Goal: Task Accomplishment & Management: Use online tool/utility

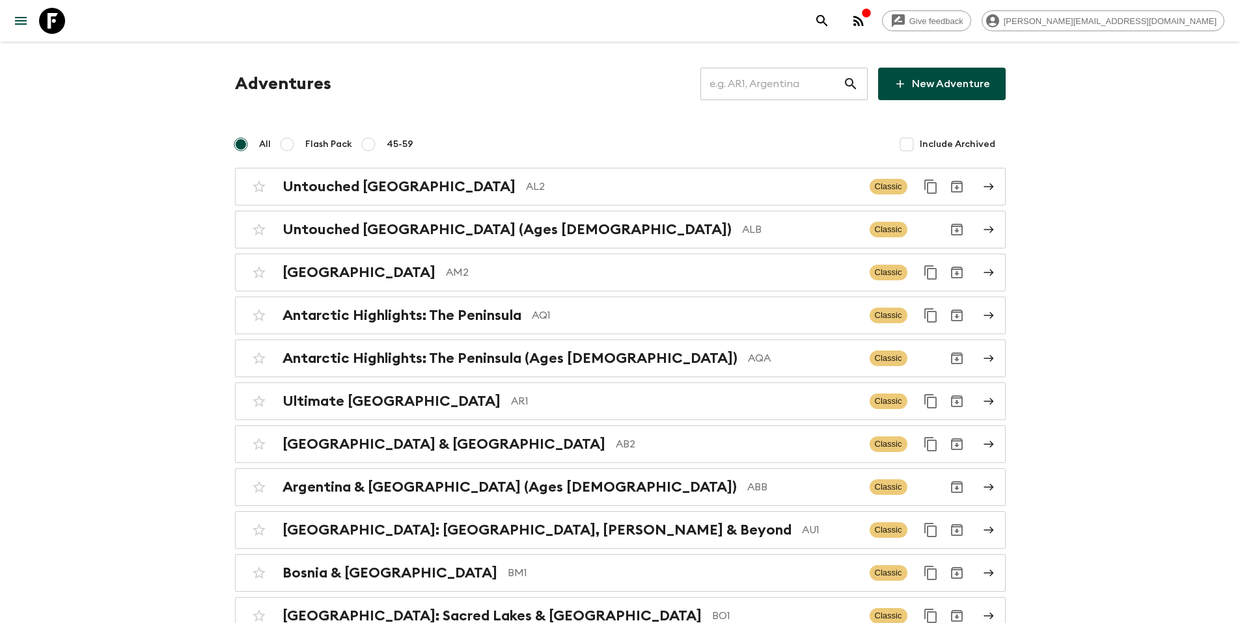
click at [765, 90] on input "text" at bounding box center [771, 84] width 143 height 36
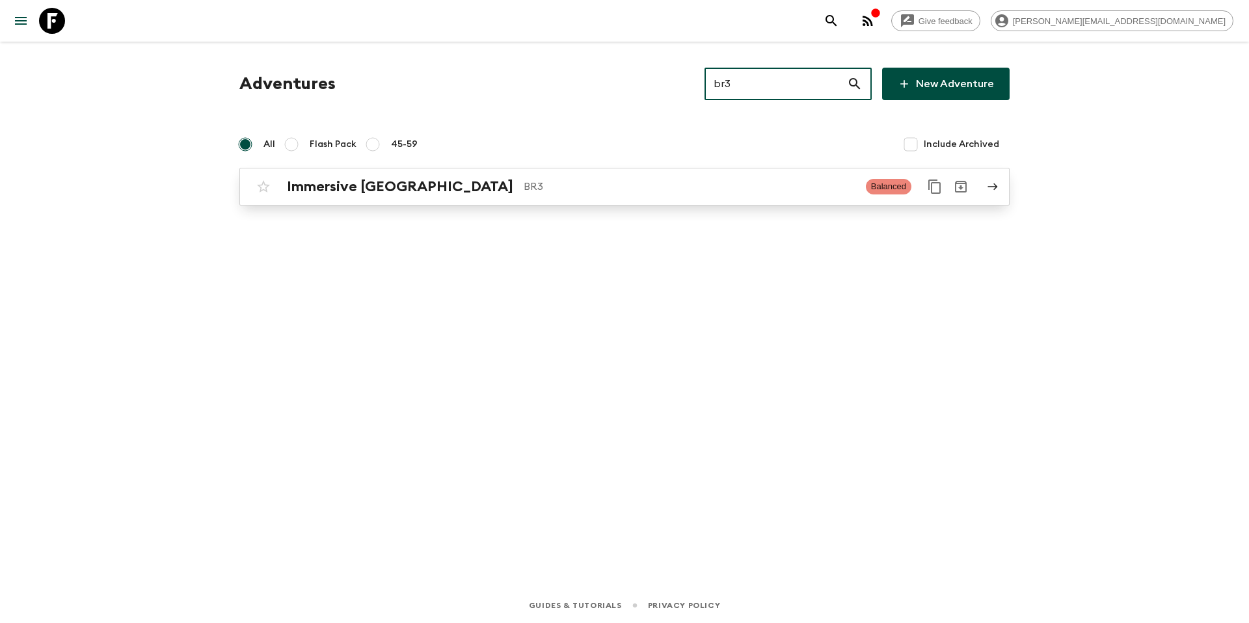
type input "br3"
click at [524, 191] on p "BR3" at bounding box center [690, 187] width 332 height 16
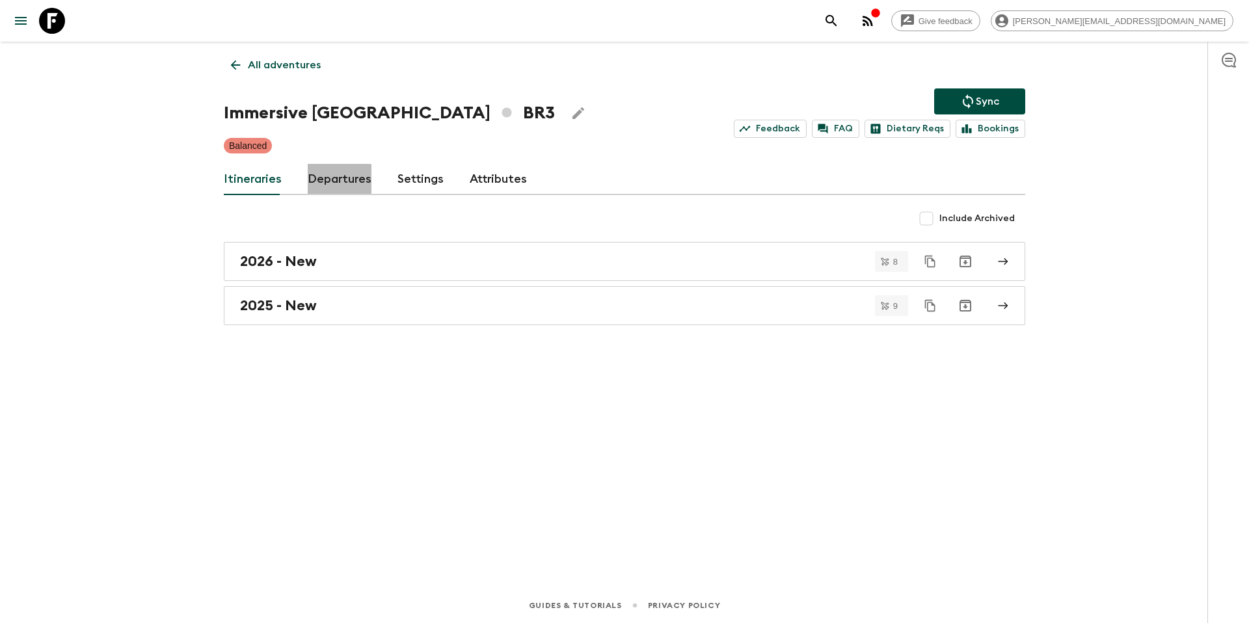
click at [336, 182] on link "Departures" at bounding box center [340, 179] width 64 height 31
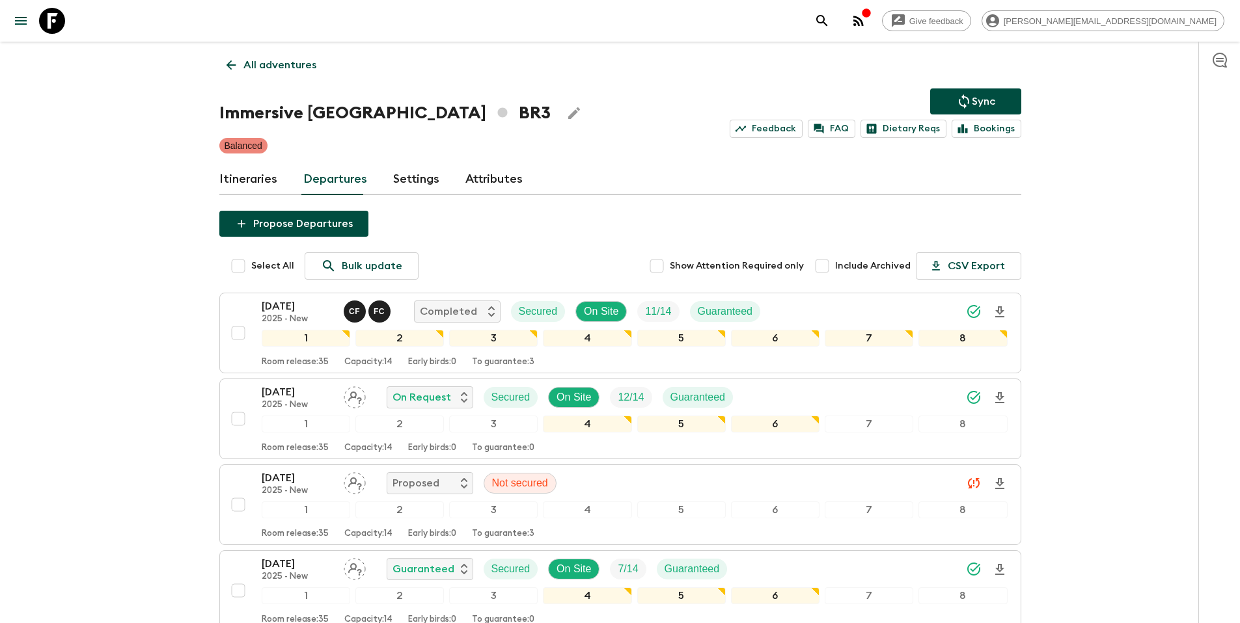
scroll to position [424, 0]
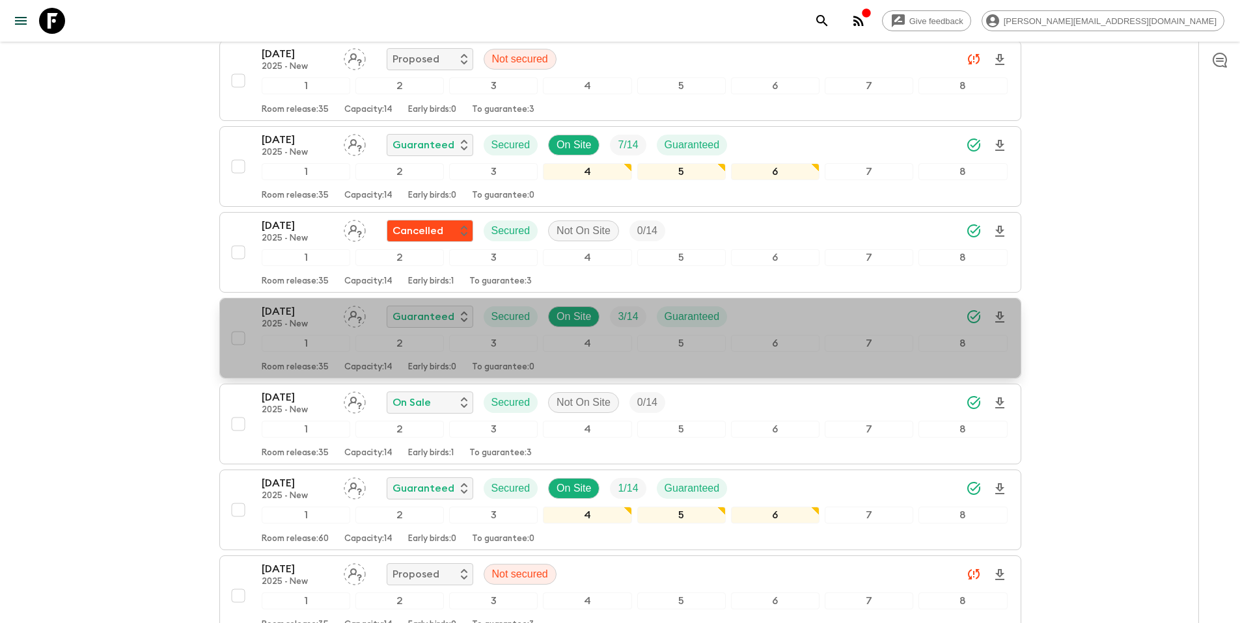
click at [784, 314] on div "[DATE] 2025 - New Guaranteed Secured On Site 3 / 14 Guaranteed" at bounding box center [635, 317] width 746 height 26
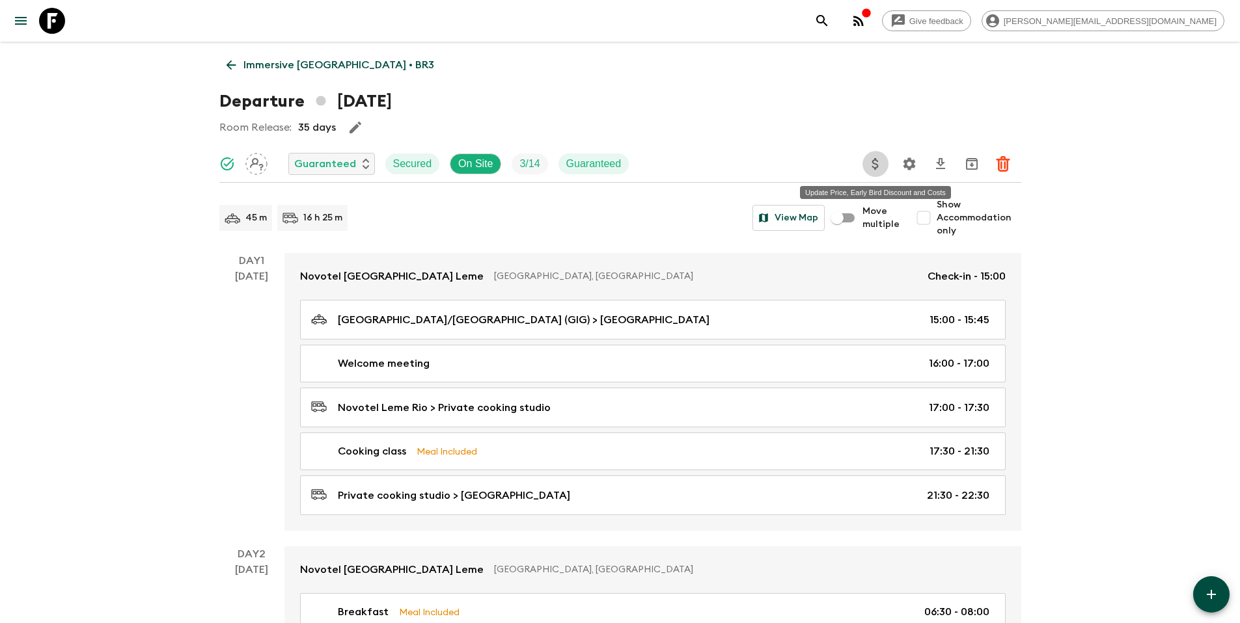
click at [873, 166] on icon "Update Price, Early Bird Discount and Costs" at bounding box center [875, 164] width 16 height 16
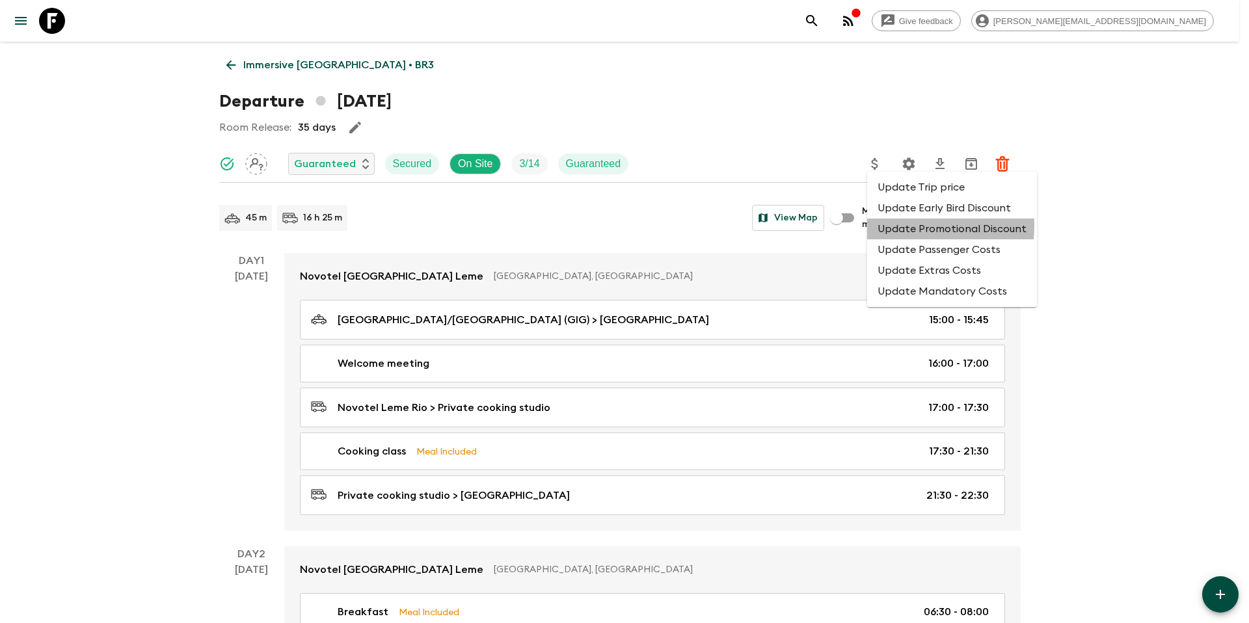
click at [901, 226] on li "Update Promotional Discount" at bounding box center [952, 229] width 170 height 21
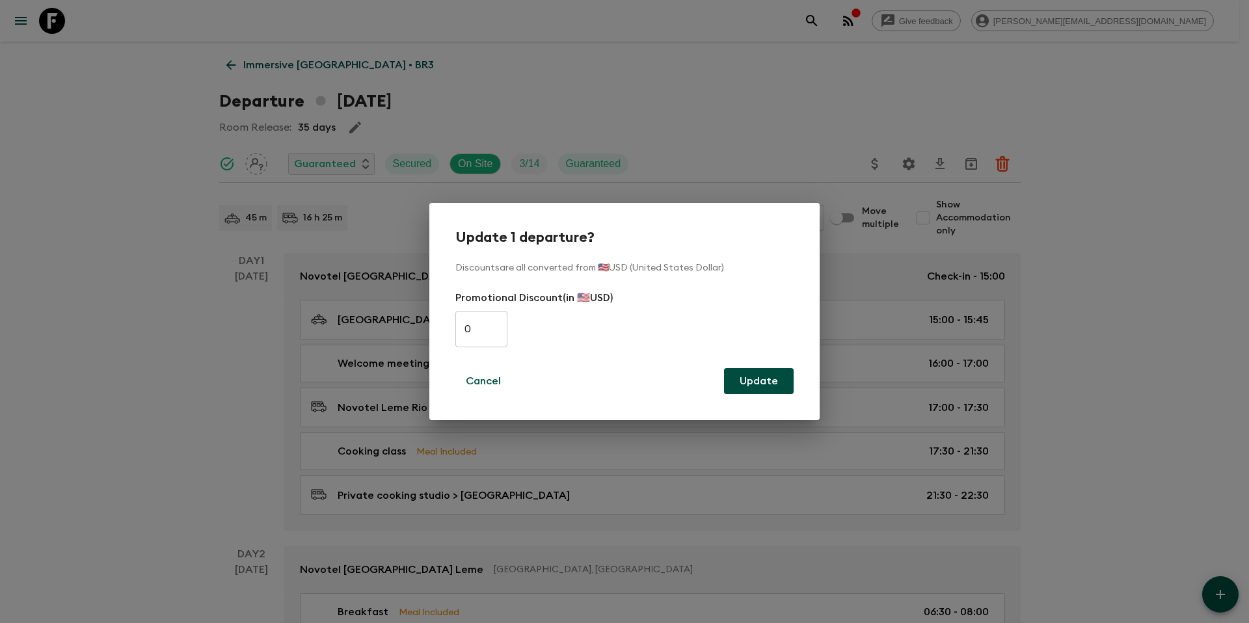
click at [485, 323] on input "0" at bounding box center [482, 329] width 52 height 36
paste input "435"
type input "435"
click at [759, 385] on button "Update" at bounding box center [759, 381] width 70 height 26
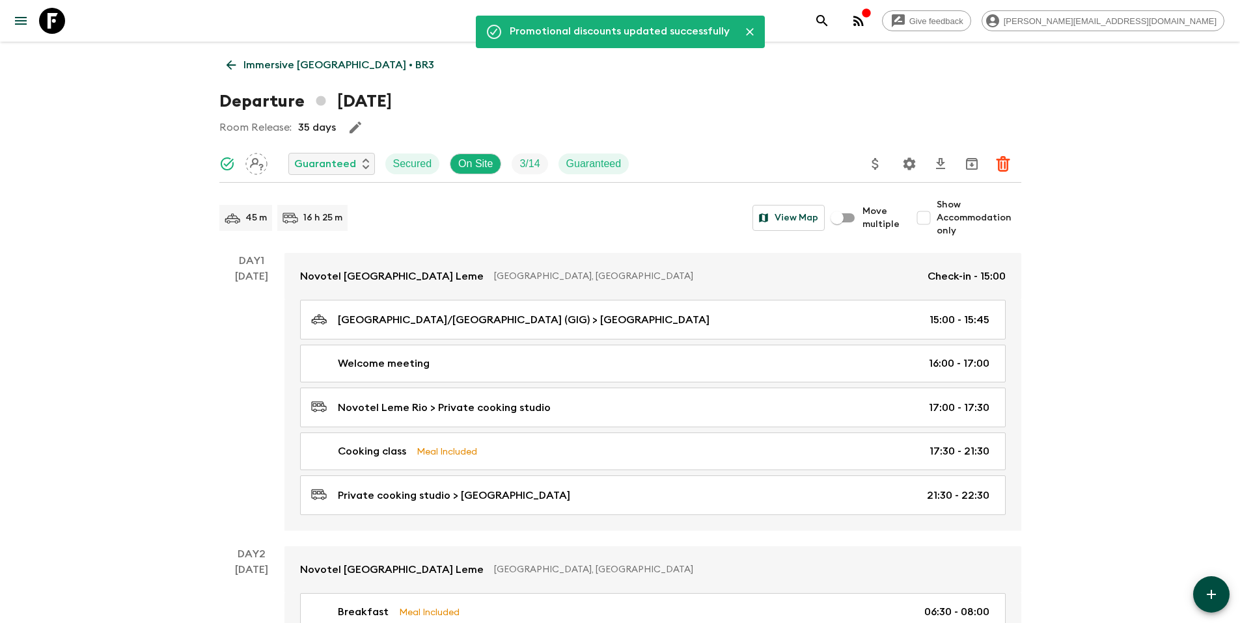
click at [307, 59] on p "Immersive [GEOGRAPHIC_DATA] • BR3" at bounding box center [338, 65] width 191 height 16
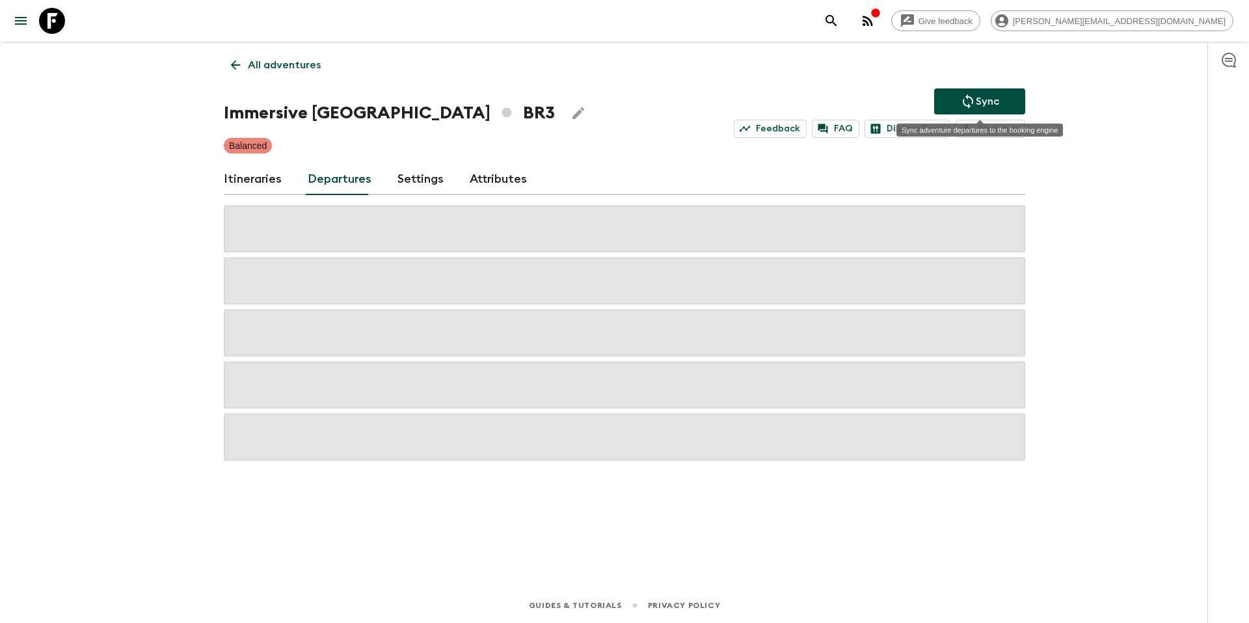
click at [987, 98] on p "Sync" at bounding box center [987, 102] width 23 height 16
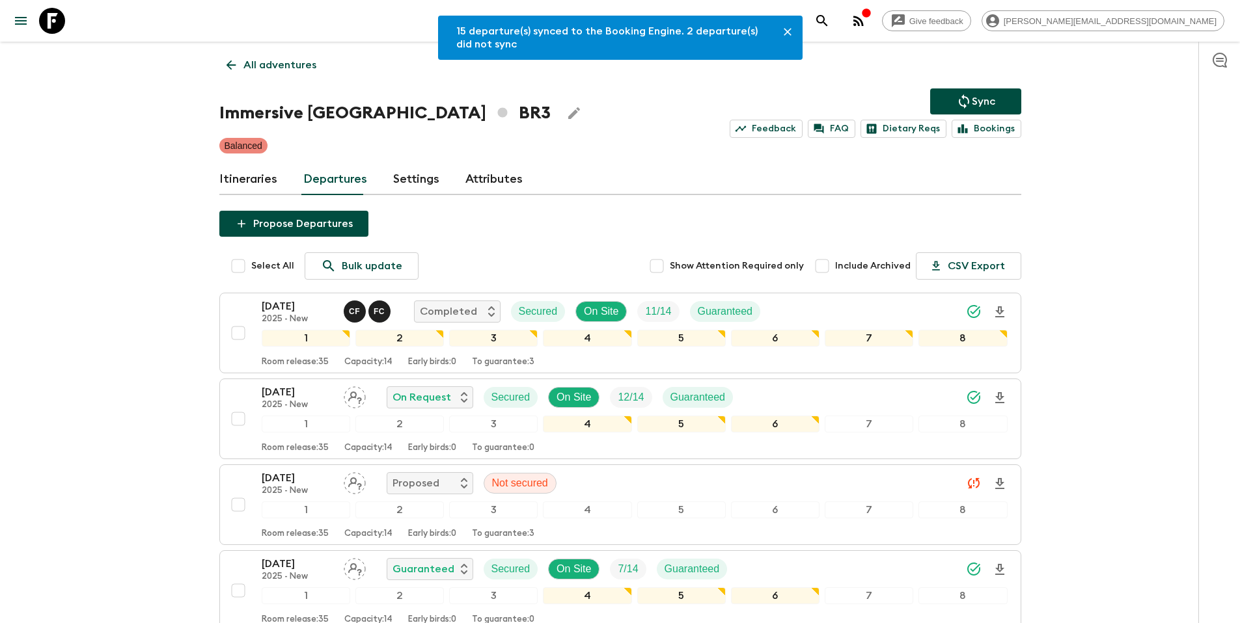
click at [245, 65] on p "All adventures" at bounding box center [279, 65] width 73 height 16
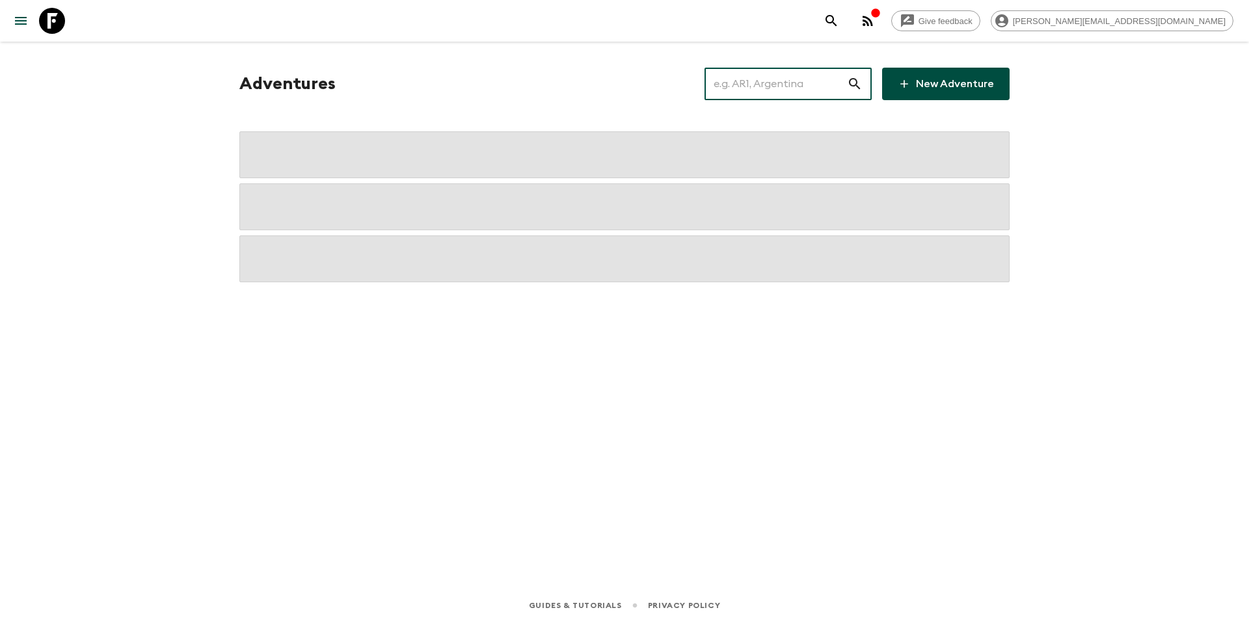
click at [791, 81] on input "text" at bounding box center [776, 84] width 143 height 36
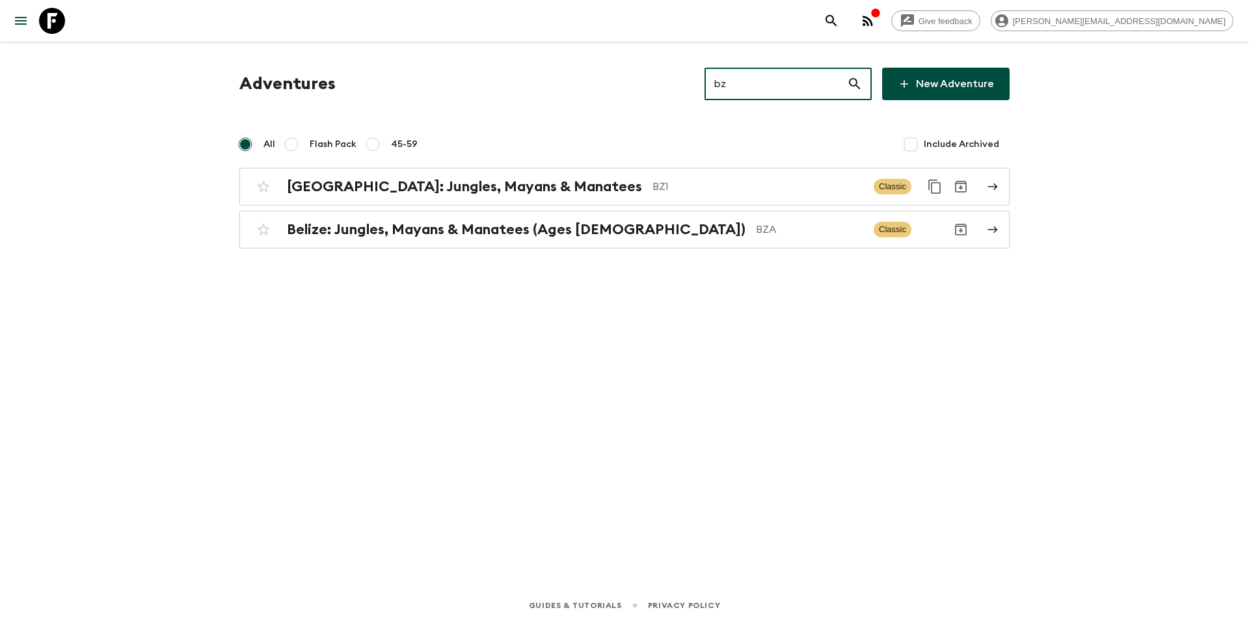
type input "bz1"
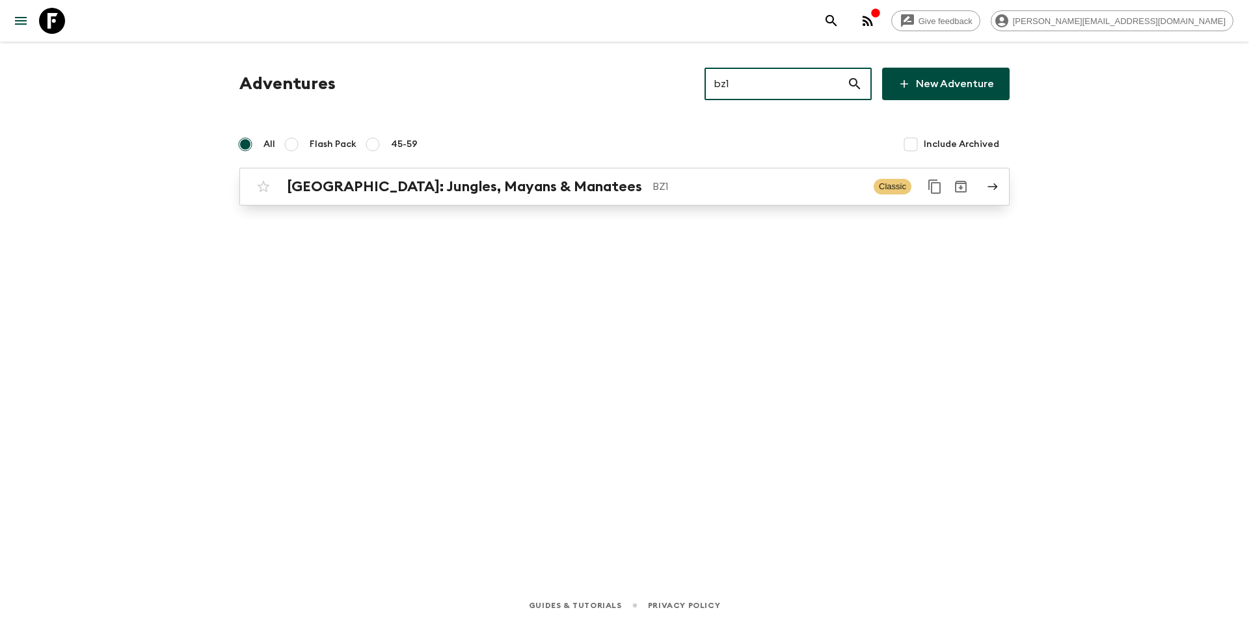
click at [675, 188] on p "BZ1" at bounding box center [758, 187] width 211 height 16
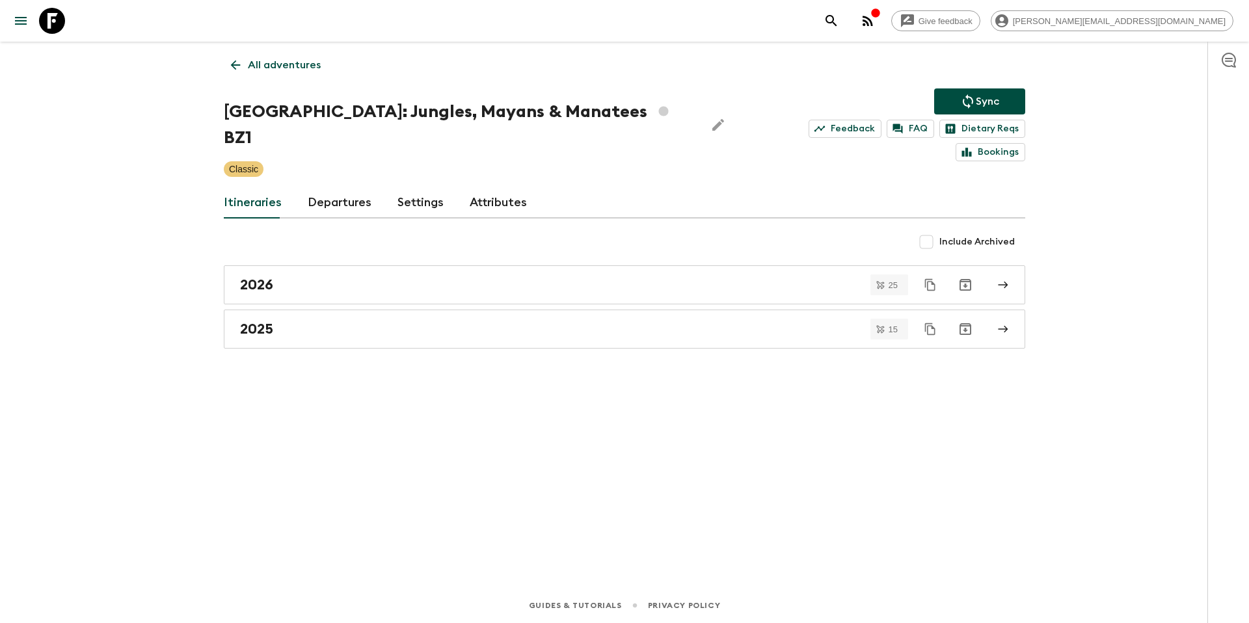
click at [324, 187] on link "Departures" at bounding box center [340, 202] width 64 height 31
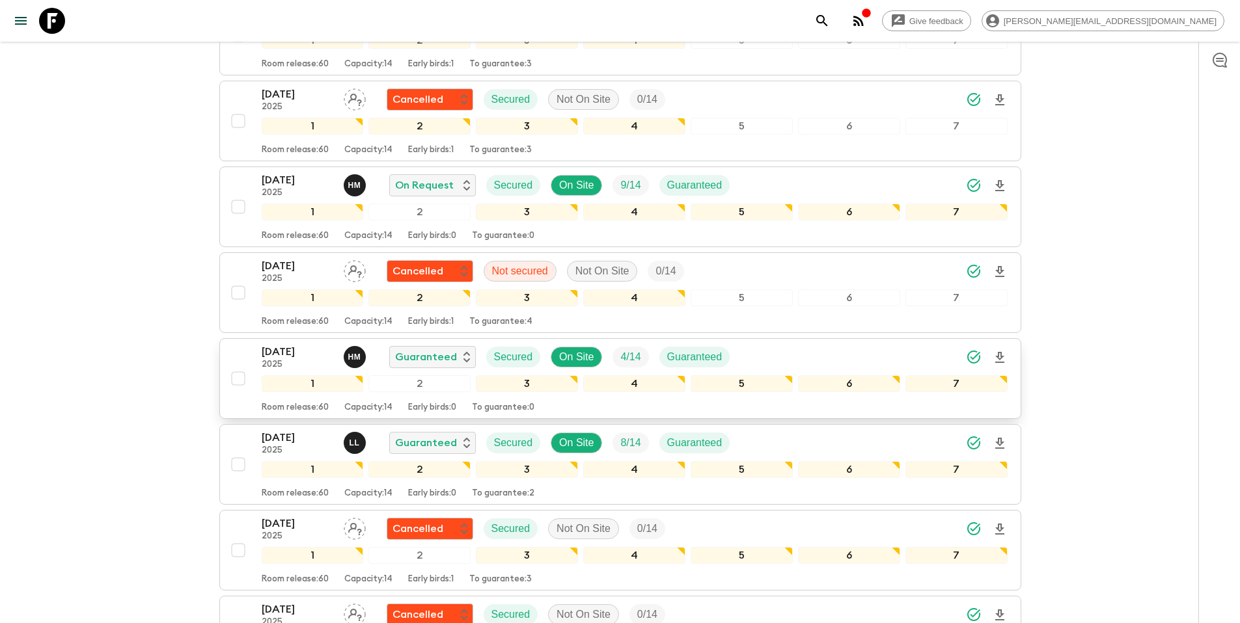
scroll to position [1112, 0]
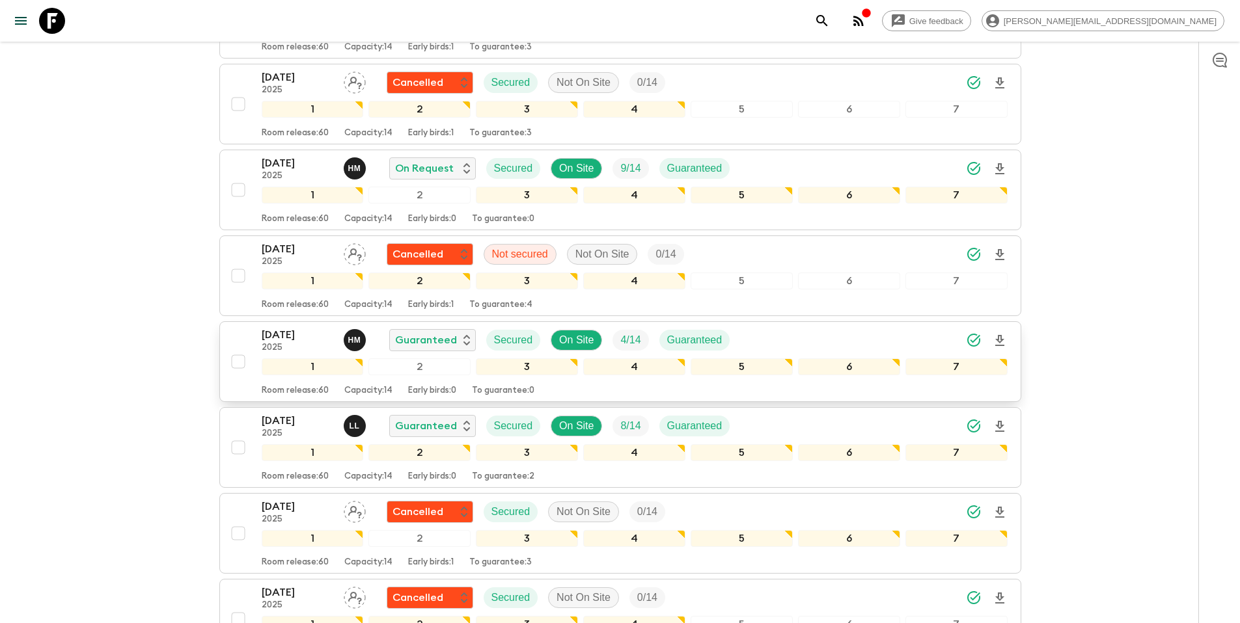
click at [757, 327] on div "[DATE] 2025 H M Guaranteed Secured On Site 4 / 14 Guaranteed" at bounding box center [635, 340] width 746 height 26
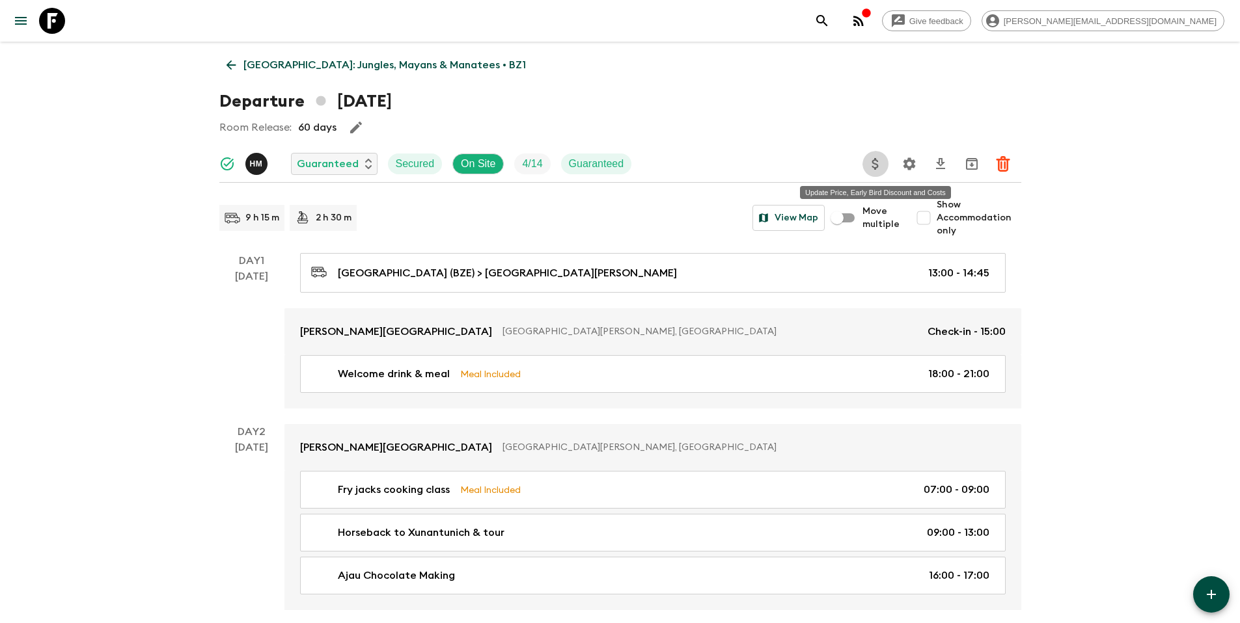
click at [876, 165] on icon "Update Price, Early Bird Discount and Costs" at bounding box center [875, 164] width 16 height 16
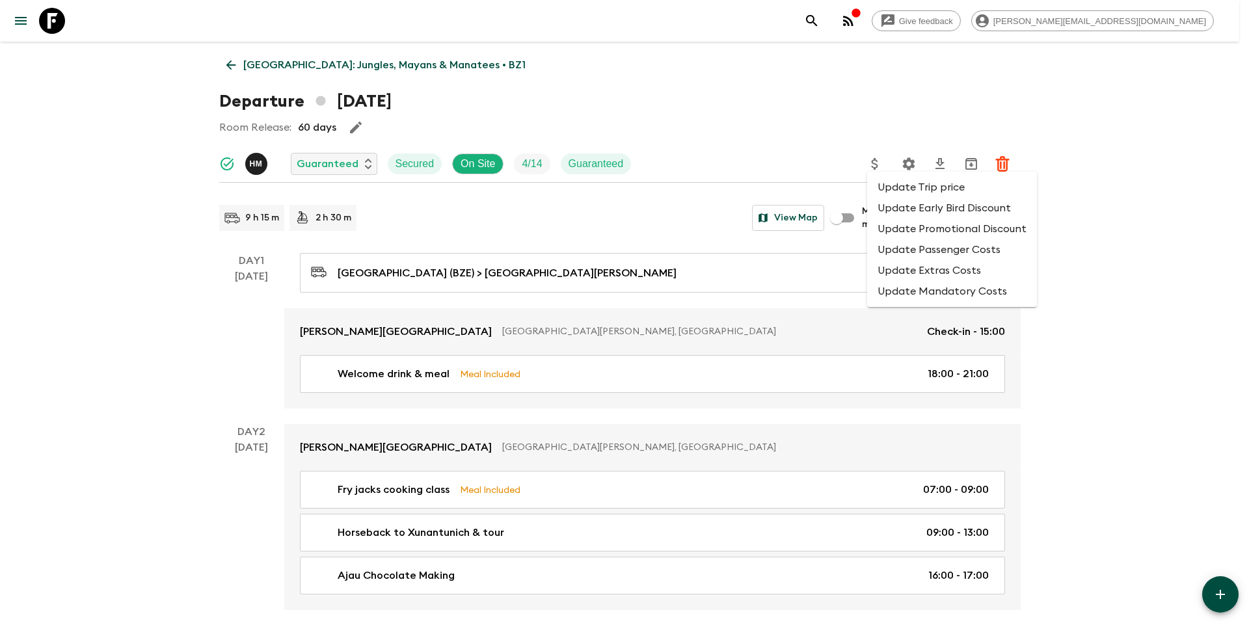
click at [964, 231] on li "Update Promotional Discount" at bounding box center [952, 229] width 170 height 21
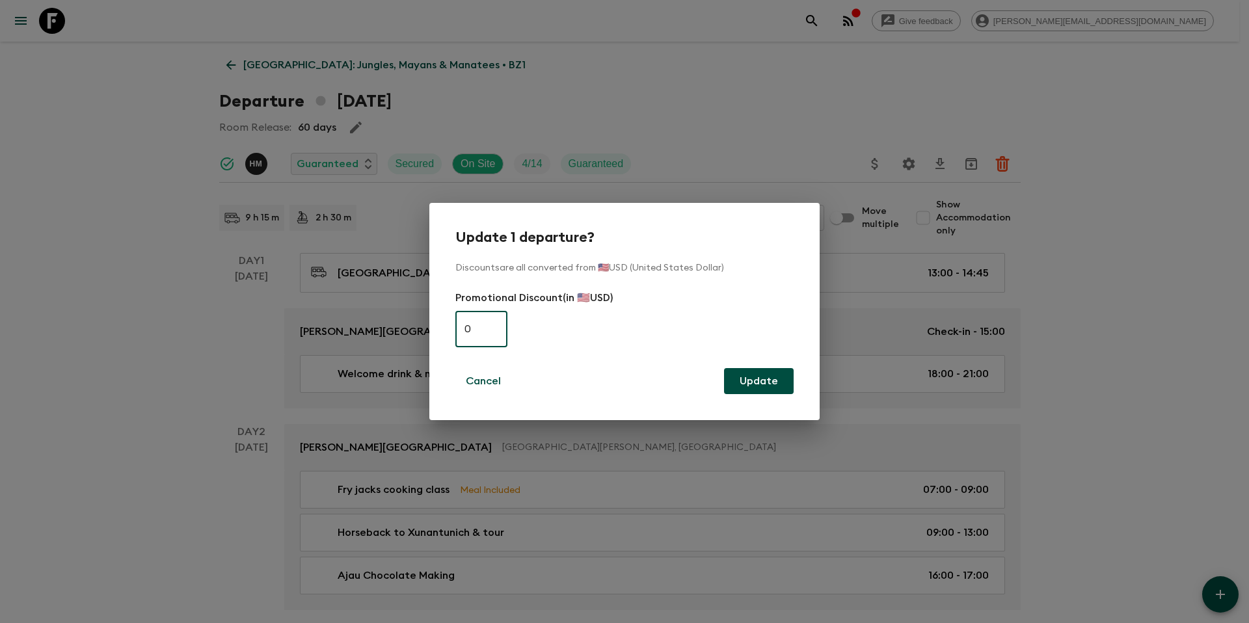
click at [472, 335] on input "0" at bounding box center [482, 329] width 52 height 36
paste input "48"
type input "480"
click at [774, 381] on button "Update" at bounding box center [759, 381] width 70 height 26
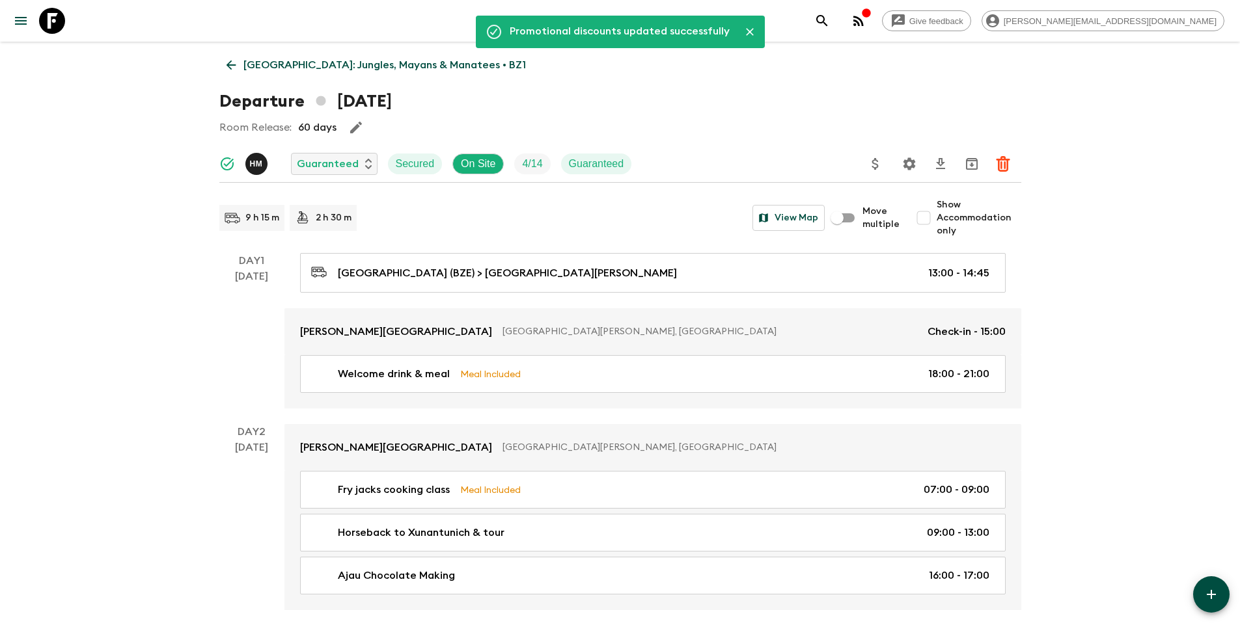
click at [339, 69] on p "[GEOGRAPHIC_DATA]: Jungles, Mayans & Manatees • BZ1" at bounding box center [384, 65] width 282 height 16
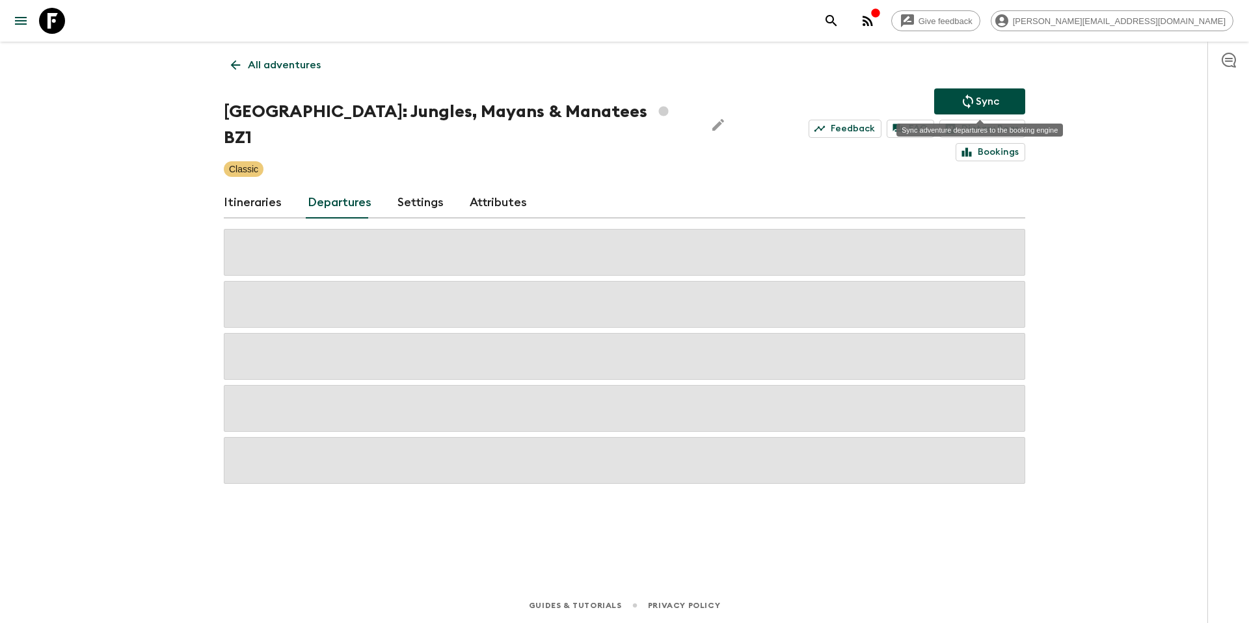
click at [974, 102] on icon "Sync adventure departures to the booking engine" at bounding box center [969, 102] width 16 height 16
click at [305, 62] on p "All adventures" at bounding box center [284, 65] width 73 height 16
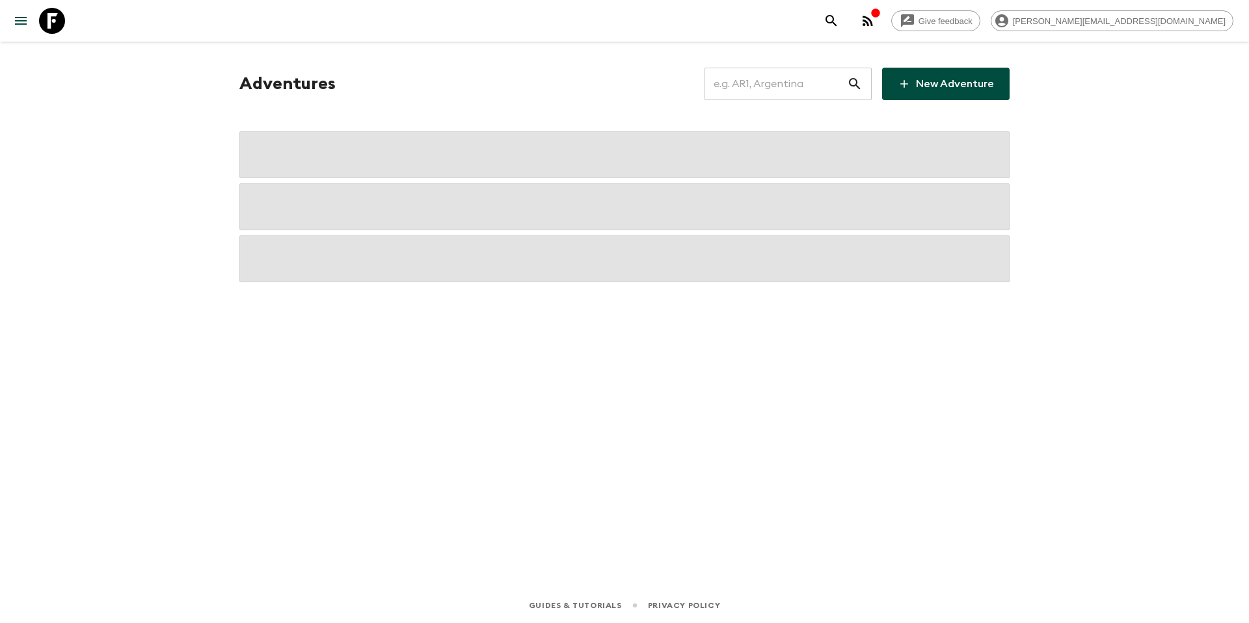
click at [812, 87] on input "text" at bounding box center [776, 84] width 143 height 36
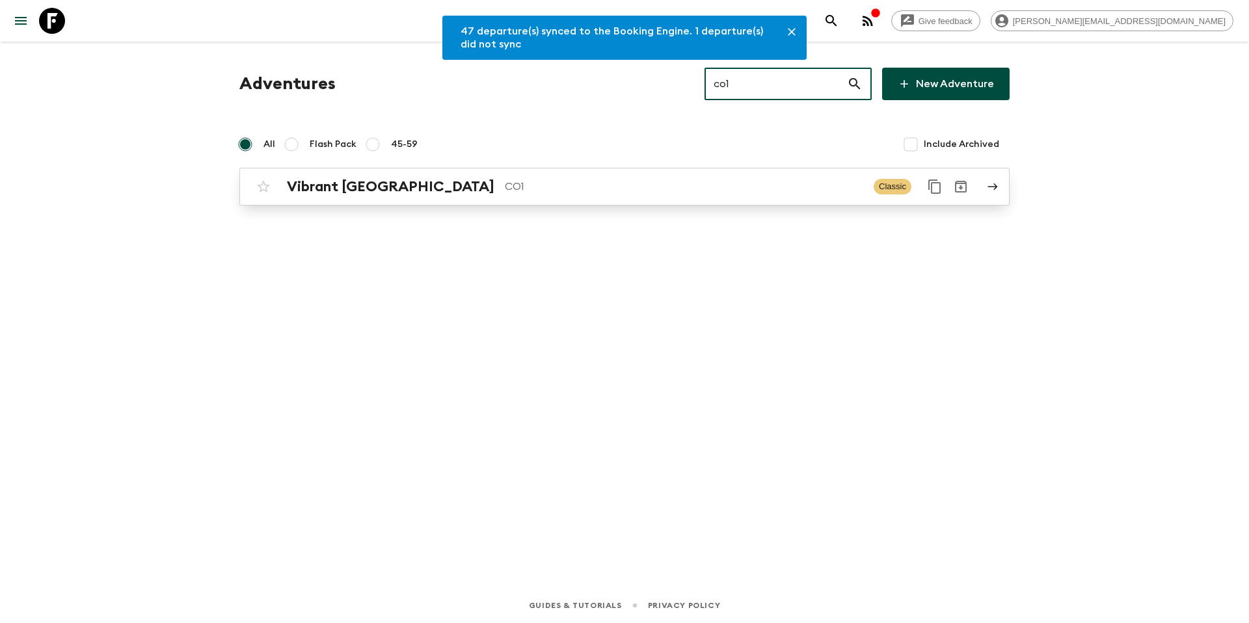
type input "co1"
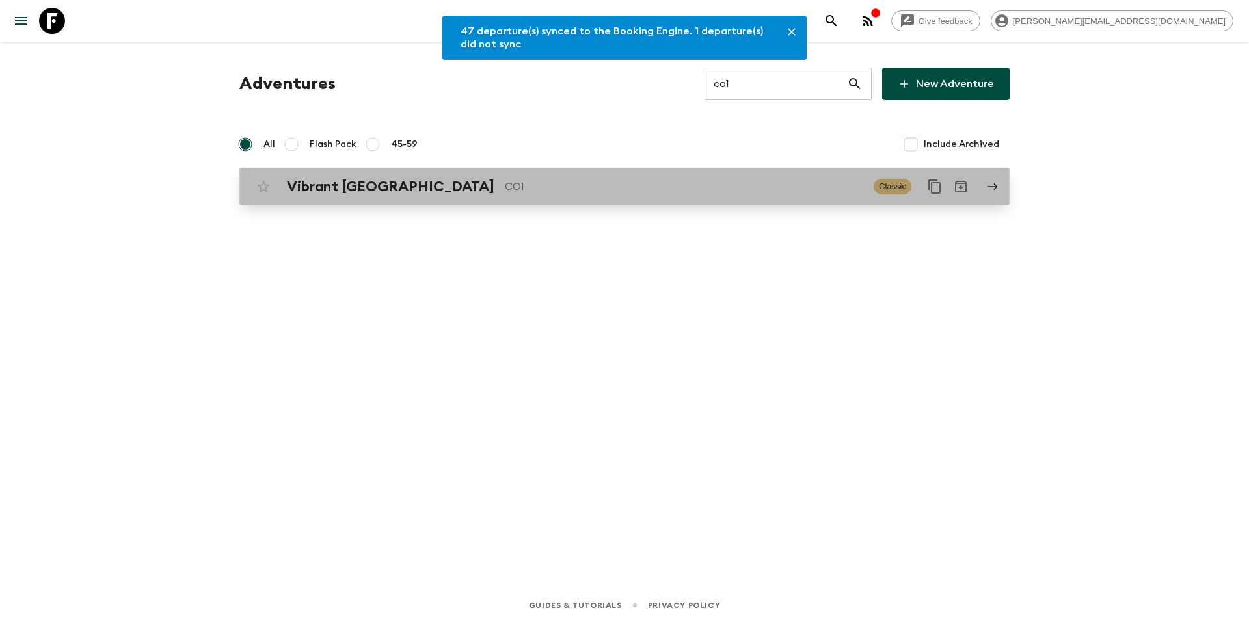
click at [641, 194] on p "CO1" at bounding box center [684, 187] width 359 height 16
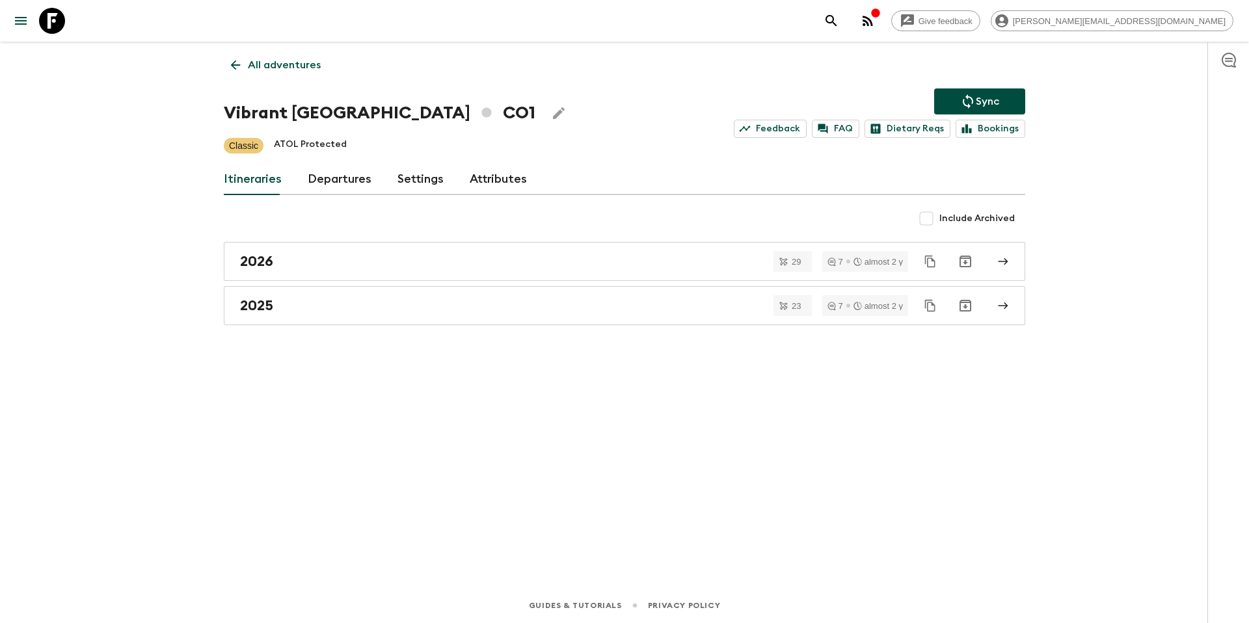
click at [331, 183] on link "Departures" at bounding box center [340, 179] width 64 height 31
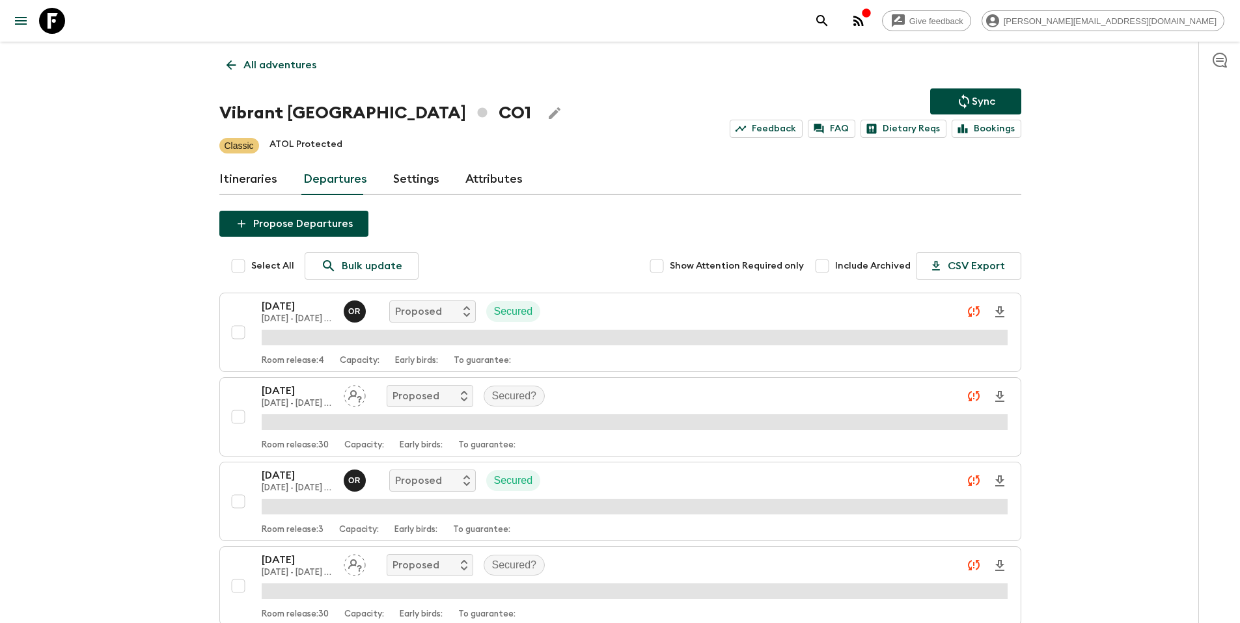
scroll to position [2364, 0]
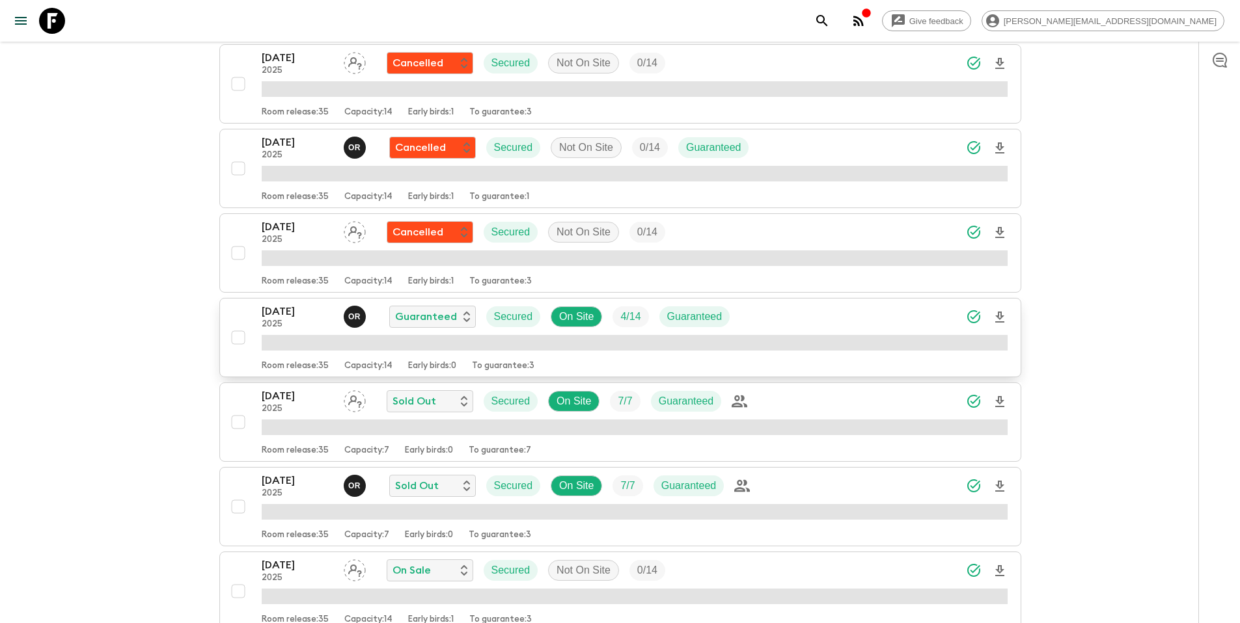
click at [780, 320] on div "[DATE] 2025 O R Guaranteed Secured On Site 4 / 14 Guaranteed" at bounding box center [635, 317] width 746 height 26
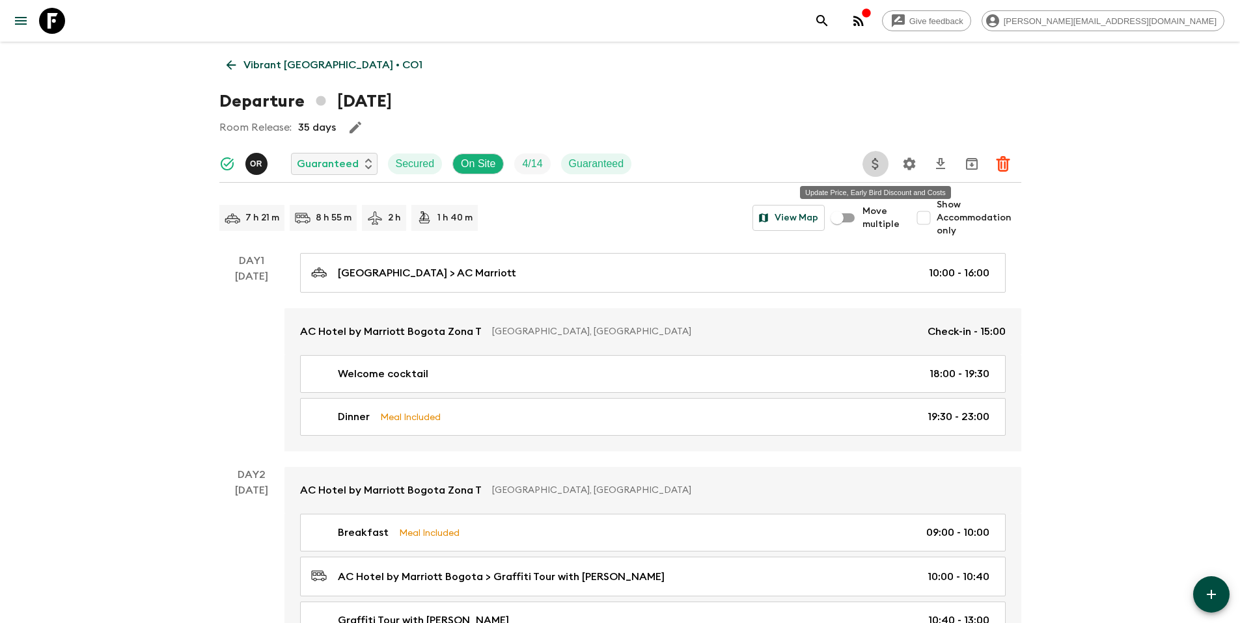
click at [879, 167] on icon "Update Price, Early Bird Discount and Costs" at bounding box center [875, 164] width 16 height 16
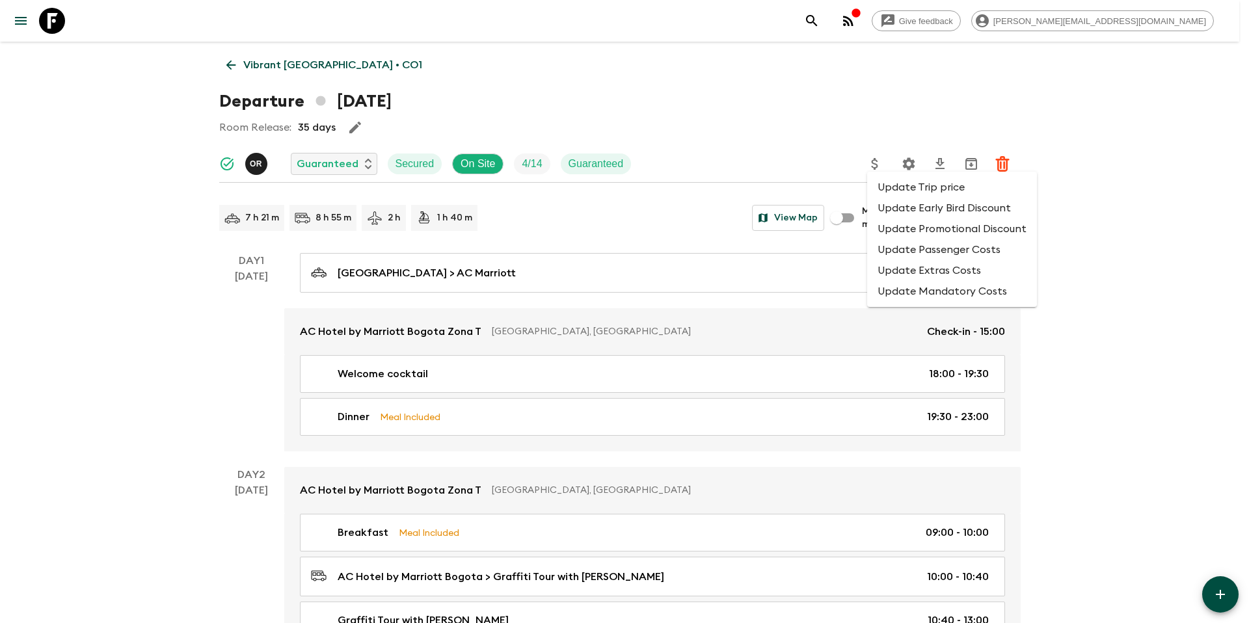
click at [899, 228] on li "Update Promotional Discount" at bounding box center [952, 229] width 170 height 21
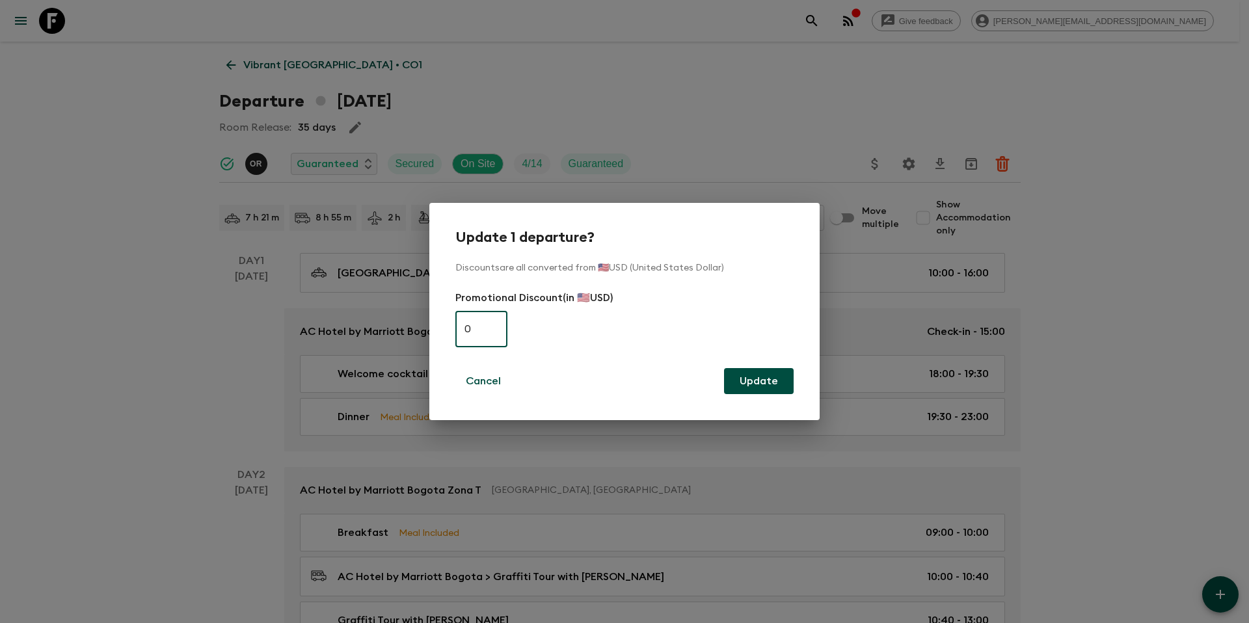
click at [490, 323] on input "0" at bounding box center [482, 329] width 52 height 36
paste input "54"
type input "540"
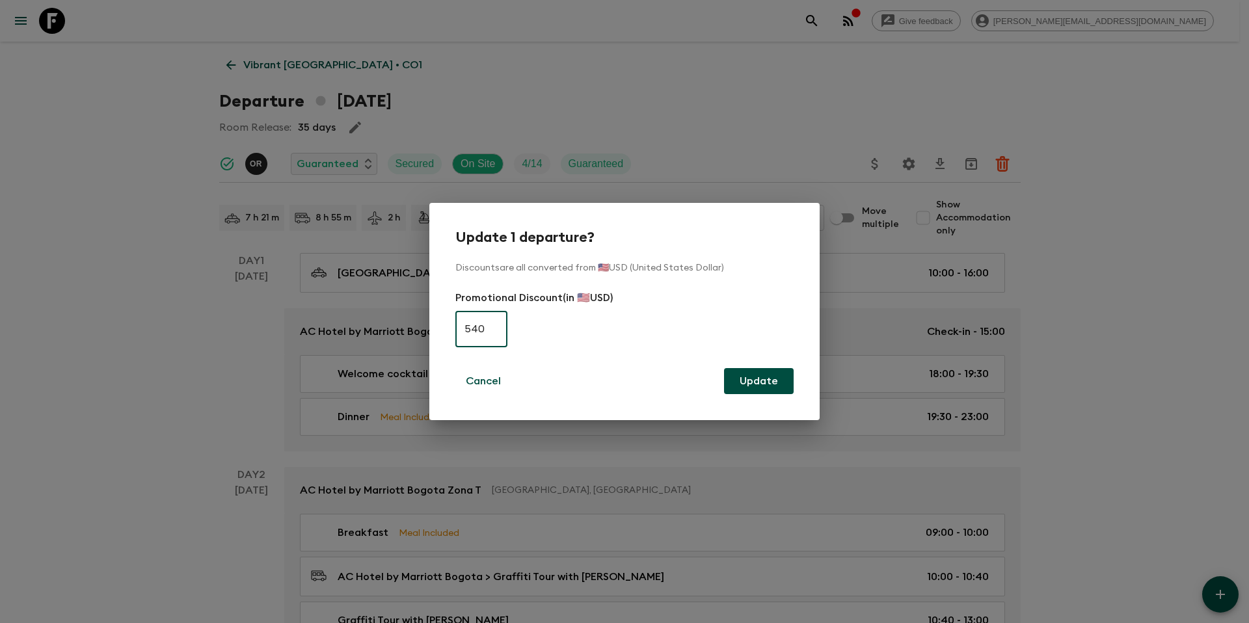
click at [759, 378] on button "Update" at bounding box center [759, 381] width 70 height 26
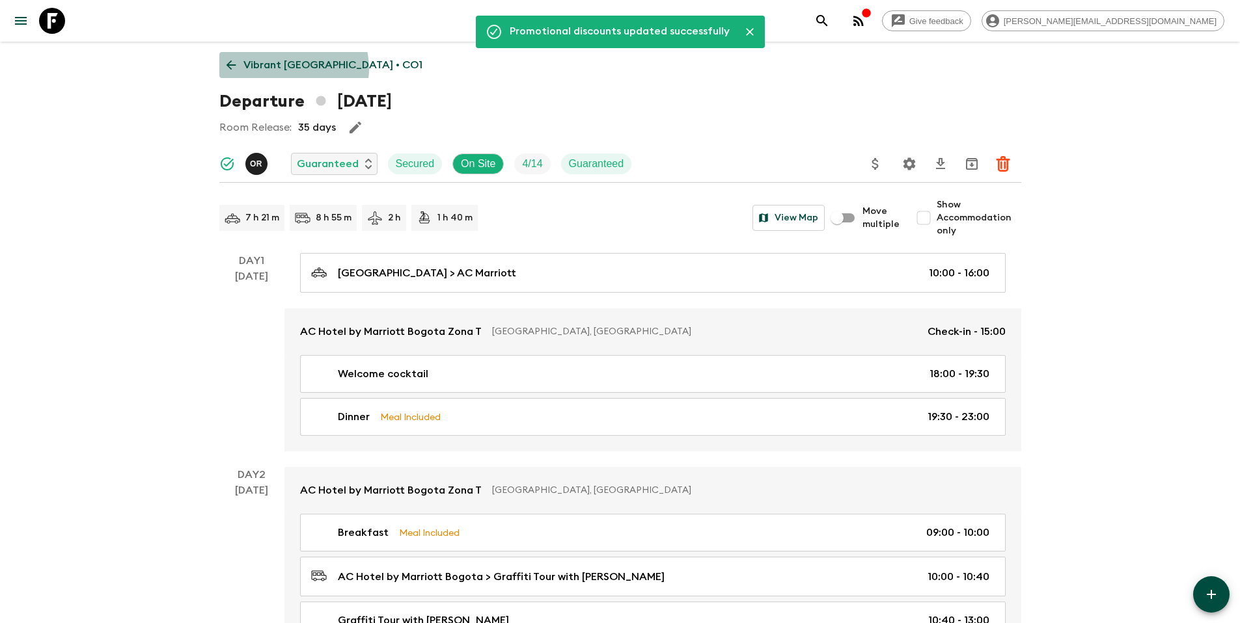
click at [292, 68] on p "Vibrant [GEOGRAPHIC_DATA] • CO1" at bounding box center [332, 65] width 179 height 16
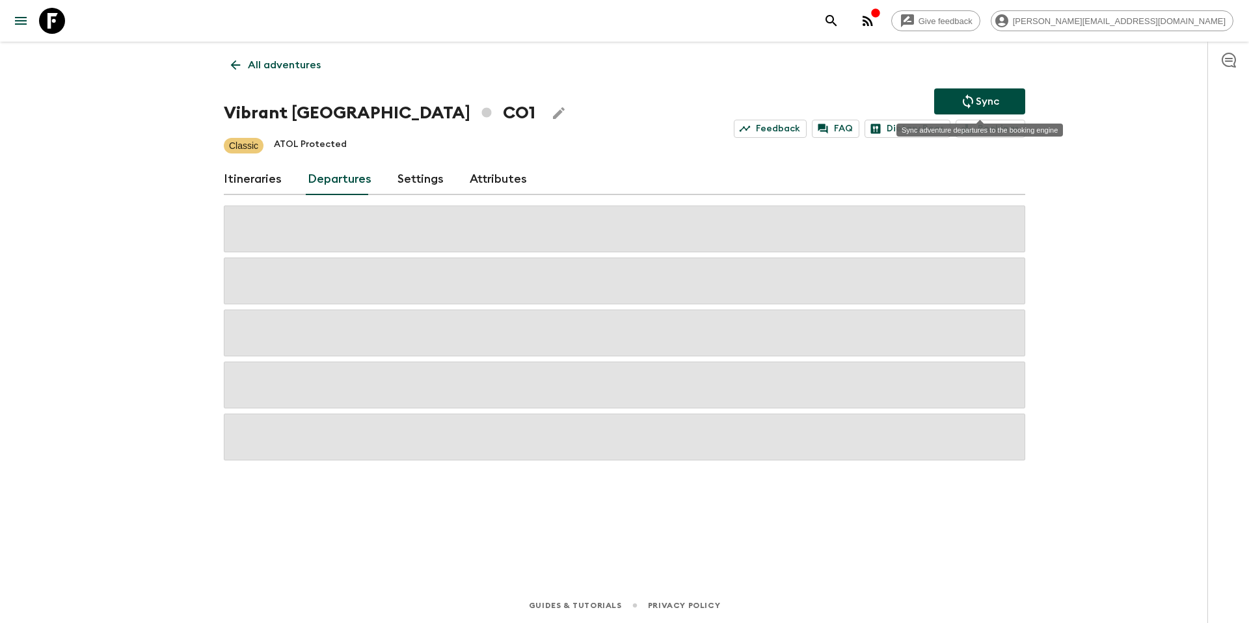
click at [970, 102] on icon "Sync adventure departures to the booking engine" at bounding box center [969, 102] width 16 height 16
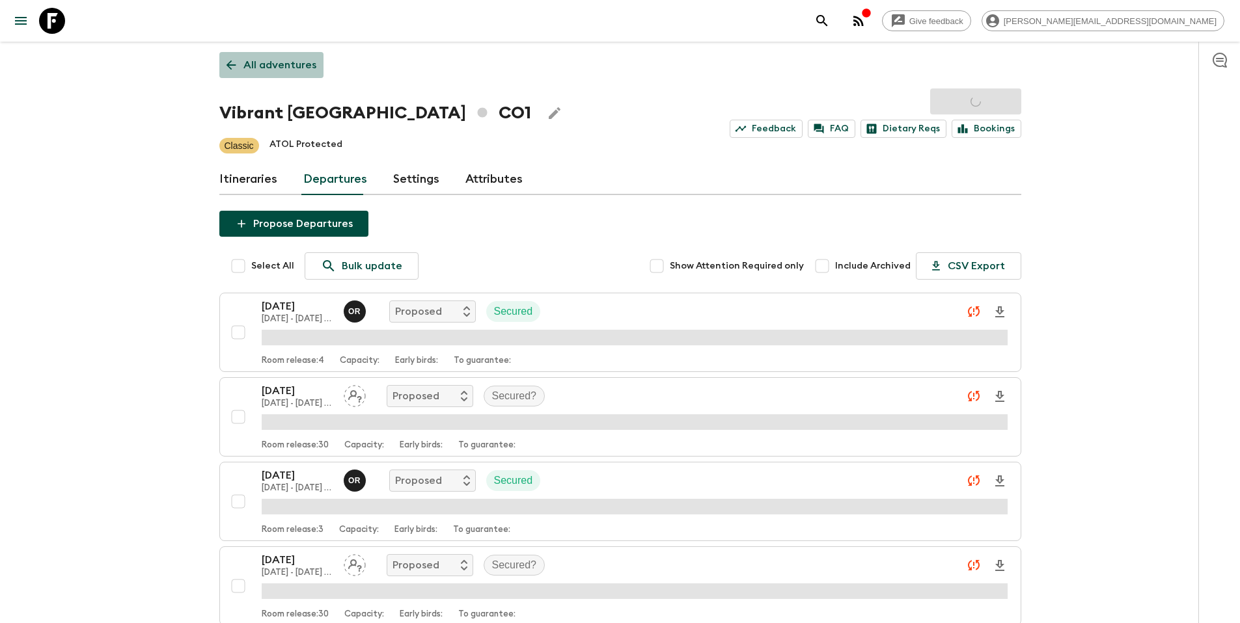
click at [285, 68] on p "All adventures" at bounding box center [279, 65] width 73 height 16
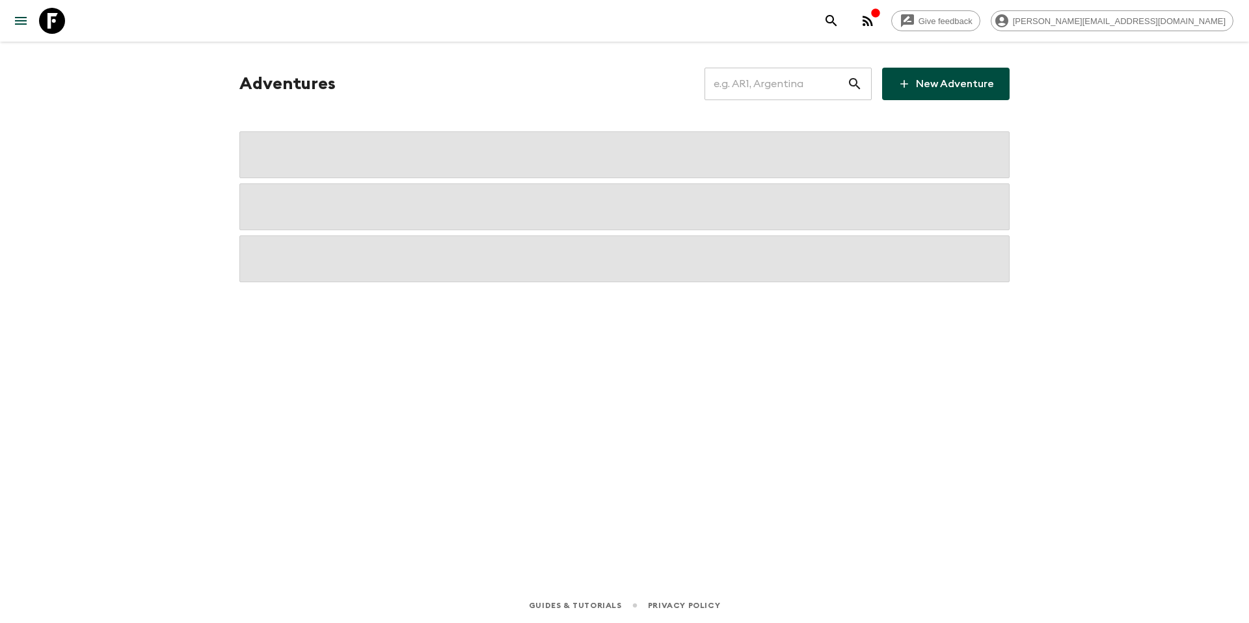
click at [768, 85] on input "text" at bounding box center [776, 84] width 143 height 36
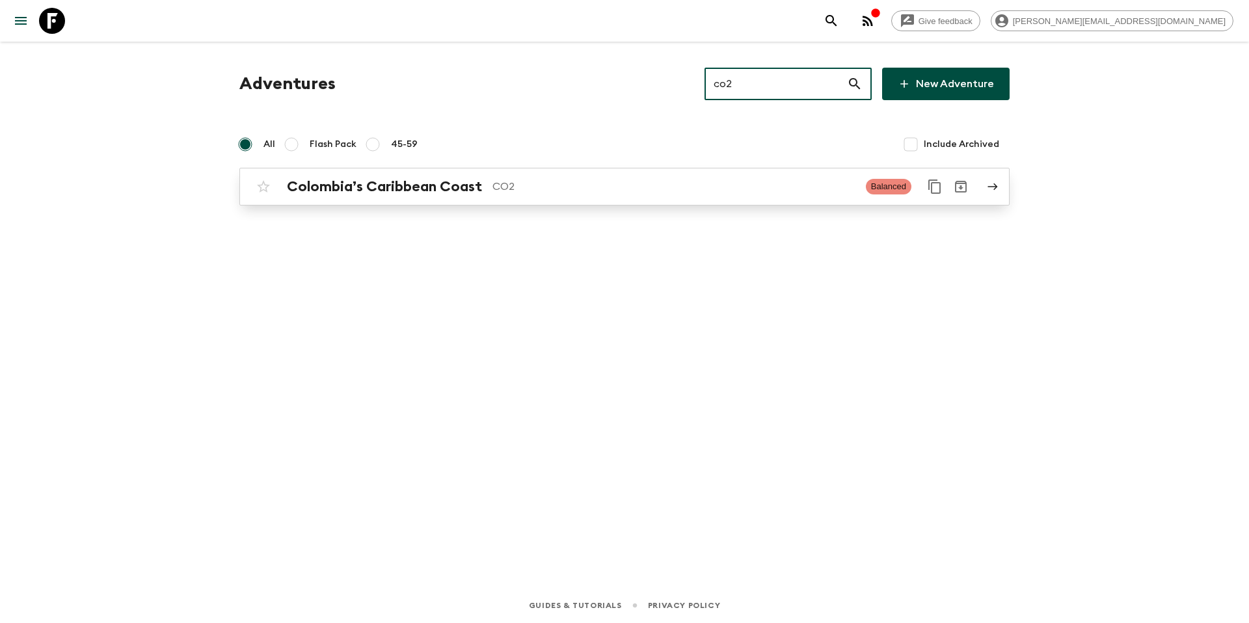
type input "co2"
click at [618, 190] on p "CO2" at bounding box center [674, 187] width 363 height 16
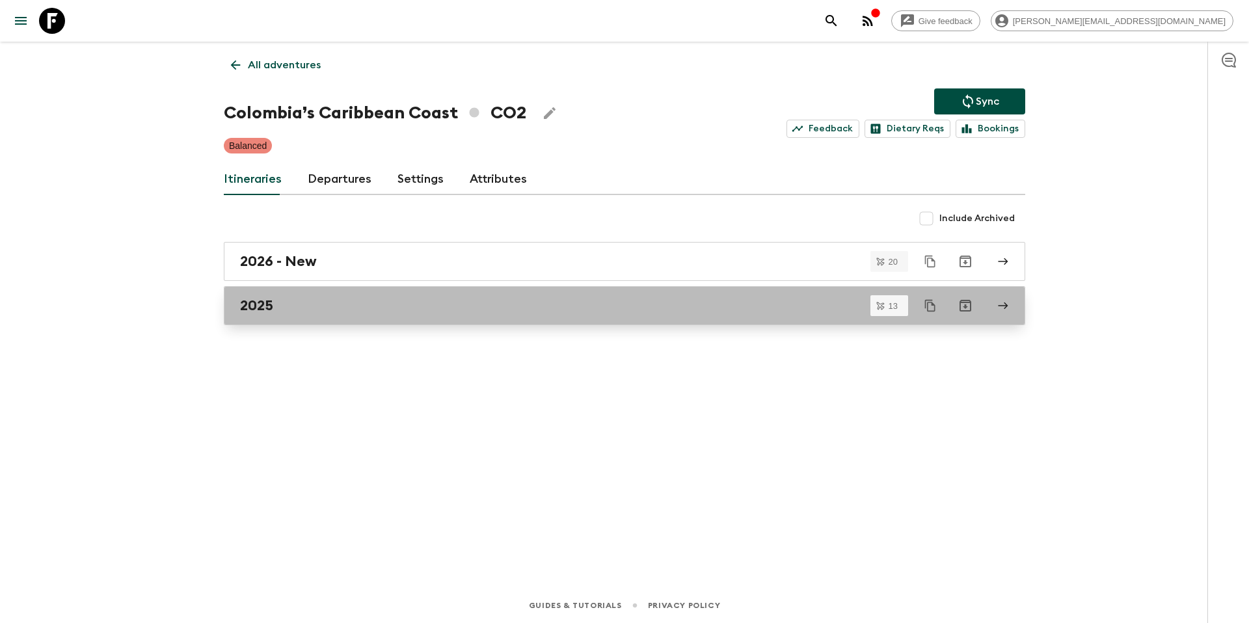
click at [359, 299] on div "2025" at bounding box center [612, 305] width 744 height 17
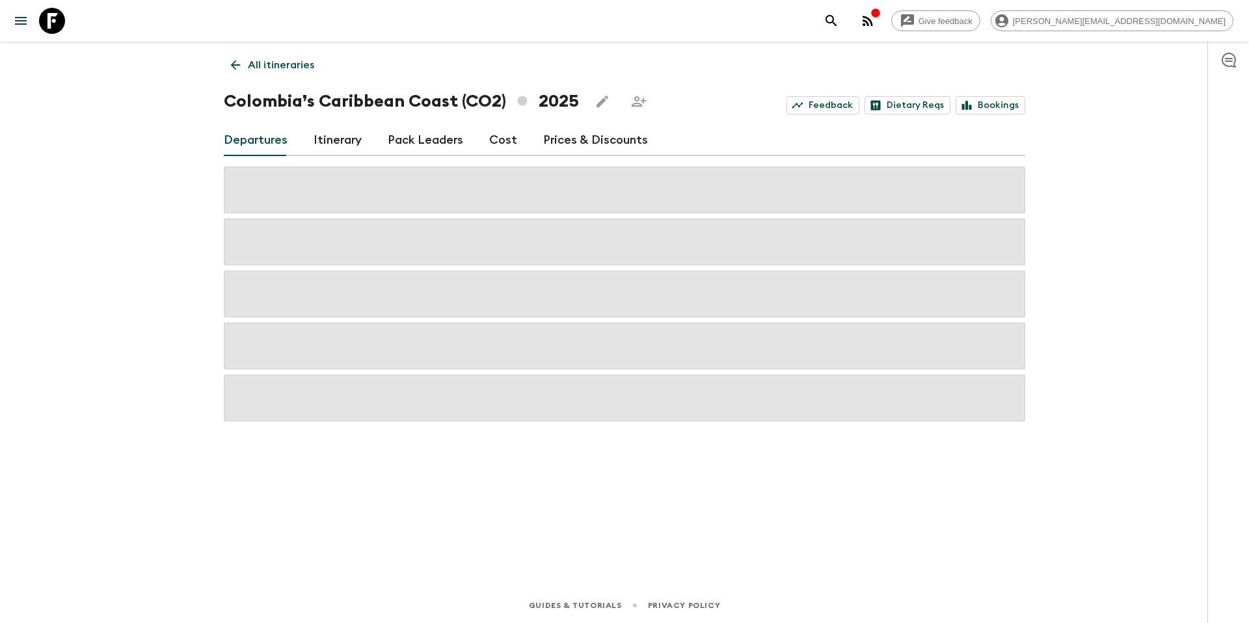
click at [565, 143] on link "Prices & Discounts" at bounding box center [595, 140] width 105 height 31
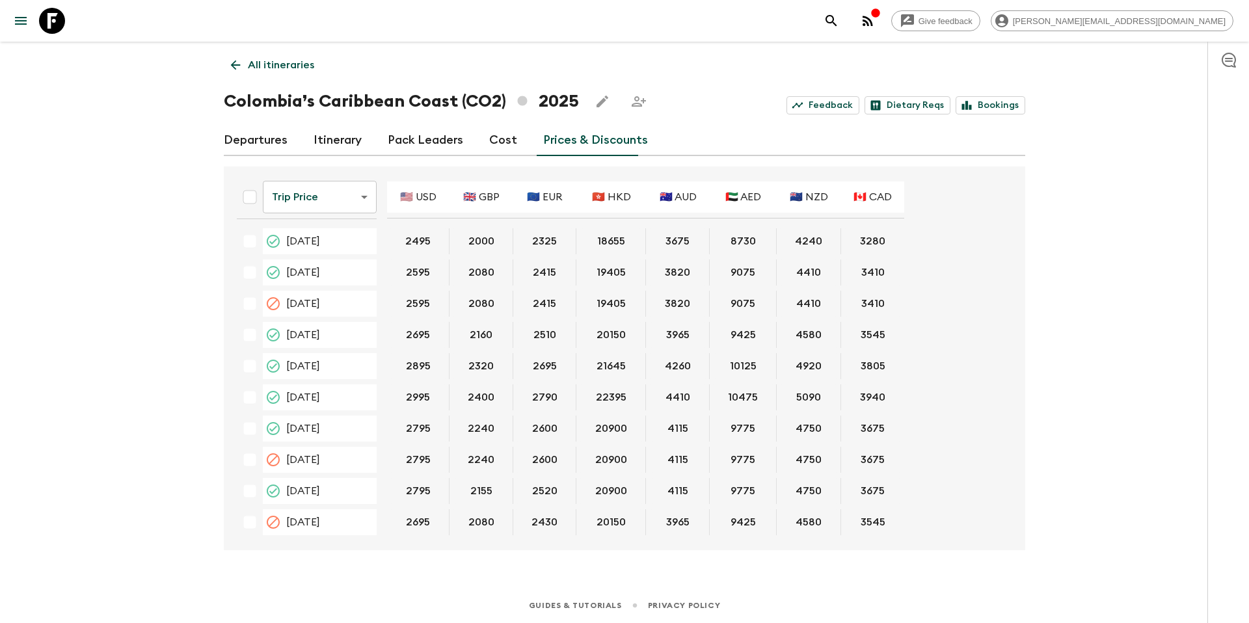
click at [353, 204] on body "Give feedback [PERSON_NAME][EMAIL_ADDRESS][DOMAIN_NAME] All itineraries [GEOGRA…" at bounding box center [624, 311] width 1249 height 623
click at [333, 267] on li "Promotional Discount" at bounding box center [321, 270] width 129 height 21
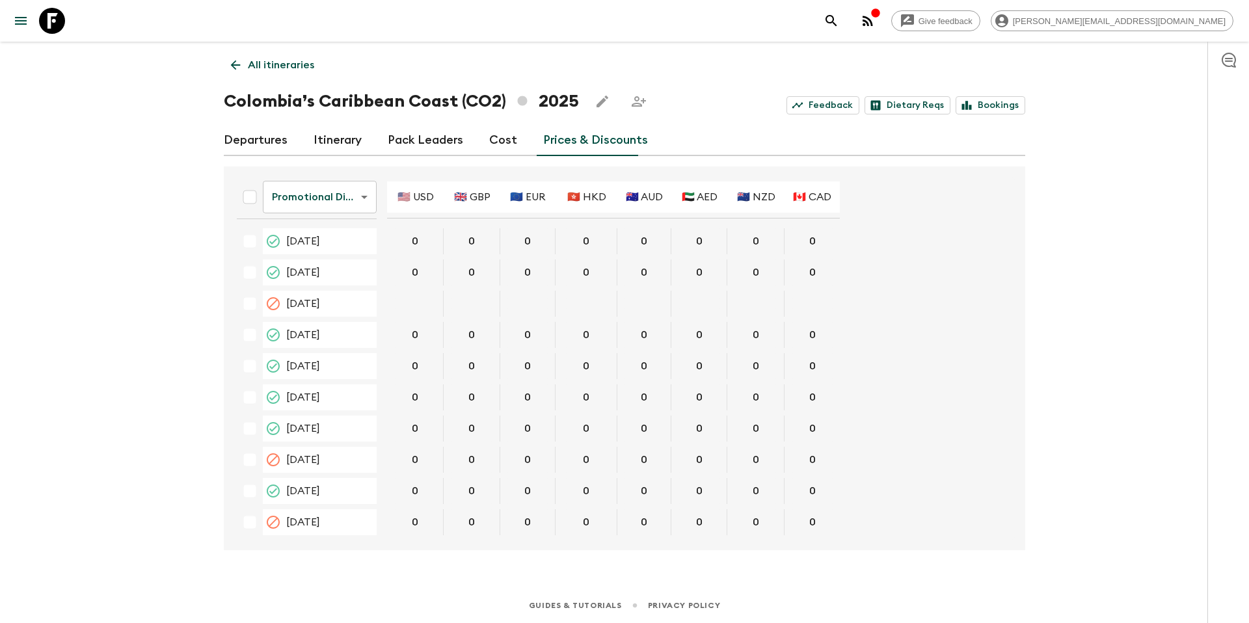
scroll to position [375, 0]
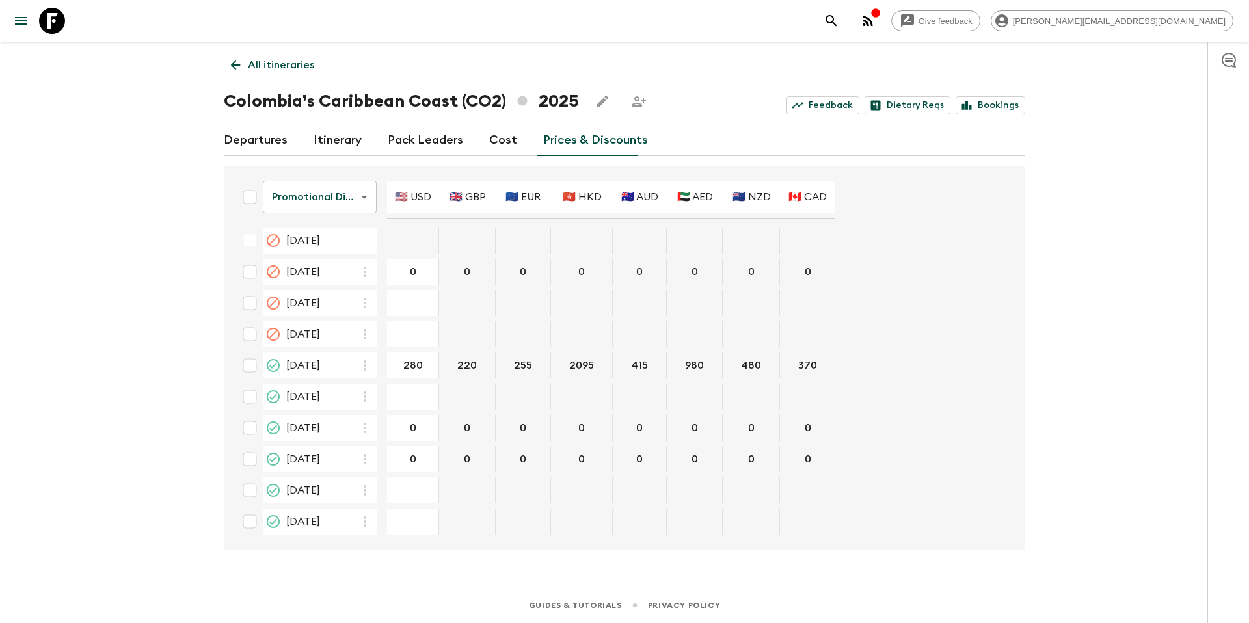
type input "375"
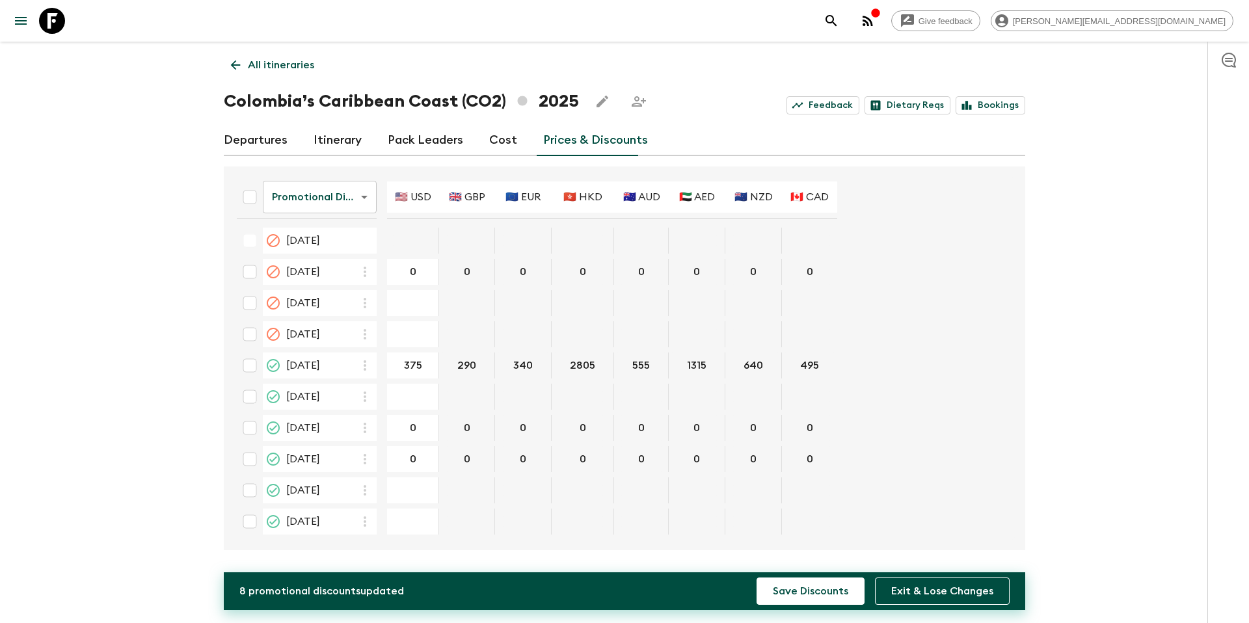
type input "415"
click at [805, 594] on button "Save Discounts" at bounding box center [811, 591] width 108 height 27
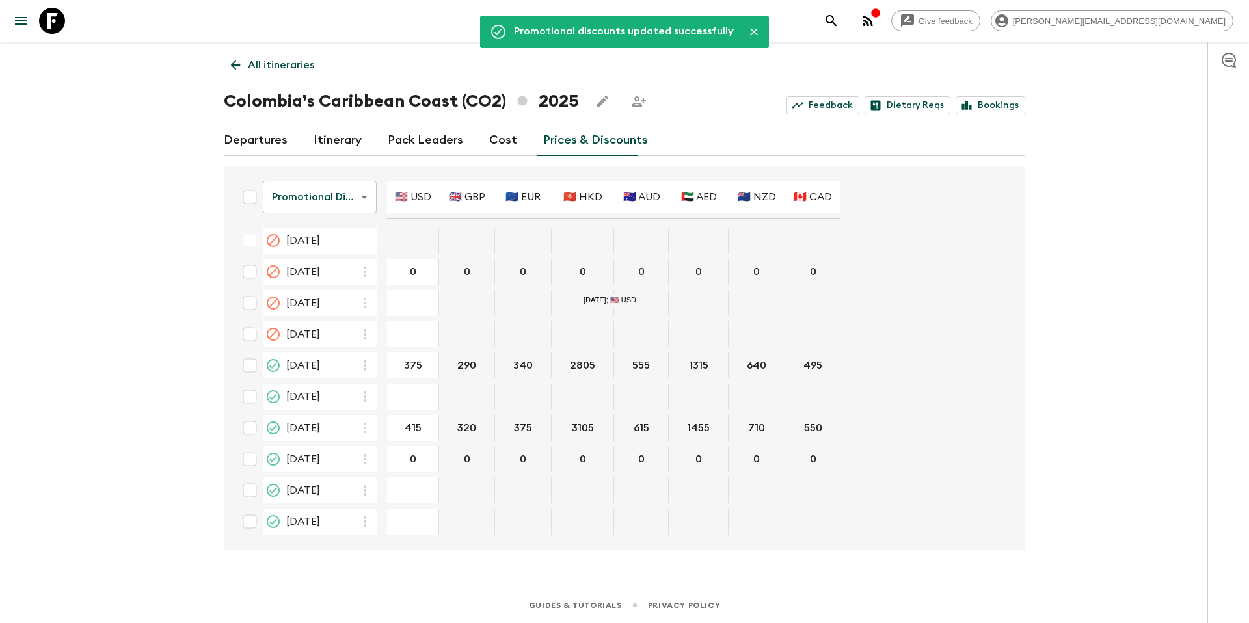
click at [296, 62] on p "All itineraries" at bounding box center [281, 65] width 66 height 16
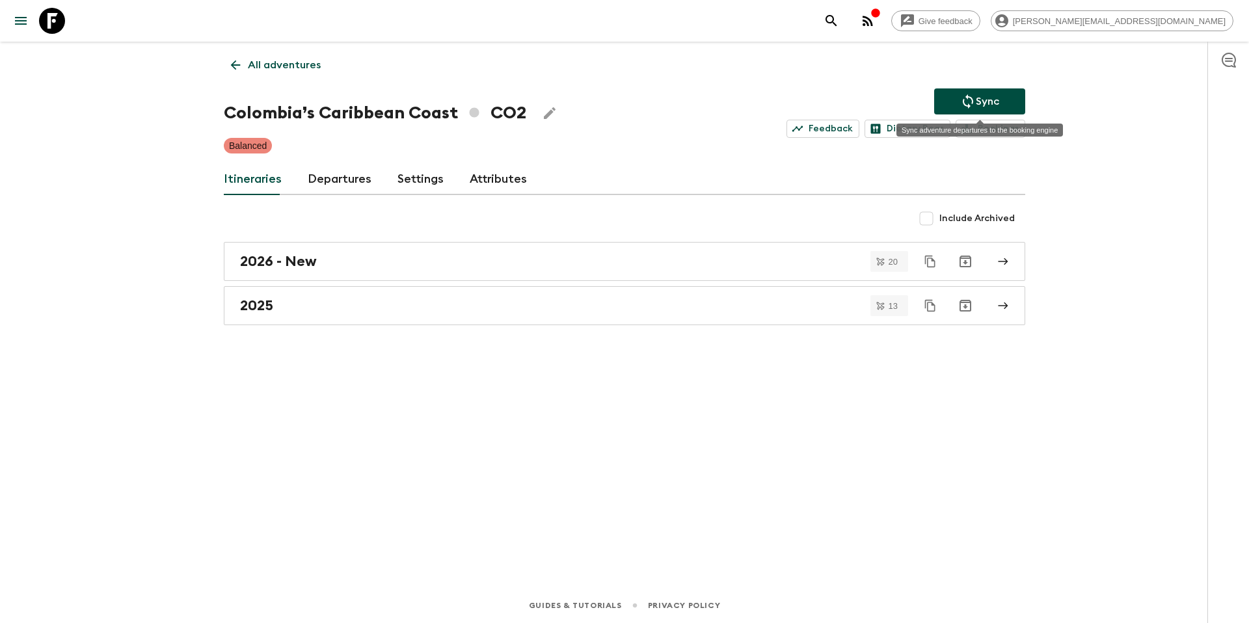
click at [1000, 100] on button "Sync" at bounding box center [980, 102] width 91 height 26
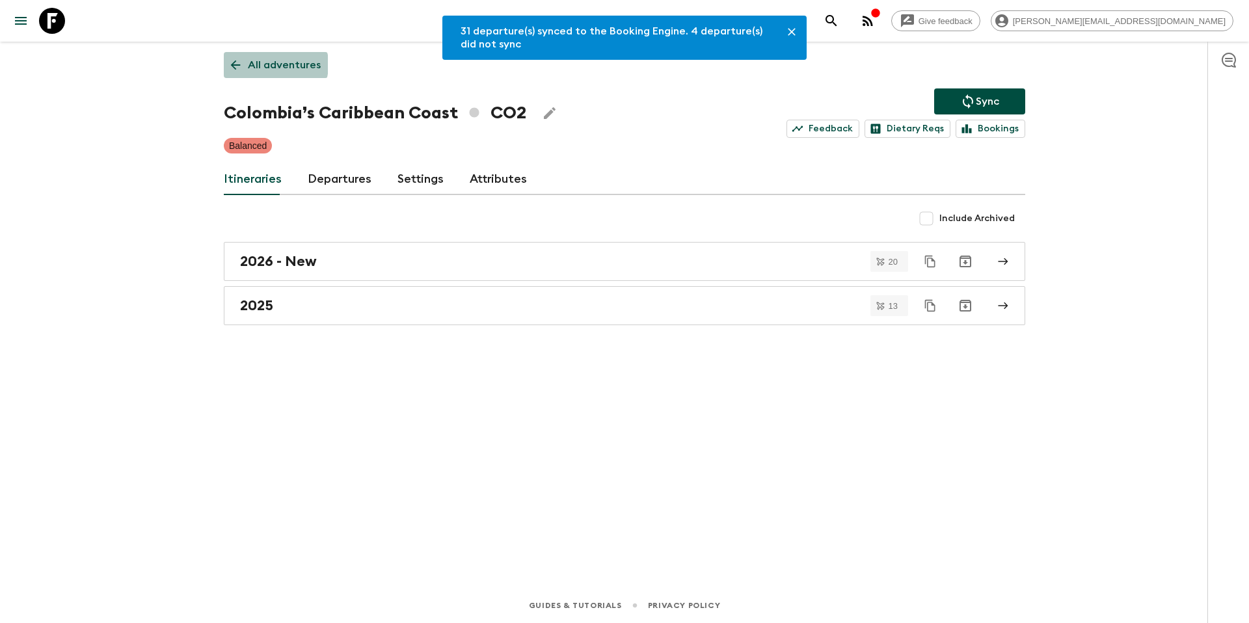
click at [266, 64] on p "All adventures" at bounding box center [284, 65] width 73 height 16
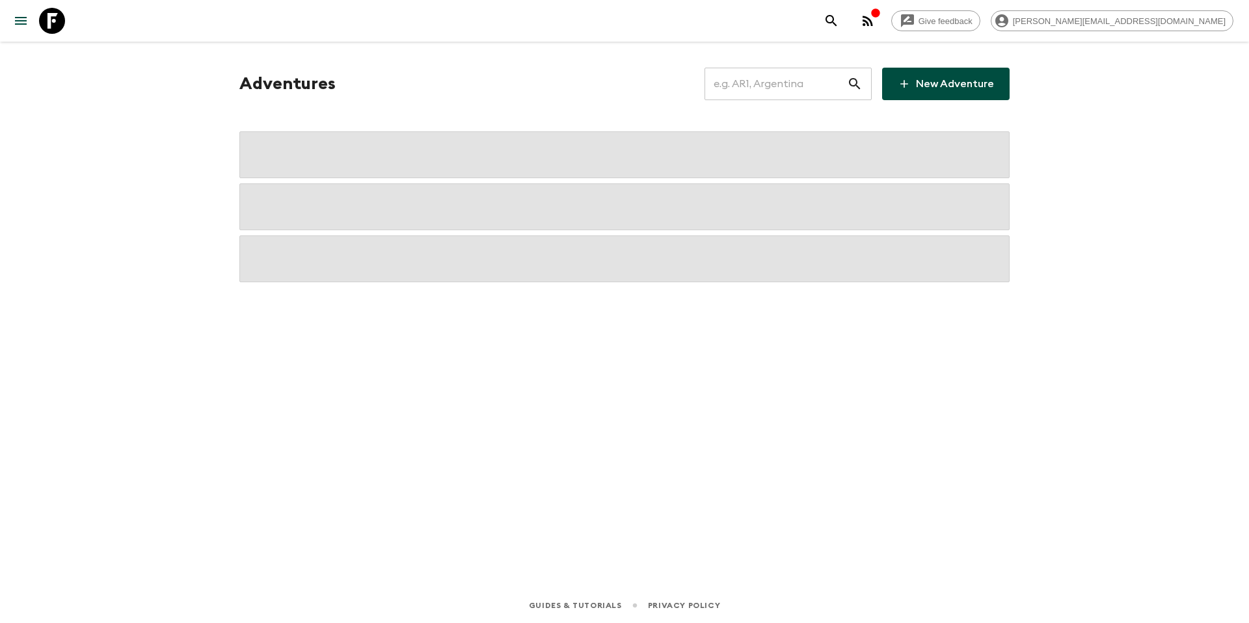
click at [830, 92] on input "text" at bounding box center [776, 84] width 143 height 36
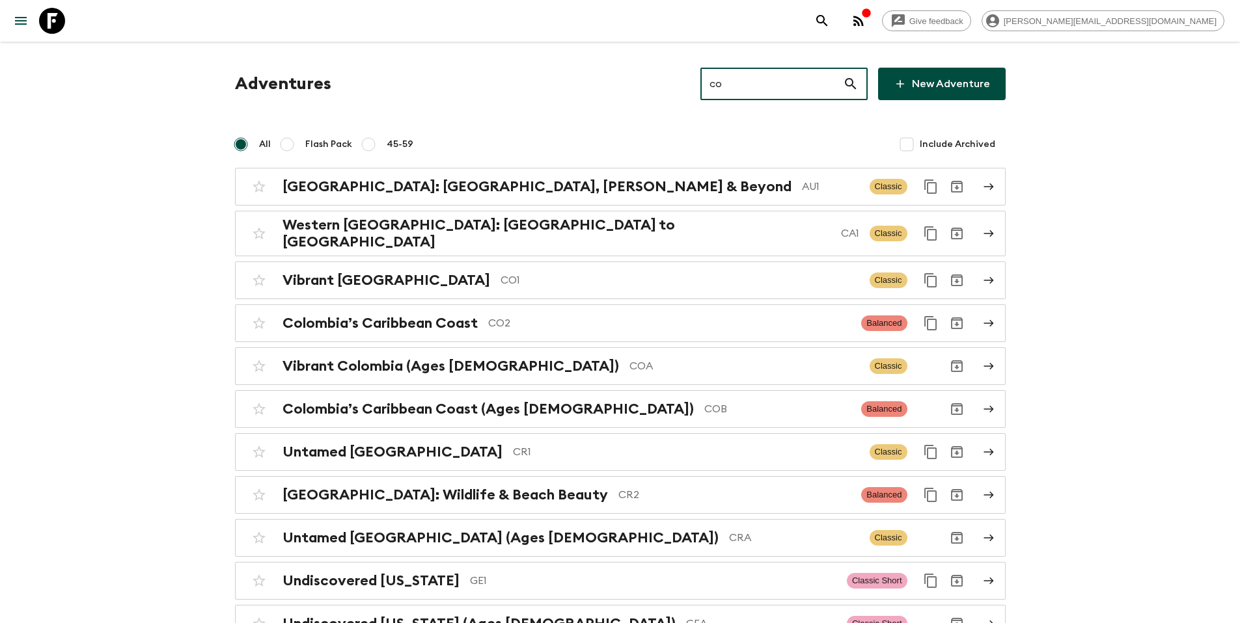
type input "cob"
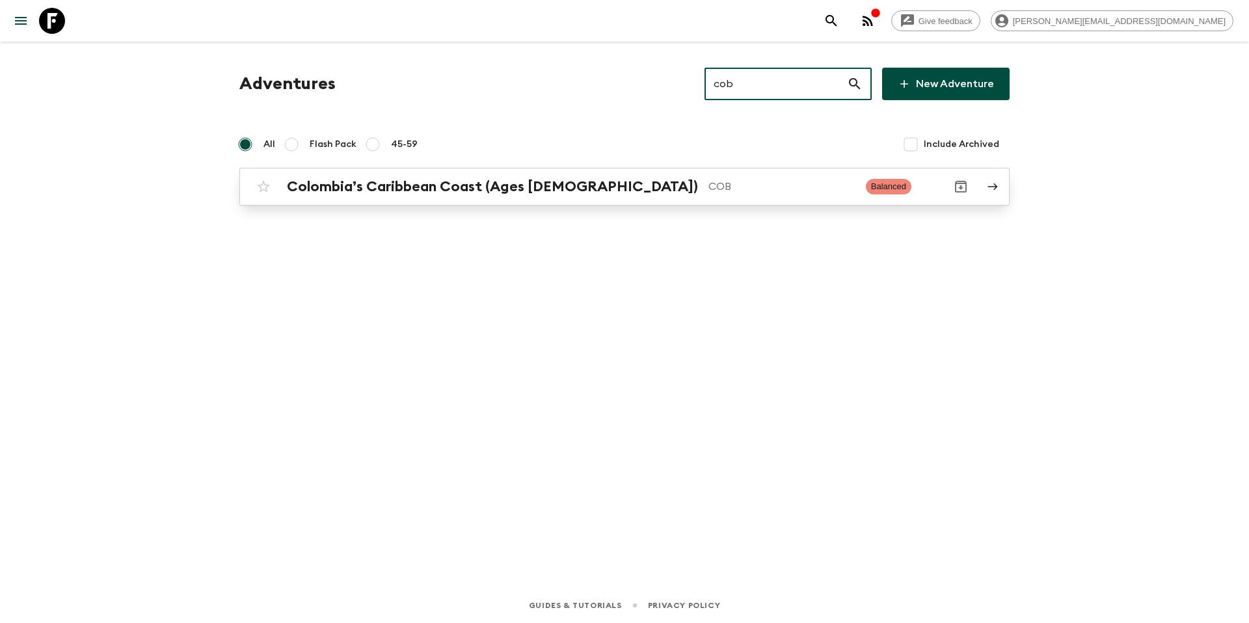
click at [709, 184] on p "COB" at bounding box center [782, 187] width 147 height 16
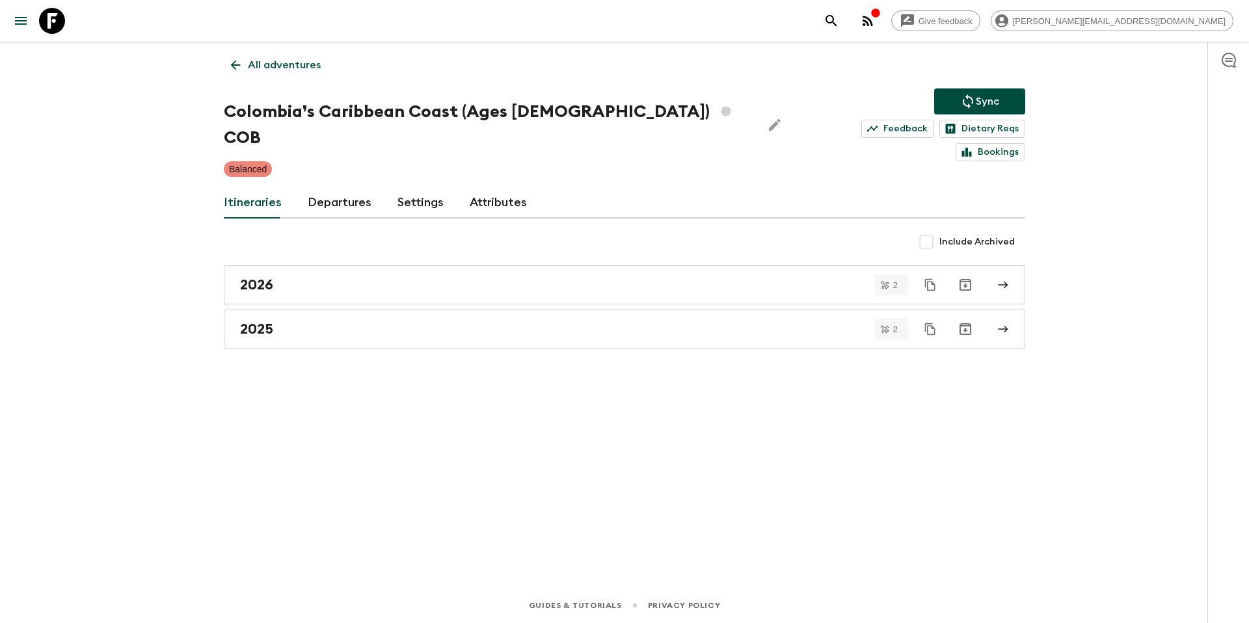
click at [336, 187] on link "Departures" at bounding box center [340, 202] width 64 height 31
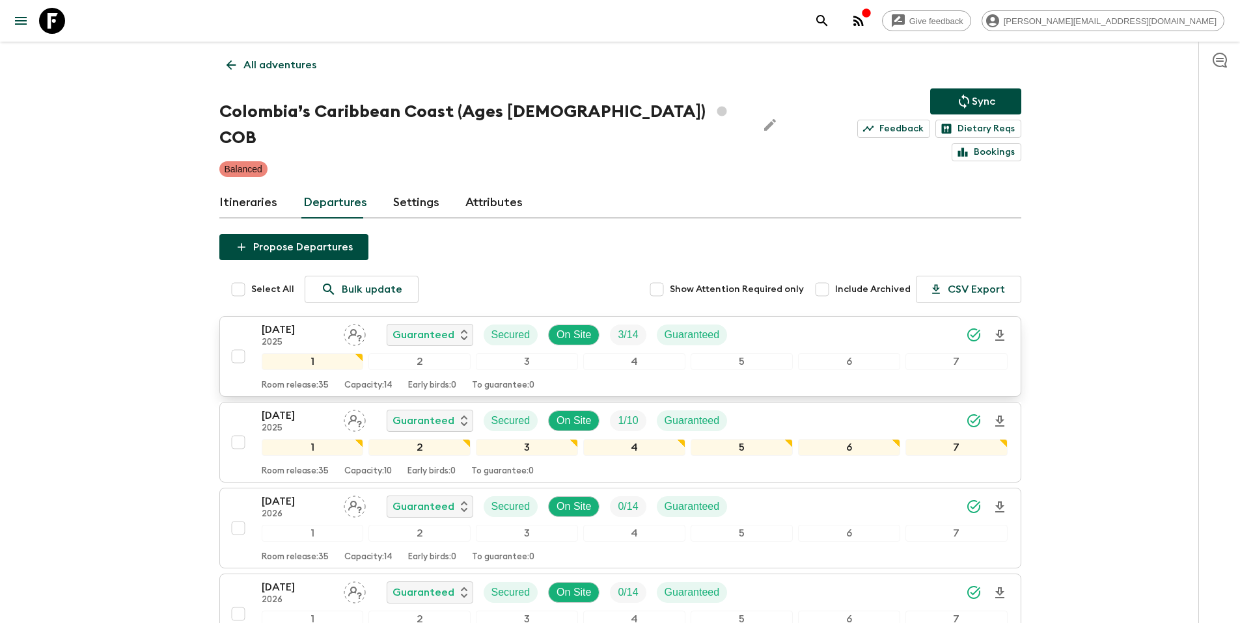
click at [793, 322] on div "[DATE] 2025 Guaranteed Secured On Site 3 / 14 Guaranteed" at bounding box center [635, 335] width 746 height 26
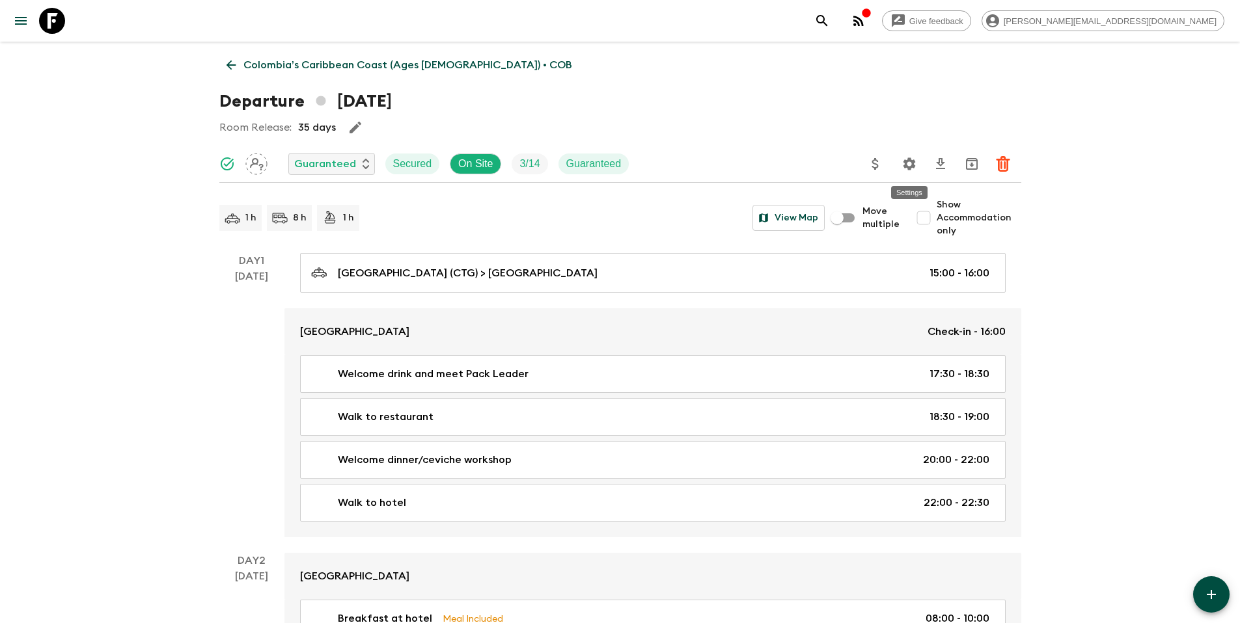
click at [909, 165] on icon "Settings" at bounding box center [909, 164] width 16 height 16
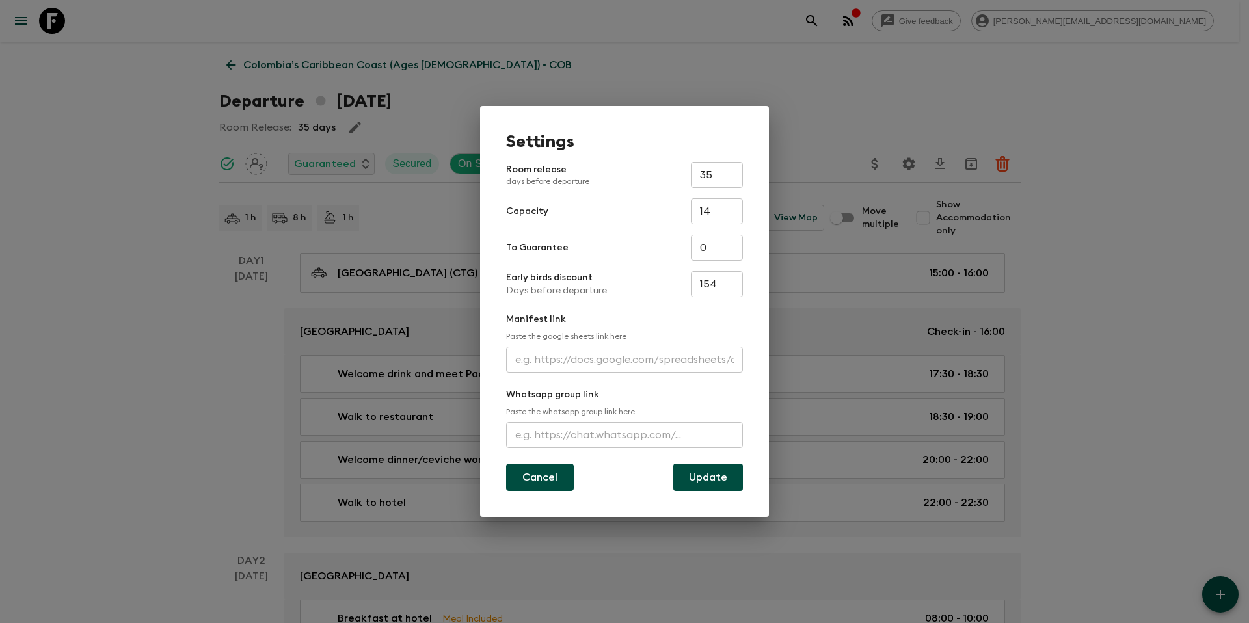
click at [553, 478] on button "Cancel" at bounding box center [540, 477] width 68 height 27
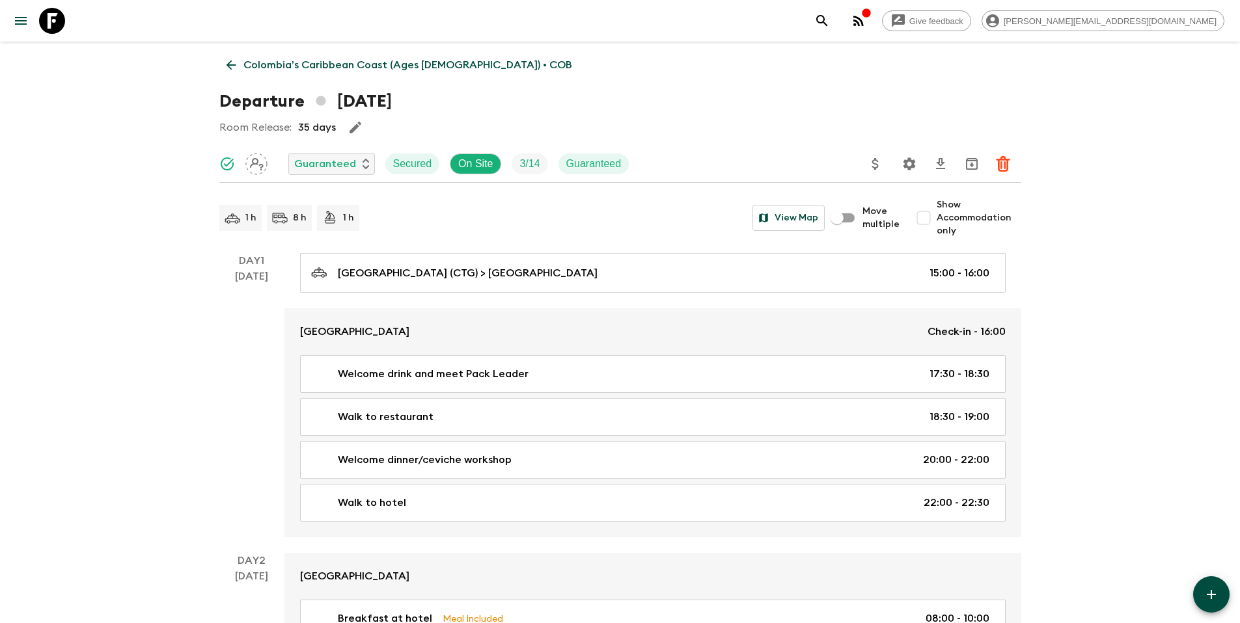
click at [873, 163] on icon "Update Price, Early Bird Discount and Costs" at bounding box center [875, 164] width 7 height 12
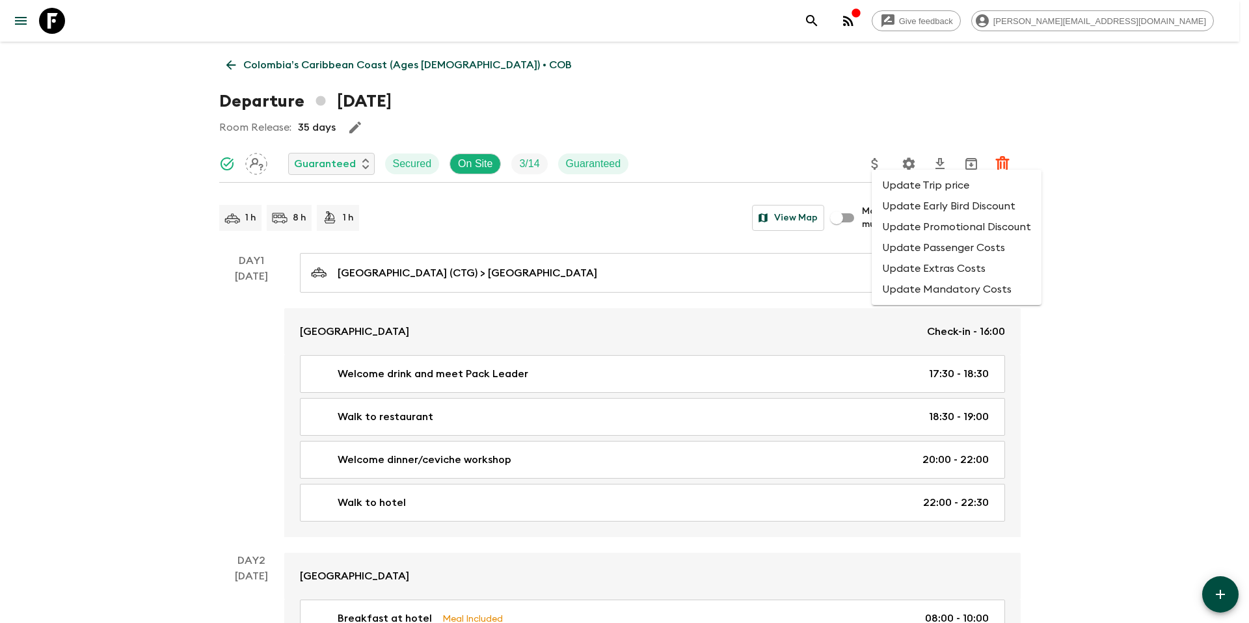
click at [974, 225] on li "Update Promotional Discount" at bounding box center [957, 227] width 170 height 21
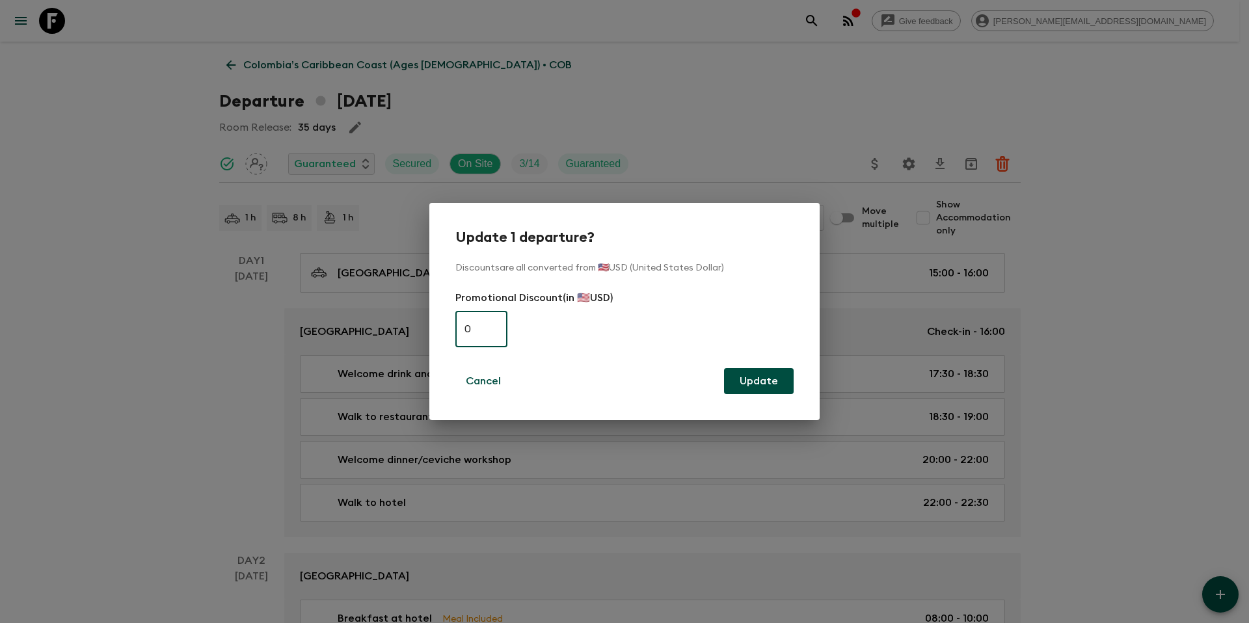
click at [491, 328] on input "0" at bounding box center [482, 329] width 52 height 36
type input "370"
click at [754, 380] on button "Update" at bounding box center [759, 381] width 70 height 26
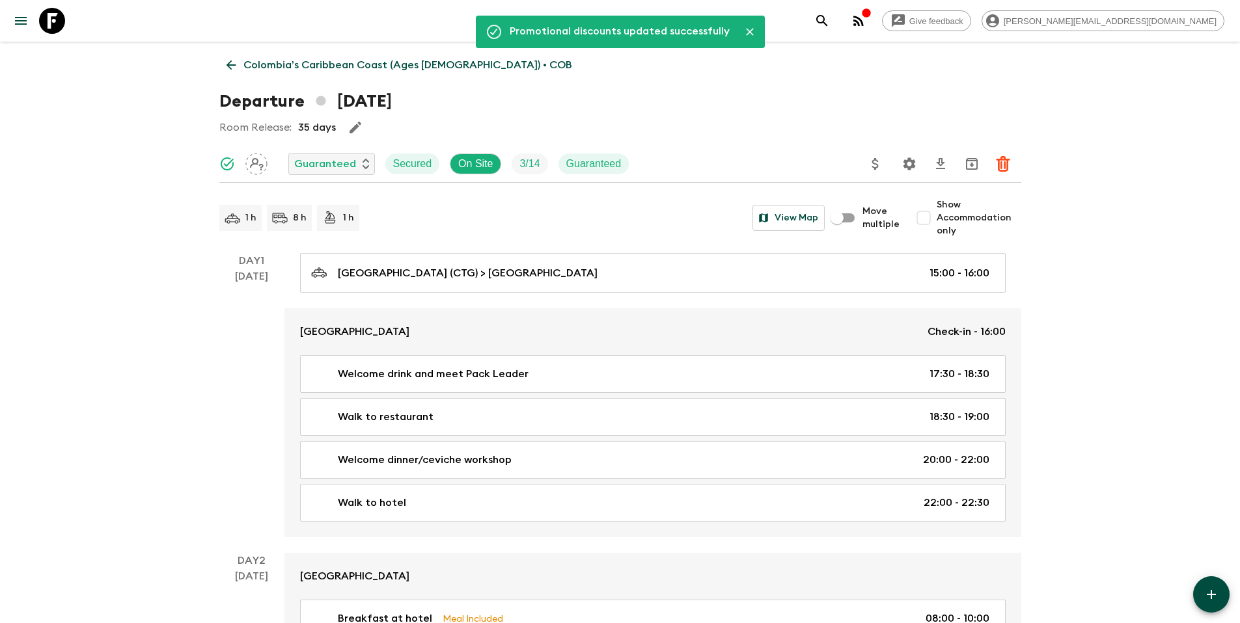
click at [302, 65] on p "Colombia’s Caribbean Coast (Ages [DEMOGRAPHIC_DATA]) • COB" at bounding box center [407, 65] width 329 height 16
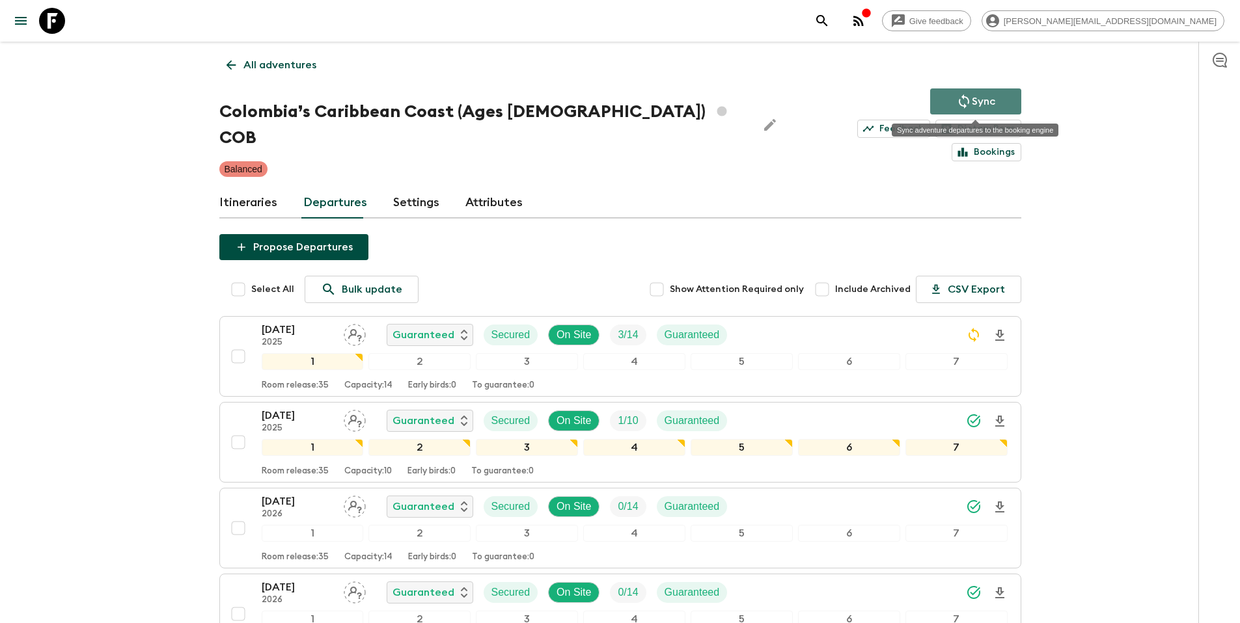
click at [972, 96] on p "Sync" at bounding box center [983, 102] width 23 height 16
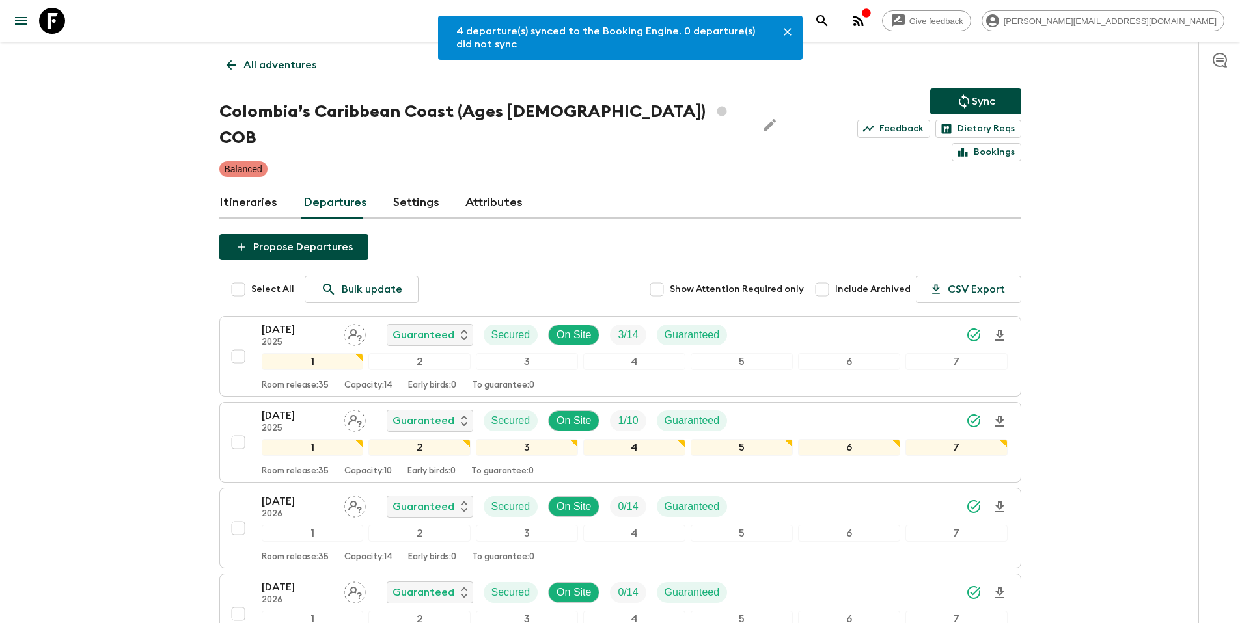
click at [282, 66] on p "All adventures" at bounding box center [279, 65] width 73 height 16
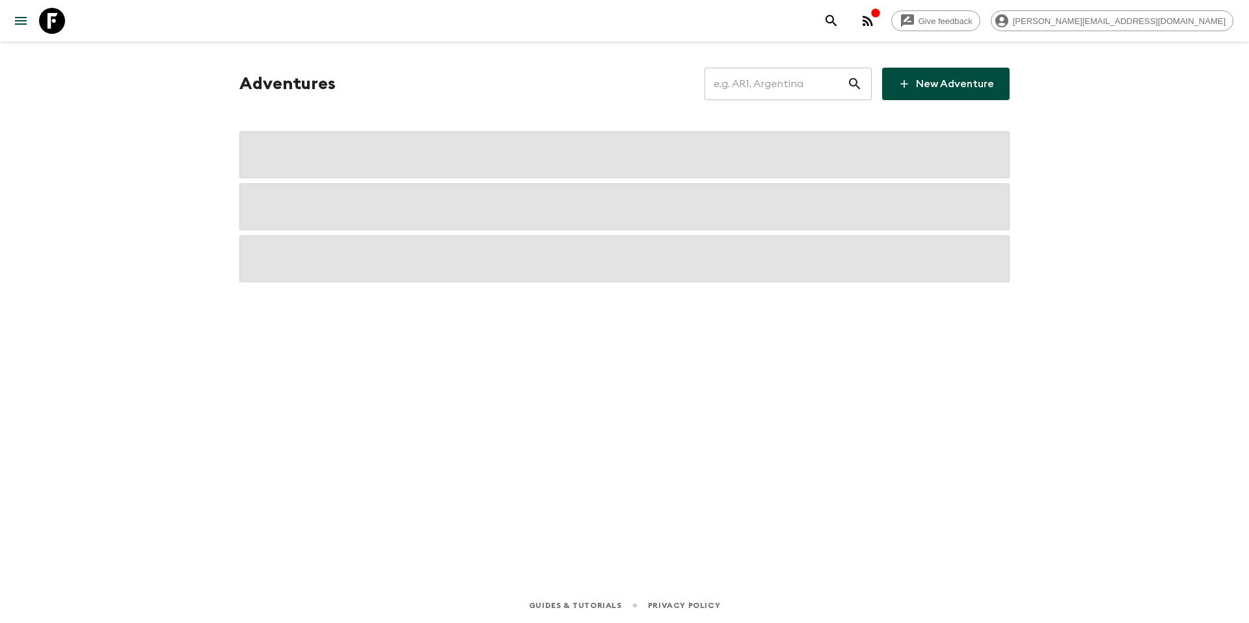
click at [832, 98] on input "text" at bounding box center [776, 84] width 143 height 36
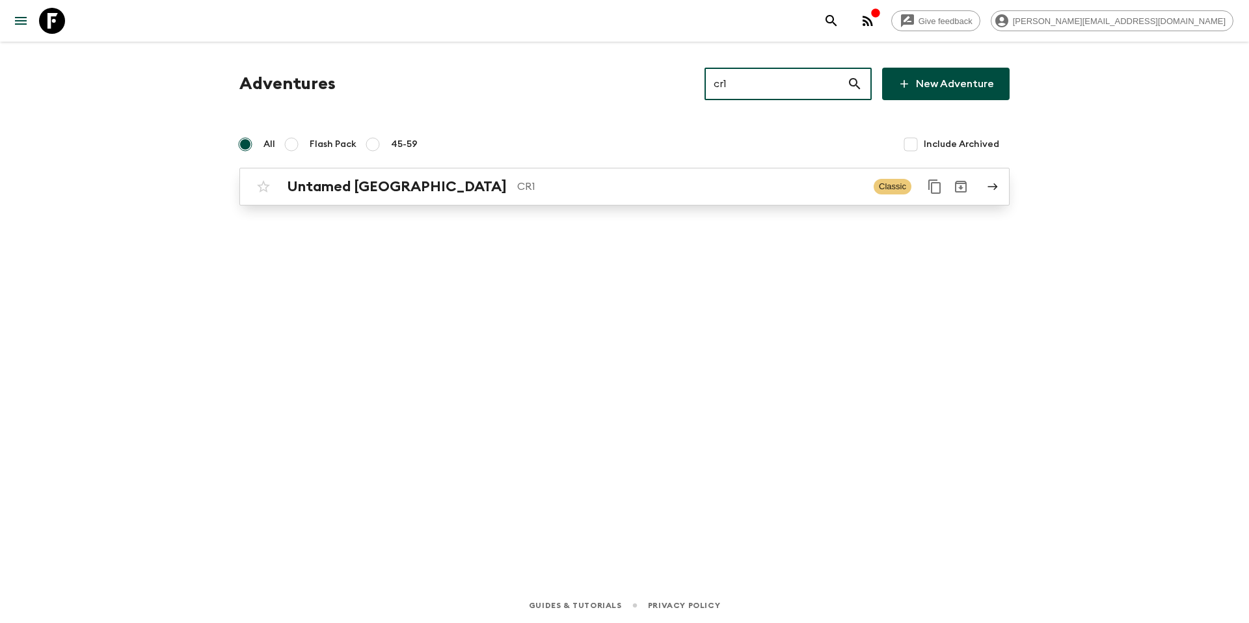
type input "cr1"
click at [482, 203] on link "Untamed [GEOGRAPHIC_DATA] CR1 Classic" at bounding box center [624, 187] width 771 height 38
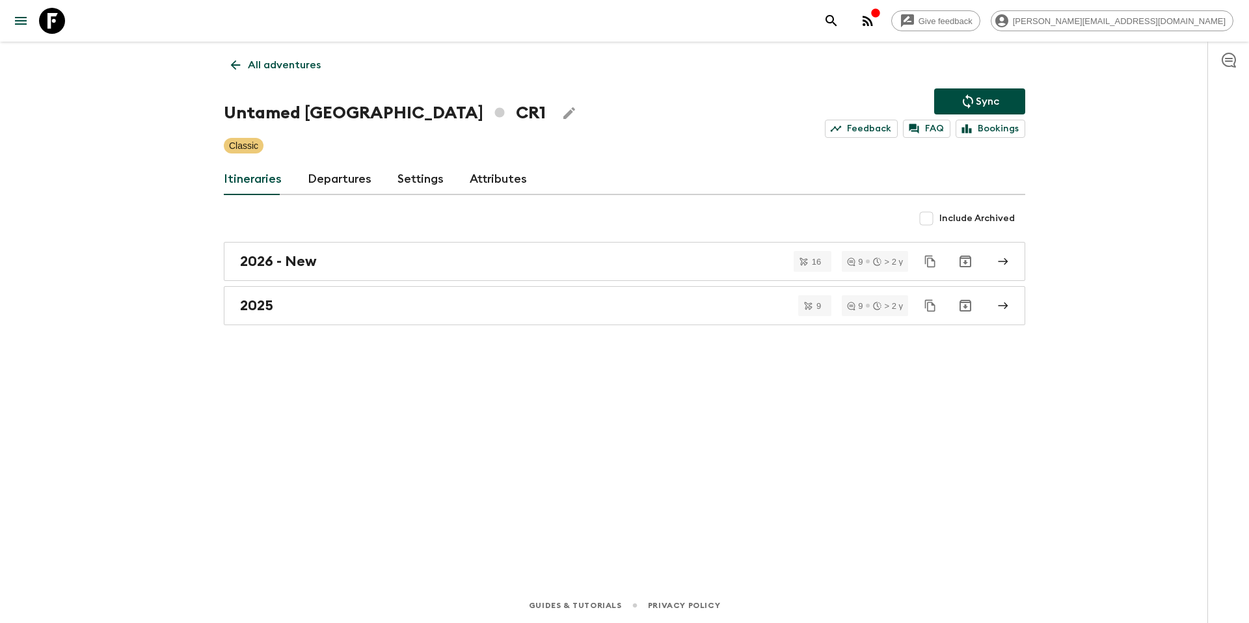
click at [337, 178] on link "Departures" at bounding box center [340, 179] width 64 height 31
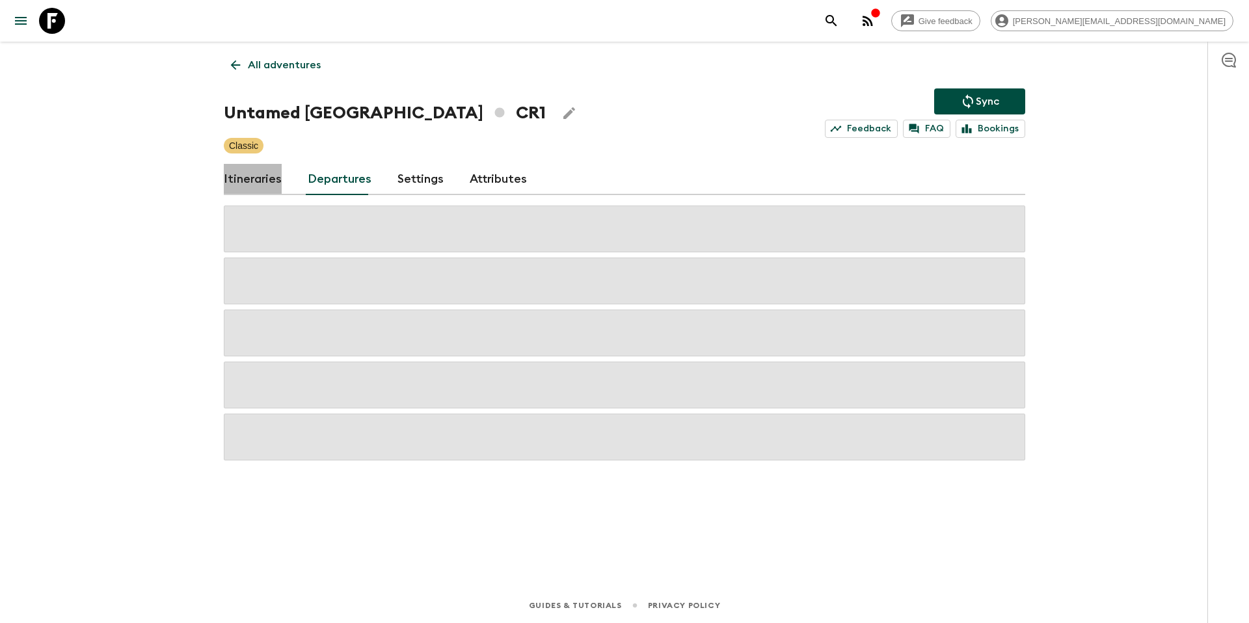
click at [262, 179] on link "Itineraries" at bounding box center [253, 179] width 58 height 31
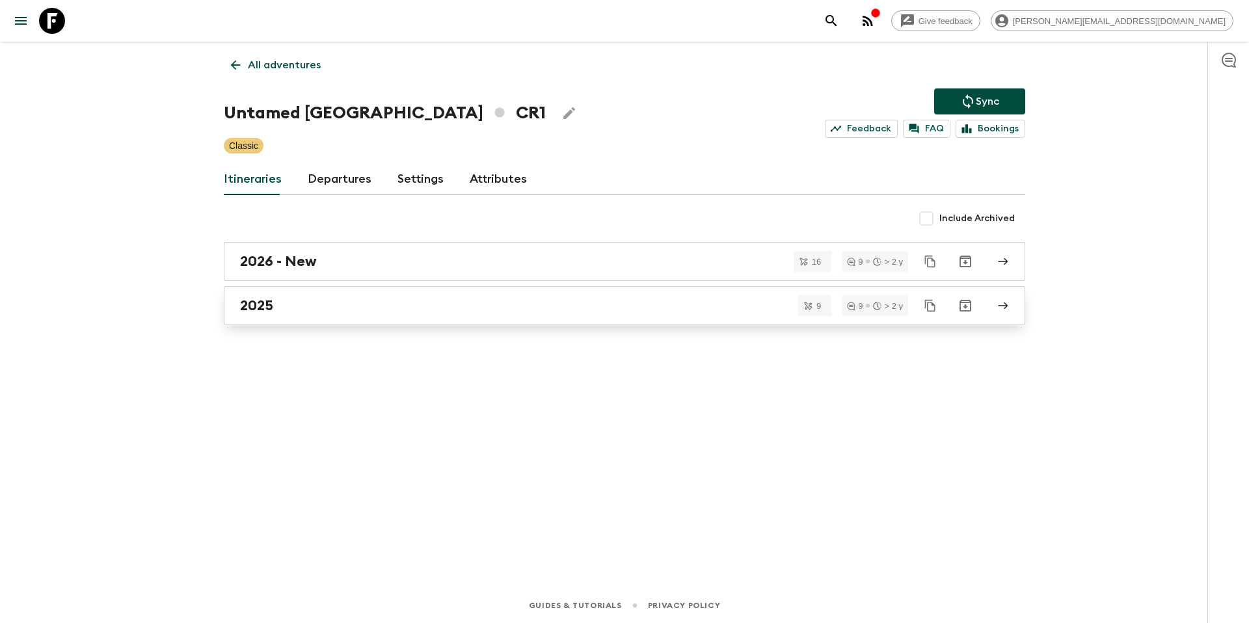
click at [379, 299] on div "2025" at bounding box center [612, 305] width 744 height 17
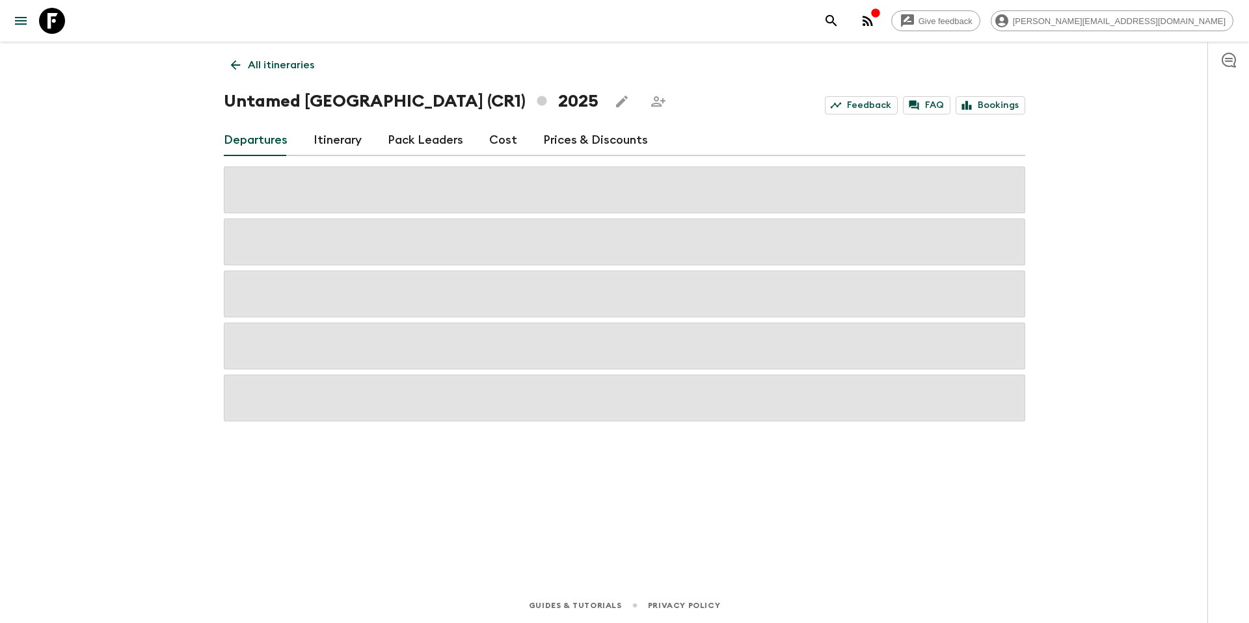
click at [582, 138] on link "Prices & Discounts" at bounding box center [595, 140] width 105 height 31
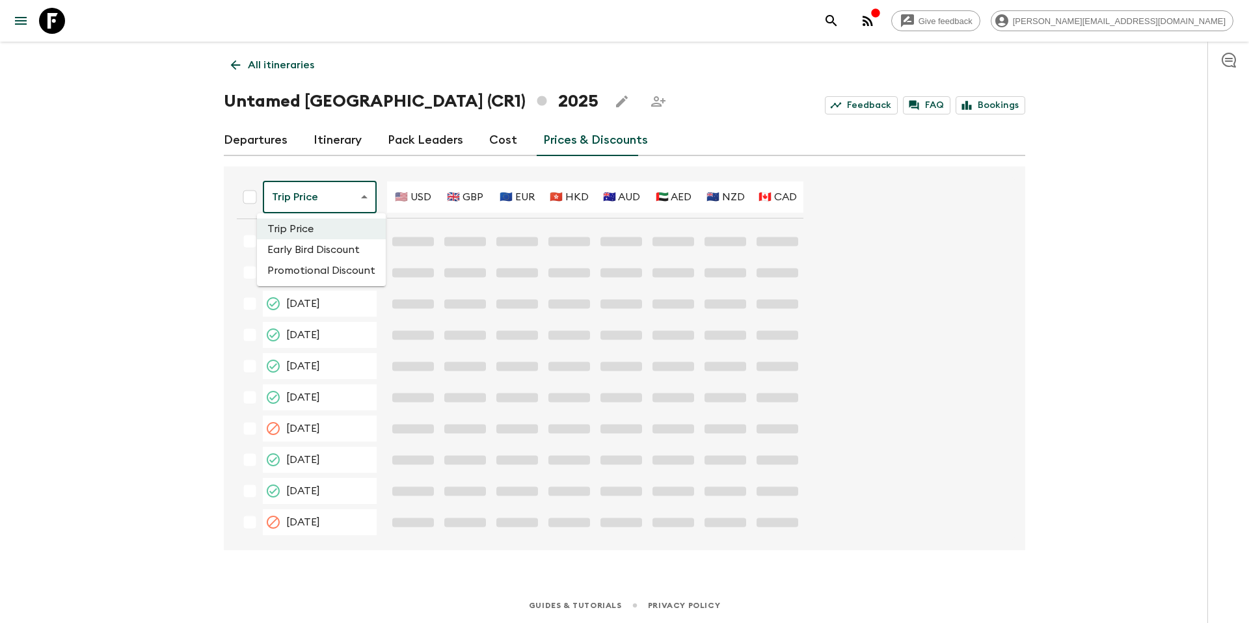
click at [336, 200] on body "Give feedback [PERSON_NAME][EMAIL_ADDRESS][DOMAIN_NAME] All itineraries Untamed…" at bounding box center [624, 311] width 1249 height 623
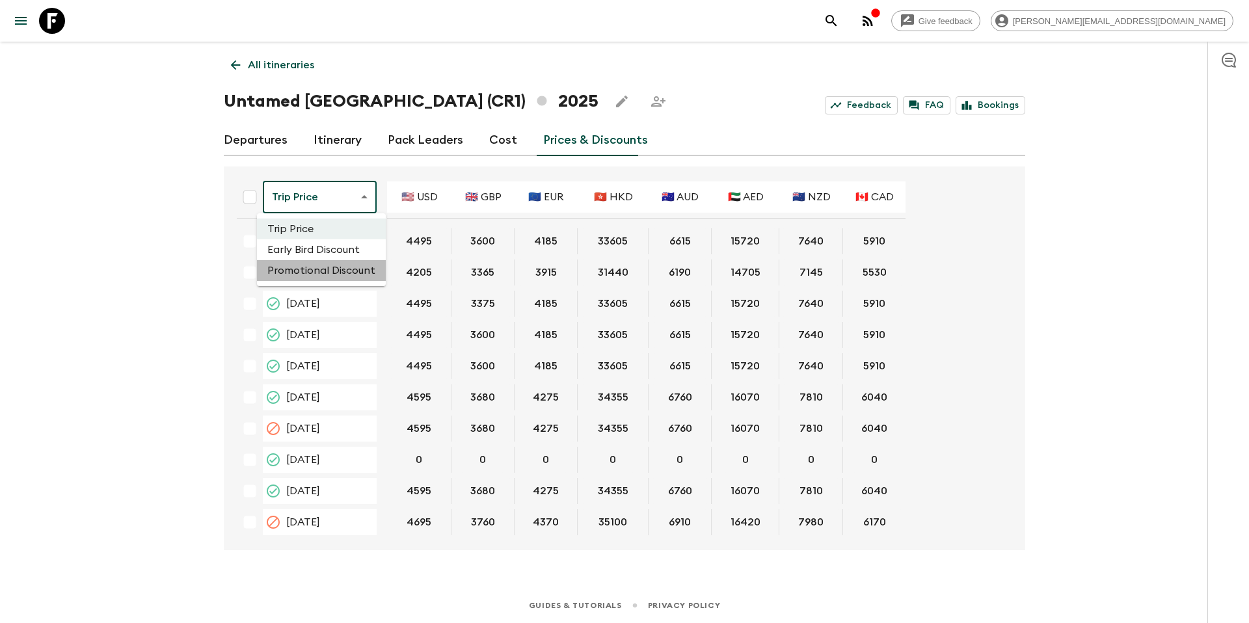
click at [325, 269] on li "Promotional Discount" at bounding box center [321, 270] width 129 height 21
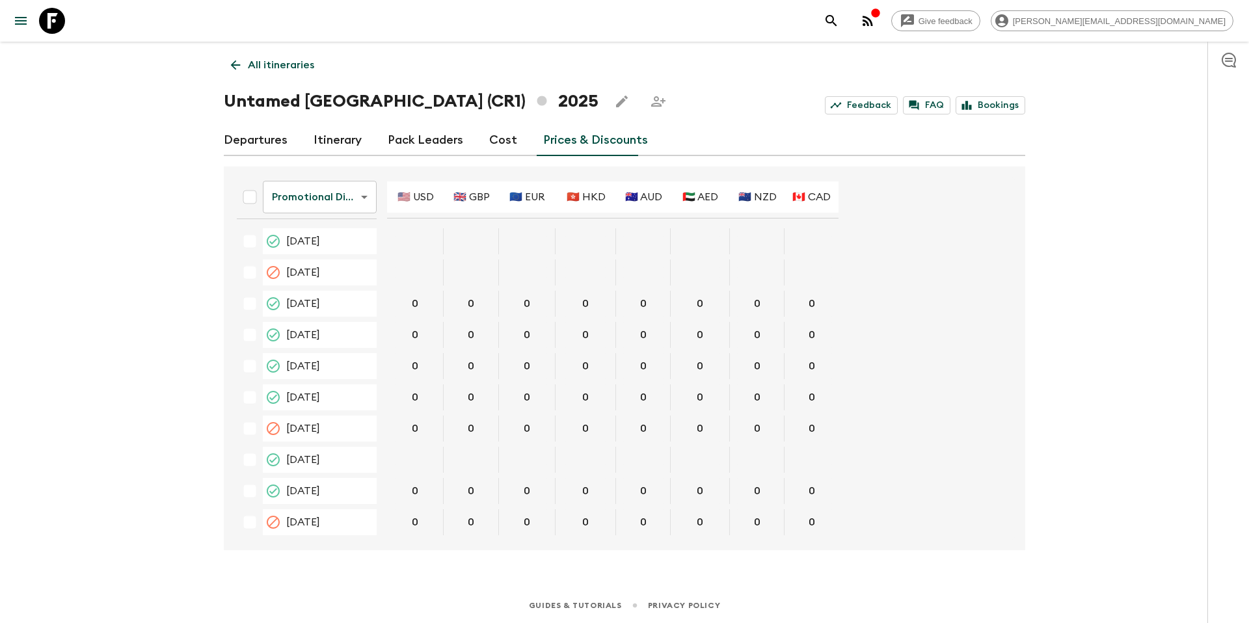
scroll to position [757, 0]
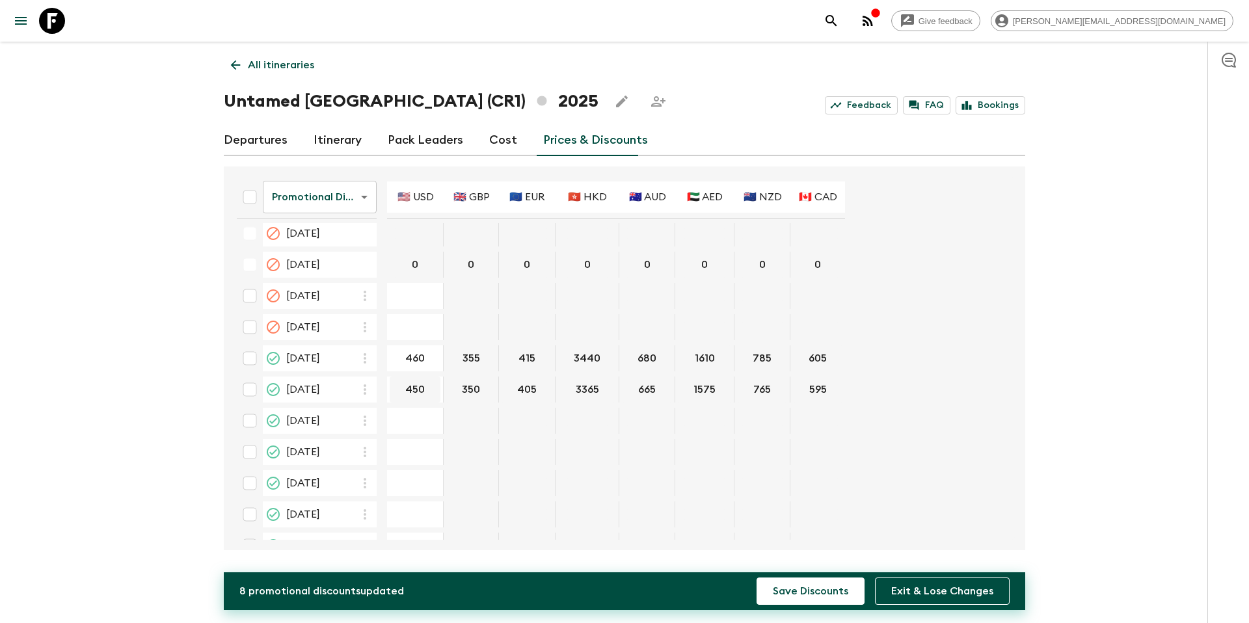
type input "460"
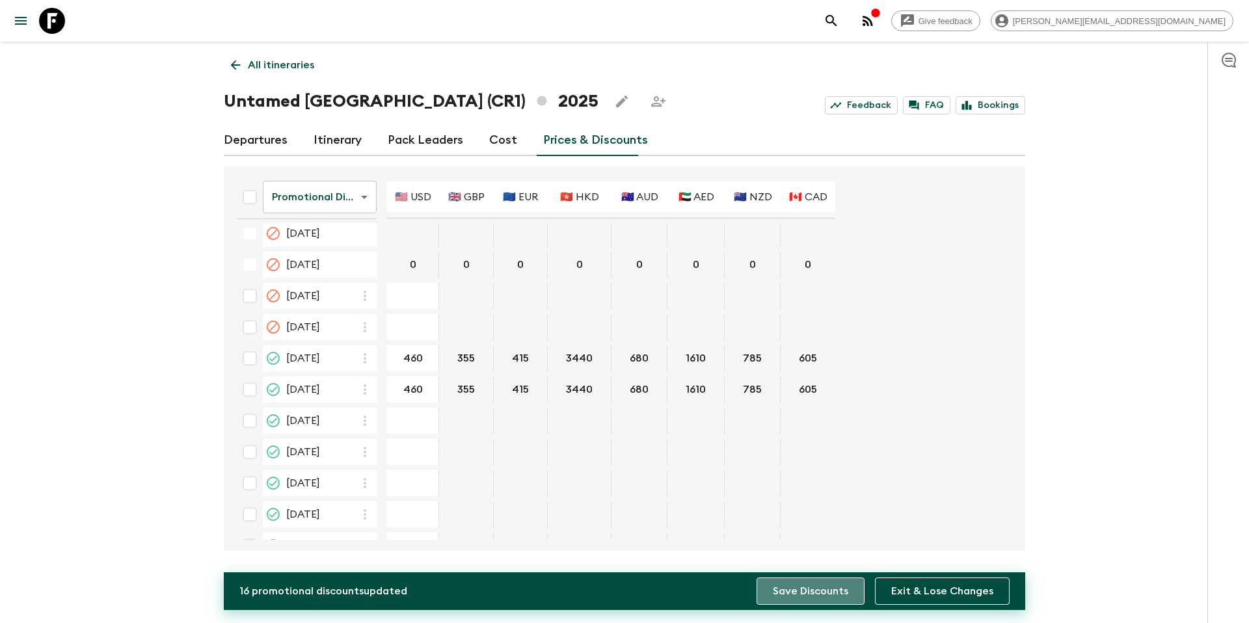
click at [806, 590] on button "Save Discounts" at bounding box center [811, 591] width 108 height 27
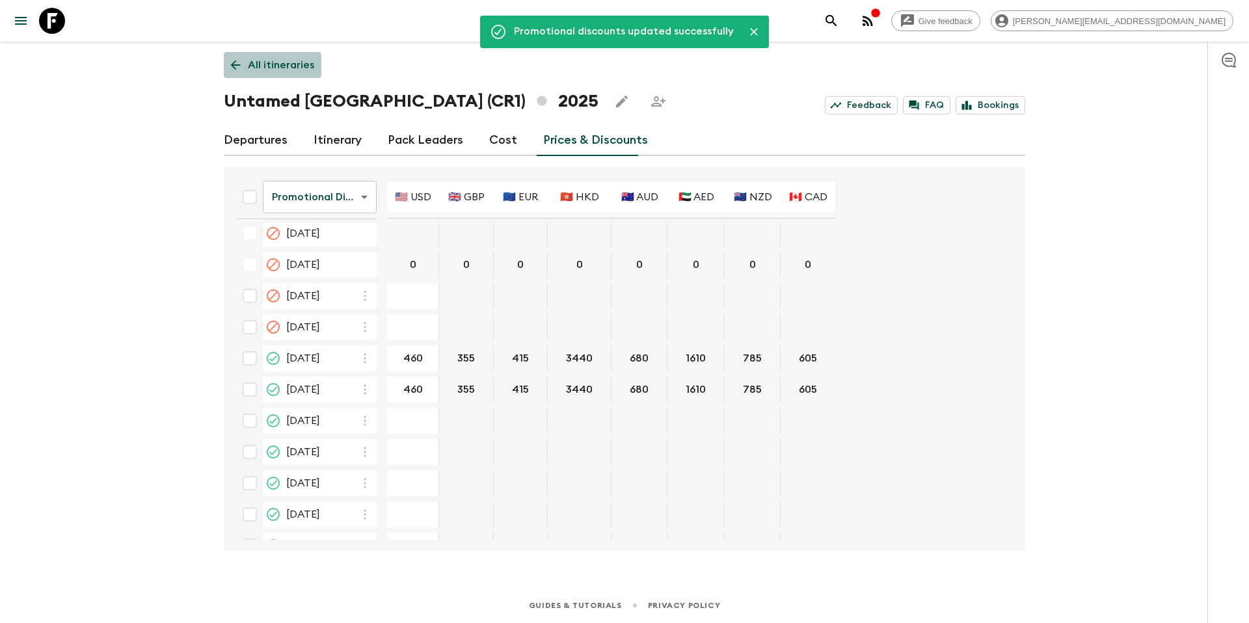
click at [258, 65] on p "All itineraries" at bounding box center [281, 65] width 66 height 16
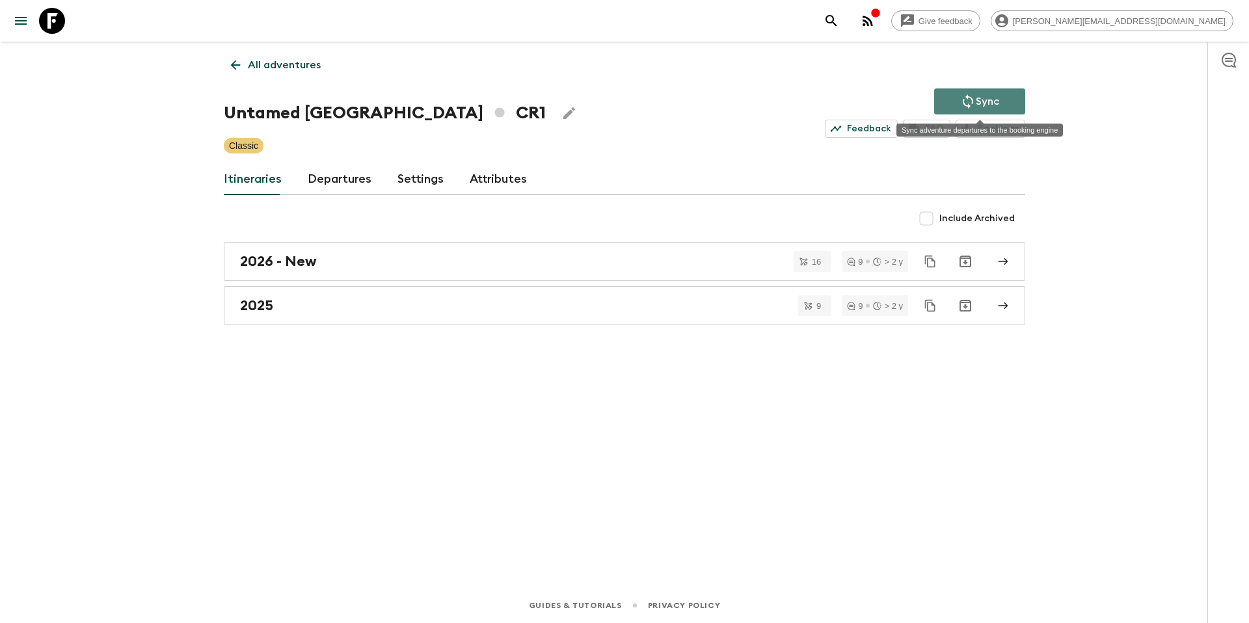
click at [948, 98] on button "Sync" at bounding box center [980, 102] width 91 height 26
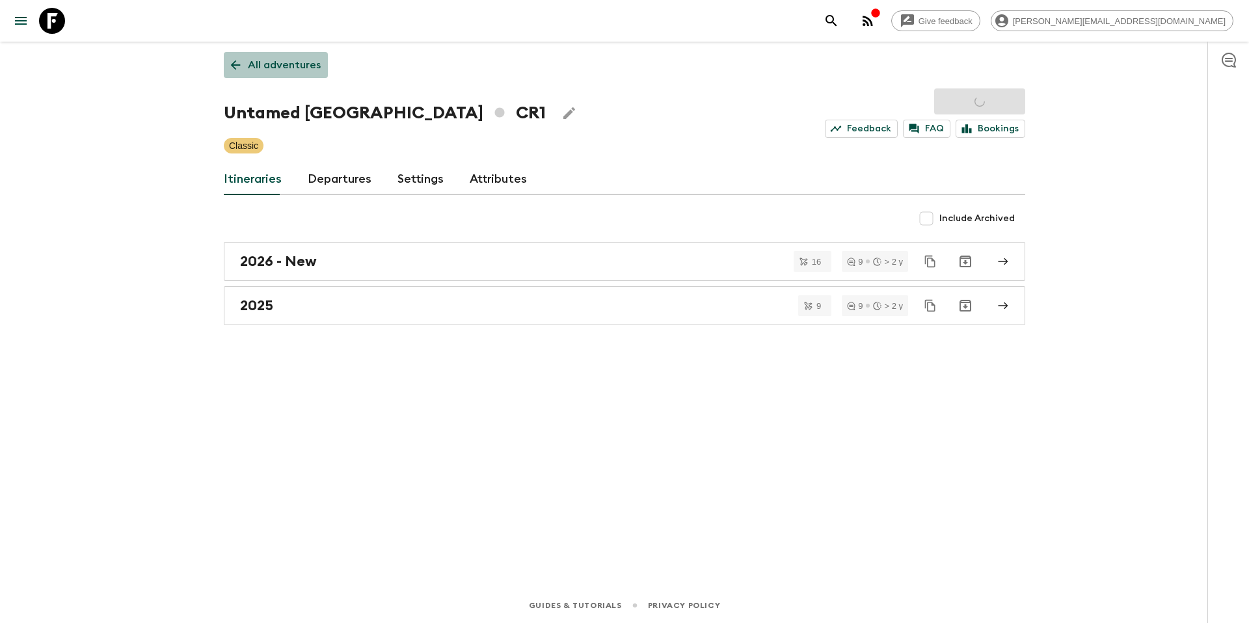
click at [299, 70] on p "All adventures" at bounding box center [284, 65] width 73 height 16
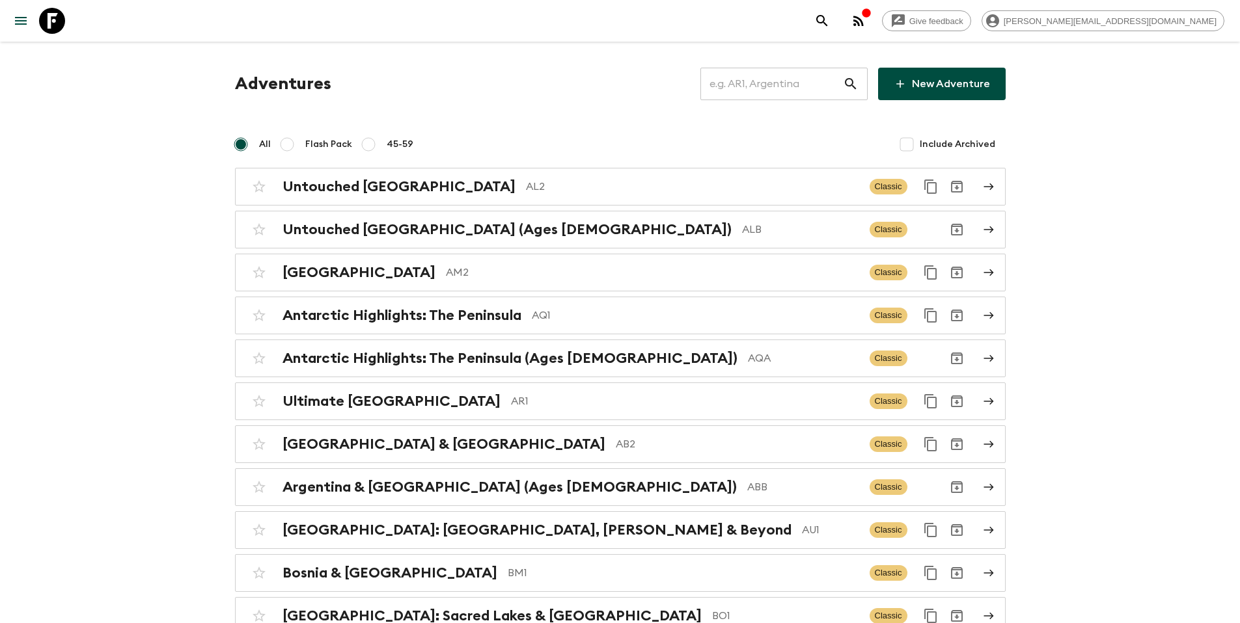
click at [800, 86] on input "text" at bounding box center [771, 84] width 143 height 36
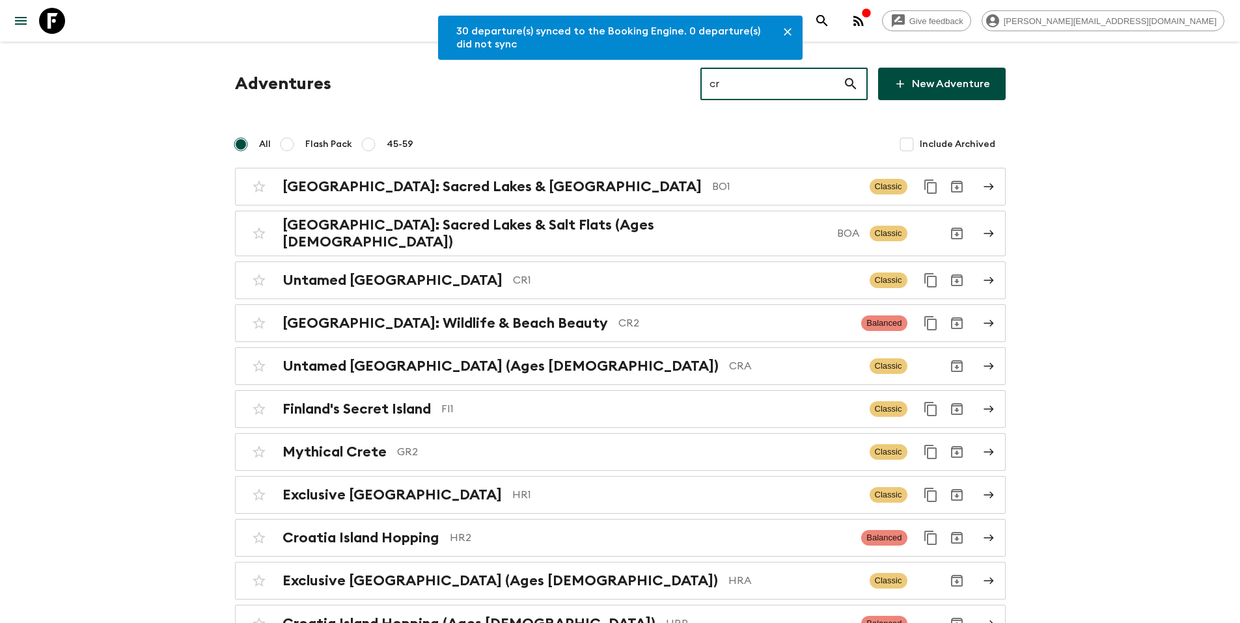
type input "cr2"
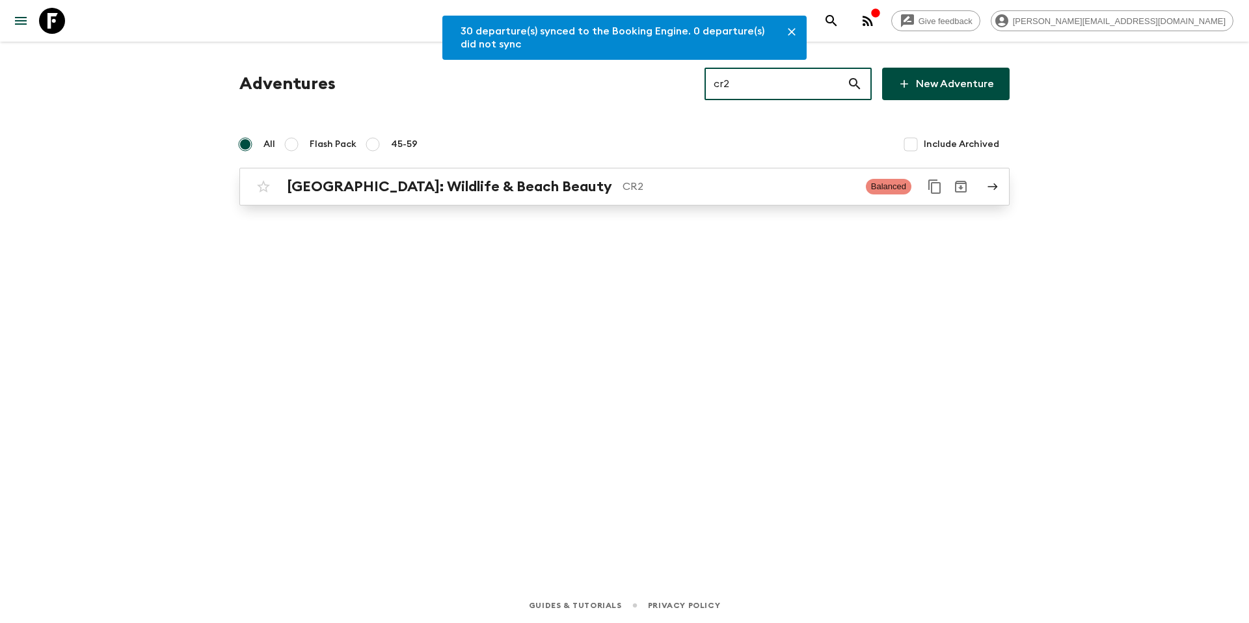
click at [623, 187] on p "CR2" at bounding box center [739, 187] width 233 height 16
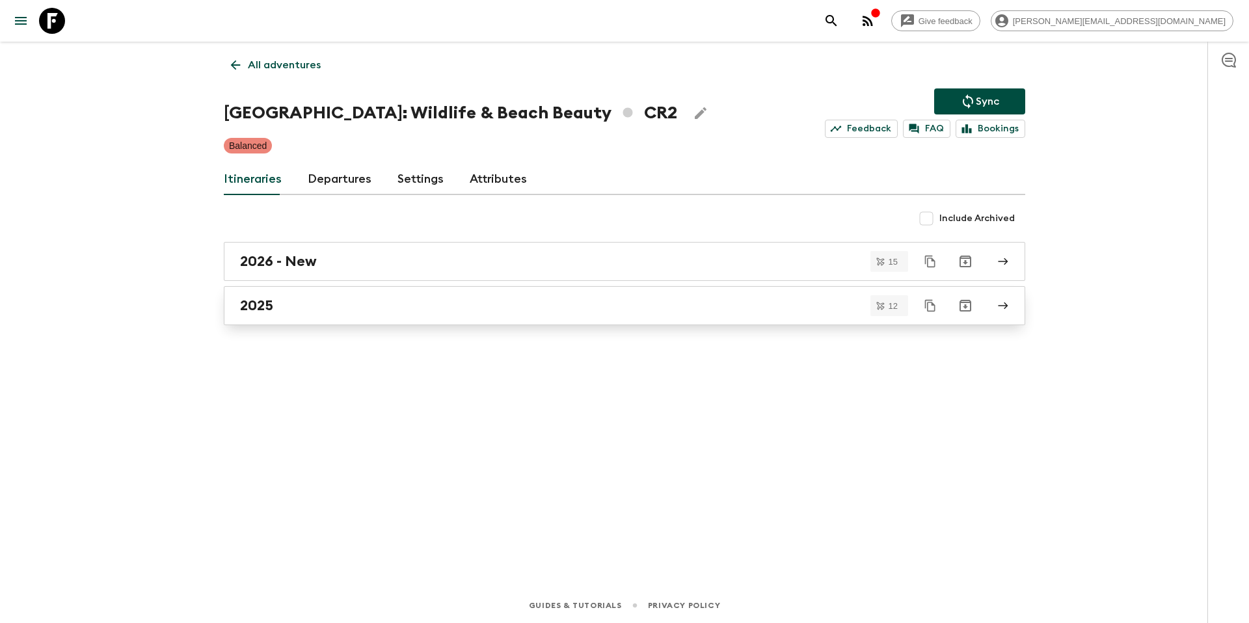
click at [336, 305] on div "2025" at bounding box center [612, 305] width 744 height 17
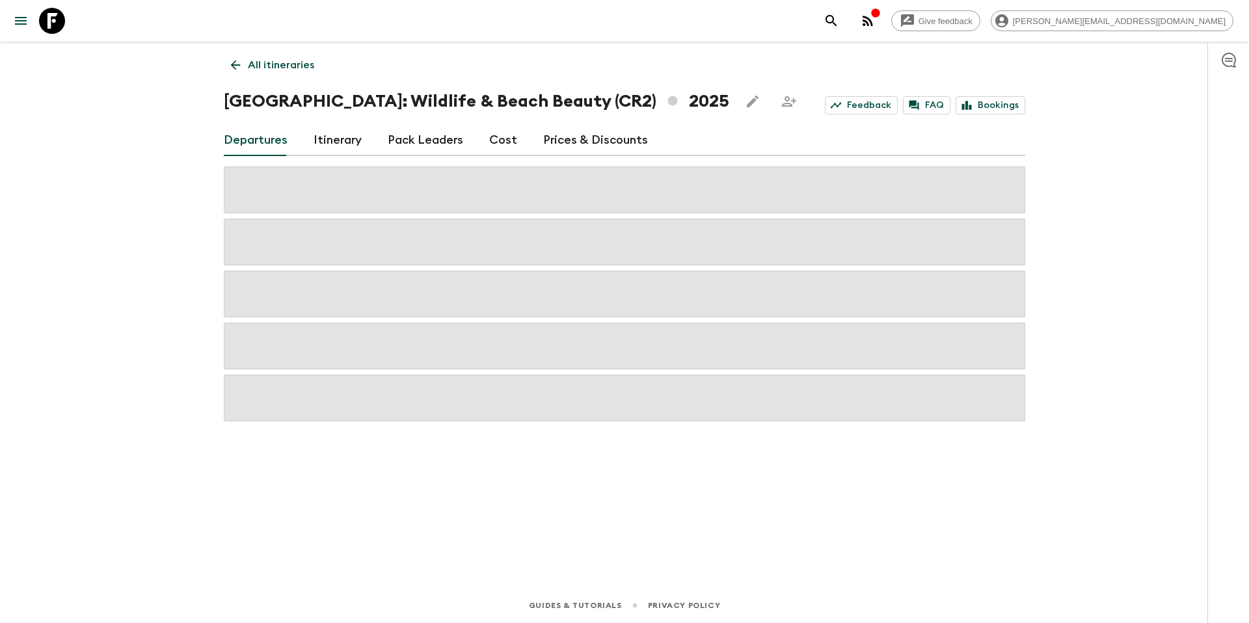
click at [562, 139] on link "Prices & Discounts" at bounding box center [595, 140] width 105 height 31
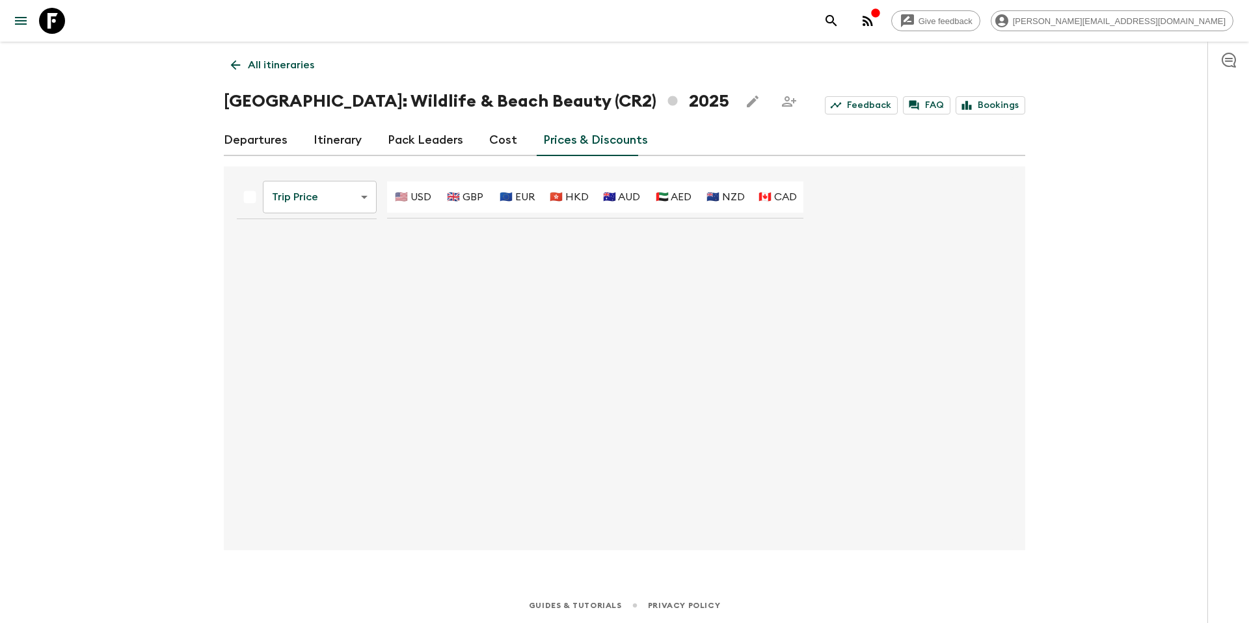
click at [322, 201] on body "Give feedback [PERSON_NAME][EMAIL_ADDRESS][DOMAIN_NAME] All itineraries [GEOGRA…" at bounding box center [624, 311] width 1249 height 623
click at [310, 267] on li "Promotional Discount" at bounding box center [321, 270] width 129 height 21
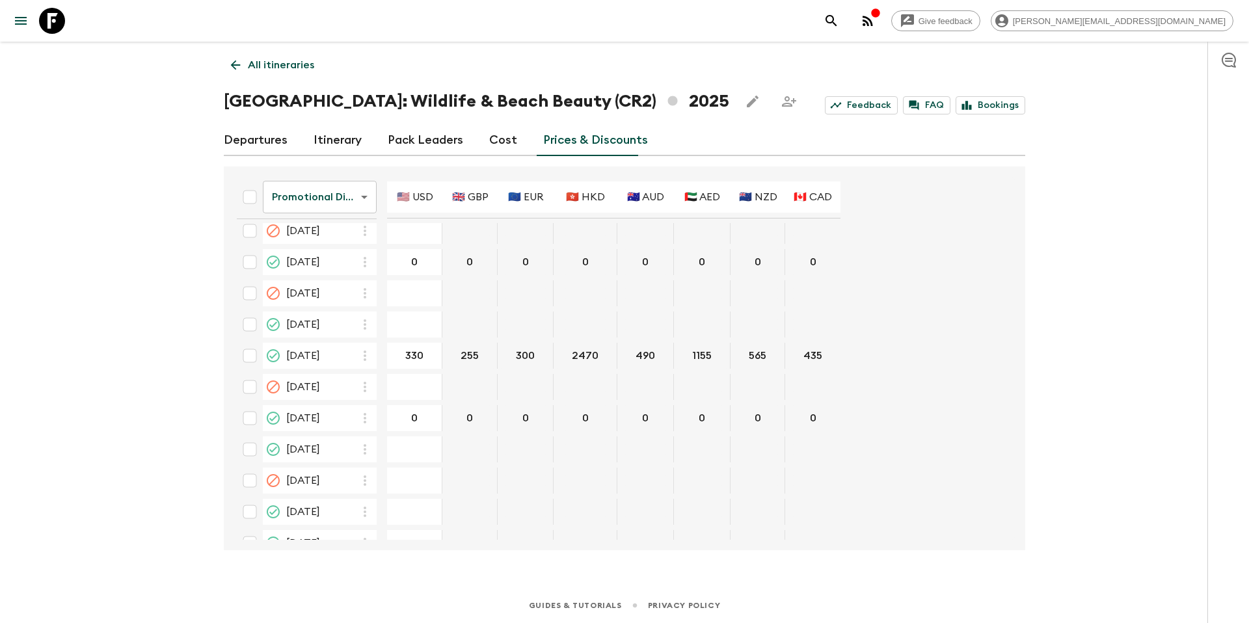
scroll to position [657, 0]
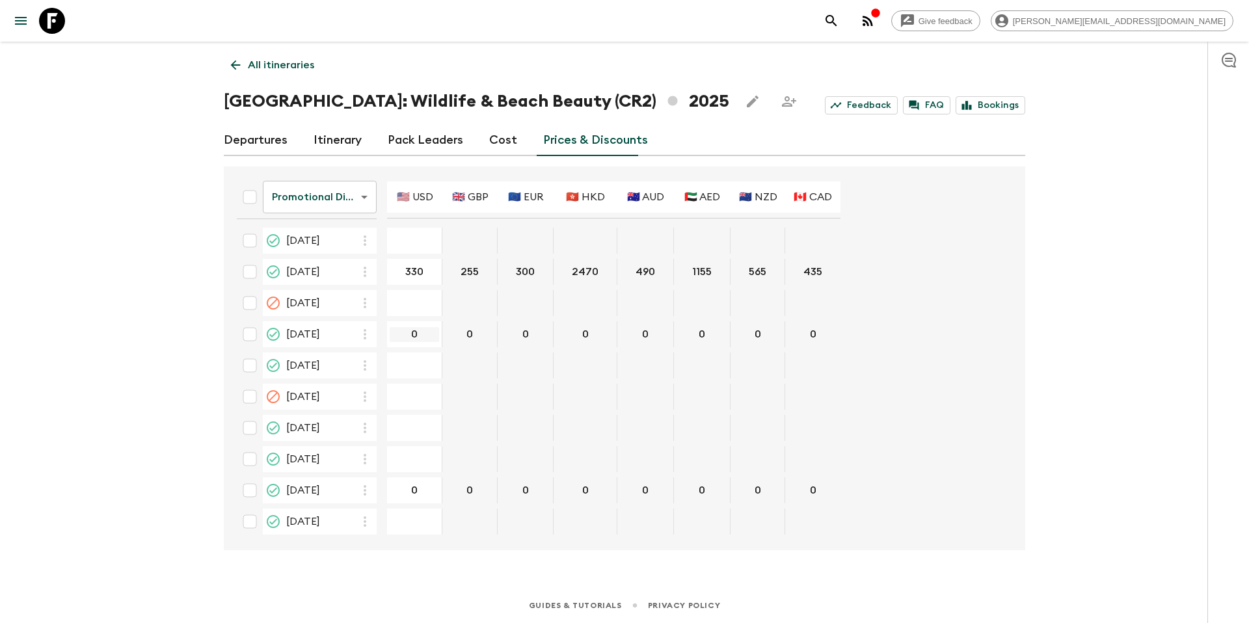
type input "440"
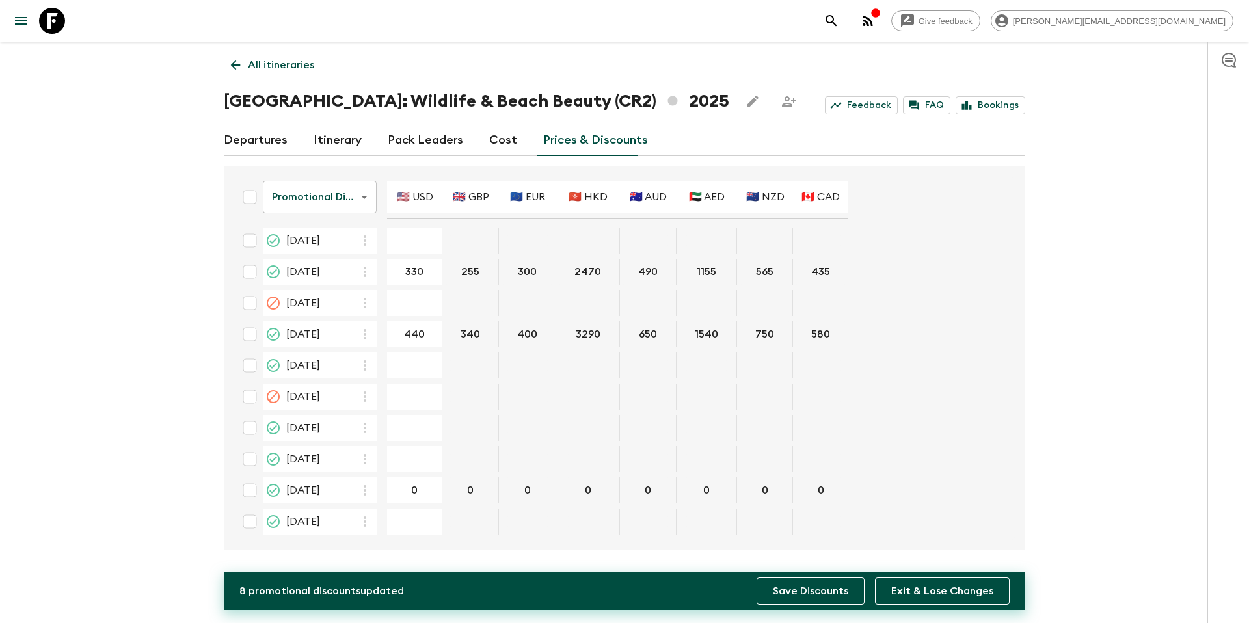
click at [834, 597] on button "Save Discounts" at bounding box center [811, 591] width 108 height 27
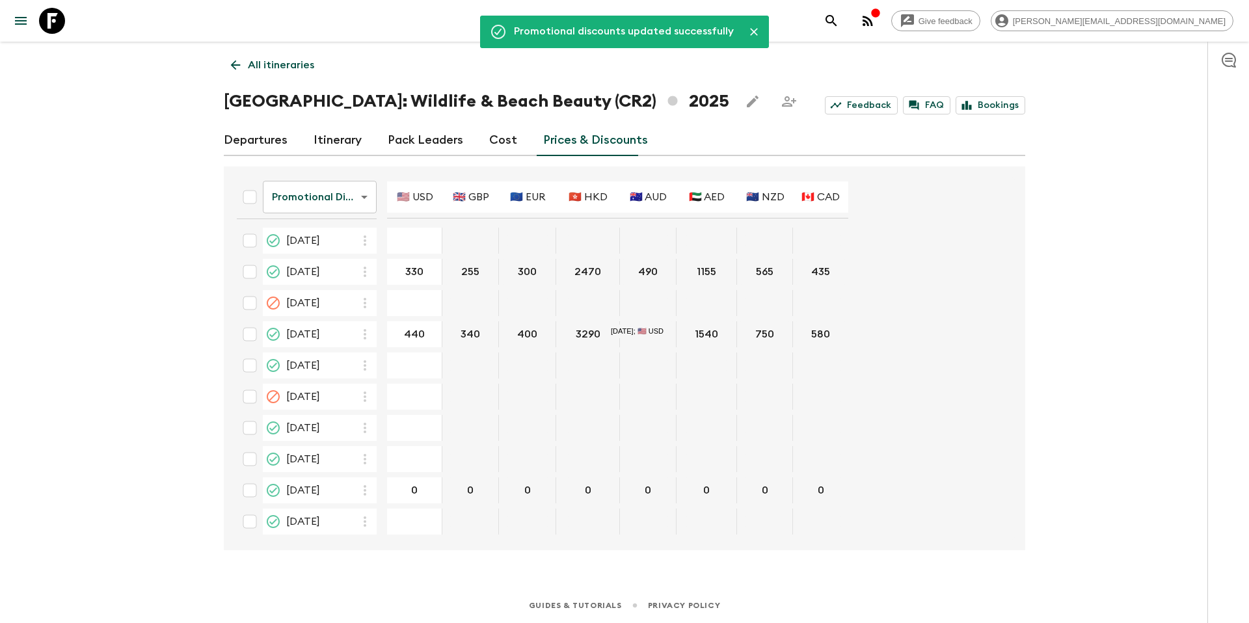
click at [290, 64] on p "All itineraries" at bounding box center [281, 65] width 66 height 16
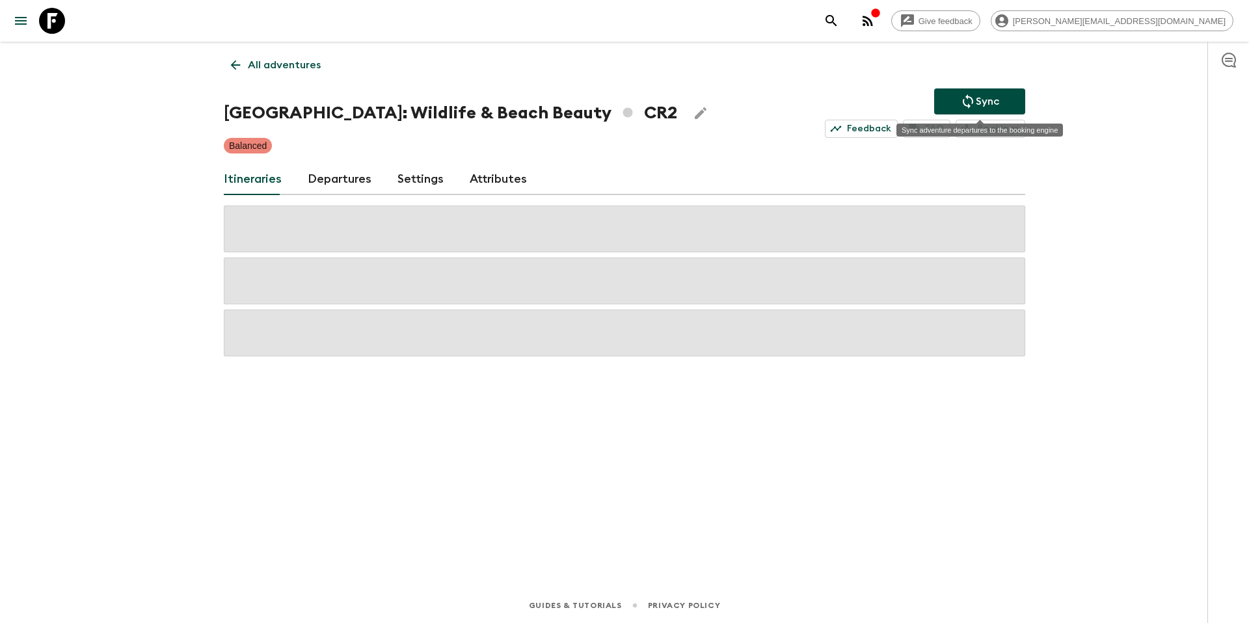
click at [989, 103] on p "Sync" at bounding box center [987, 102] width 23 height 16
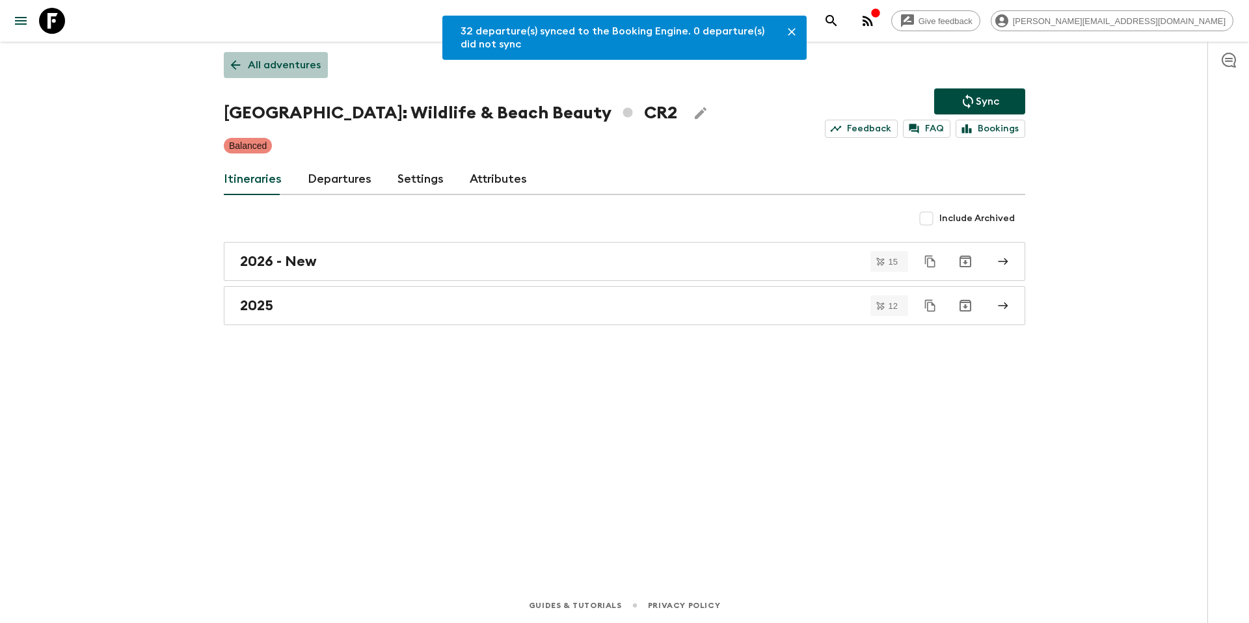
click at [284, 66] on p "All adventures" at bounding box center [284, 65] width 73 height 16
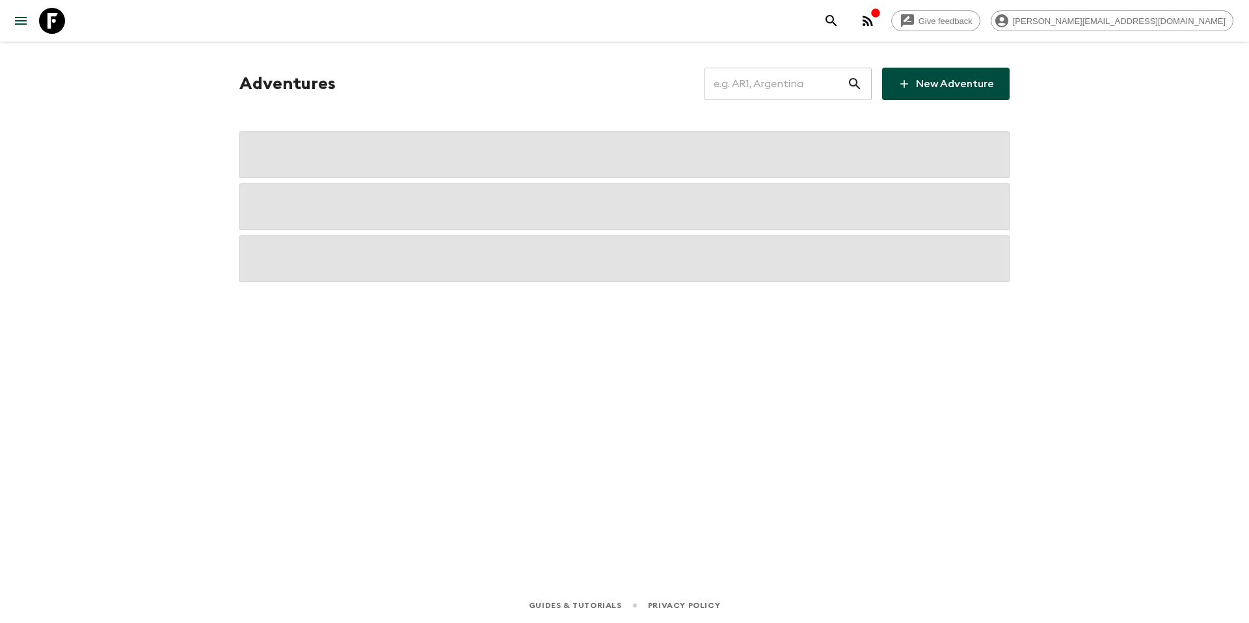
click at [768, 85] on input "text" at bounding box center [776, 84] width 143 height 36
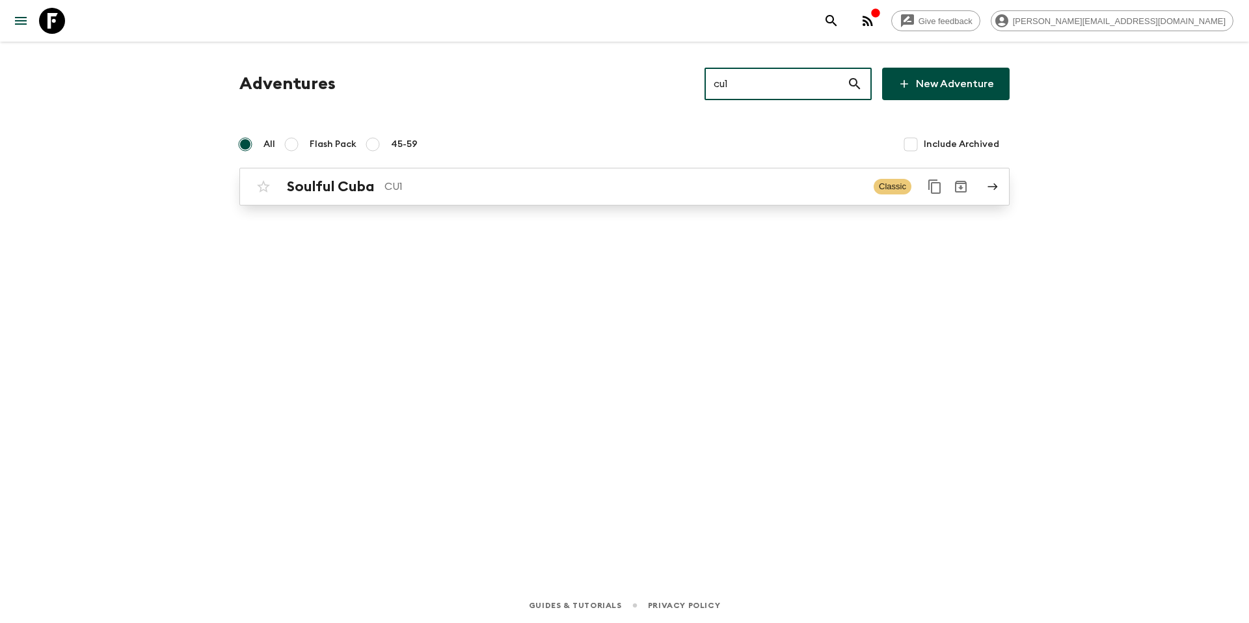
type input "cu1"
click at [447, 190] on p "CU1" at bounding box center [624, 187] width 479 height 16
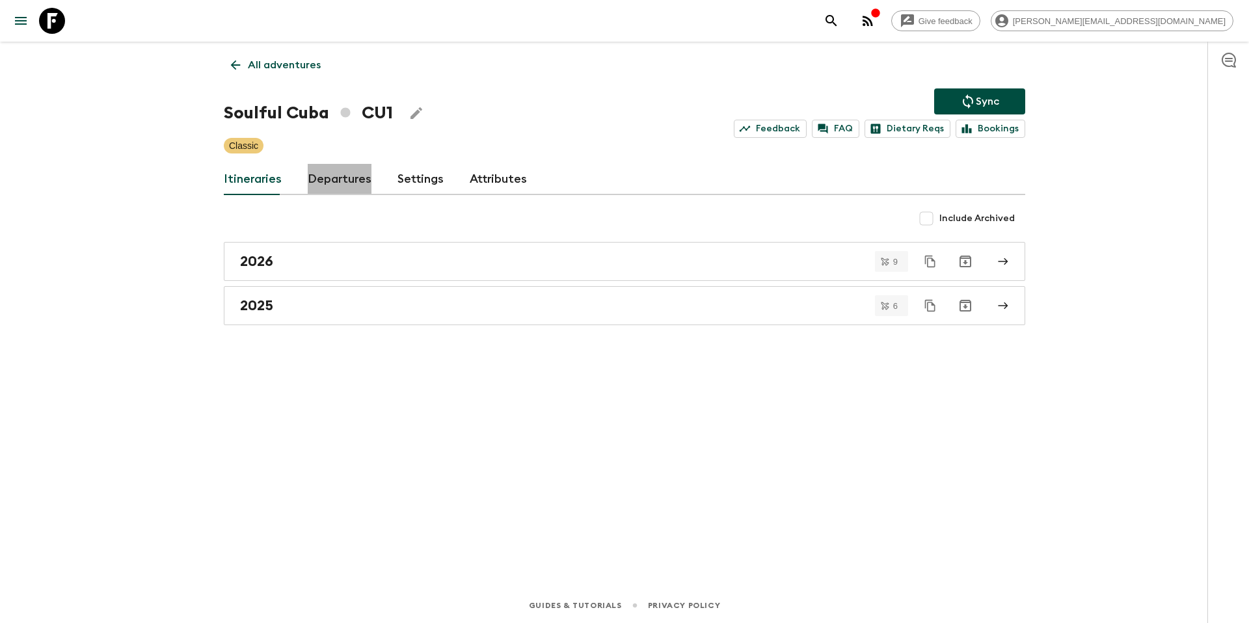
click at [349, 177] on link "Departures" at bounding box center [340, 179] width 64 height 31
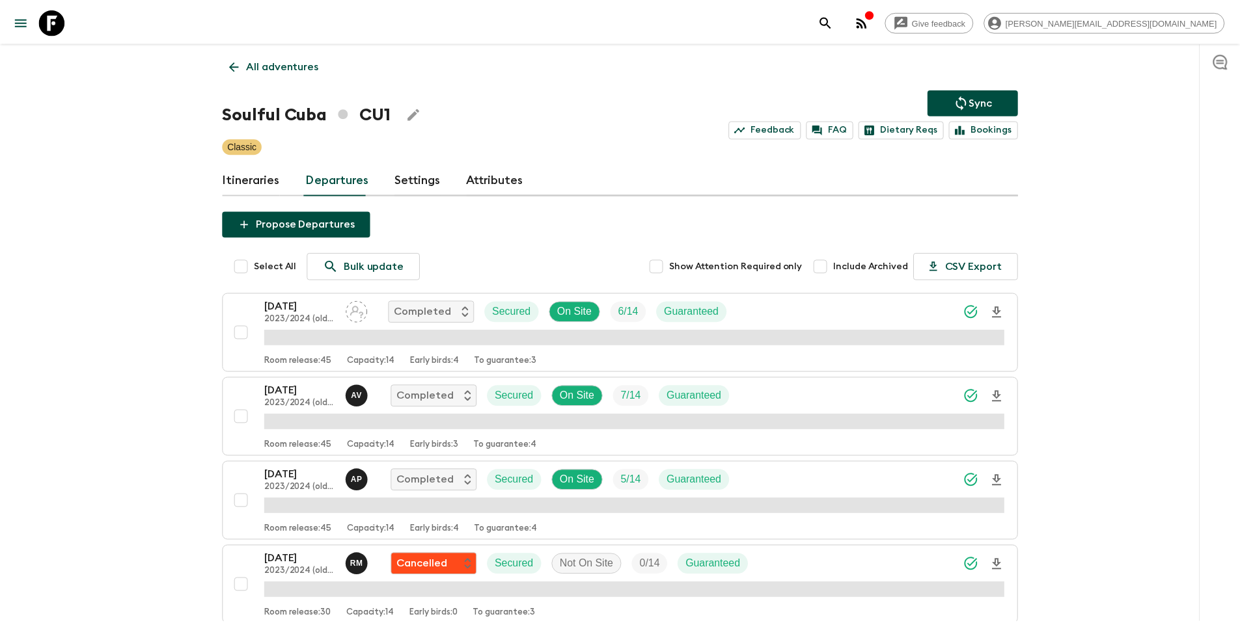
scroll to position [333, 0]
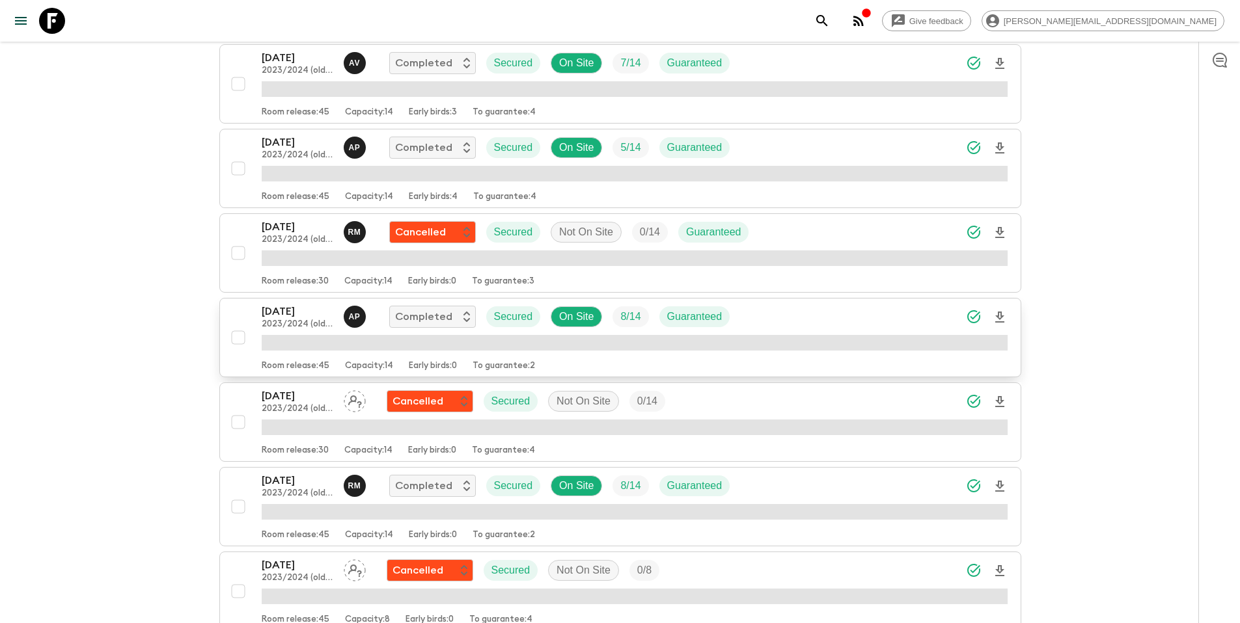
click at [811, 318] on div "[DATE] 2023/2024 (old v2) A P Completed Secured On Site 8 / 14 Guaranteed" at bounding box center [635, 317] width 746 height 26
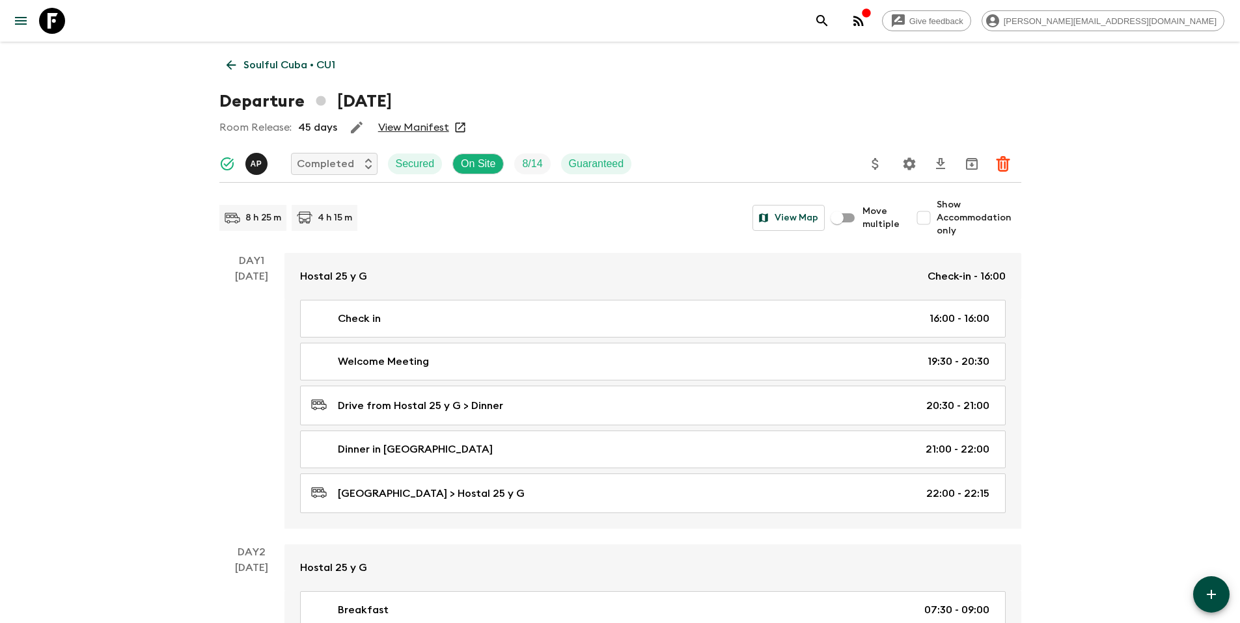
click at [878, 167] on icon "Update Price, Early Bird Discount and Costs" at bounding box center [875, 164] width 7 height 12
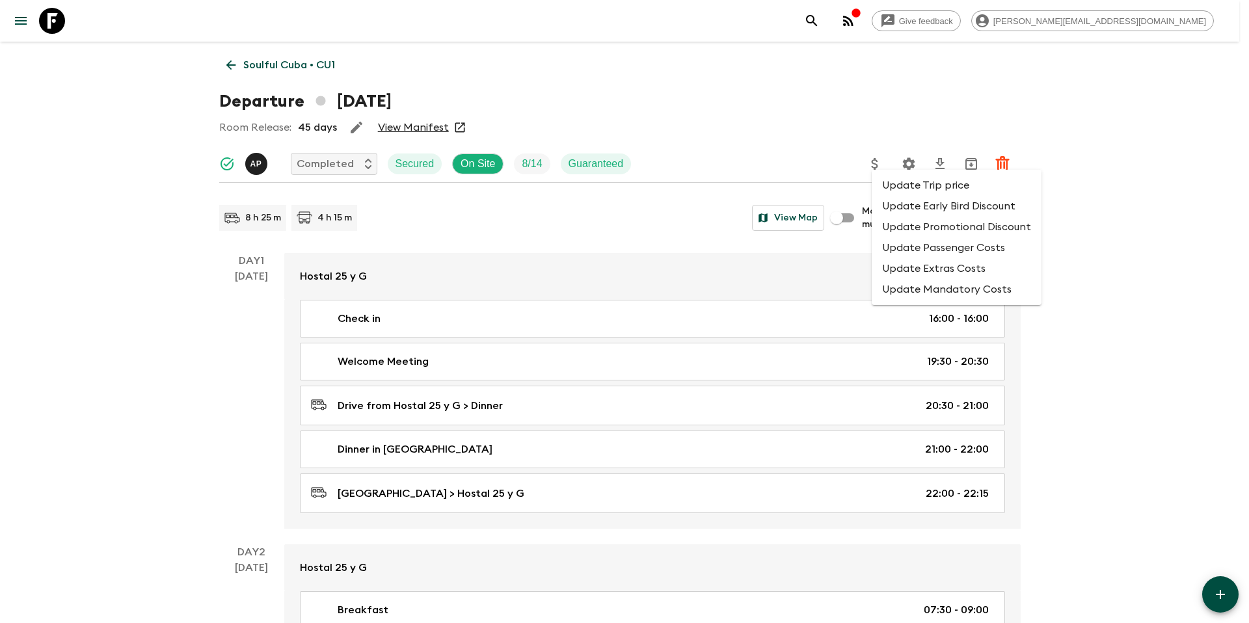
click at [894, 228] on li "Update Promotional Discount" at bounding box center [957, 227] width 170 height 21
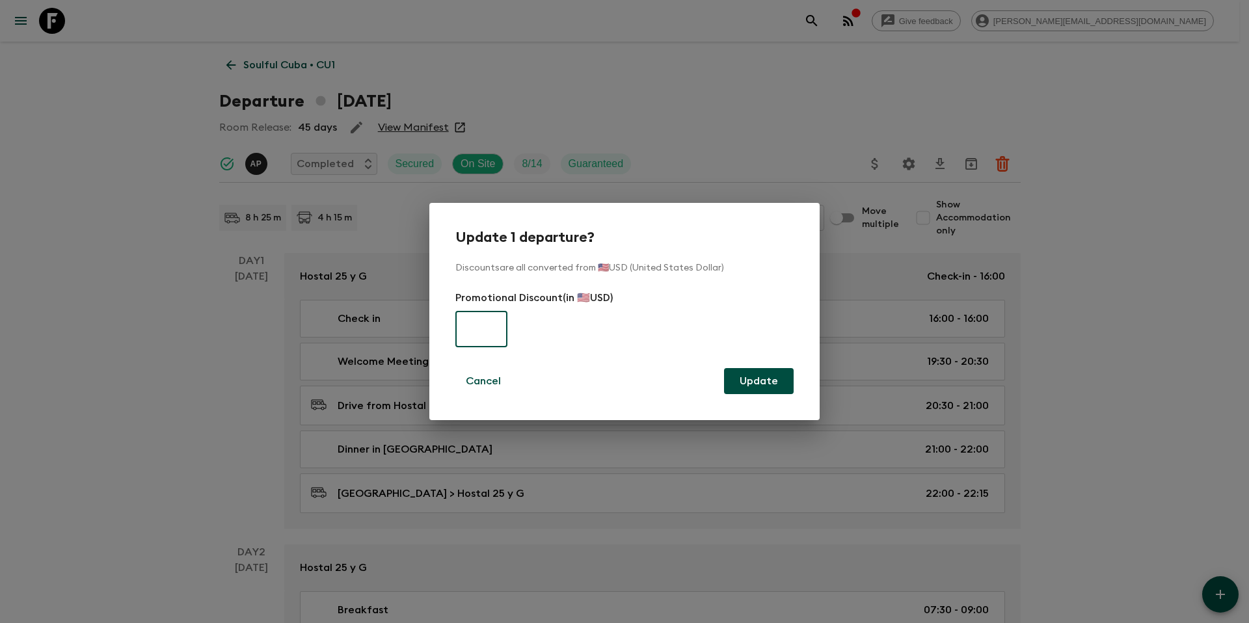
paste input "375"
type input "375"
click at [763, 382] on button "Update" at bounding box center [759, 381] width 70 height 26
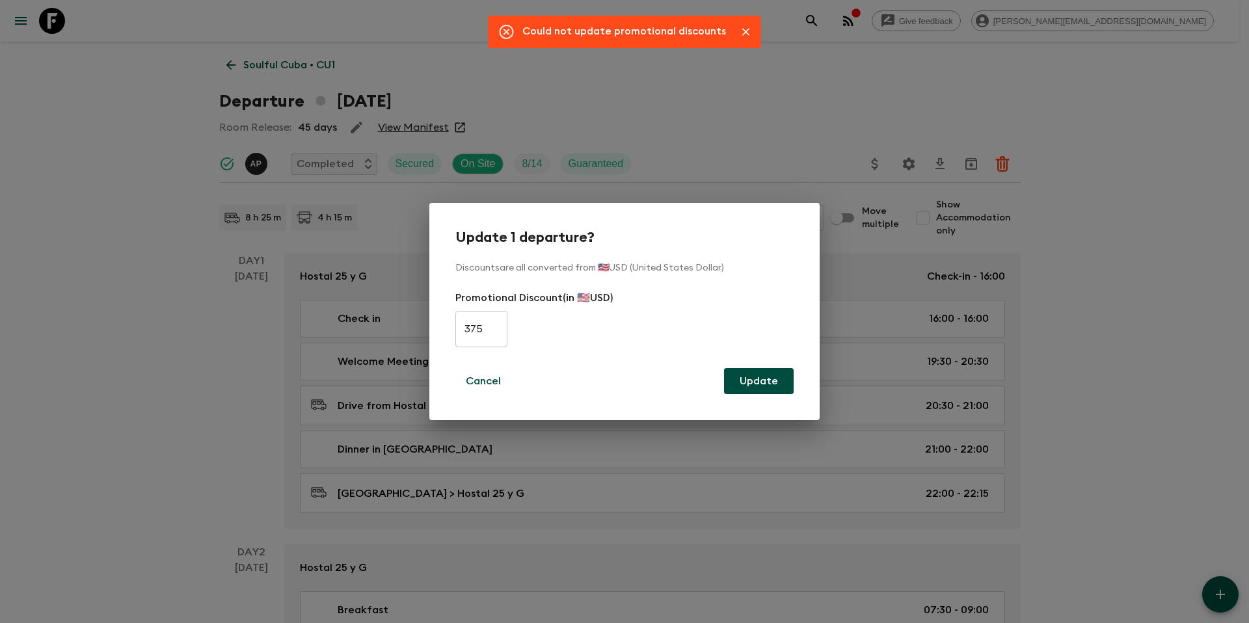
click at [496, 333] on input "375" at bounding box center [482, 329] width 52 height 36
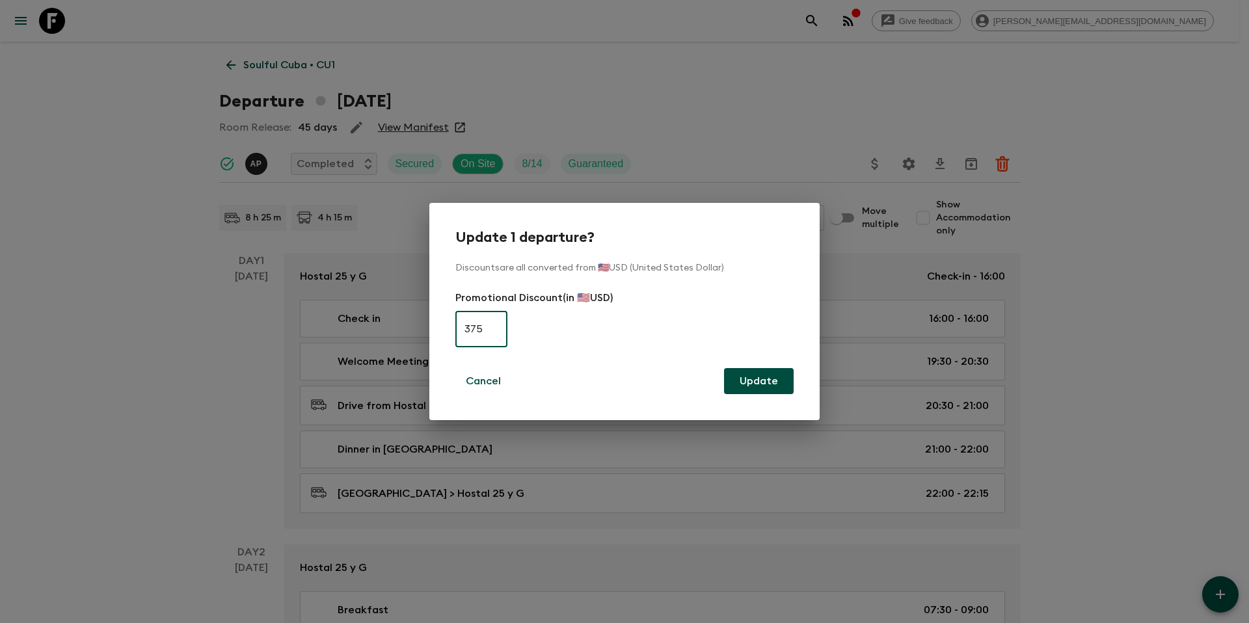
click at [280, 64] on div "Update 1 departure? Discounts are all converted from 🇺🇸USD (United States Dolla…" at bounding box center [624, 311] width 1249 height 623
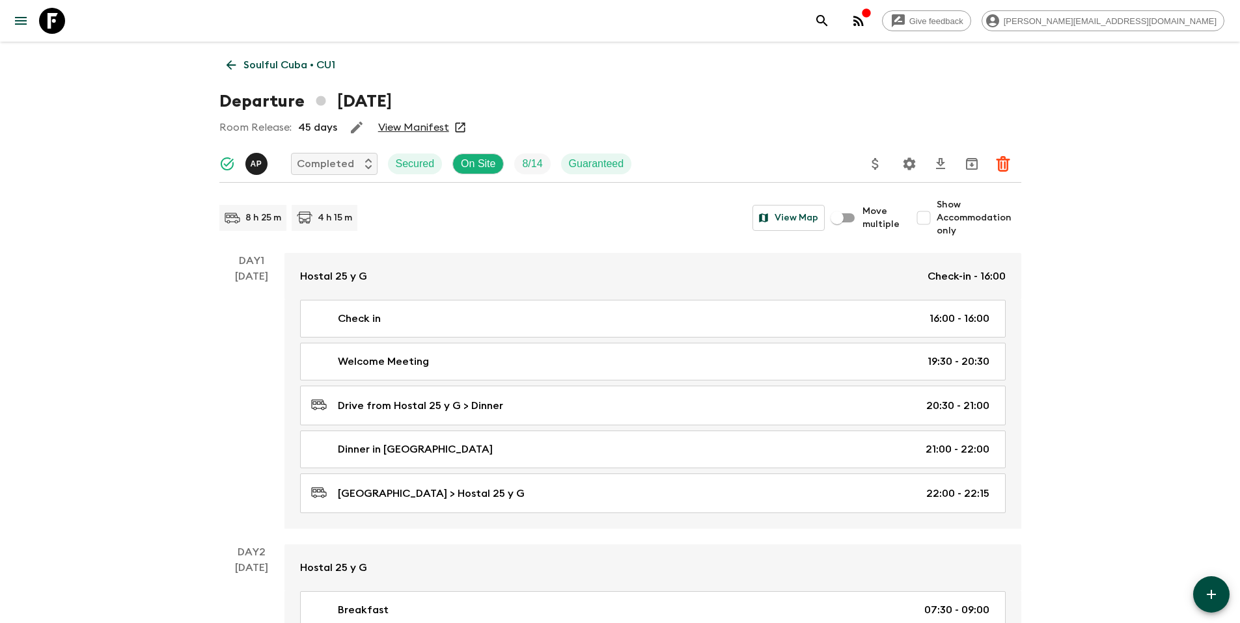
click at [259, 66] on p "Soulful Cuba • CU1" at bounding box center [289, 65] width 92 height 16
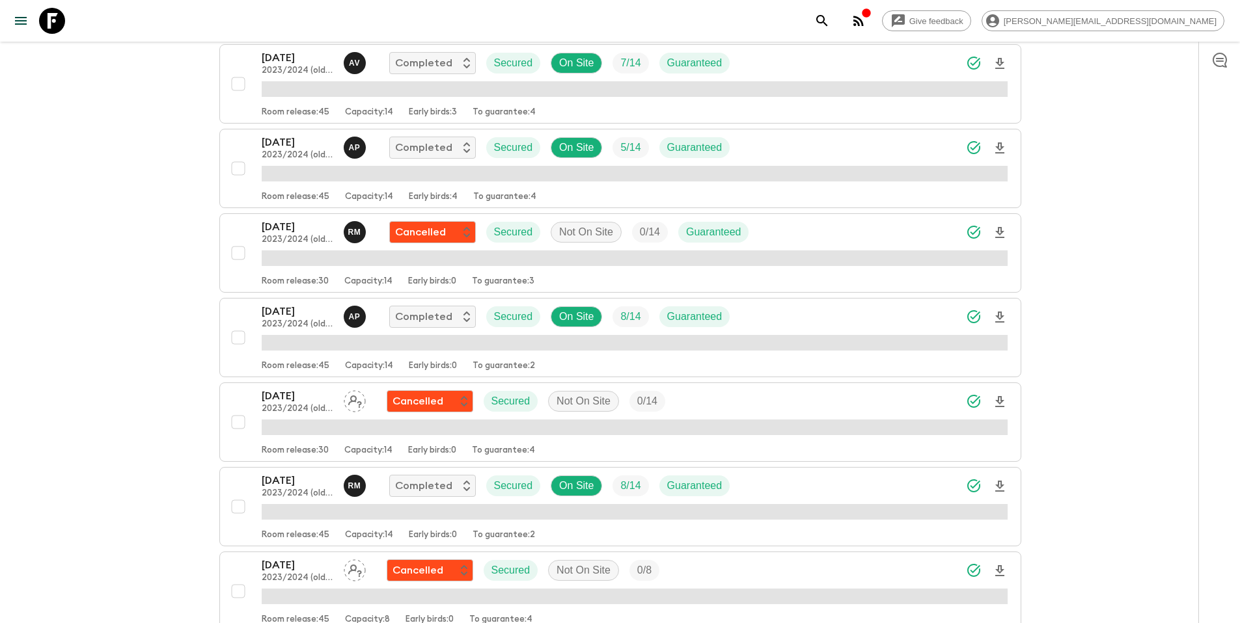
scroll to position [925, 0]
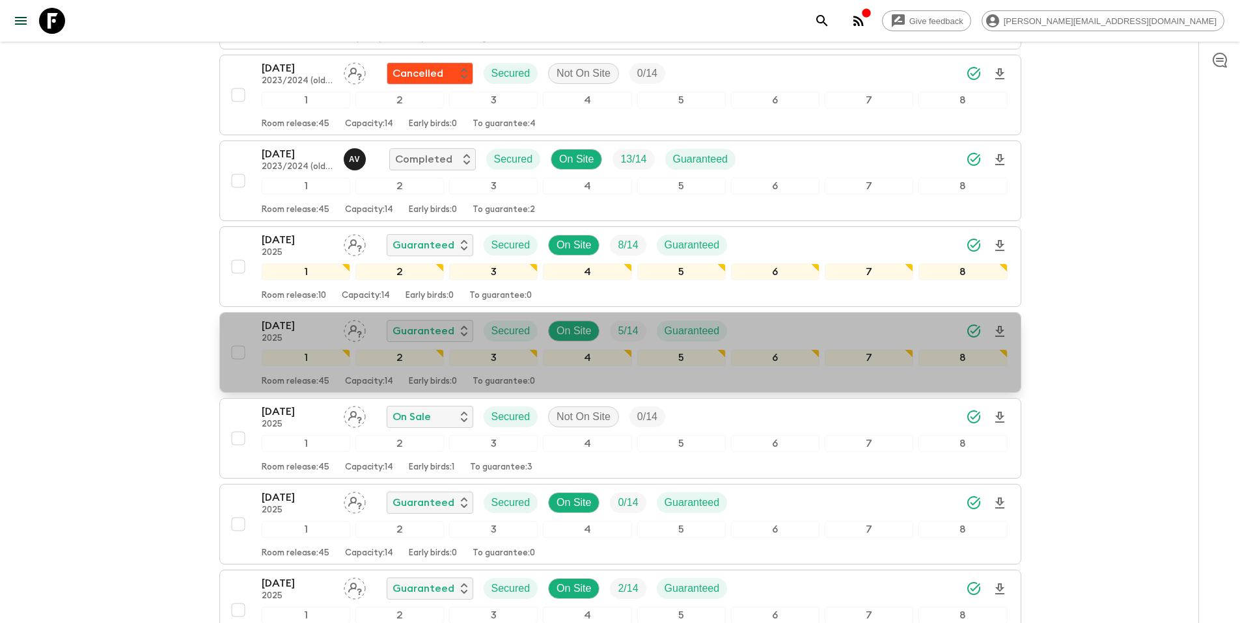
click at [757, 319] on div "[DATE] 2025 Guaranteed Secured On Site 5 / 14 Guaranteed" at bounding box center [635, 331] width 746 height 26
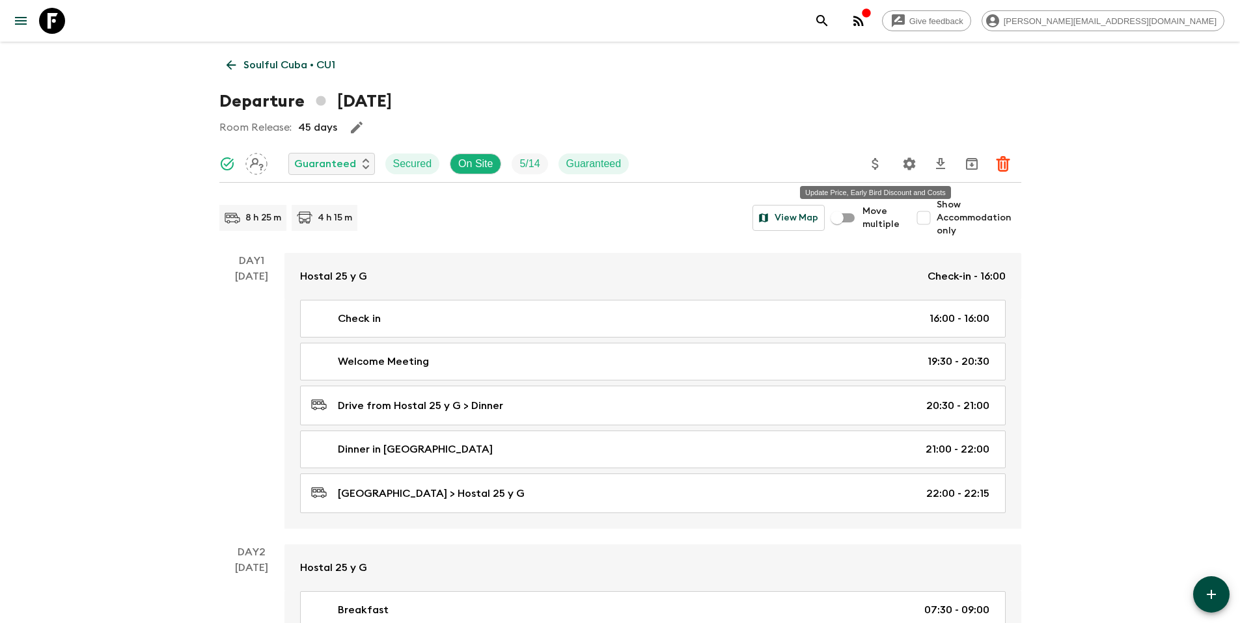
click at [880, 167] on icon "Update Price, Early Bird Discount and Costs" at bounding box center [875, 164] width 16 height 16
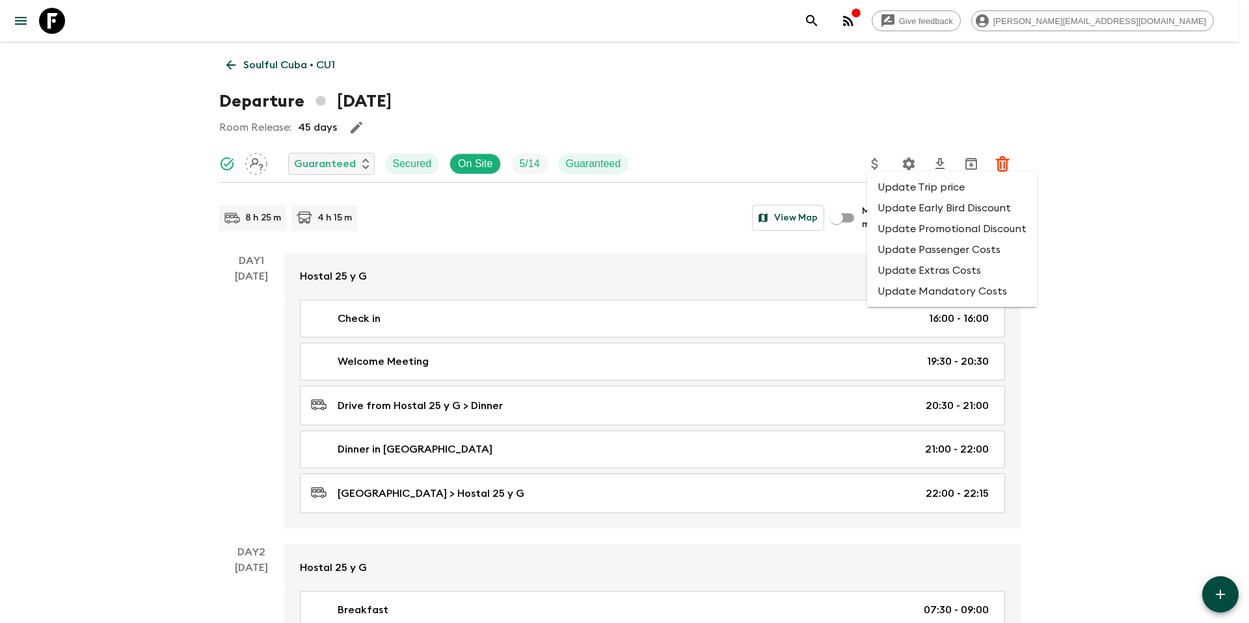
click at [903, 230] on li "Update Promotional Discount" at bounding box center [952, 229] width 170 height 21
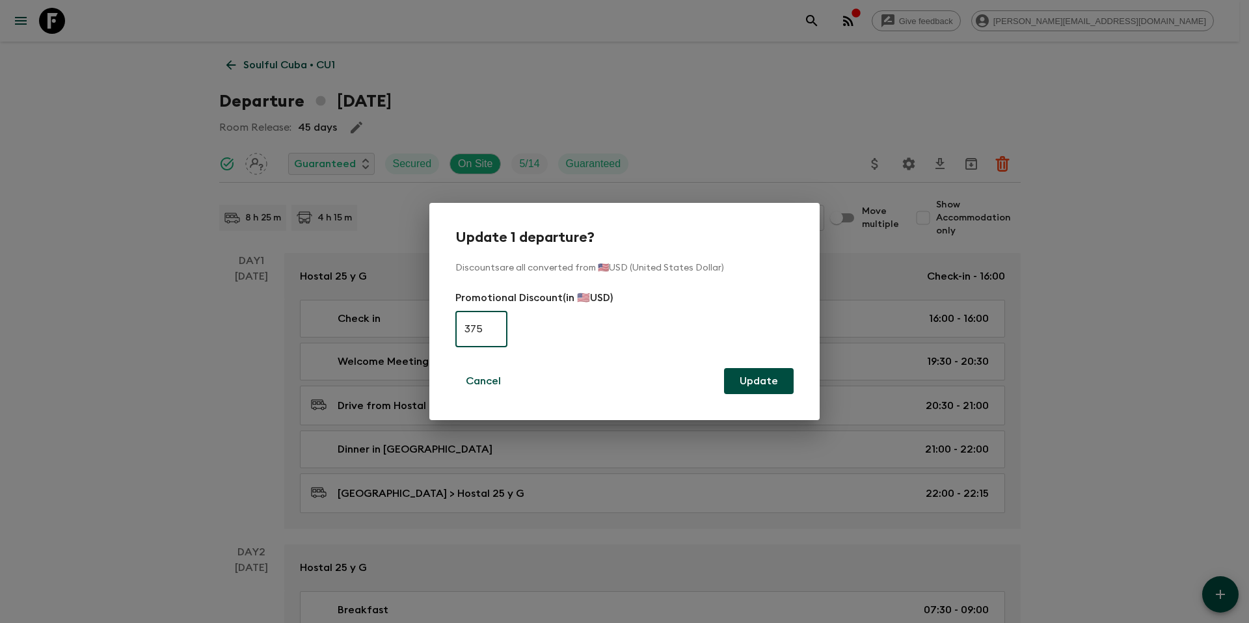
type input "375"
click at [764, 379] on button "Update" at bounding box center [759, 381] width 70 height 26
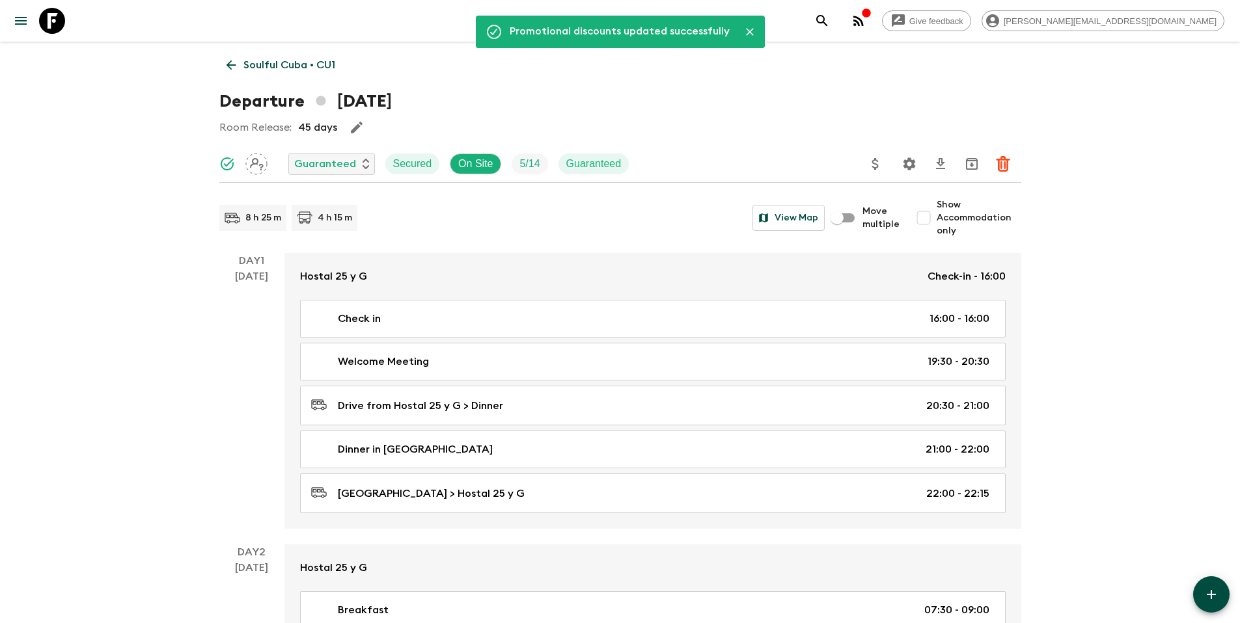
click at [308, 66] on p "Soulful Cuba • CU1" at bounding box center [289, 65] width 92 height 16
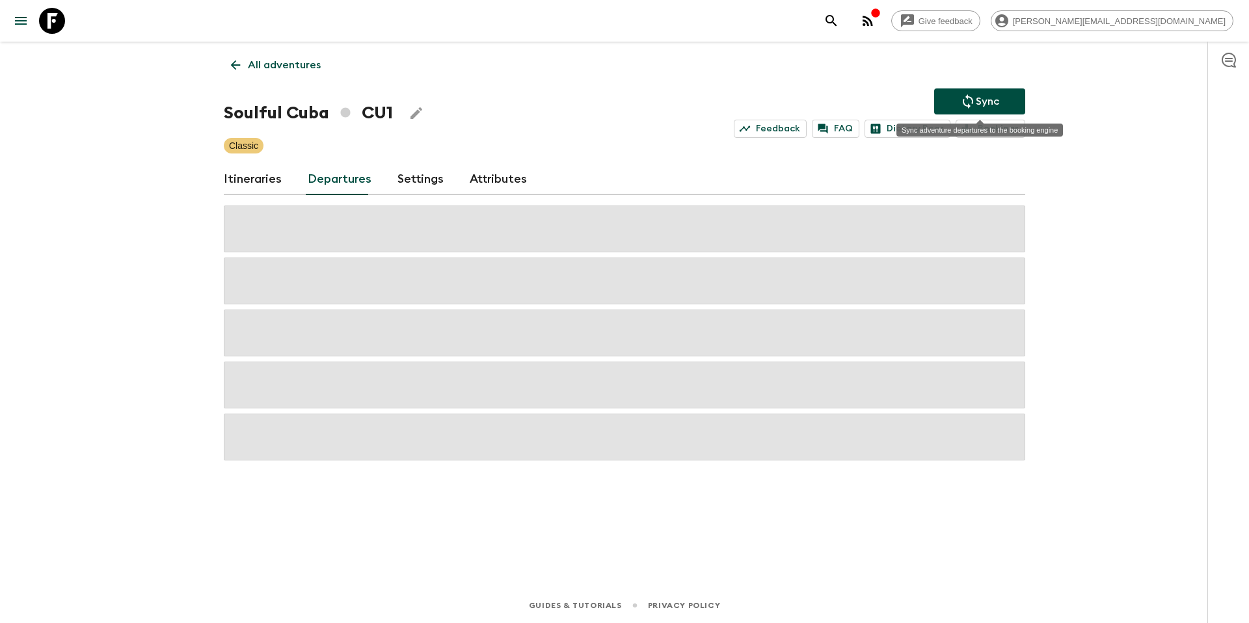
drag, startPoint x: 987, startPoint y: 102, endPoint x: 1028, endPoint y: 126, distance: 47.5
click at [986, 102] on p "Sync" at bounding box center [987, 102] width 23 height 16
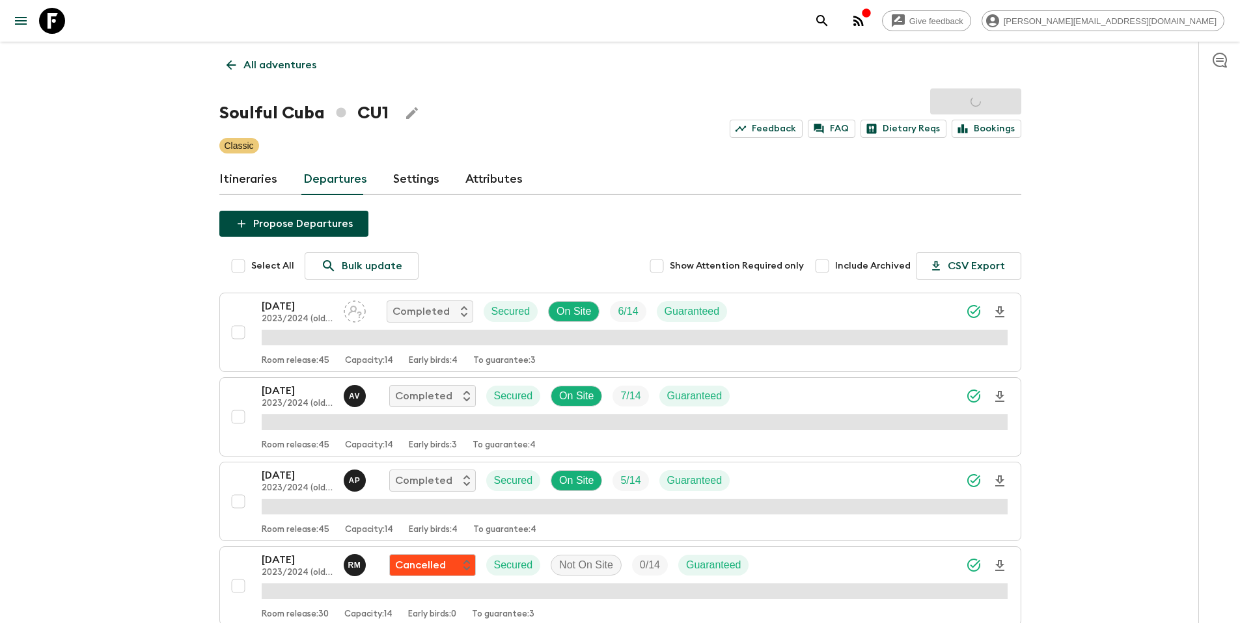
click at [274, 67] on p "All adventures" at bounding box center [279, 65] width 73 height 16
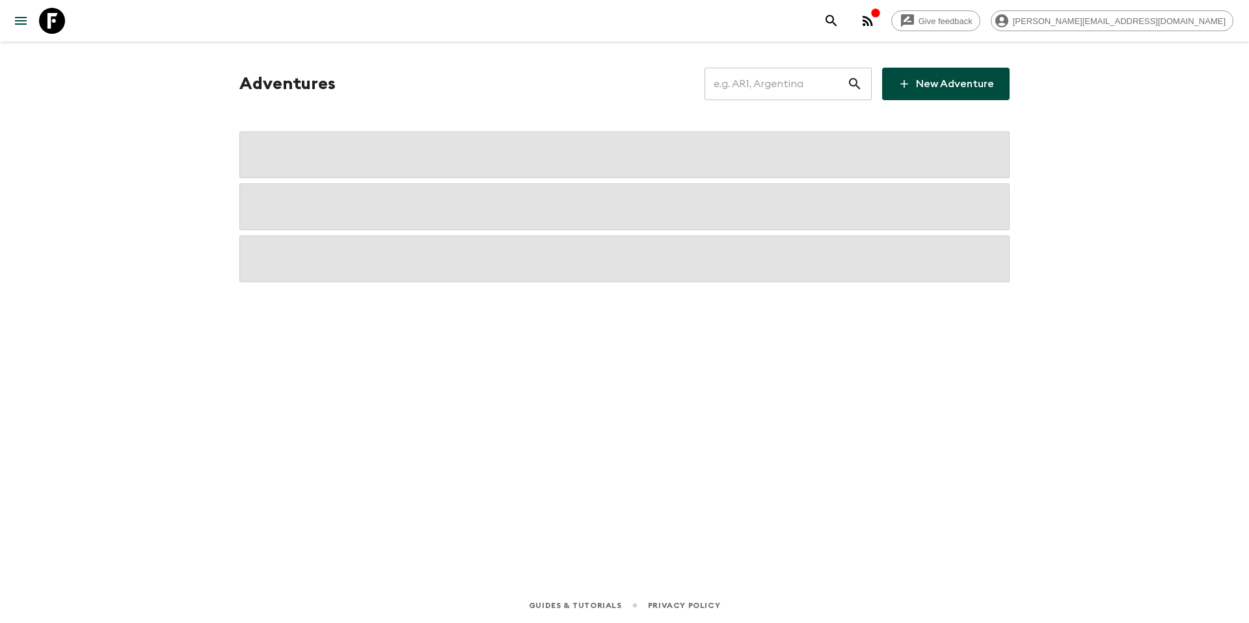
click at [748, 84] on input "text" at bounding box center [776, 84] width 143 height 36
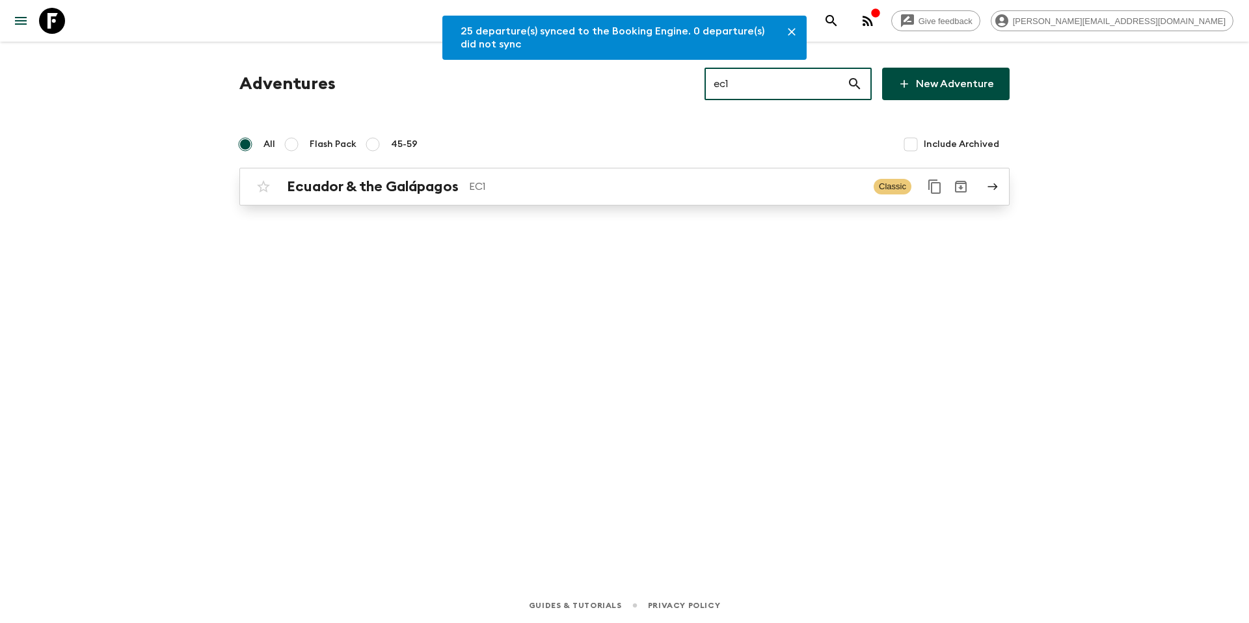
type input "ec1"
click at [545, 193] on p "EC1" at bounding box center [666, 187] width 394 height 16
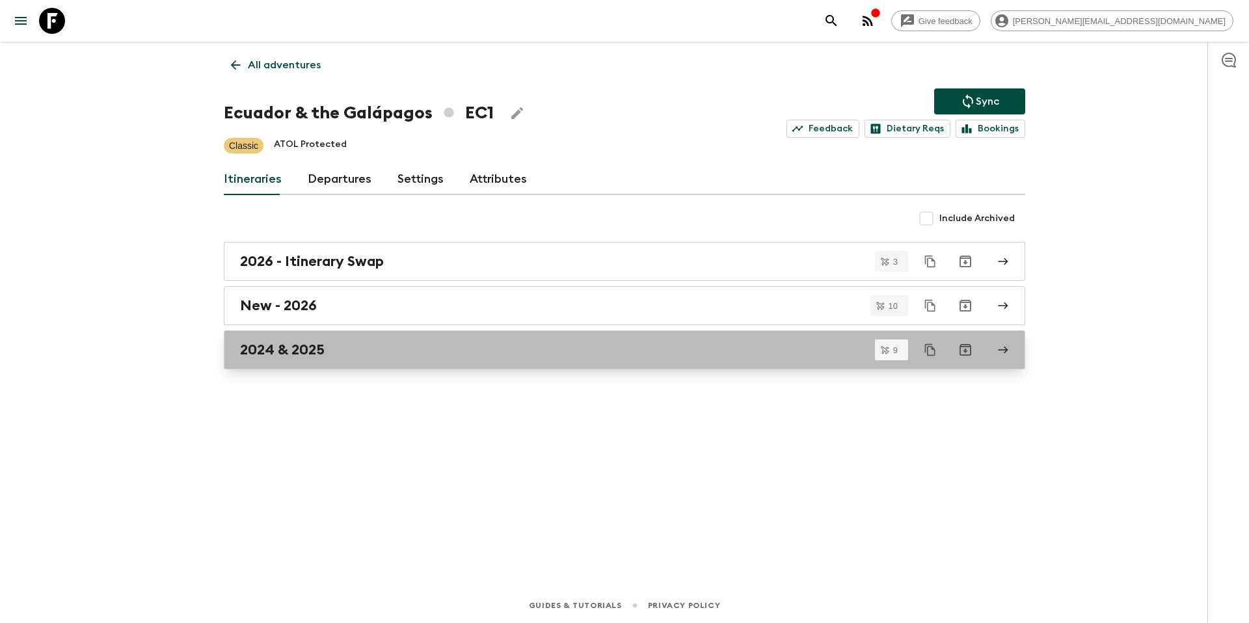
click at [348, 349] on div "2024 & 2025" at bounding box center [612, 350] width 744 height 17
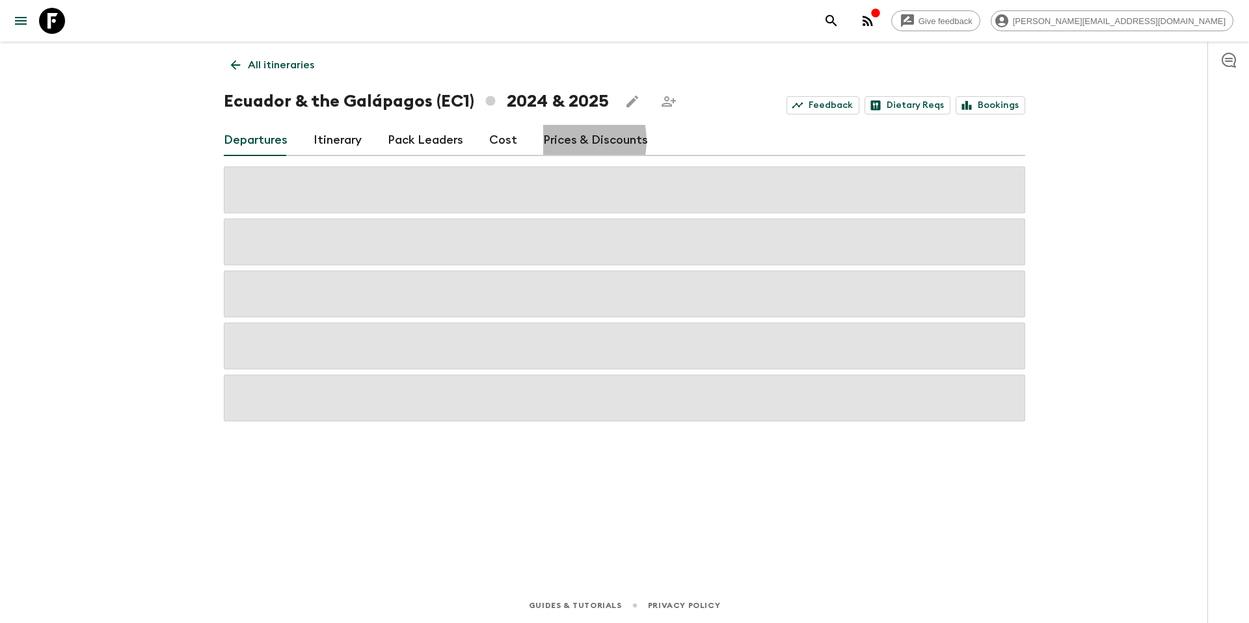
click at [558, 141] on link "Prices & Discounts" at bounding box center [595, 140] width 105 height 31
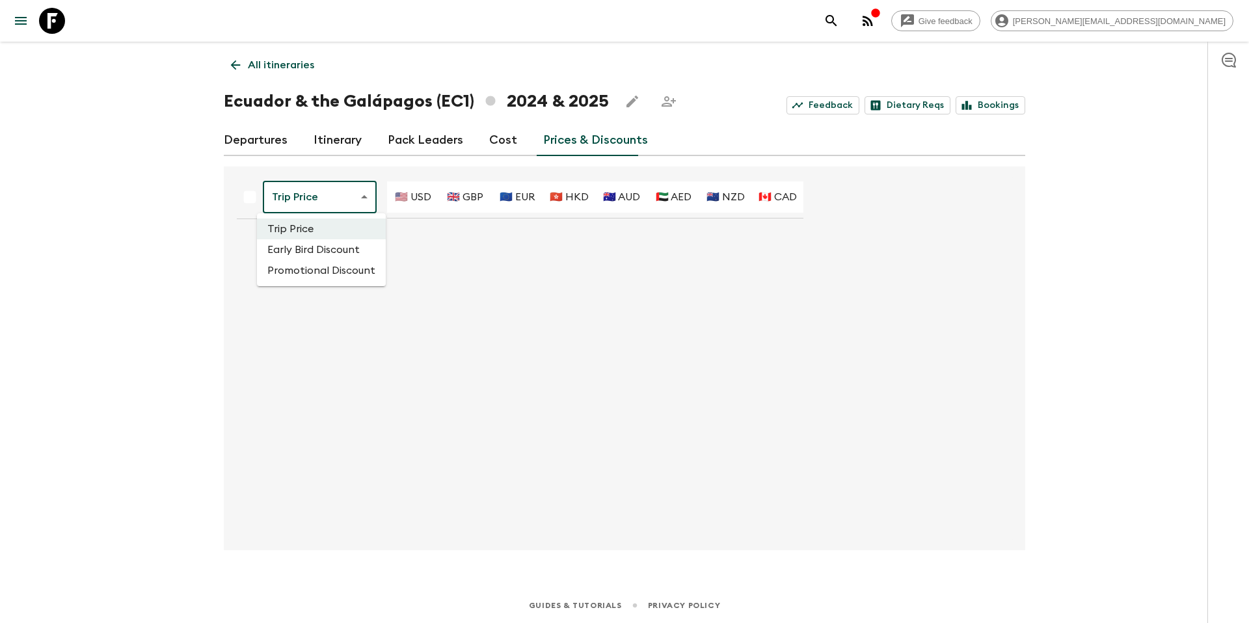
click at [338, 203] on body "Give feedback [PERSON_NAME][EMAIL_ADDRESS][DOMAIN_NAME] All itineraries [GEOGRA…" at bounding box center [624, 311] width 1249 height 623
click at [333, 268] on li "Promotional Discount" at bounding box center [321, 270] width 129 height 21
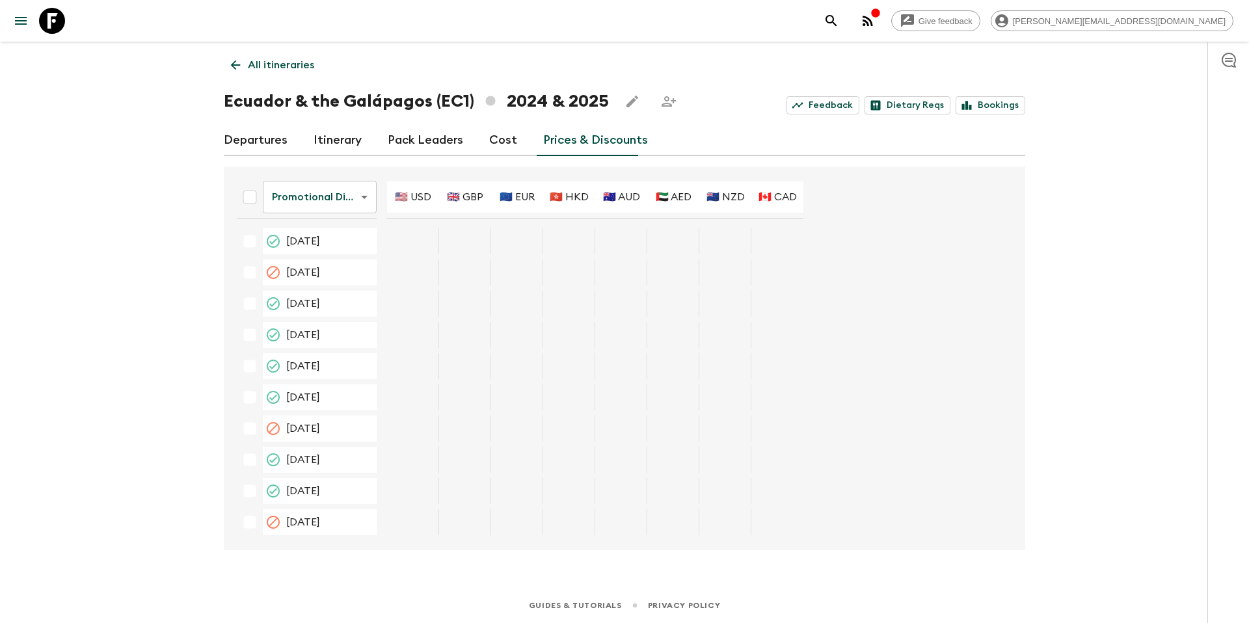
scroll to position [2663, 0]
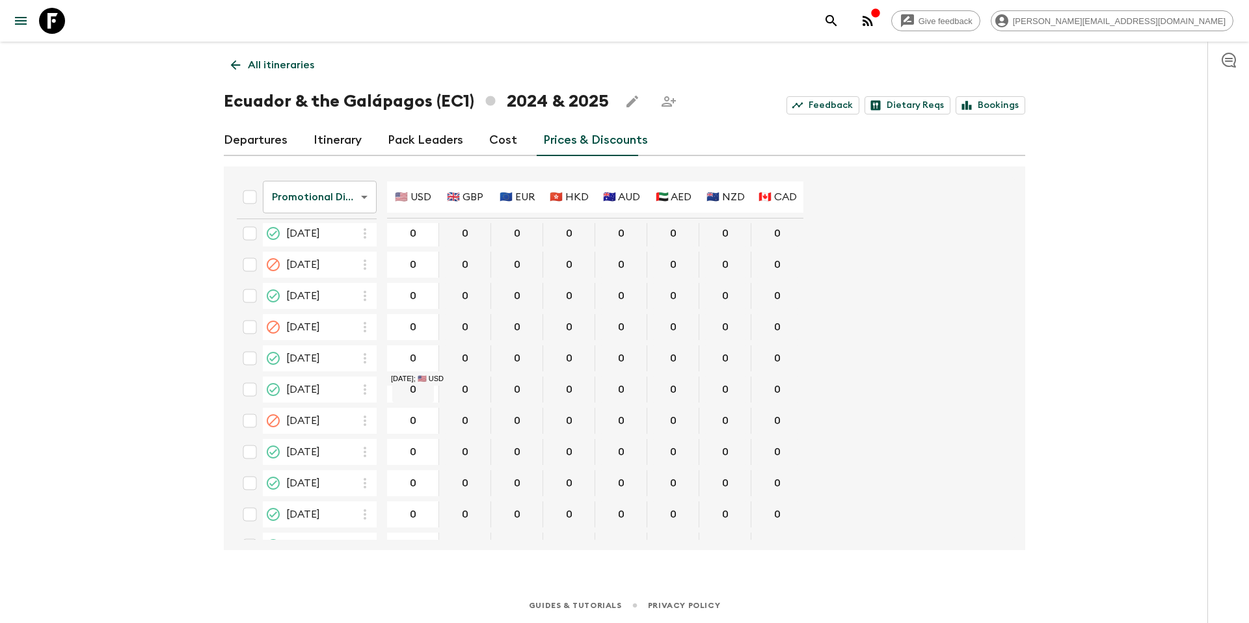
type input "350"
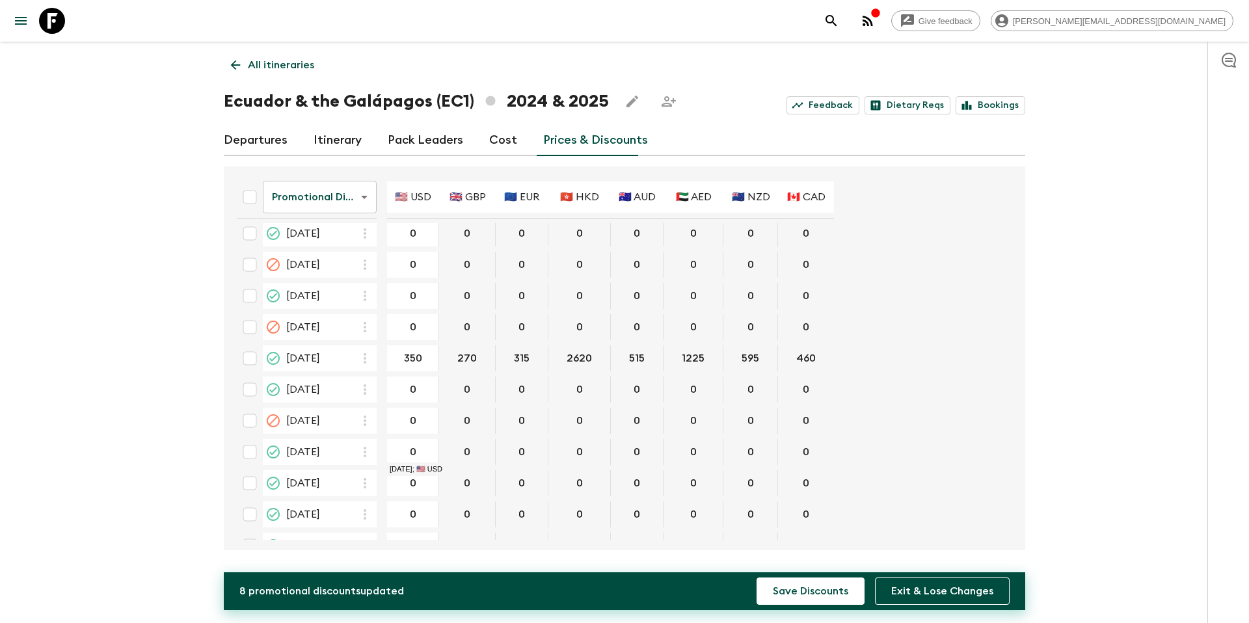
type input "350"
click at [801, 591] on button "Save Discounts" at bounding box center [811, 591] width 108 height 27
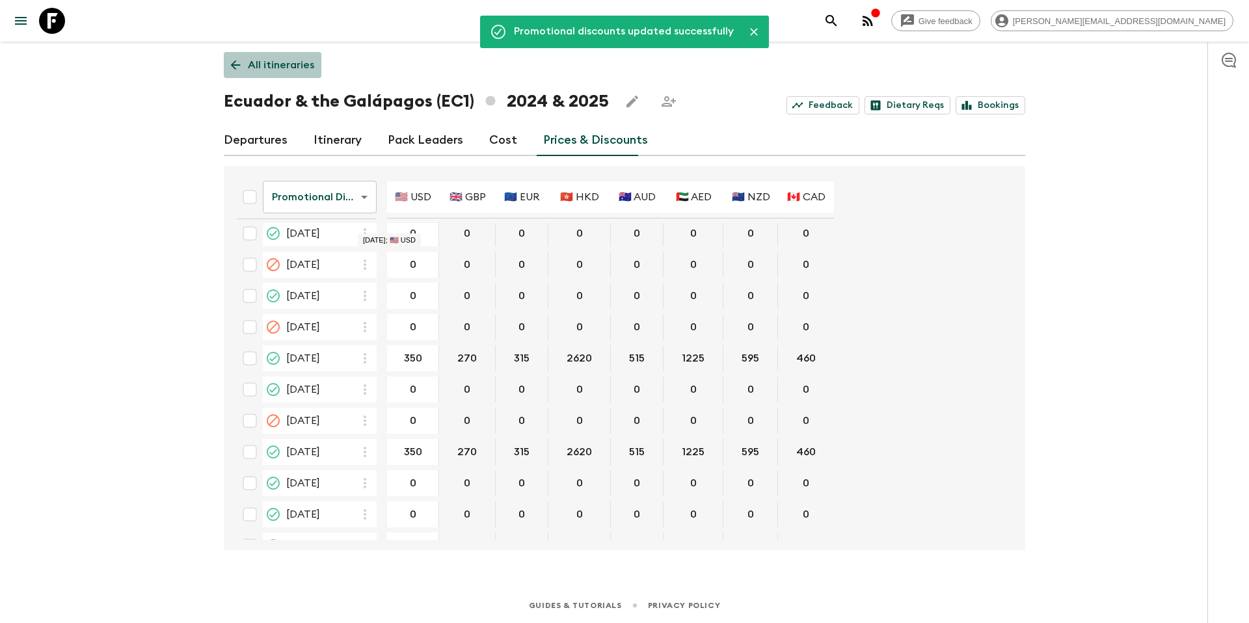
click at [286, 62] on p "All itineraries" at bounding box center [281, 65] width 66 height 16
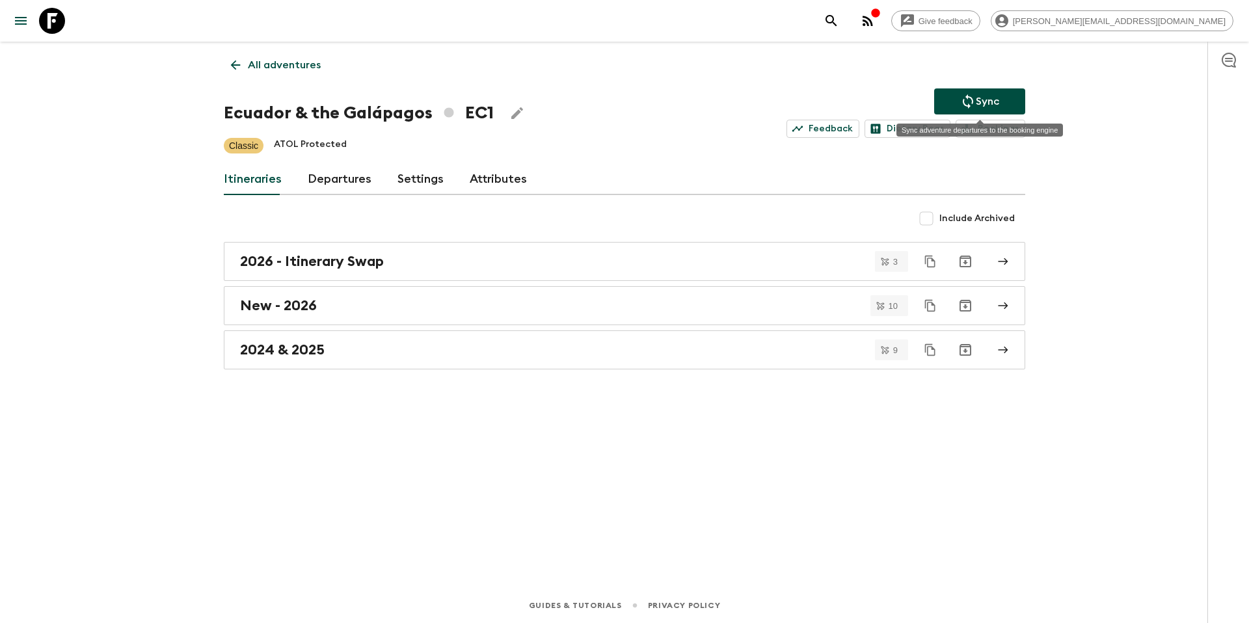
click at [971, 94] on icon "Sync adventure departures to the booking engine" at bounding box center [969, 102] width 16 height 16
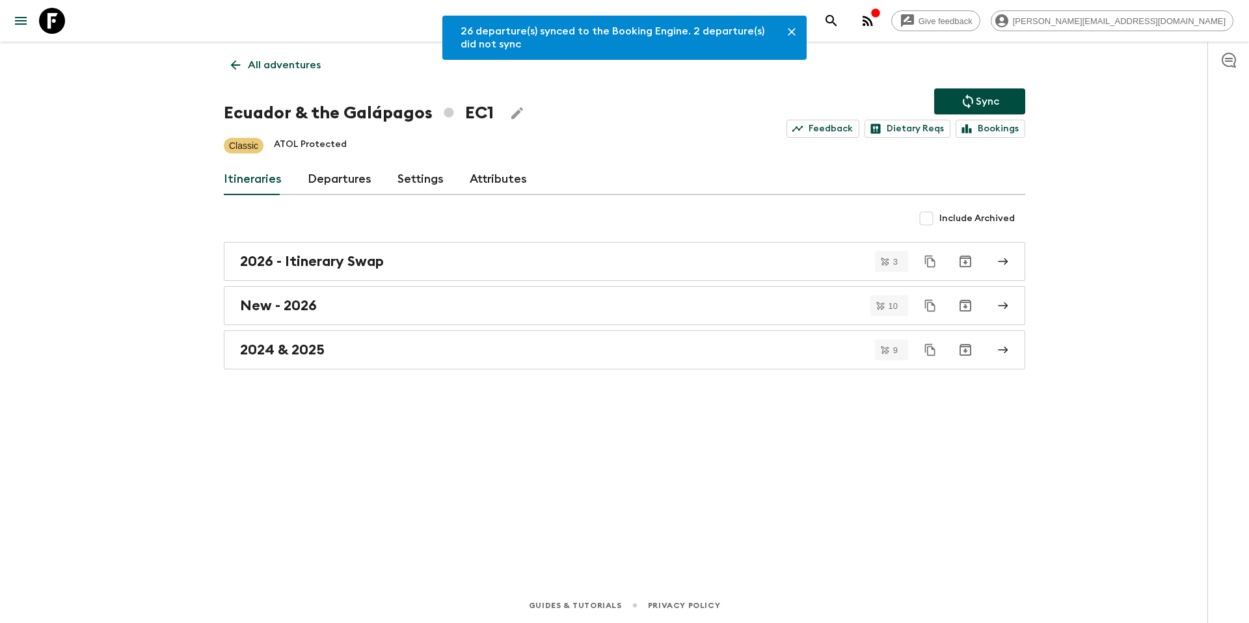
click at [266, 58] on p "All adventures" at bounding box center [284, 65] width 73 height 16
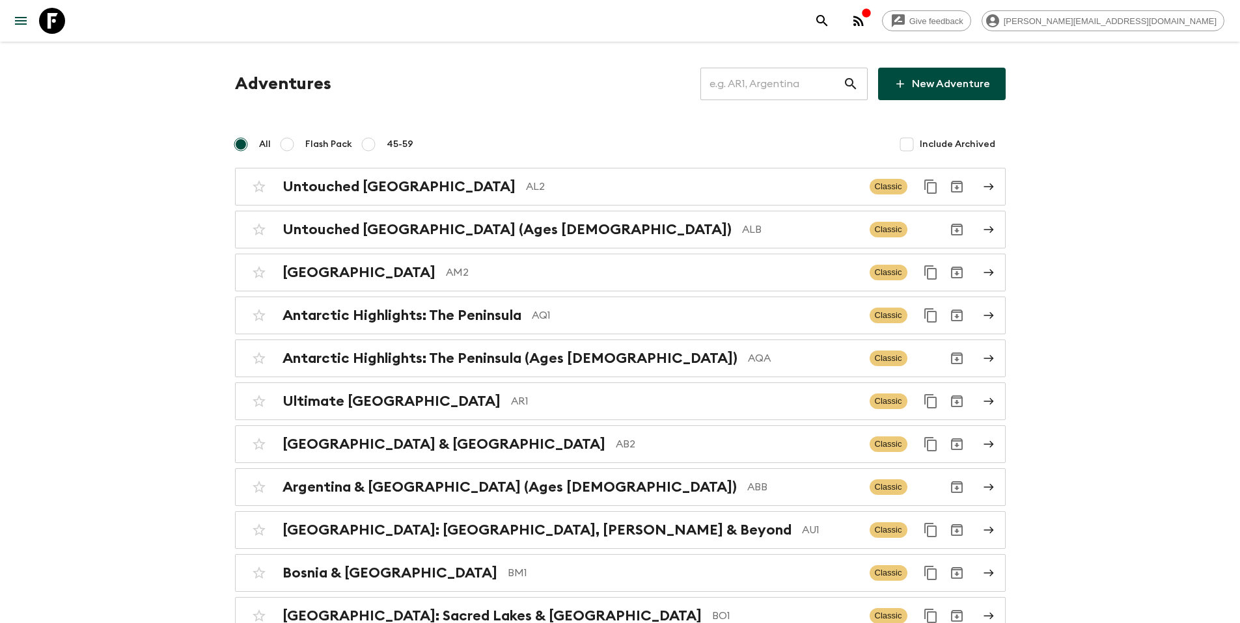
click at [759, 85] on input "text" at bounding box center [771, 84] width 143 height 36
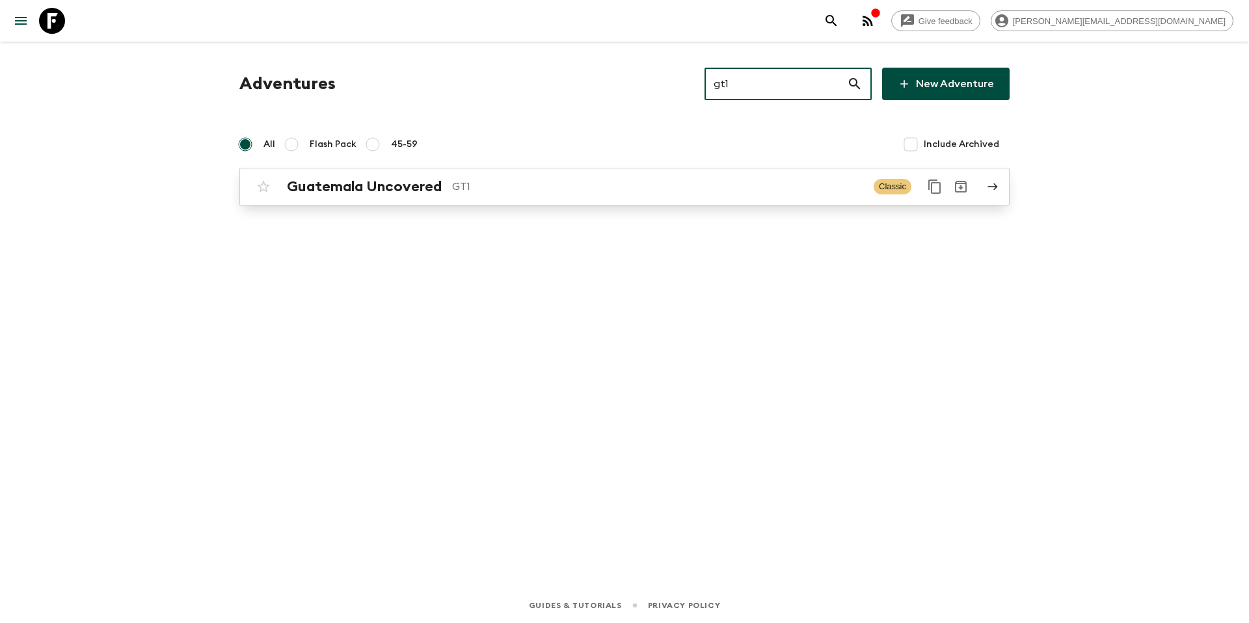
type input "gt1"
click at [504, 195] on div "Guatemala Uncovered GT1" at bounding box center [575, 186] width 577 height 17
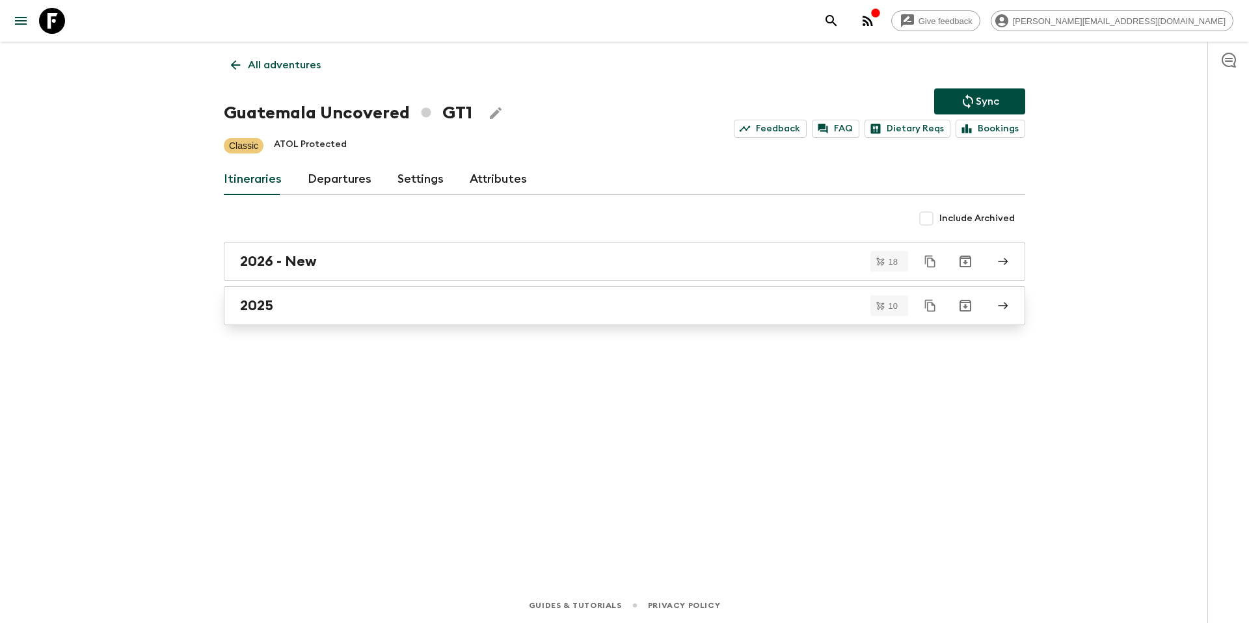
click at [321, 306] on div "2025" at bounding box center [612, 305] width 744 height 17
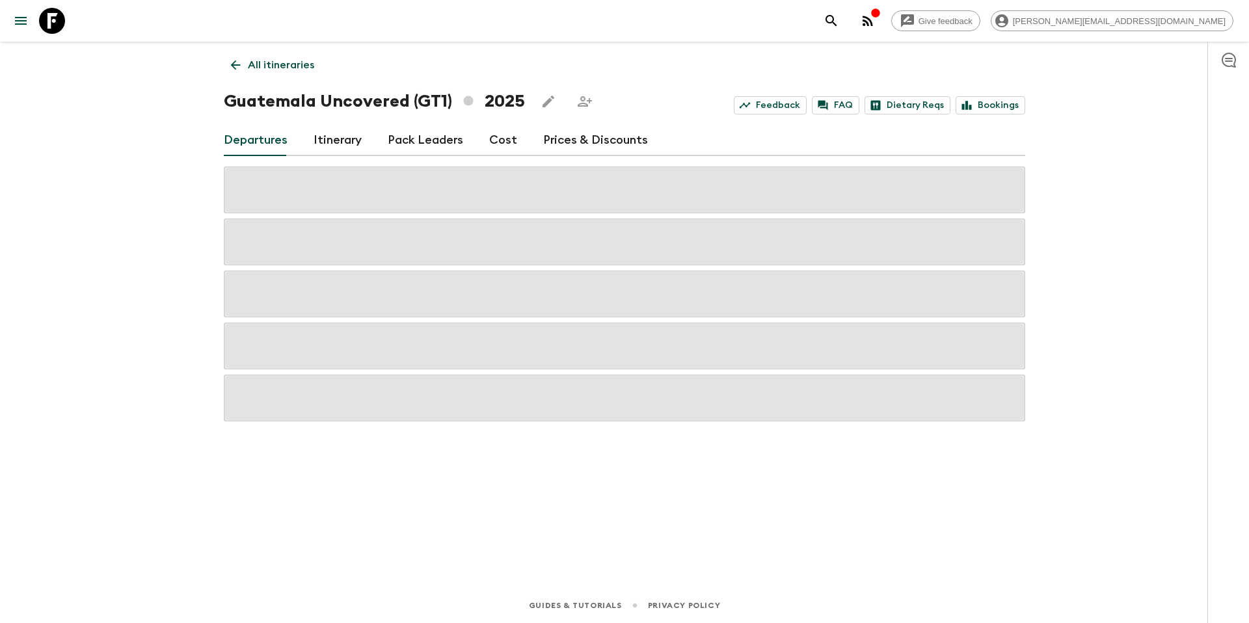
click at [561, 139] on link "Prices & Discounts" at bounding box center [595, 140] width 105 height 31
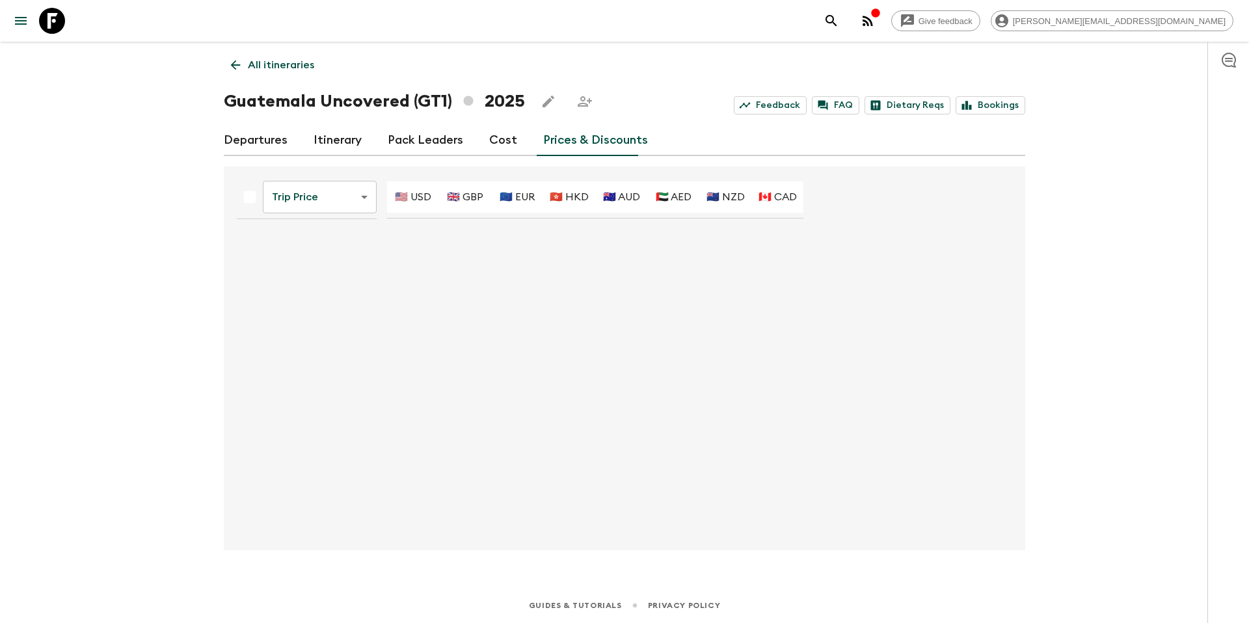
click at [328, 202] on body "Give feedback [PERSON_NAME][EMAIL_ADDRESS][DOMAIN_NAME] All itineraries Guatema…" at bounding box center [624, 311] width 1249 height 623
click at [302, 270] on li "Promotional Discount" at bounding box center [321, 270] width 129 height 21
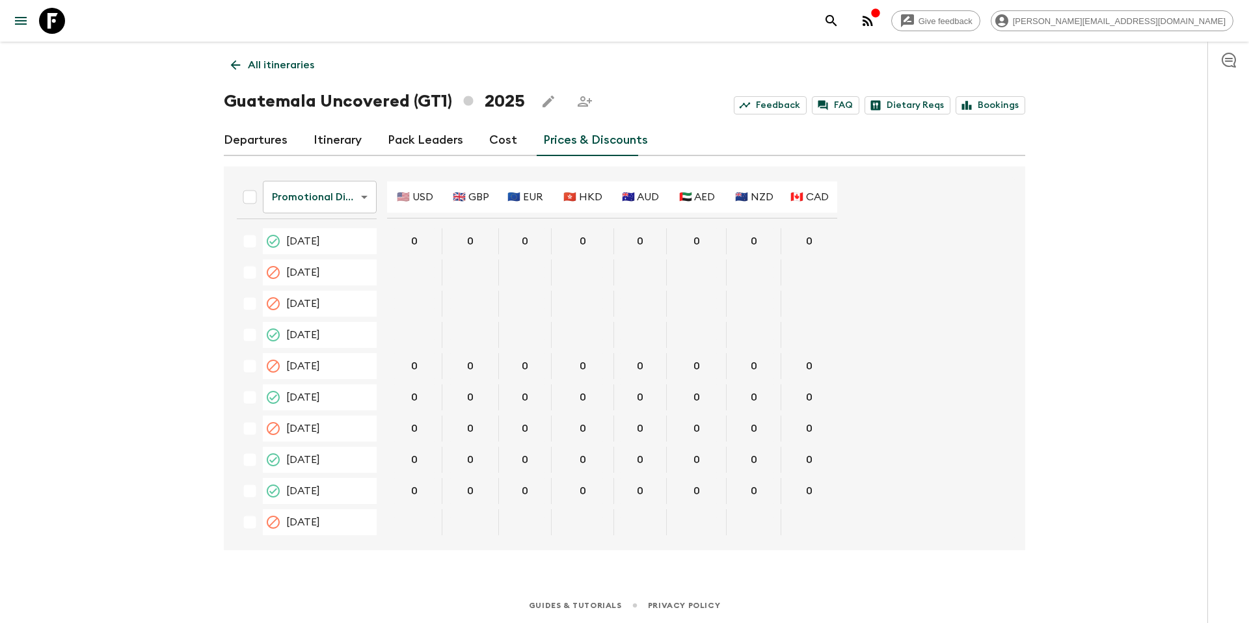
scroll to position [344, 0]
type input "345"
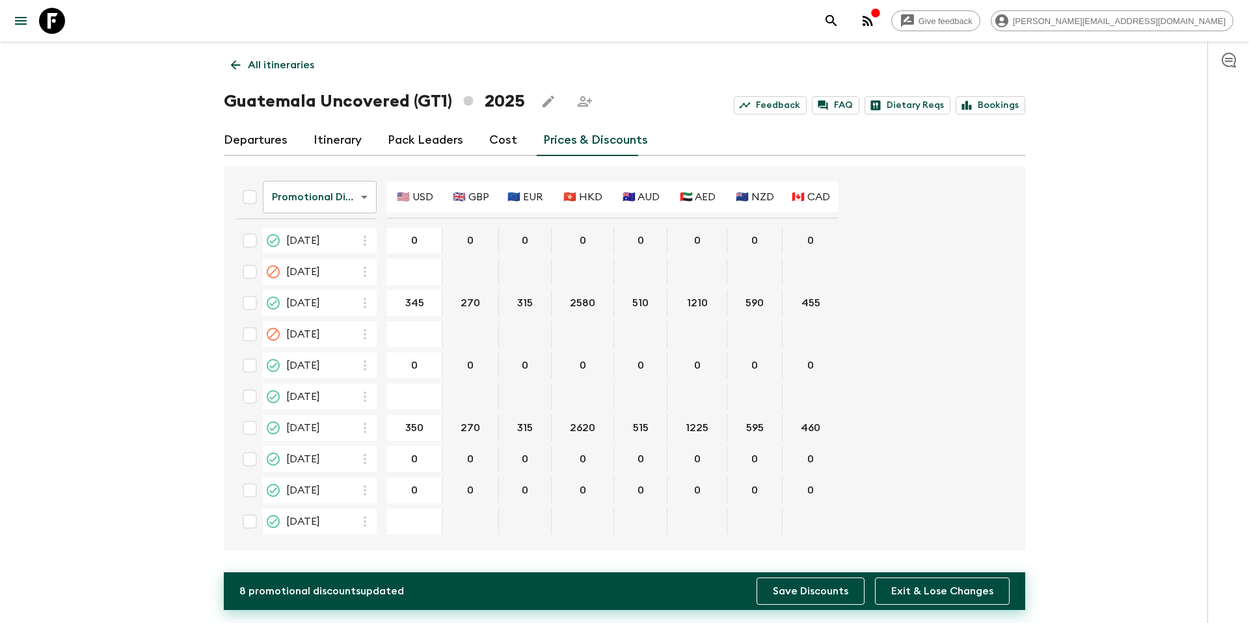
click at [816, 585] on button "Save Discounts" at bounding box center [811, 591] width 108 height 27
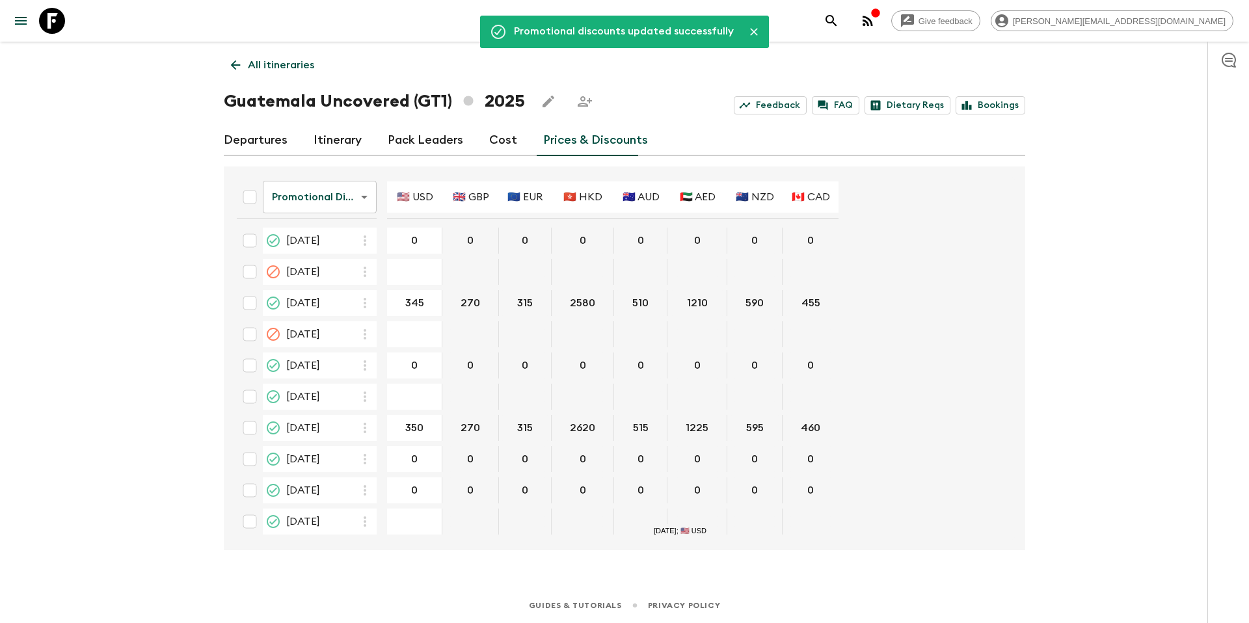
click at [289, 62] on p "All itineraries" at bounding box center [281, 65] width 66 height 16
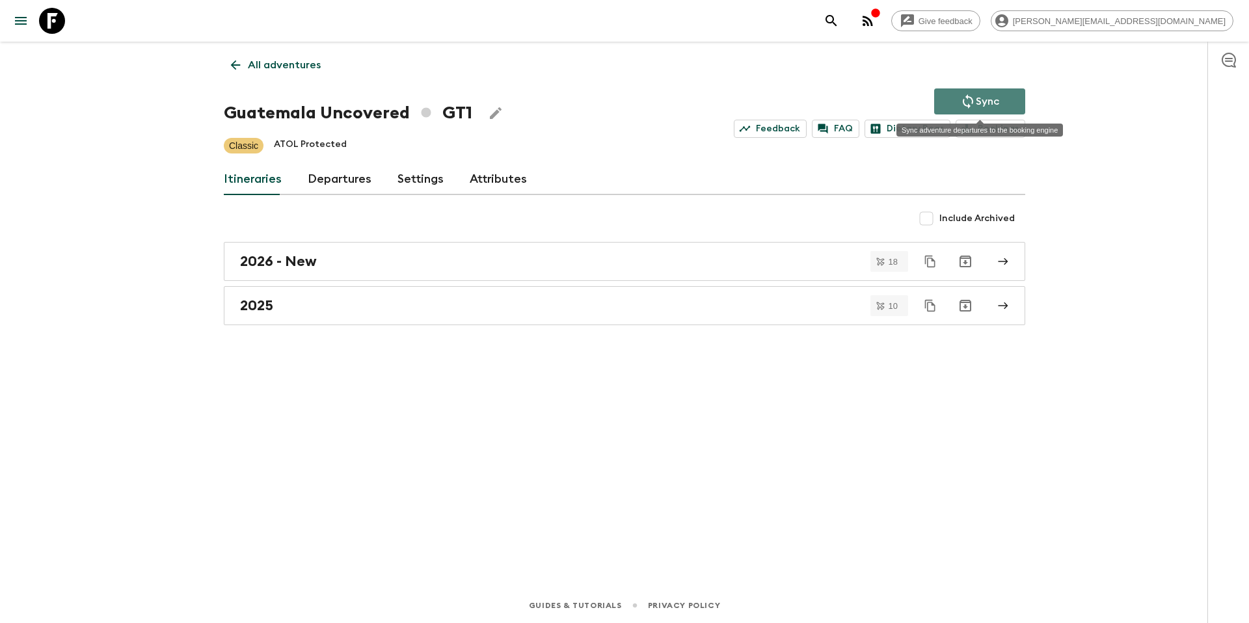
click at [1000, 98] on button "Sync" at bounding box center [980, 102] width 91 height 26
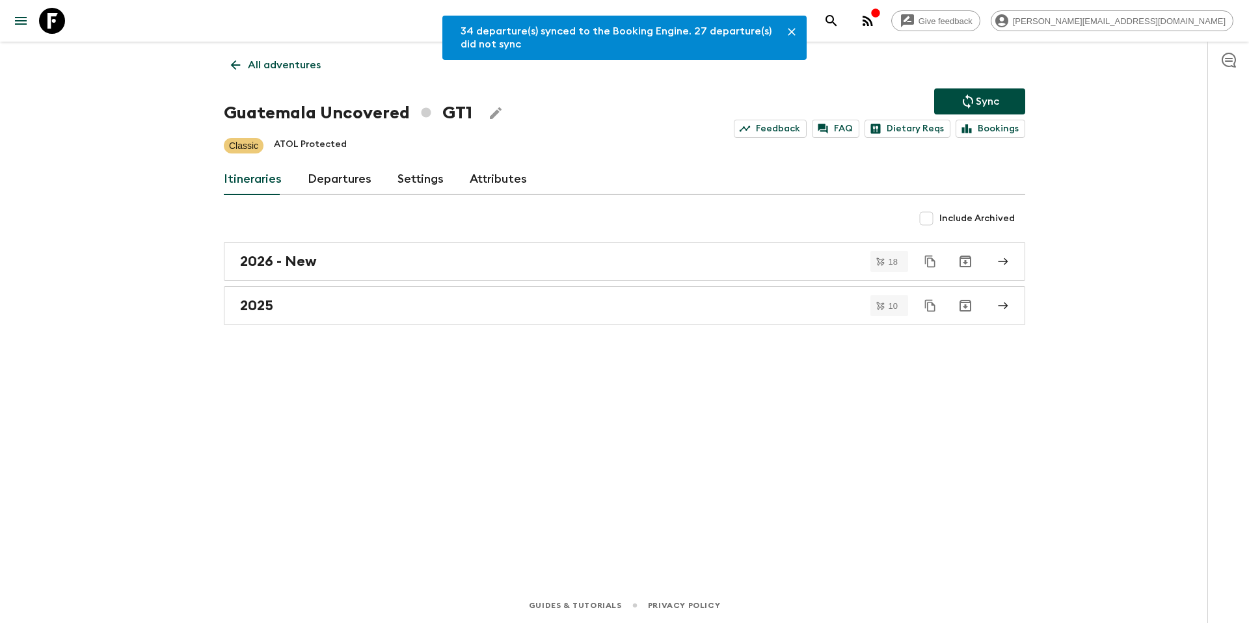
click at [265, 58] on p "All adventures" at bounding box center [284, 65] width 73 height 16
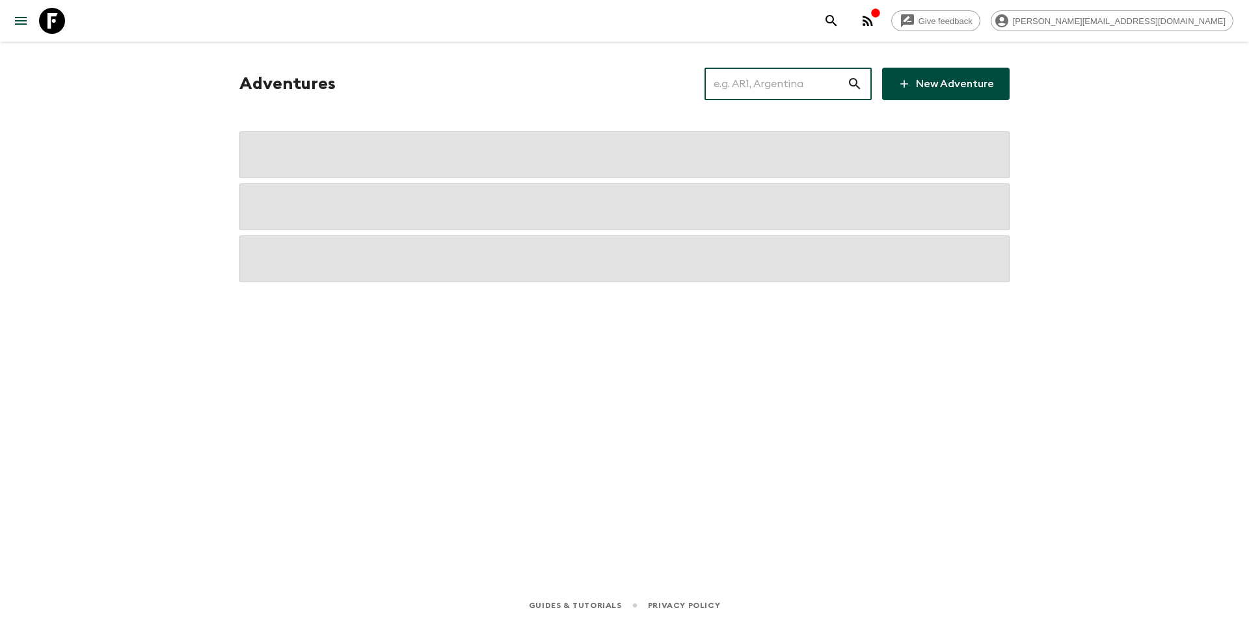
click at [768, 91] on input "text" at bounding box center [776, 84] width 143 height 36
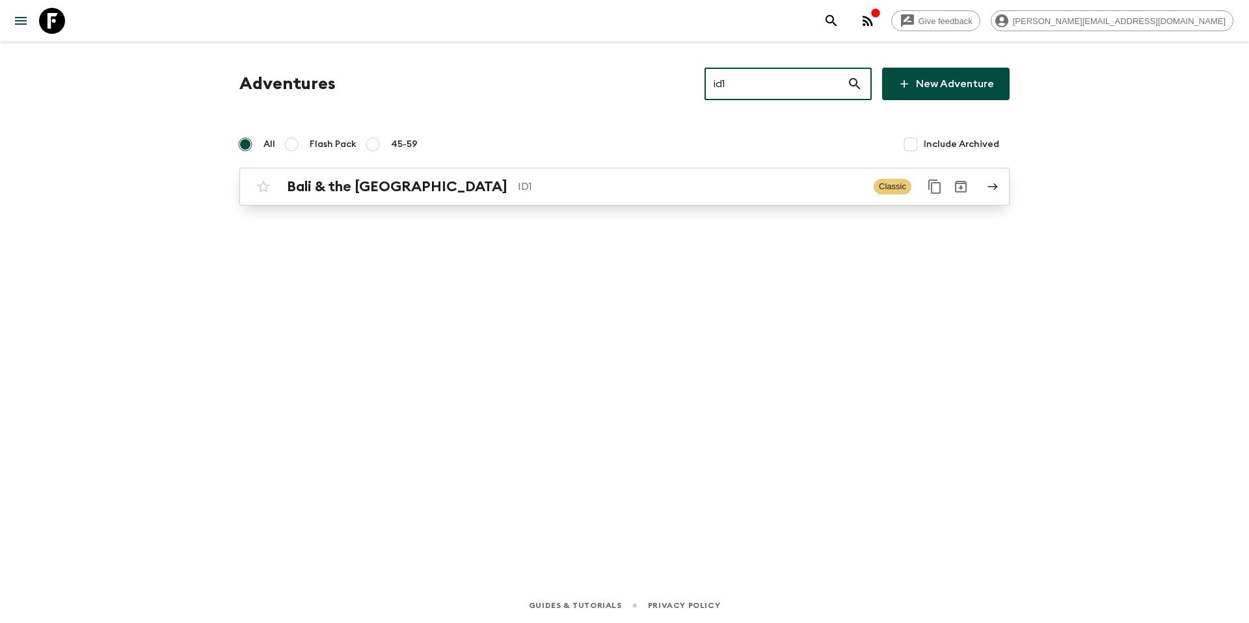
type input "id1"
click at [518, 191] on p "ID1" at bounding box center [691, 187] width 346 height 16
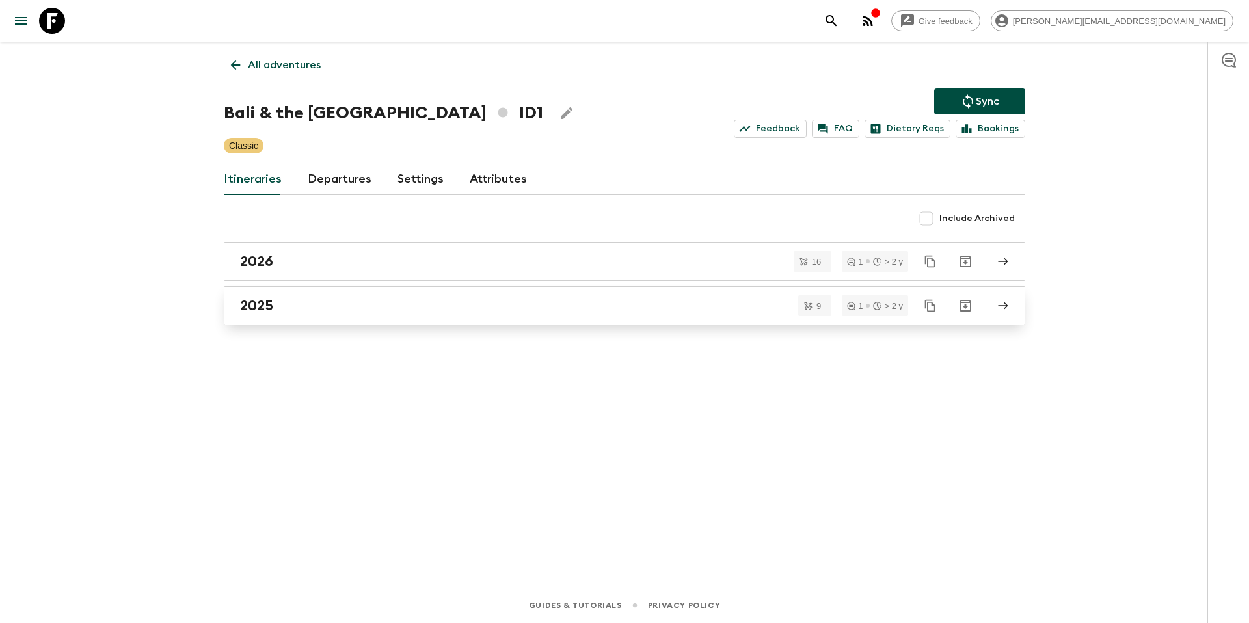
click at [323, 307] on div "2025" at bounding box center [612, 305] width 744 height 17
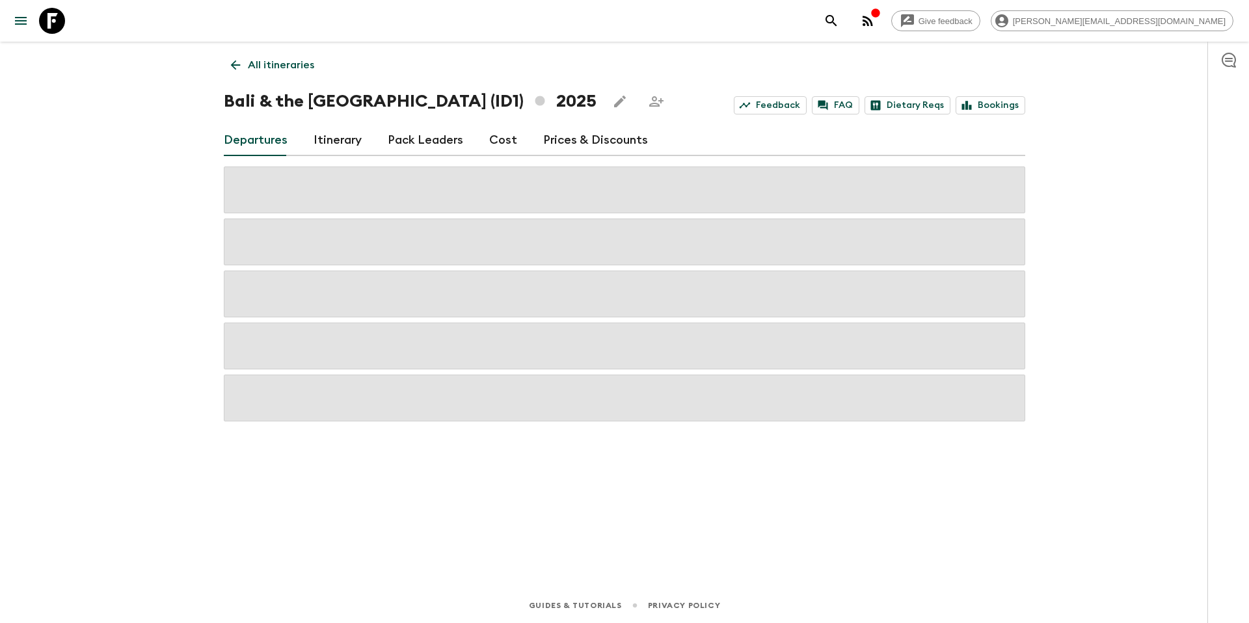
click at [594, 135] on link "Prices & Discounts" at bounding box center [595, 140] width 105 height 31
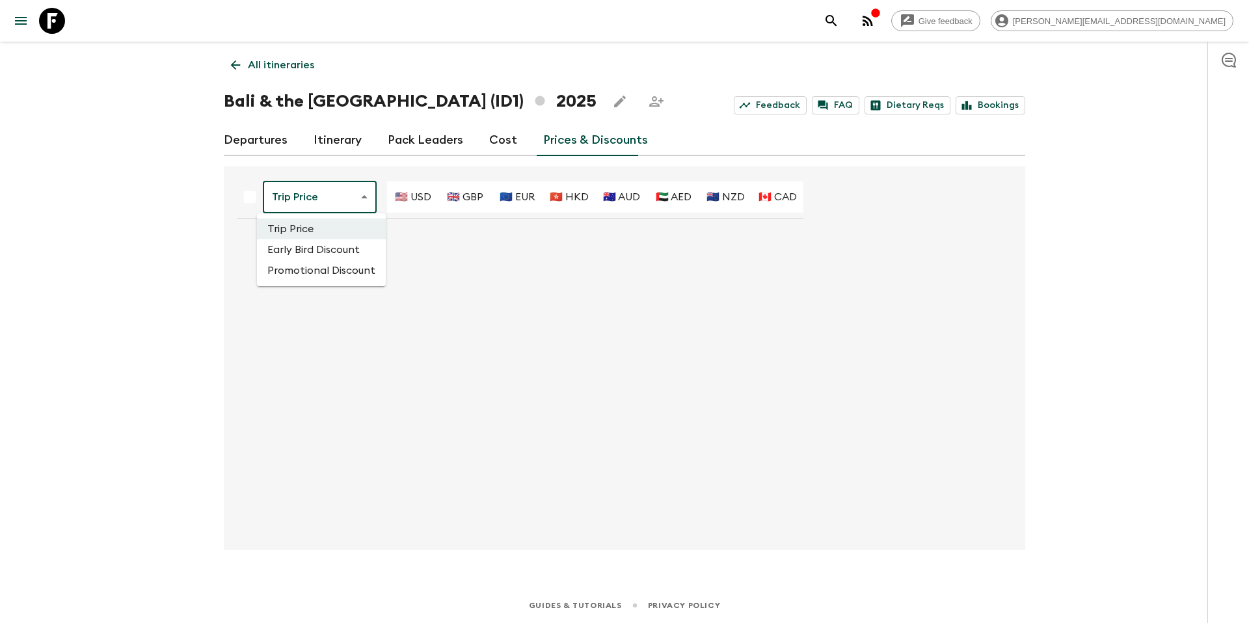
click at [311, 206] on body "Give feedback [PERSON_NAME][EMAIL_ADDRESS][DOMAIN_NAME] All itineraries [GEOGRA…" at bounding box center [624, 311] width 1249 height 623
click at [309, 267] on li "Promotional Discount" at bounding box center [321, 270] width 129 height 21
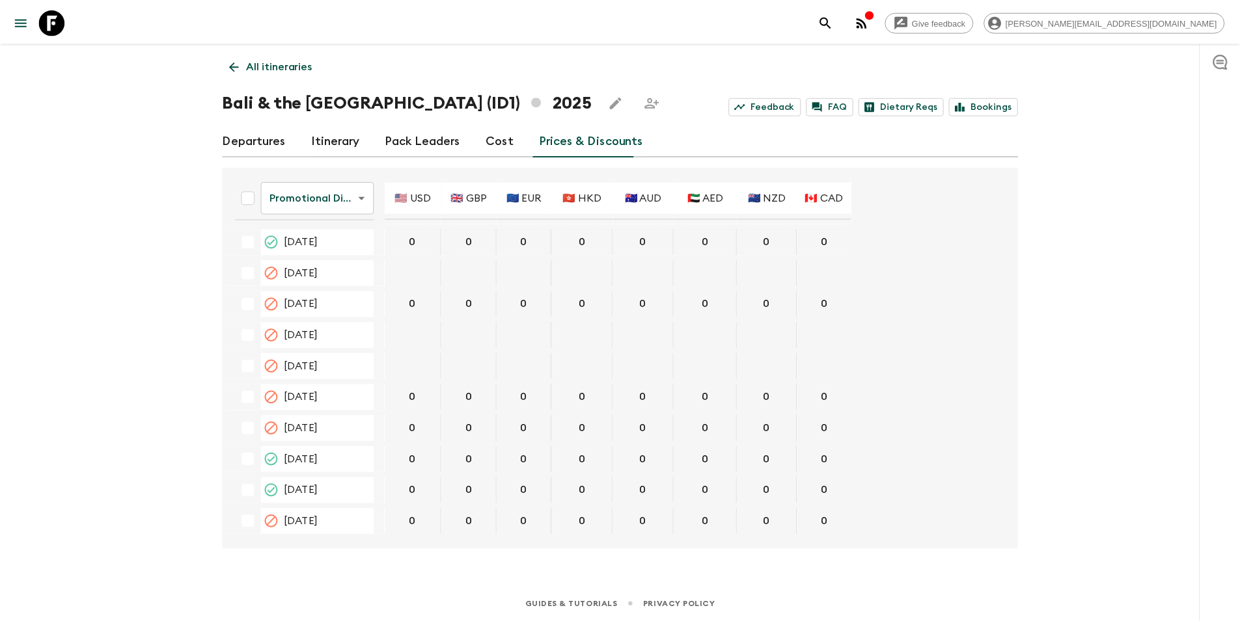
scroll to position [820, 0]
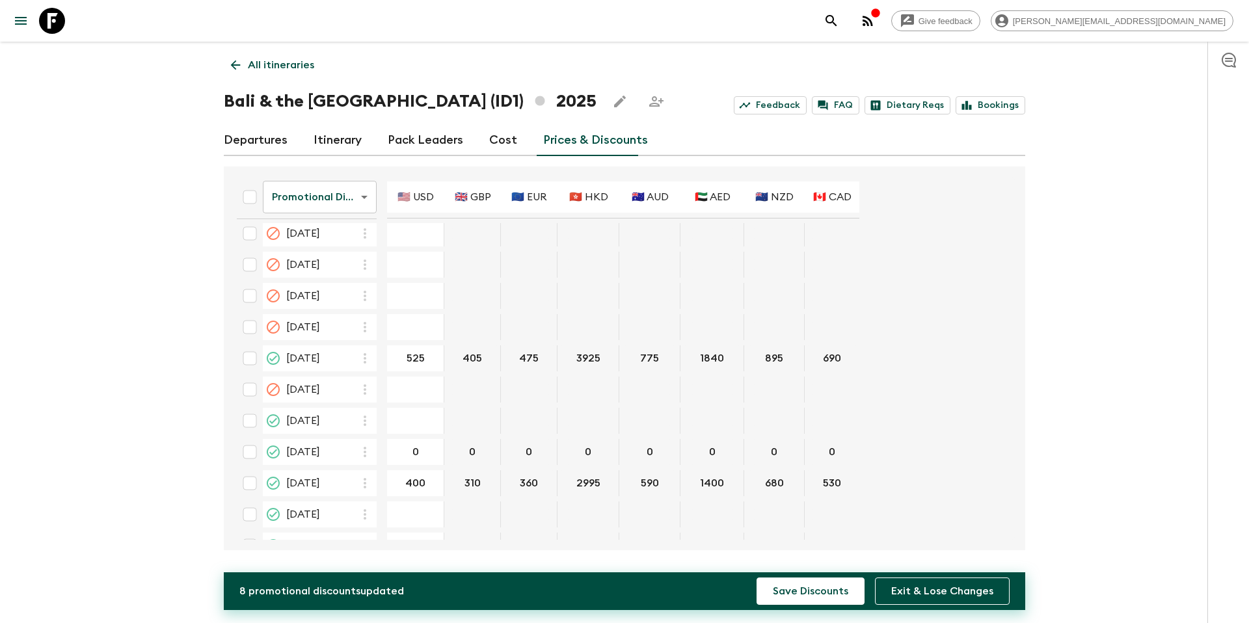
type input "595"
click at [807, 585] on button "Save Discounts" at bounding box center [811, 591] width 108 height 27
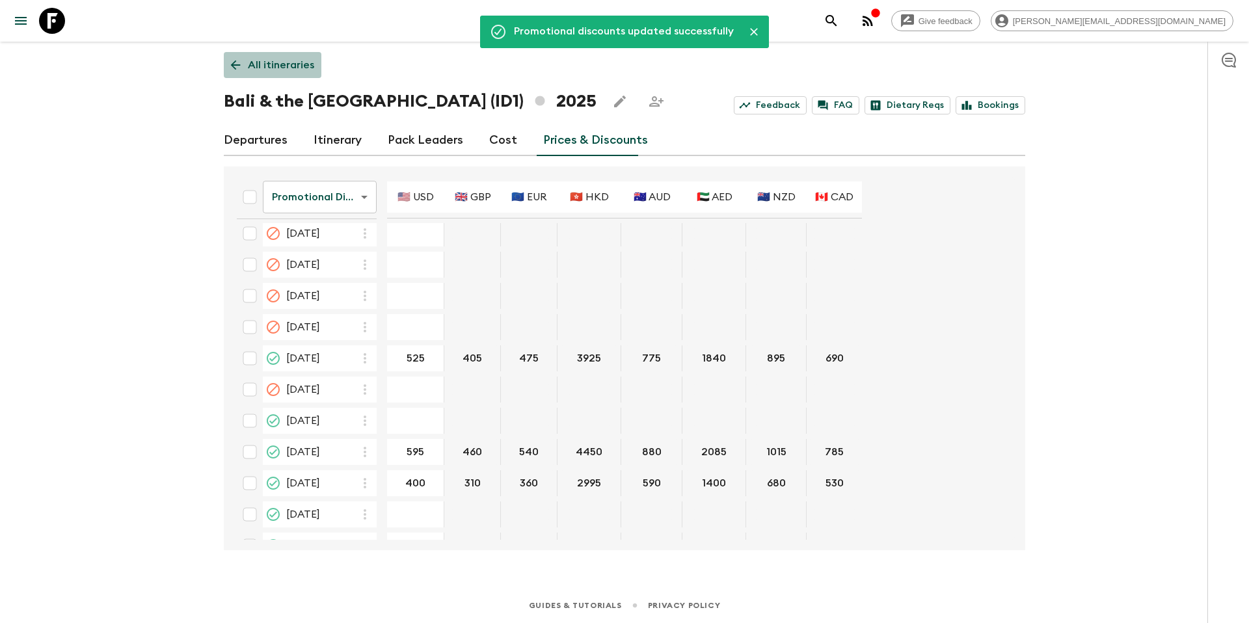
click at [284, 68] on p "All itineraries" at bounding box center [281, 65] width 66 height 16
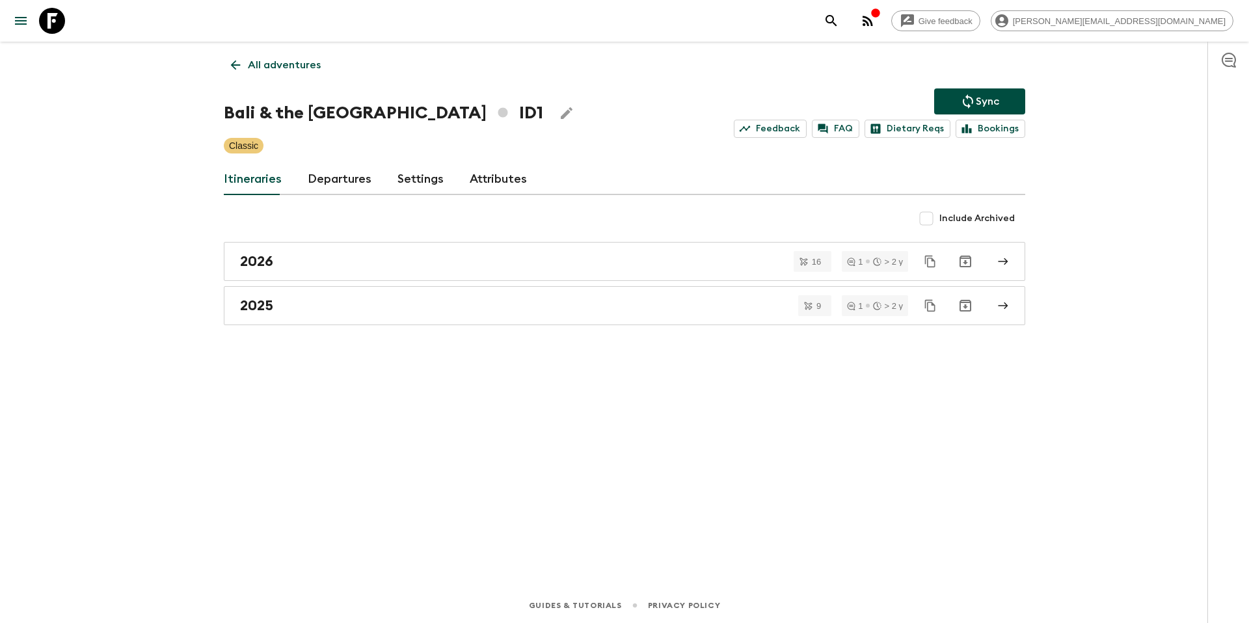
click at [970, 100] on icon "Sync adventure departures to the booking engine" at bounding box center [969, 102] width 16 height 16
click at [279, 64] on p "All adventures" at bounding box center [284, 65] width 73 height 16
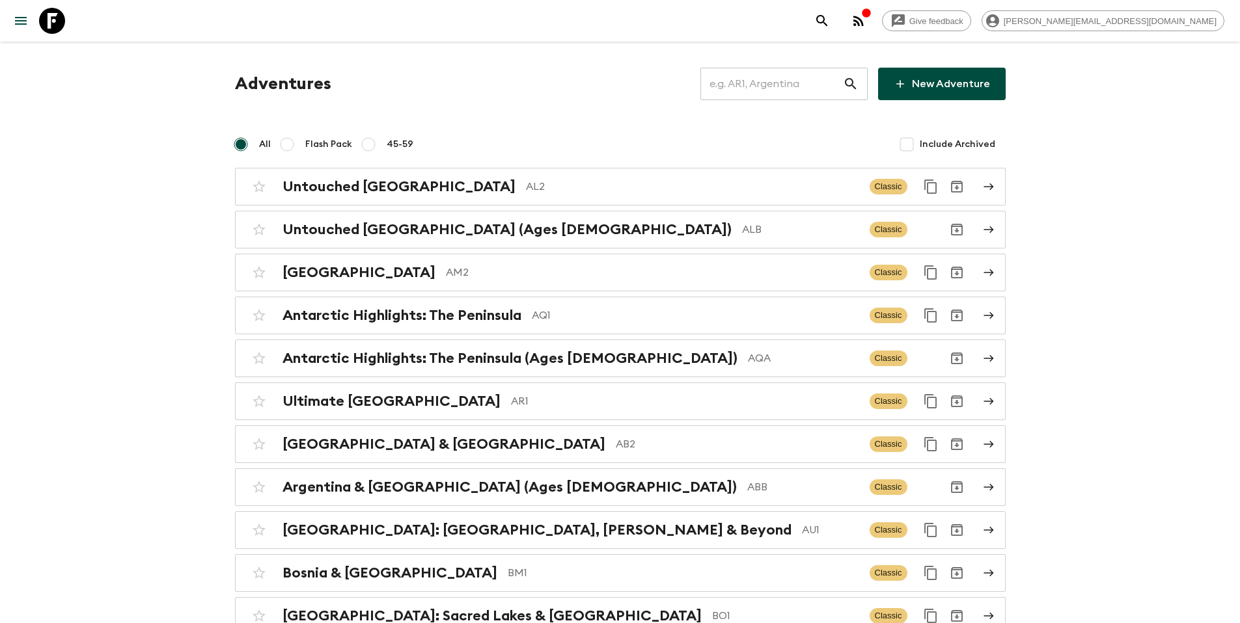
click at [756, 84] on input "text" at bounding box center [771, 84] width 143 height 36
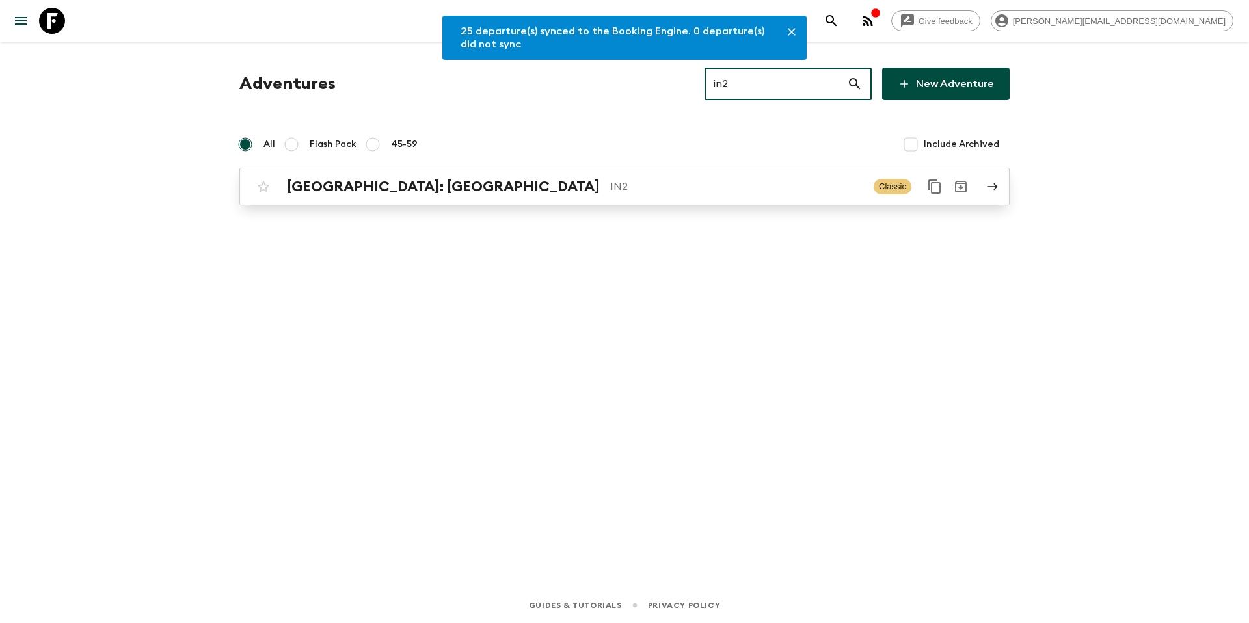
type input "in2"
click at [610, 193] on p "IN2" at bounding box center [736, 187] width 253 height 16
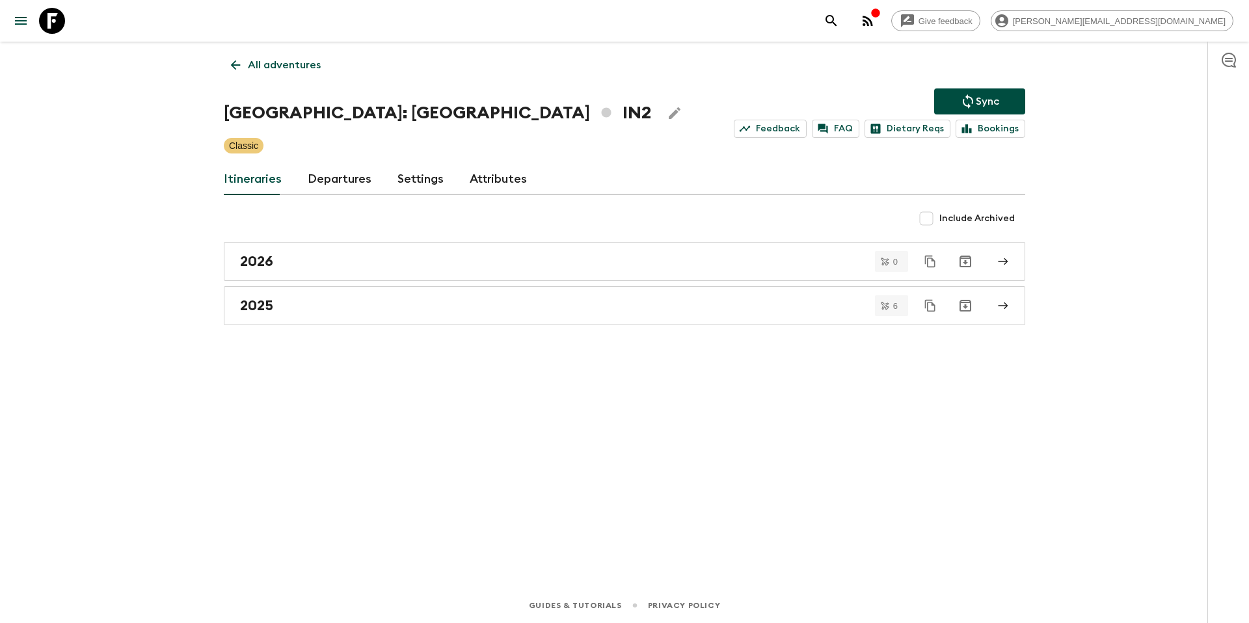
click at [334, 193] on link "Departures" at bounding box center [340, 179] width 64 height 31
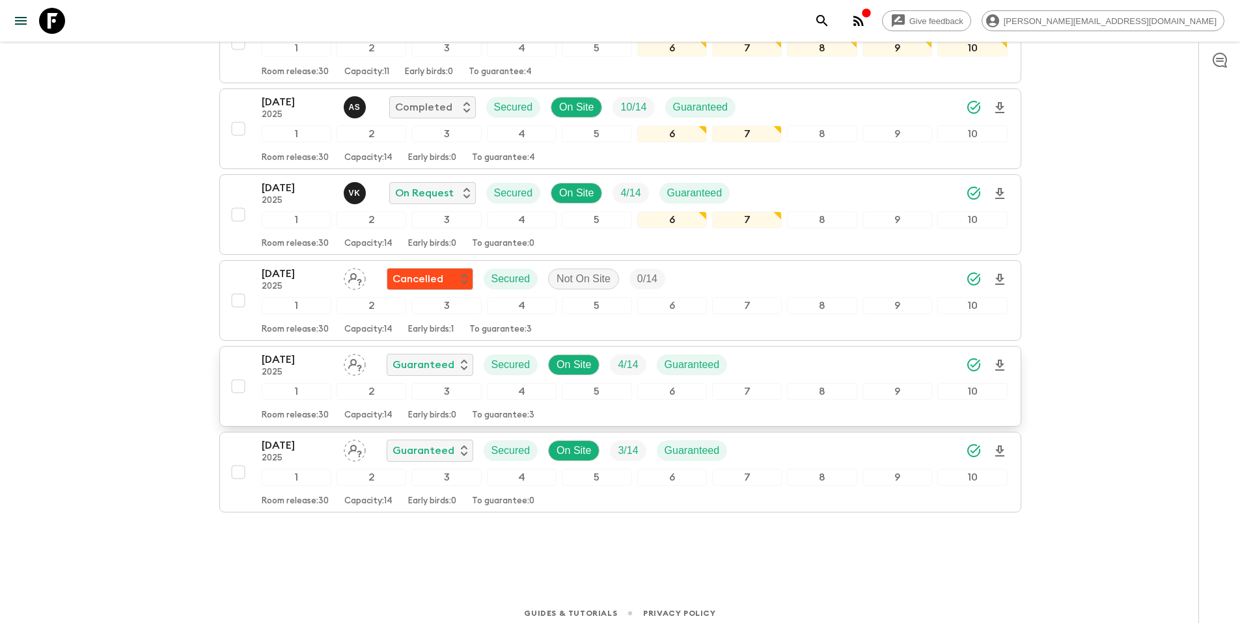
scroll to position [295, 0]
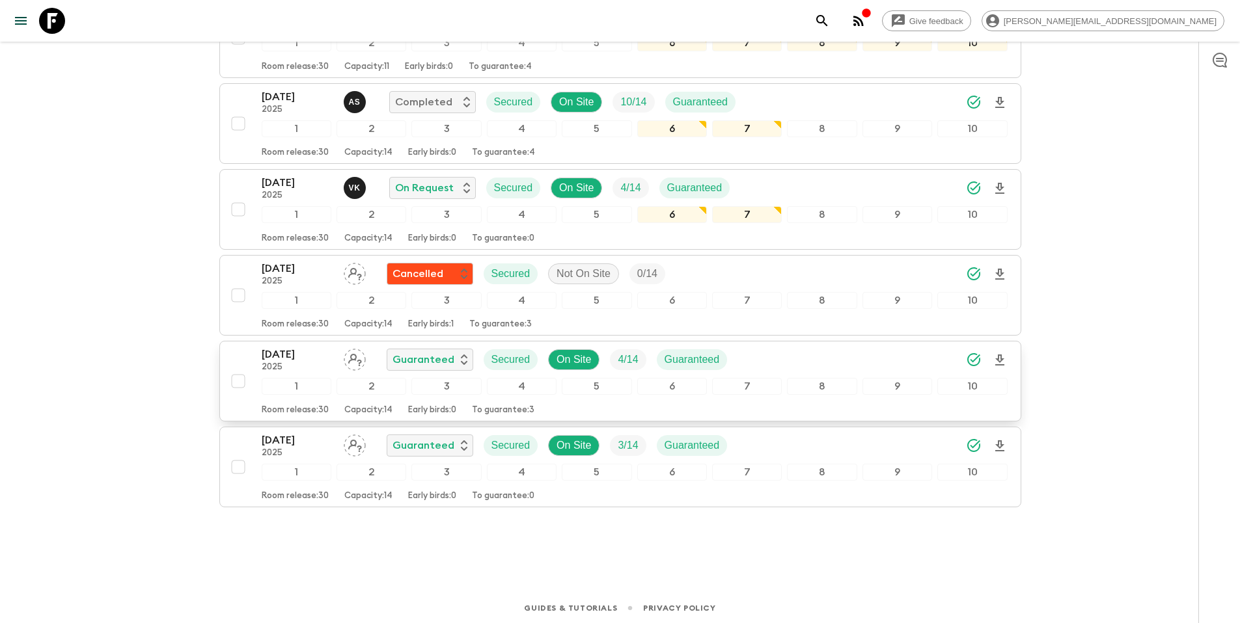
click at [774, 363] on div "[DATE] 2025 Guaranteed Secured On Site 4 / 14 Guaranteed" at bounding box center [635, 360] width 746 height 26
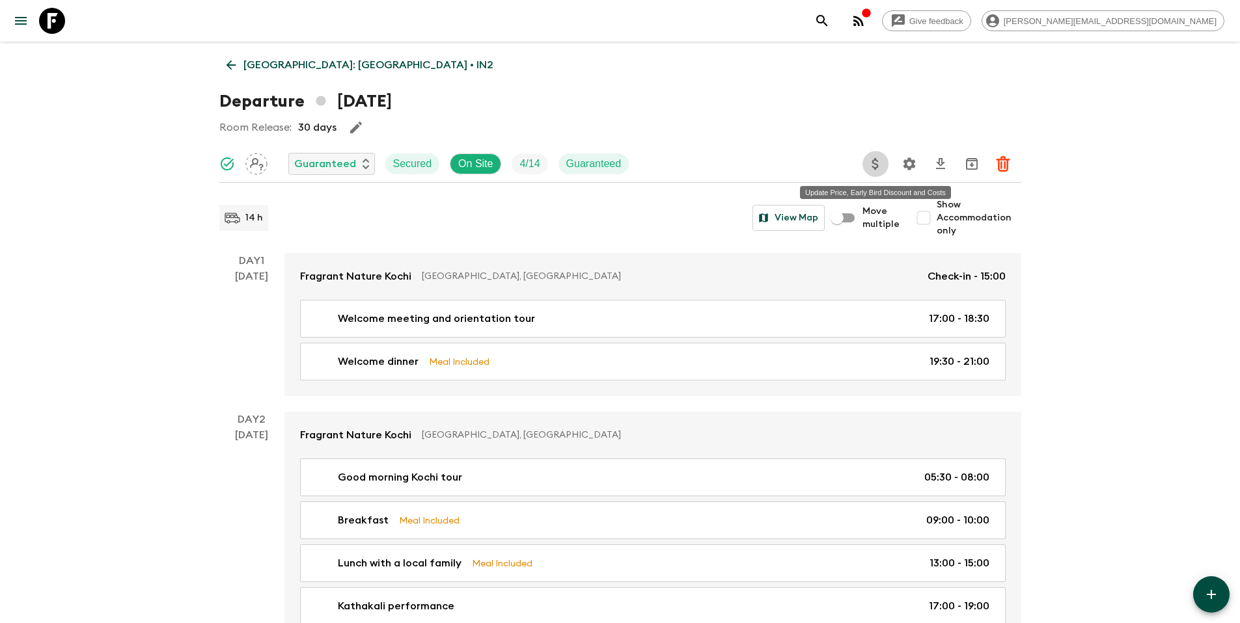
click at [874, 162] on icon "Update Price, Early Bird Discount and Costs" at bounding box center [875, 164] width 16 height 16
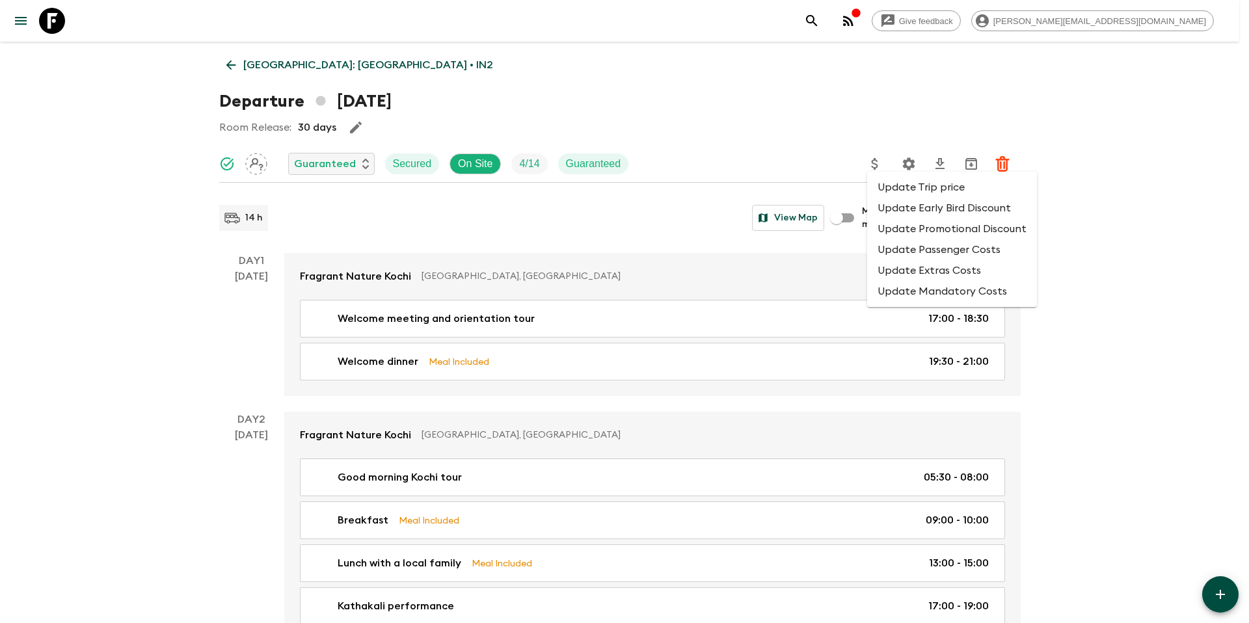
click at [905, 226] on li "Update Promotional Discount" at bounding box center [952, 229] width 170 height 21
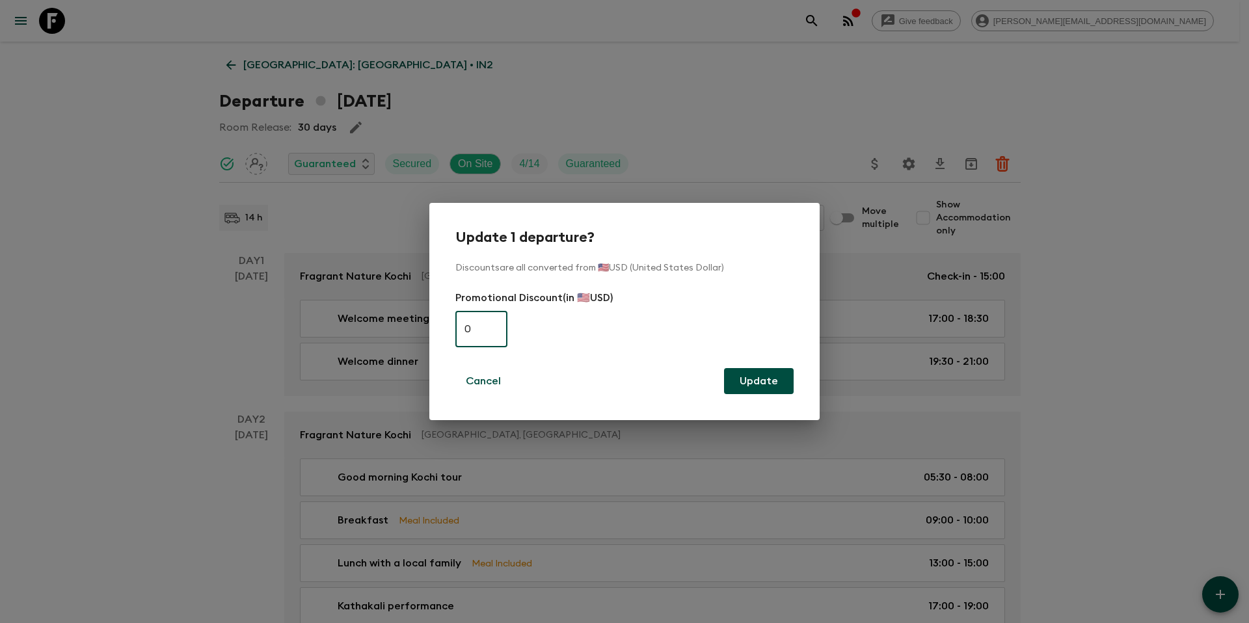
click at [478, 331] on input "0" at bounding box center [482, 329] width 52 height 36
paste input "395"
type input "395"
click at [747, 381] on button "Update" at bounding box center [759, 381] width 70 height 26
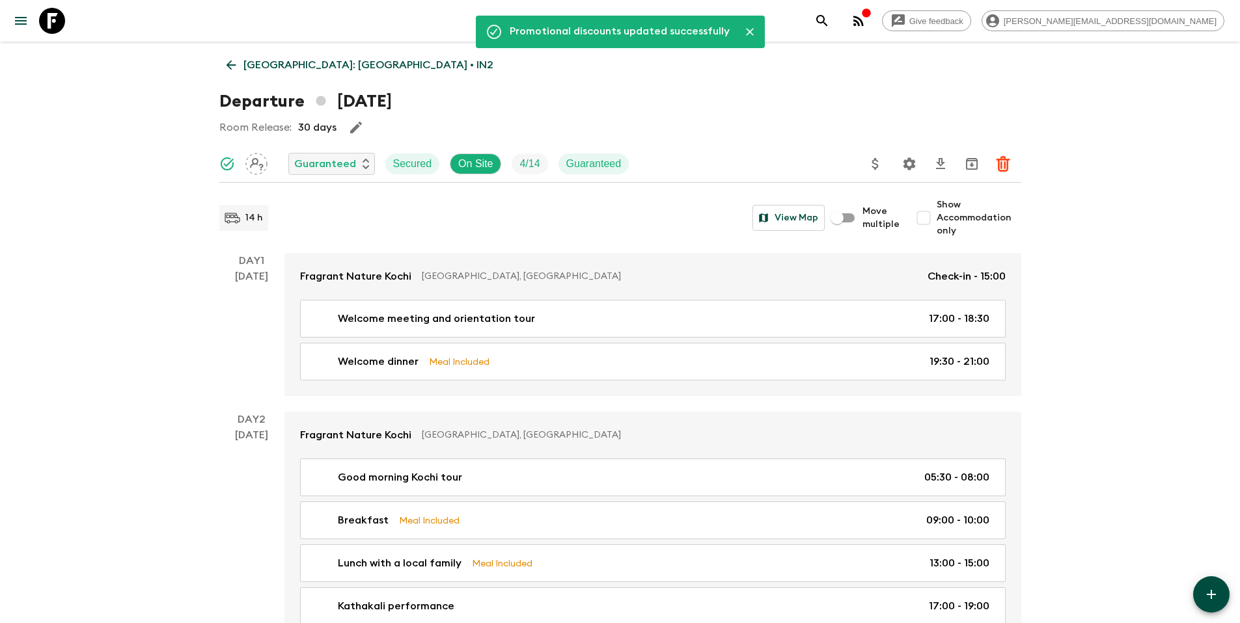
click at [318, 66] on p "[GEOGRAPHIC_DATA]: [GEOGRAPHIC_DATA] • IN2" at bounding box center [368, 65] width 250 height 16
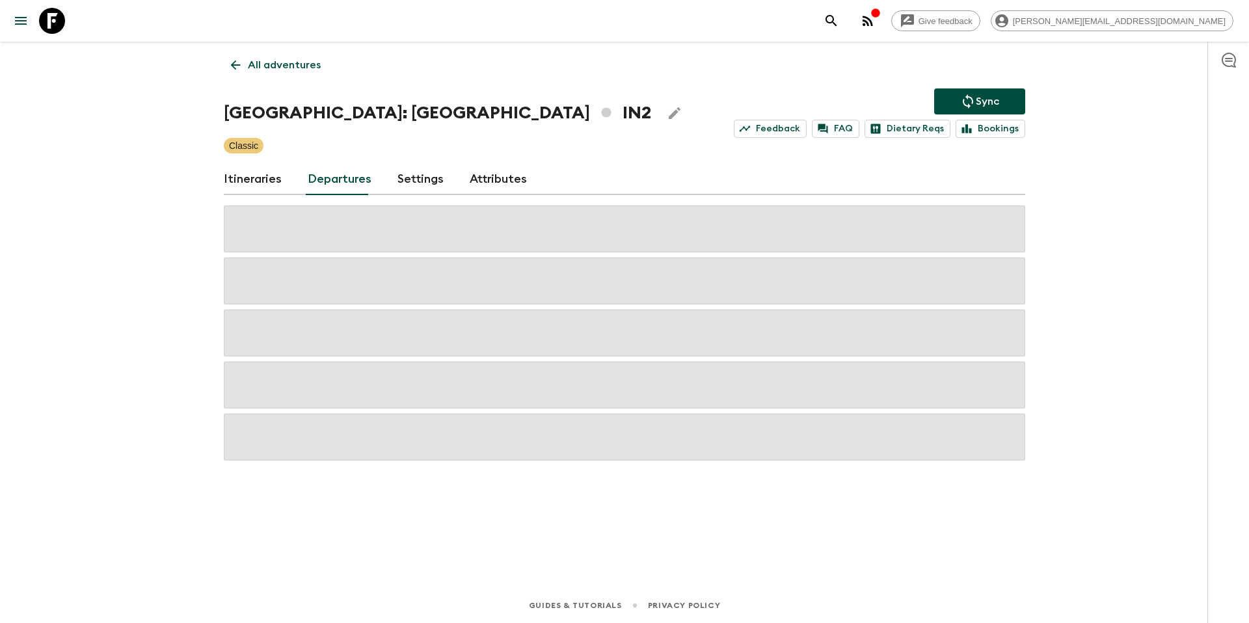
click at [970, 105] on icon "Sync adventure departures to the booking engine" at bounding box center [968, 101] width 10 height 14
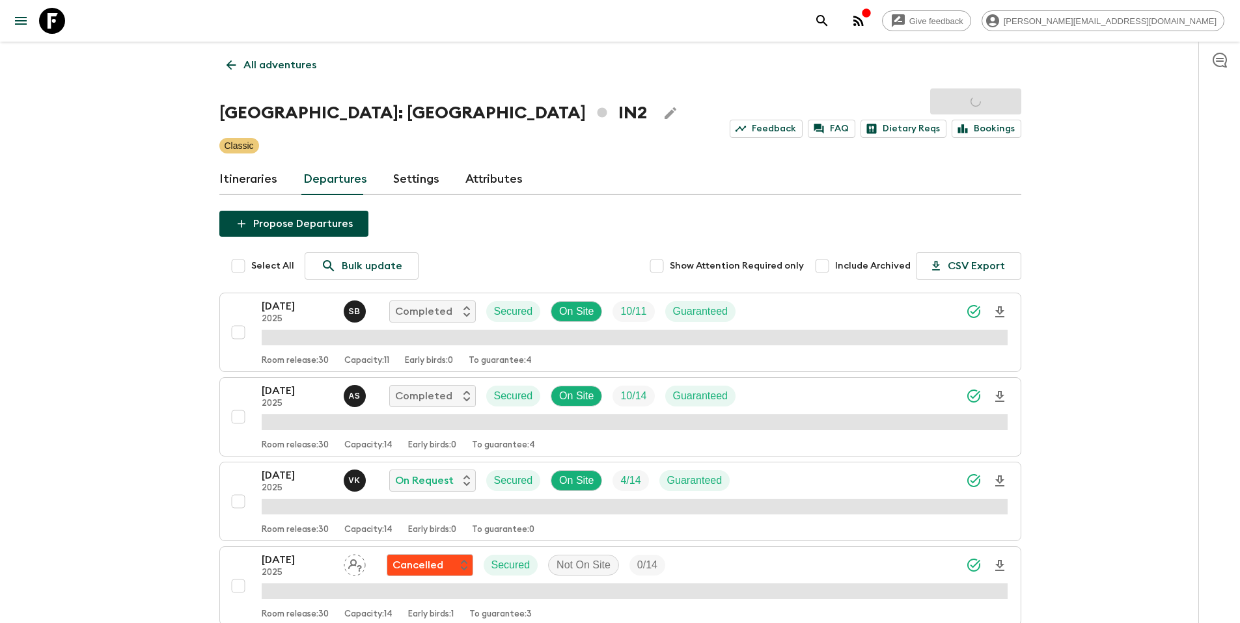
click at [279, 66] on p "All adventures" at bounding box center [279, 65] width 73 height 16
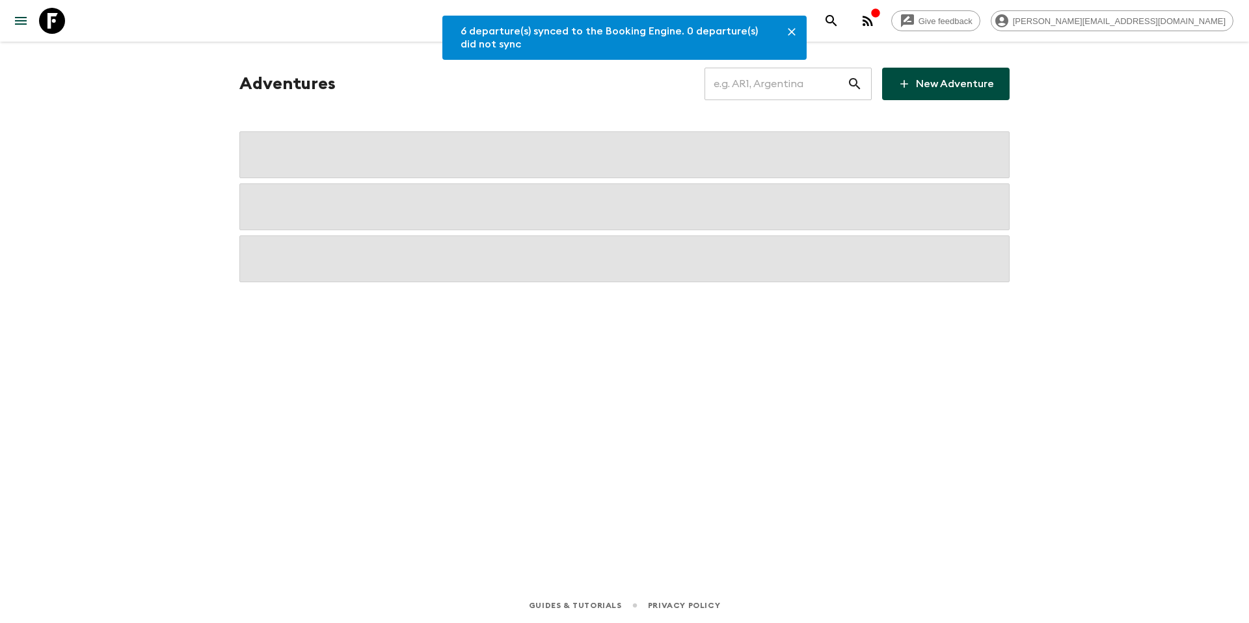
click at [785, 88] on input "text" at bounding box center [776, 84] width 143 height 36
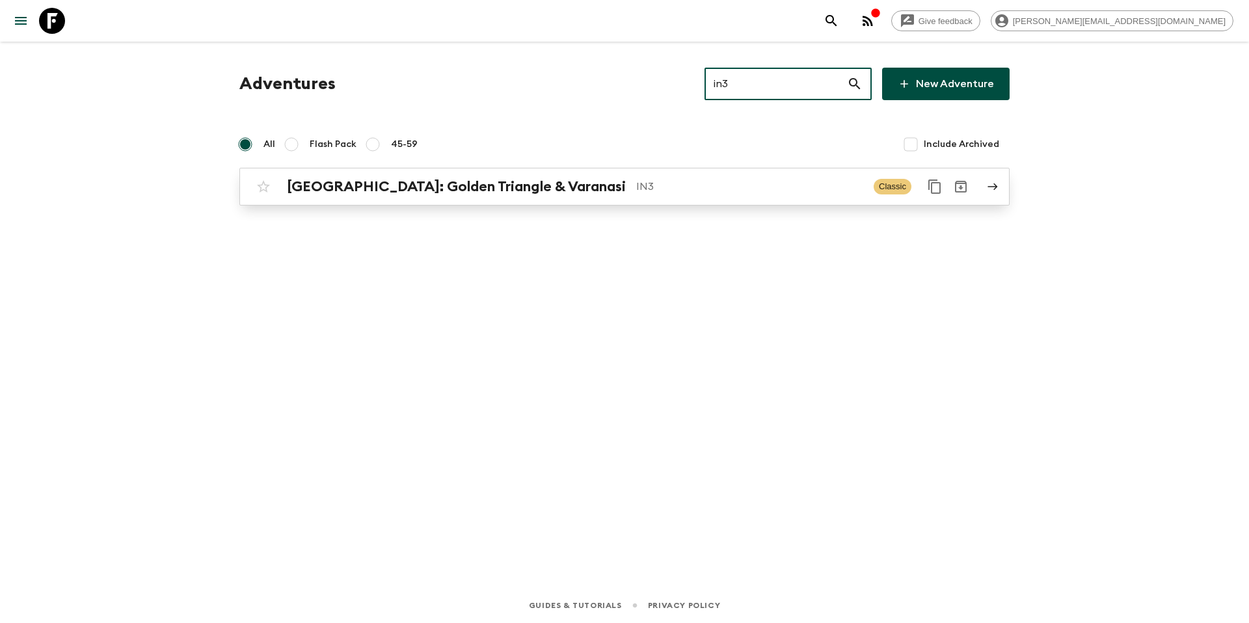
type input "in3"
click at [666, 193] on p "IN3" at bounding box center [749, 187] width 227 height 16
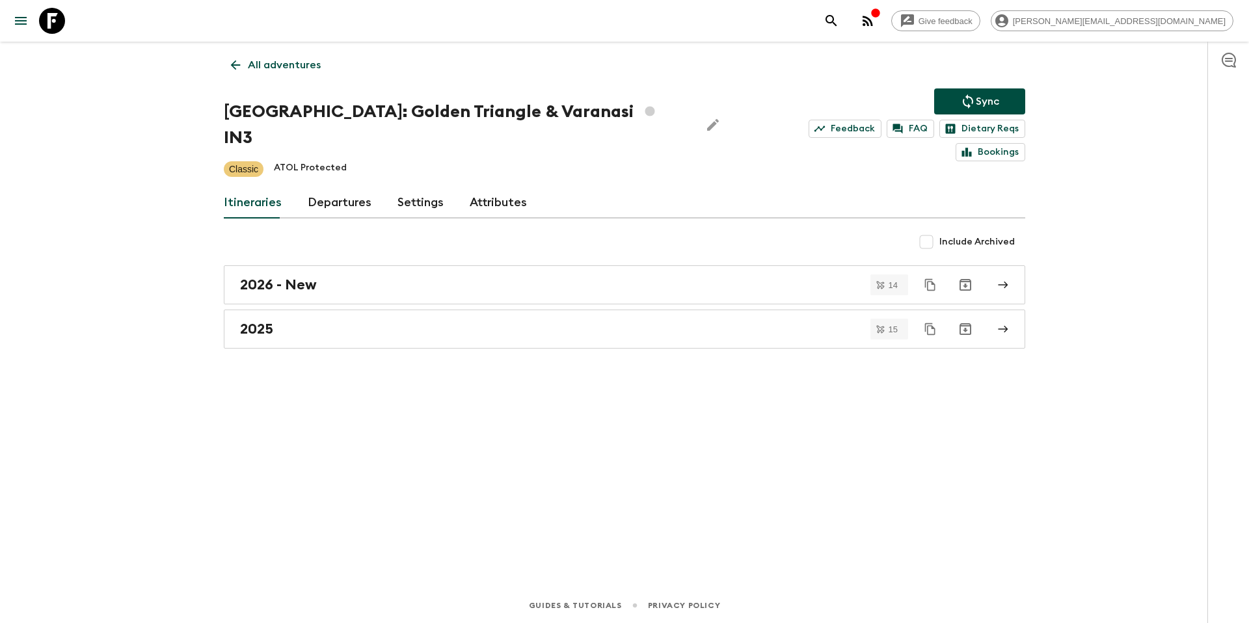
click at [336, 187] on link "Departures" at bounding box center [340, 202] width 64 height 31
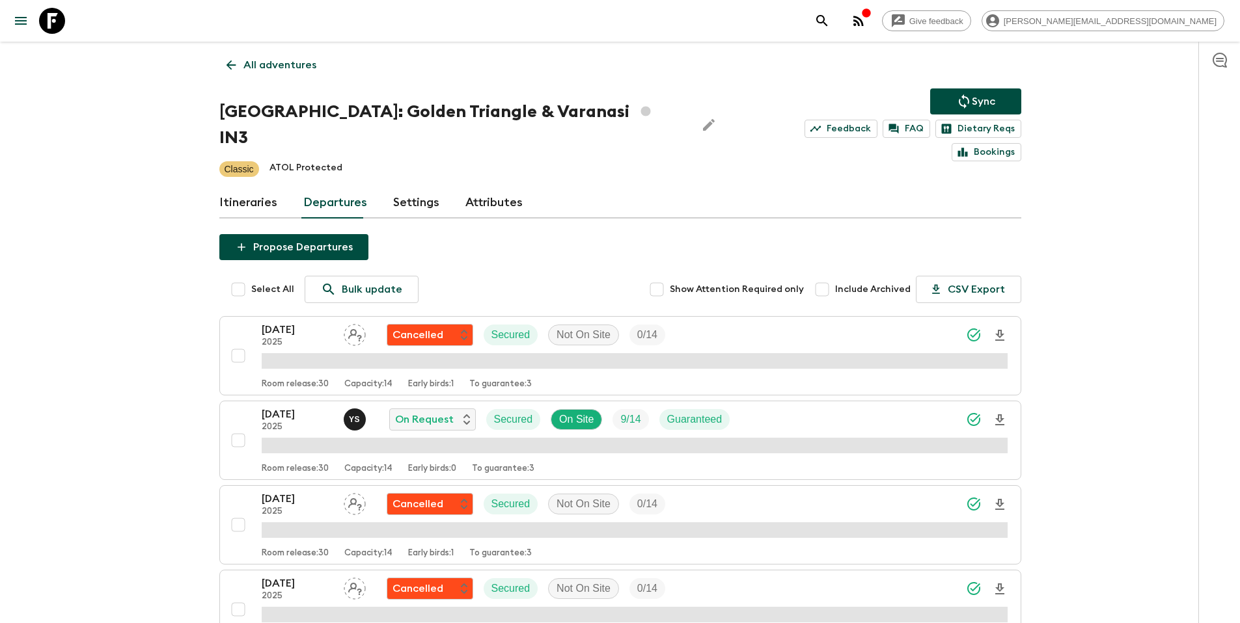
scroll to position [841, 0]
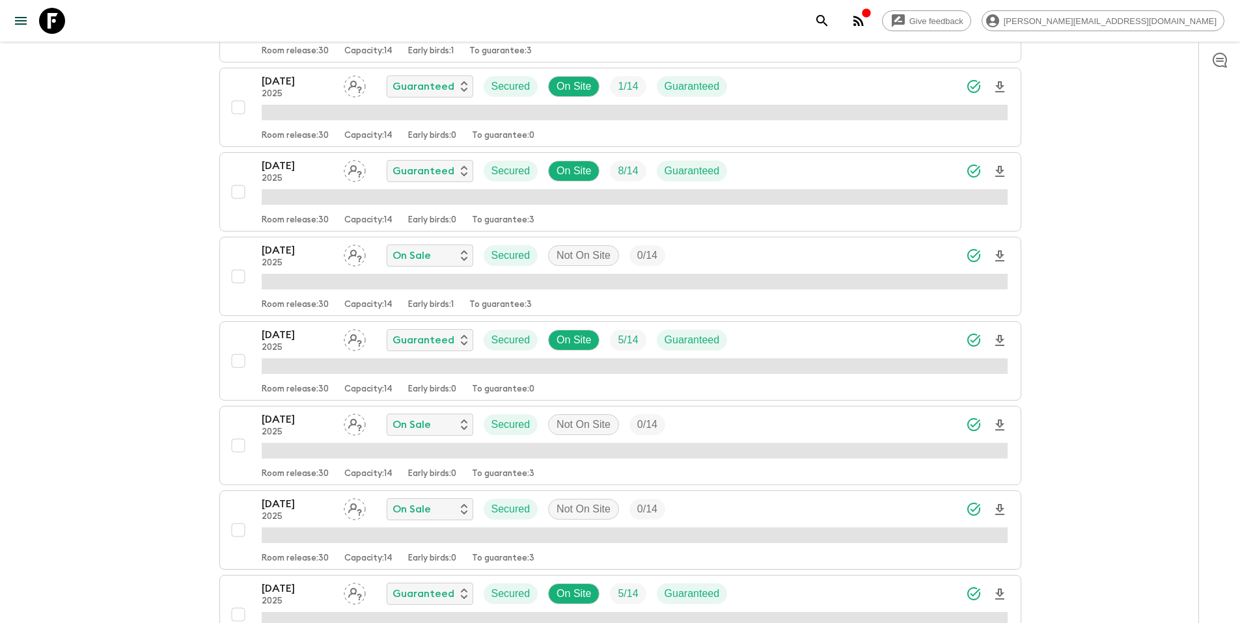
click at [793, 327] on div "[DATE] 2025 Guaranteed Secured On Site 5 / 14 Guaranteed" at bounding box center [635, 340] width 746 height 26
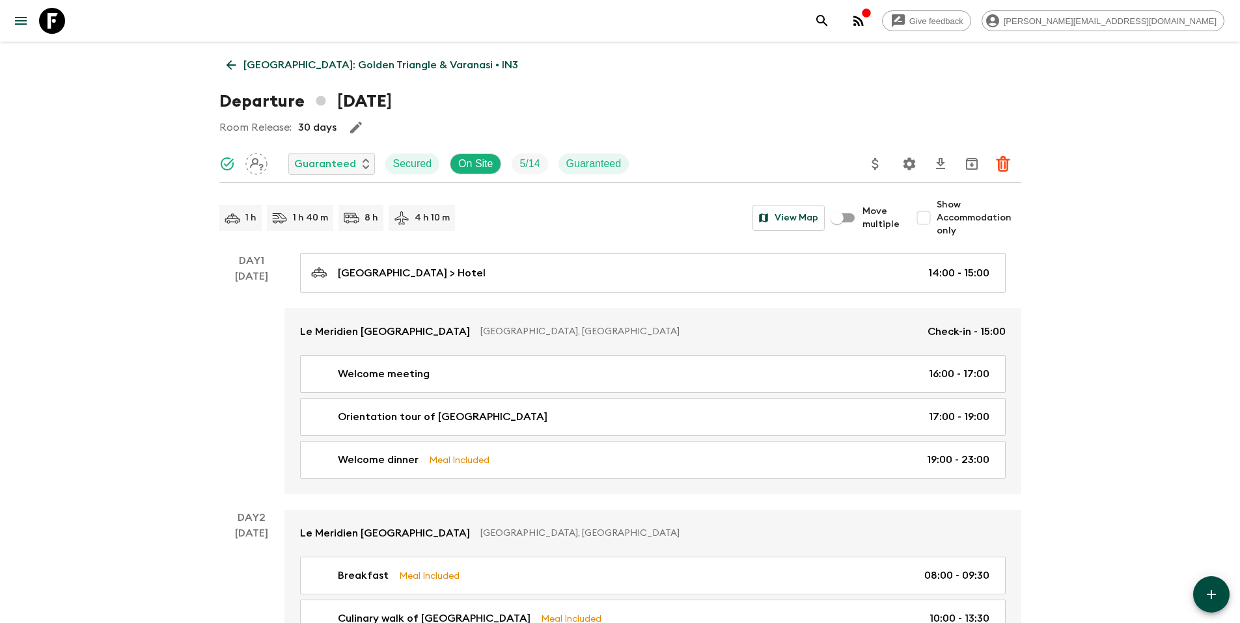
click at [875, 166] on icon "Update Price, Early Bird Discount and Costs" at bounding box center [875, 164] width 16 height 16
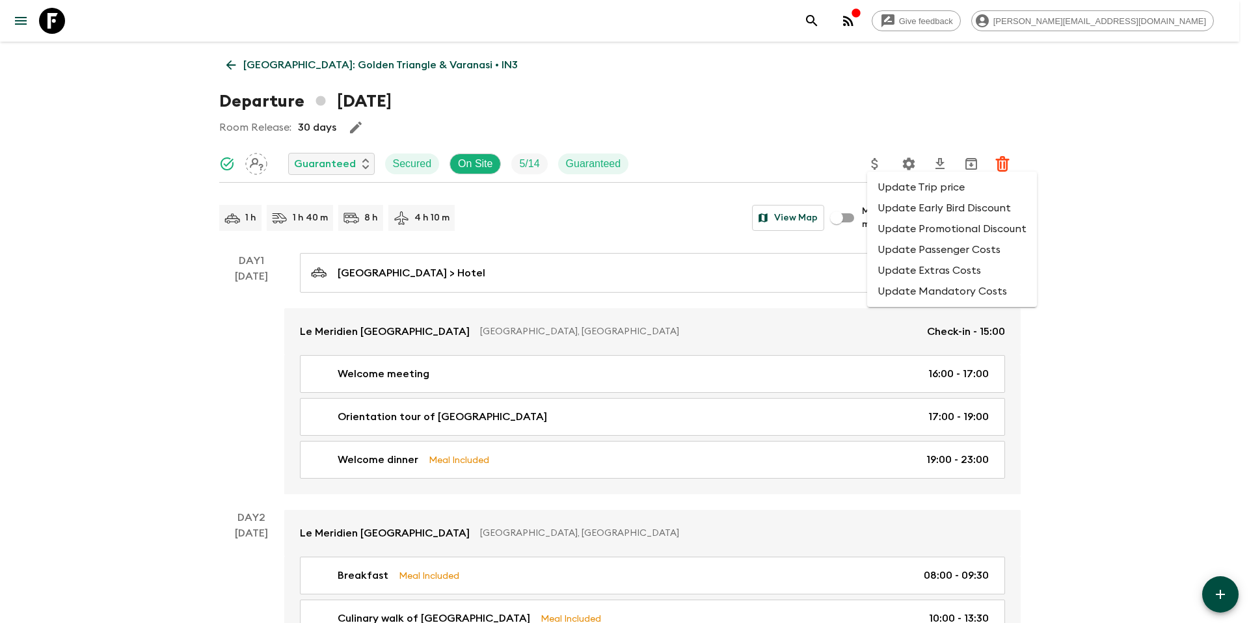
click at [914, 229] on li "Update Promotional Discount" at bounding box center [952, 229] width 170 height 21
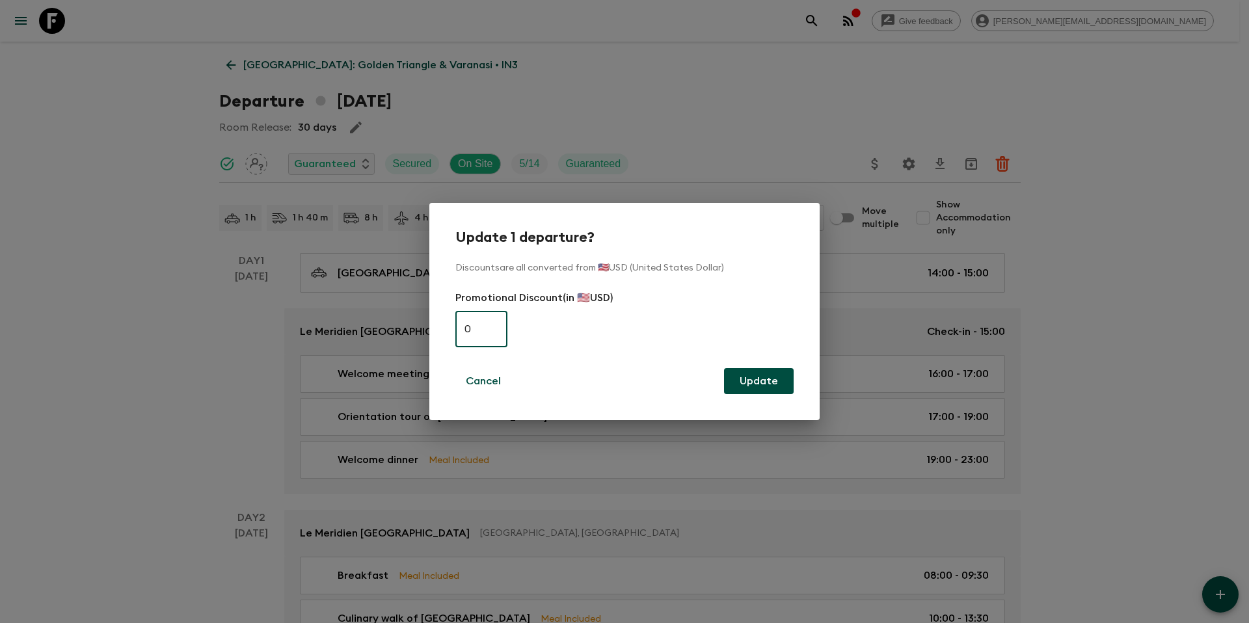
paste input "565"
type input "565"
click at [774, 384] on button "Update" at bounding box center [759, 381] width 70 height 26
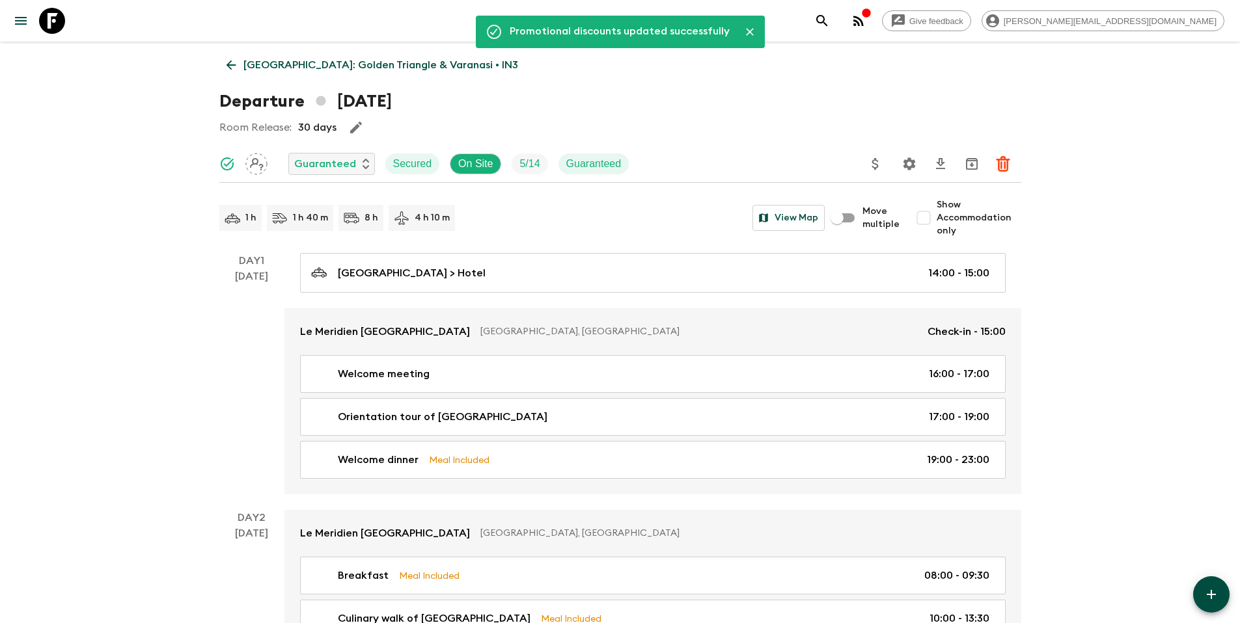
click at [336, 65] on p "[GEOGRAPHIC_DATA]: Golden Triangle & Varanasi • IN3" at bounding box center [380, 65] width 275 height 16
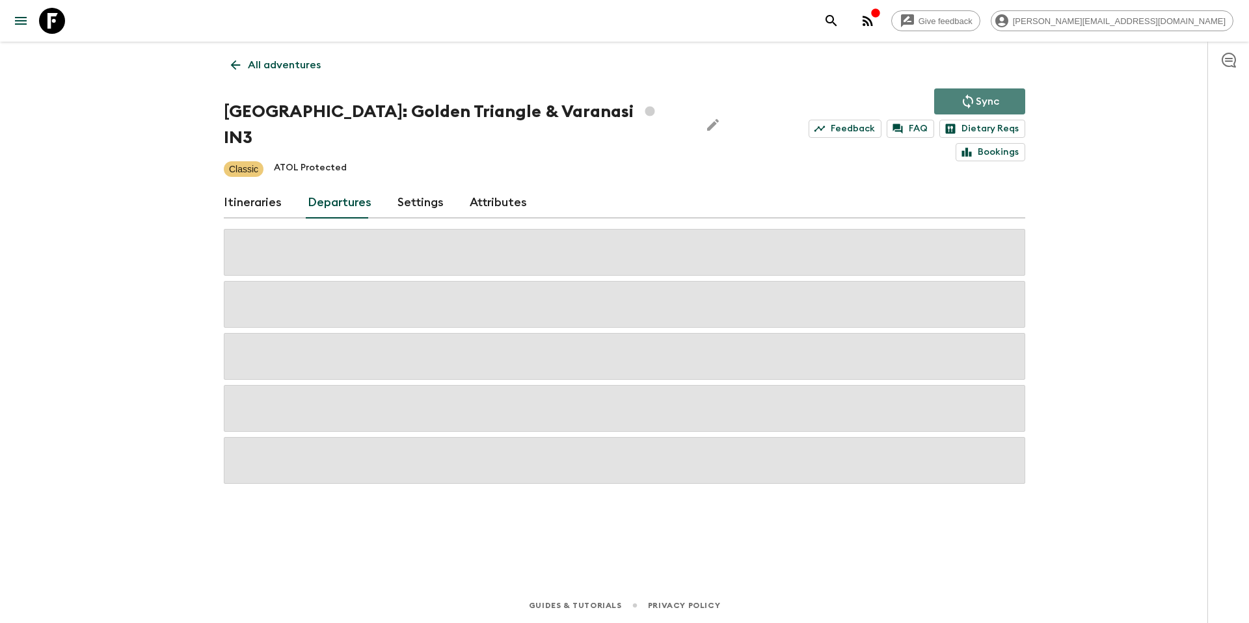
click at [970, 101] on icon "Sync adventure departures to the booking engine" at bounding box center [969, 102] width 16 height 16
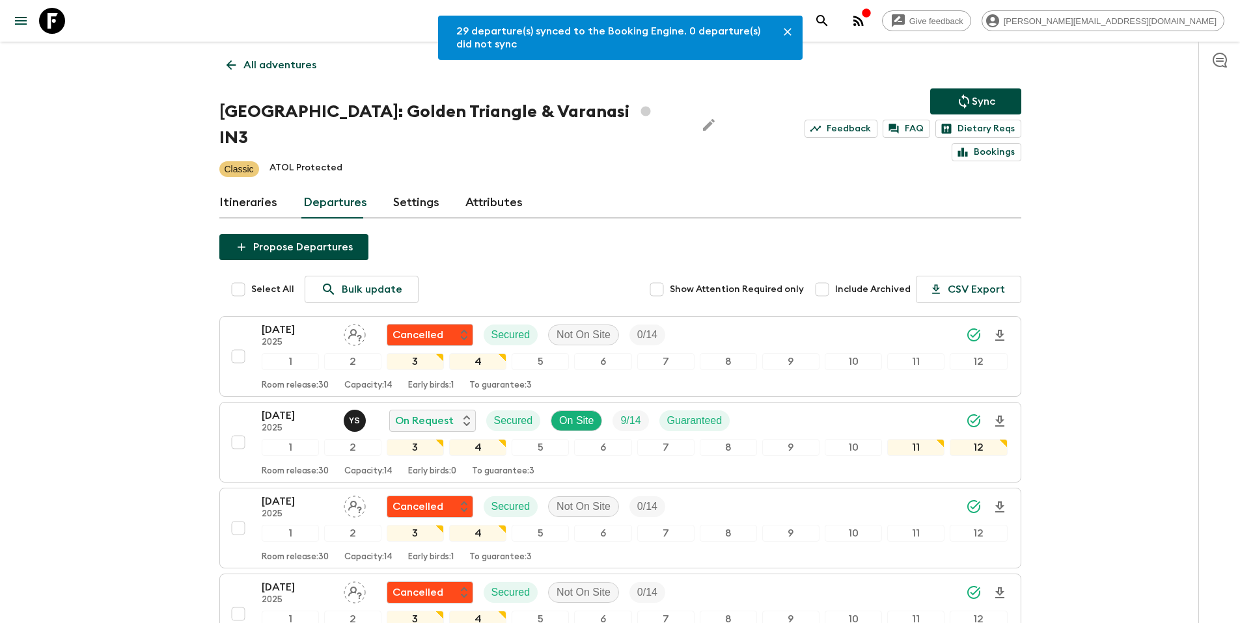
click at [275, 64] on p "All adventures" at bounding box center [279, 65] width 73 height 16
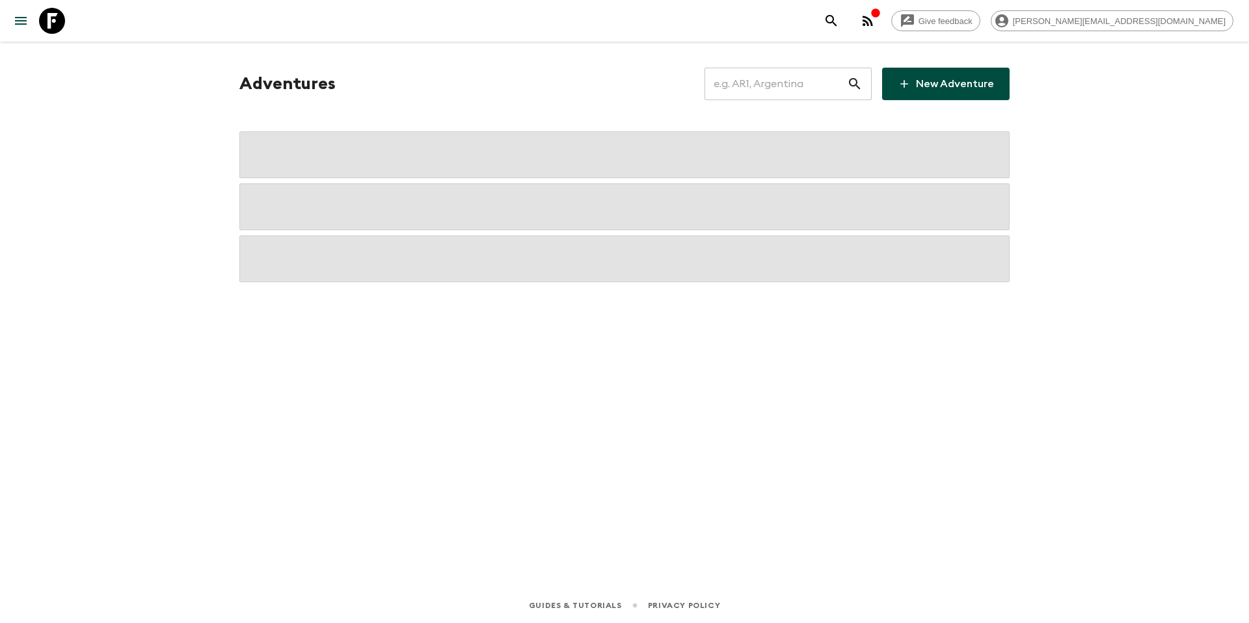
click at [762, 89] on input "text" at bounding box center [776, 84] width 143 height 36
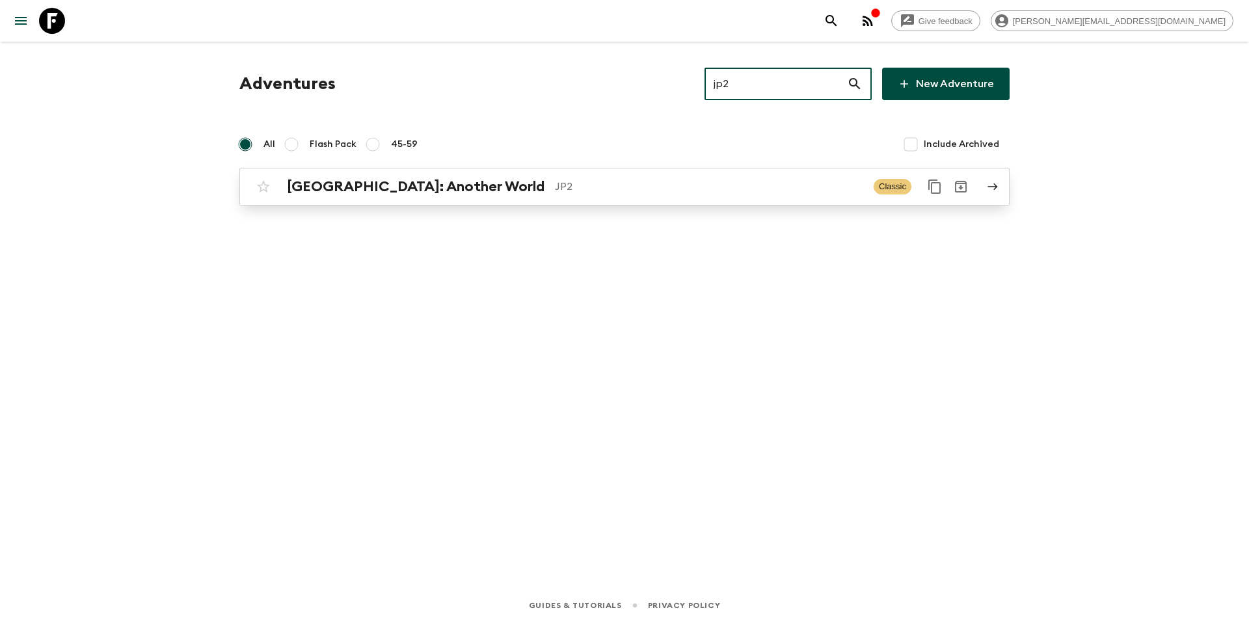
type input "jp2"
click at [525, 201] on link "[GEOGRAPHIC_DATA]: Another World JP2 Classic" at bounding box center [624, 187] width 771 height 38
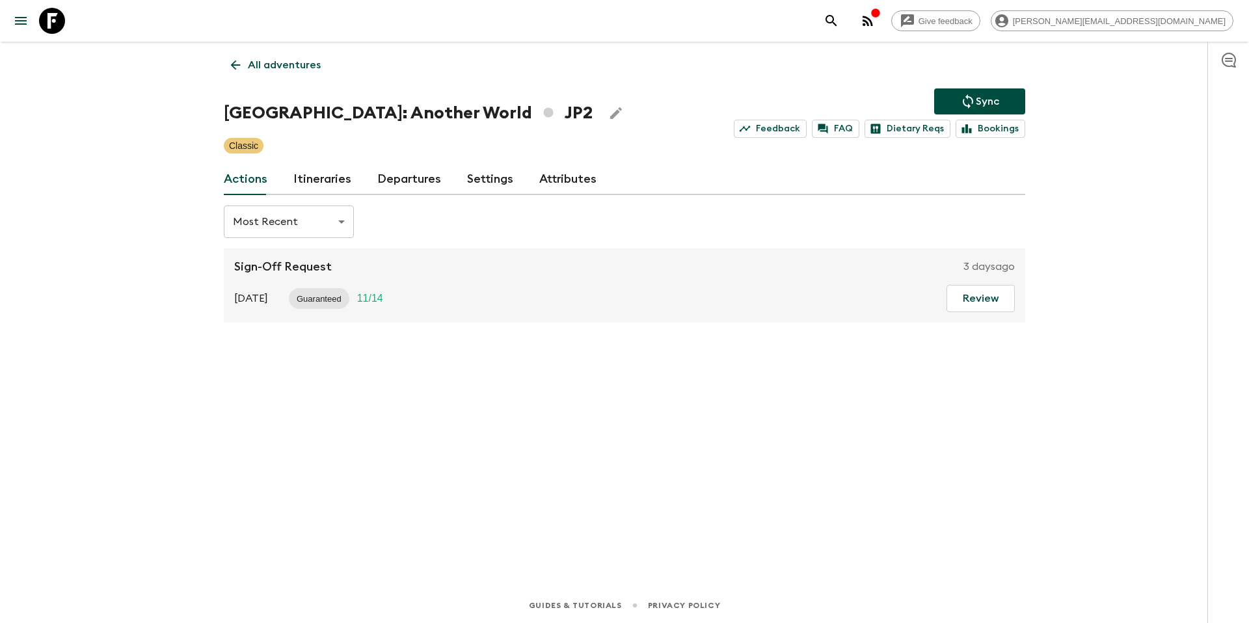
click at [324, 170] on link "Itineraries" at bounding box center [322, 179] width 58 height 31
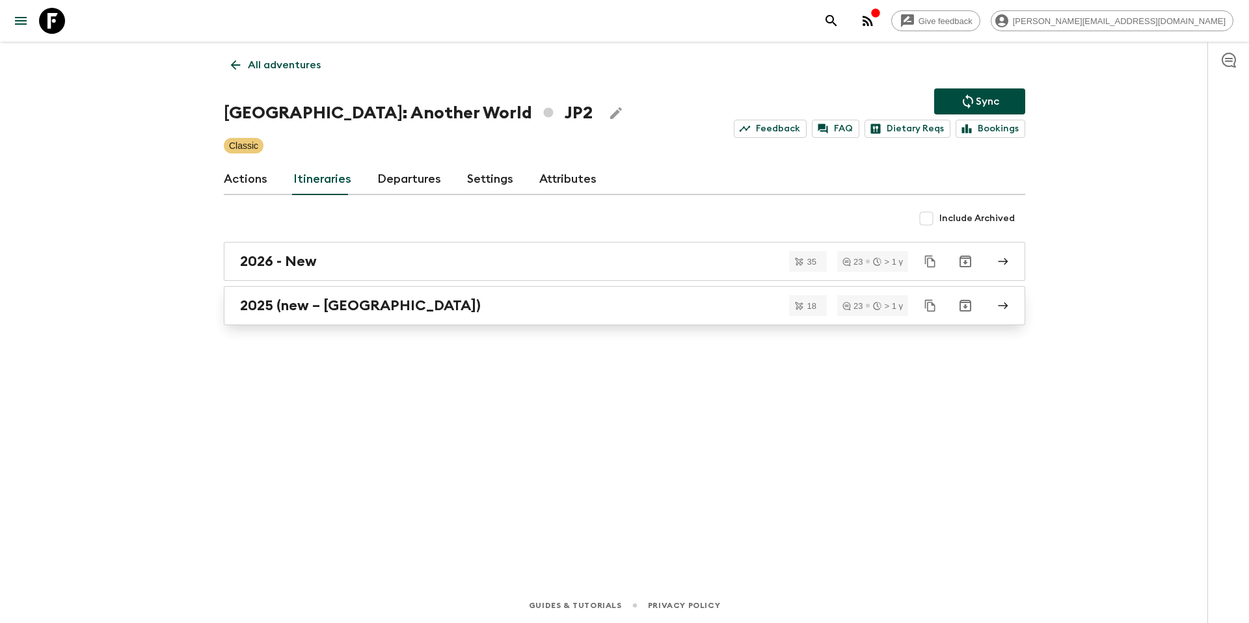
click at [430, 308] on div "2025 (new – [GEOGRAPHIC_DATA])" at bounding box center [612, 305] width 744 height 17
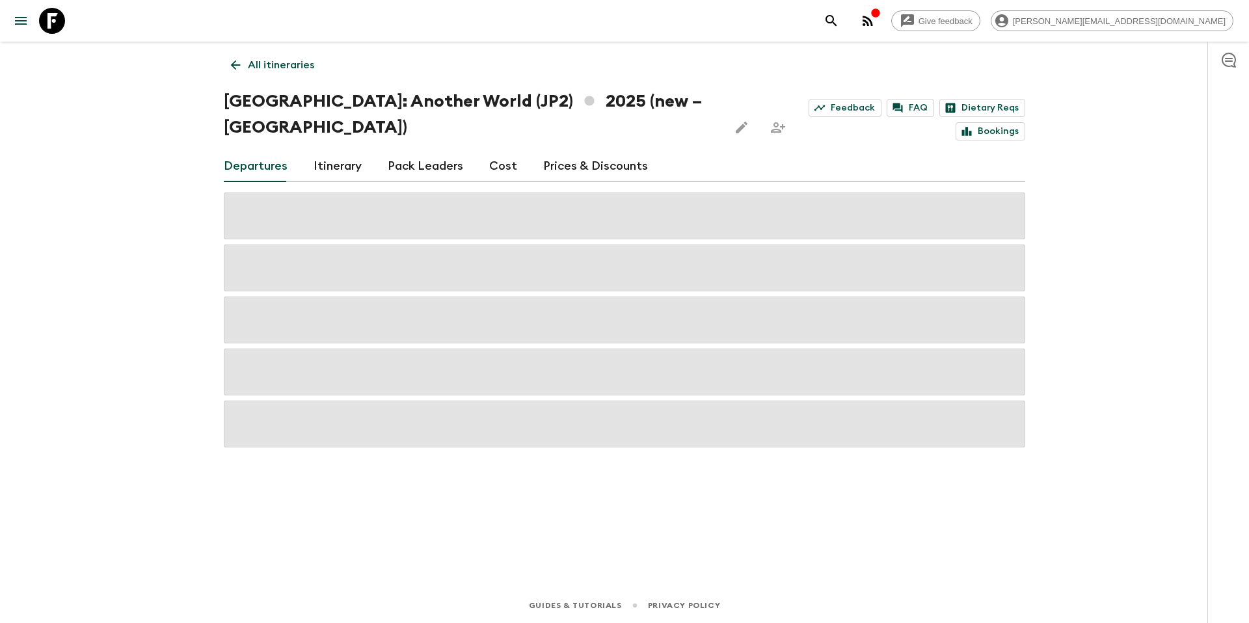
click at [606, 151] on link "Prices & Discounts" at bounding box center [595, 166] width 105 height 31
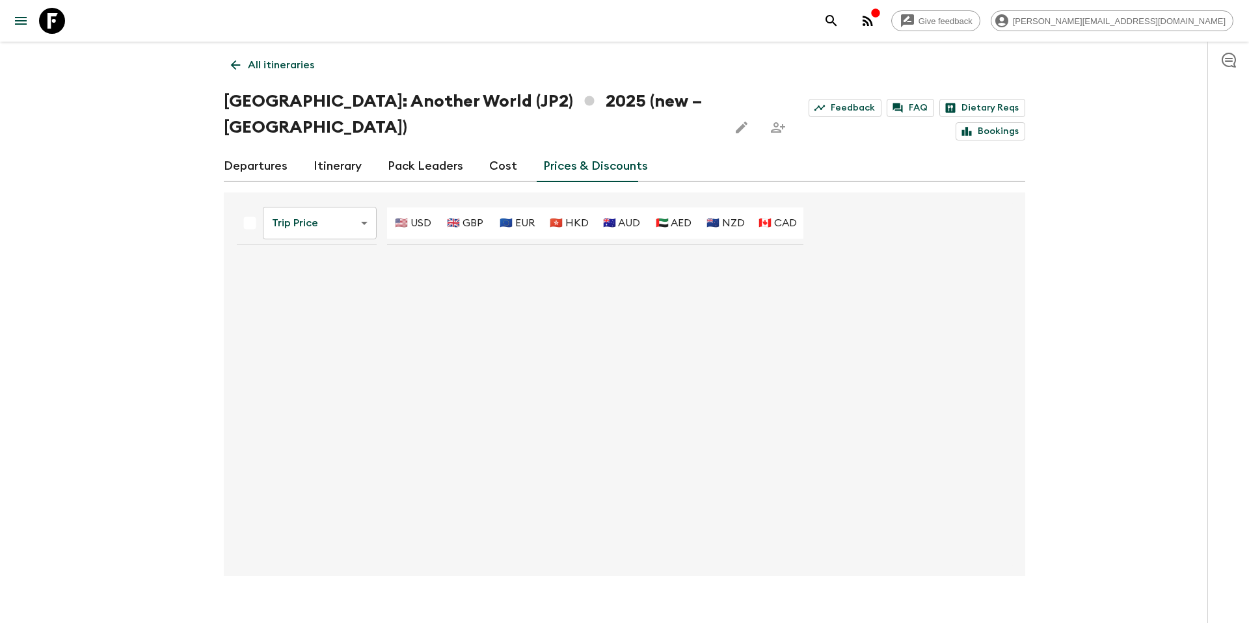
click at [335, 197] on body "Give feedback [PERSON_NAME][EMAIL_ADDRESS][DOMAIN_NAME] All itineraries [GEOGRA…" at bounding box center [624, 324] width 1249 height 648
click at [327, 271] on li "Promotional Discount" at bounding box center [321, 270] width 129 height 21
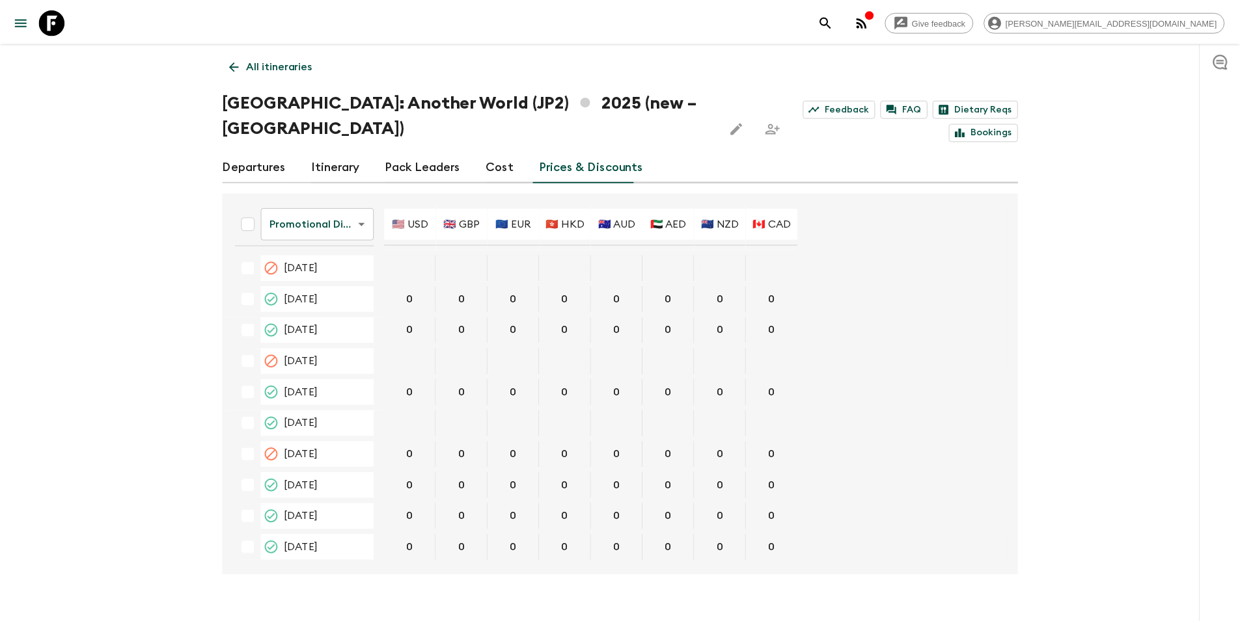
scroll to position [1039, 0]
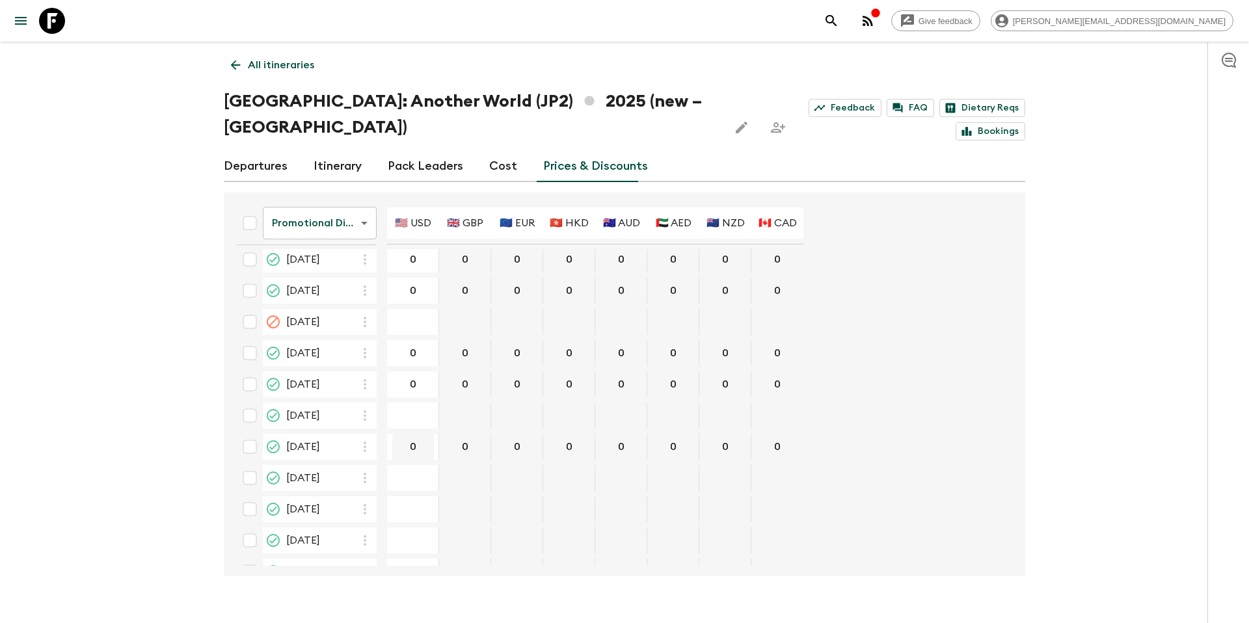
type input "375"
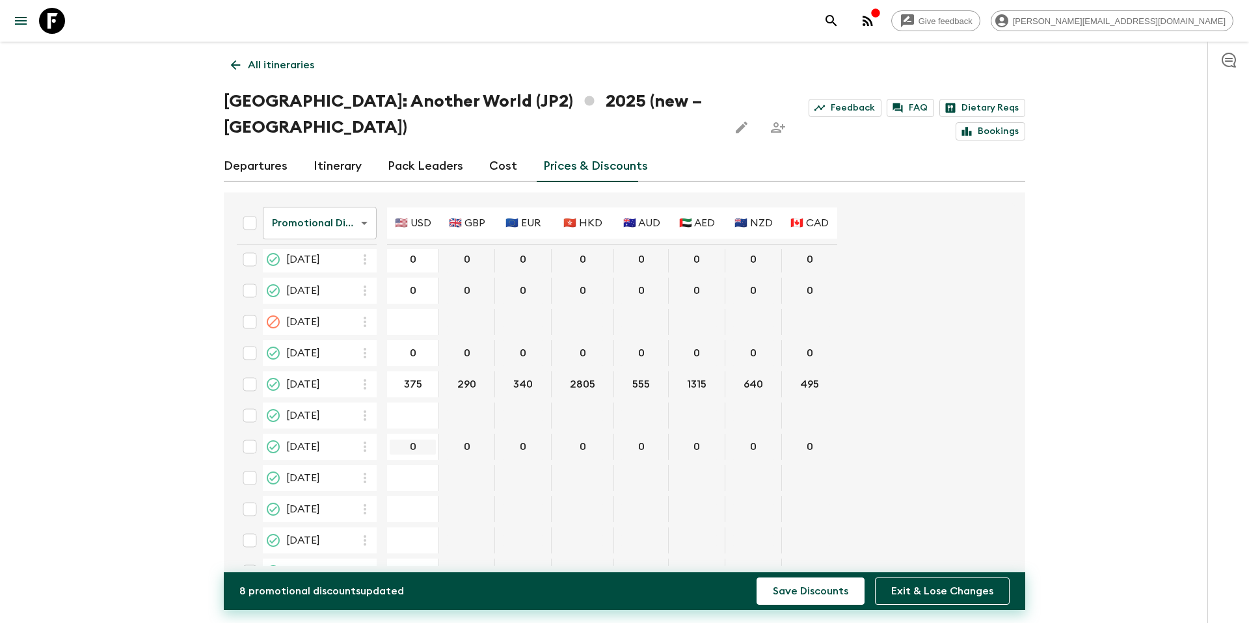
type input "375"
click at [810, 592] on button "Save Discounts" at bounding box center [811, 591] width 108 height 27
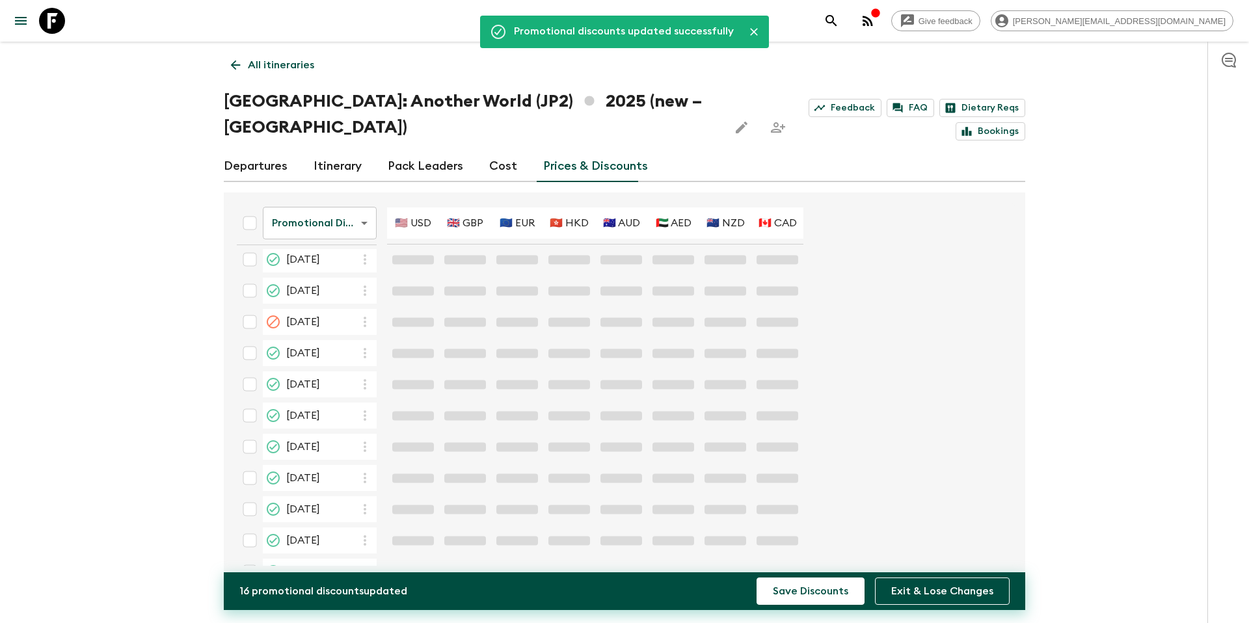
click at [288, 56] on link "All itineraries" at bounding box center [273, 65] width 98 height 26
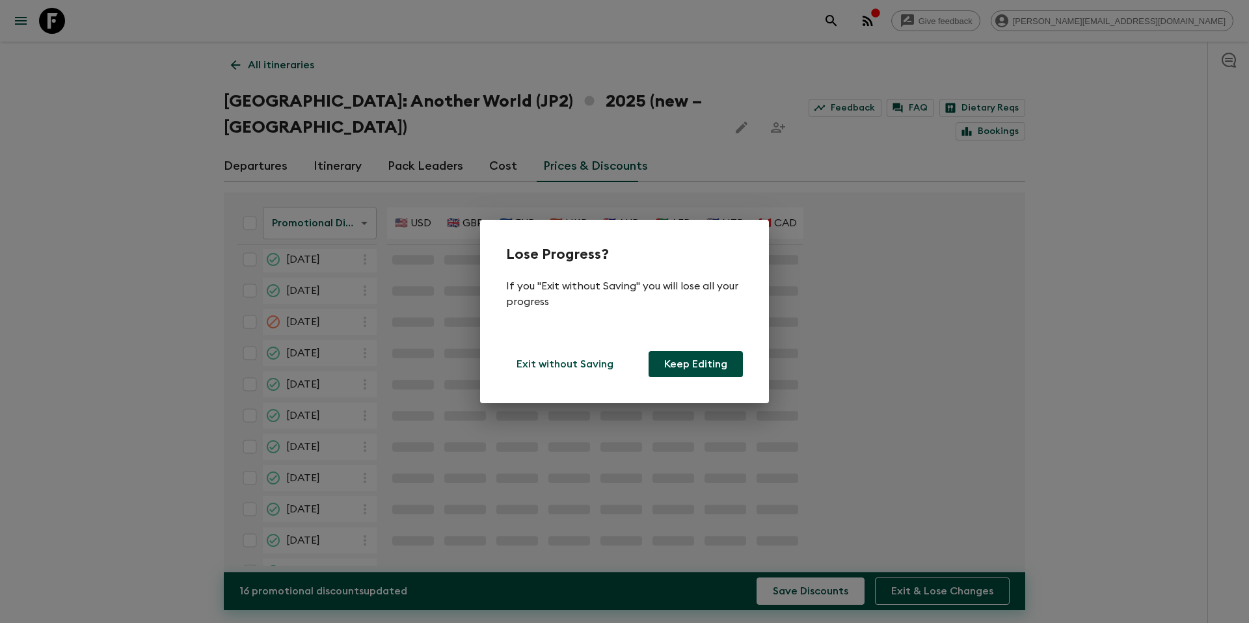
click at [690, 368] on button "Keep Editing" at bounding box center [696, 364] width 94 height 26
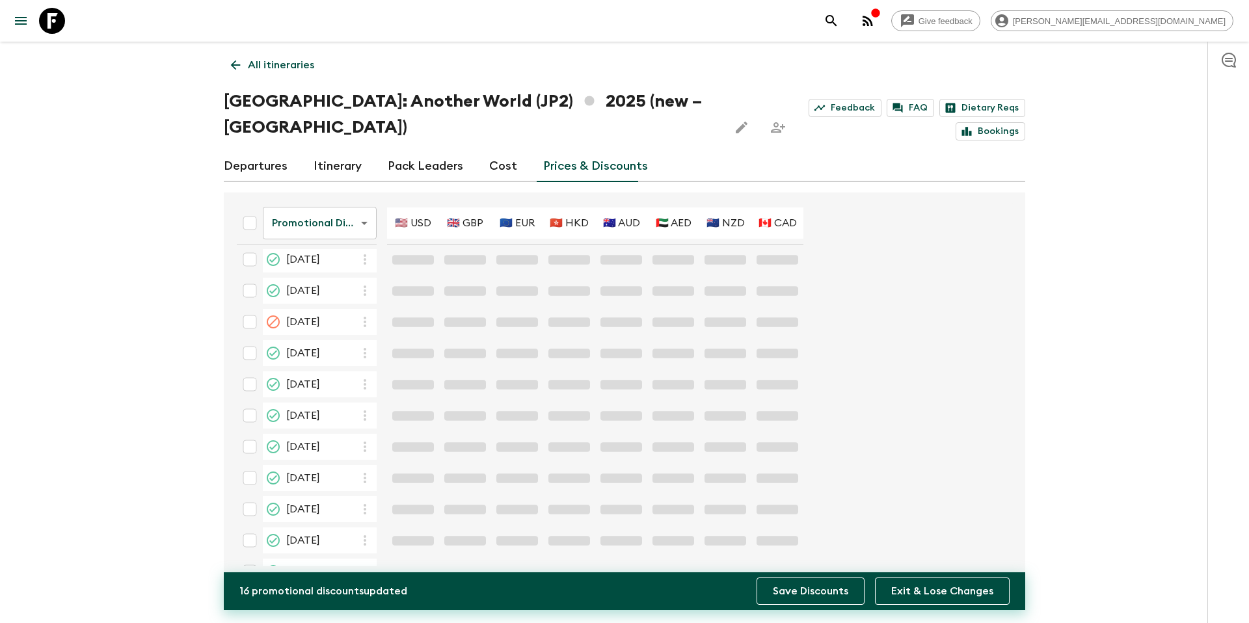
drag, startPoint x: 829, startPoint y: 594, endPoint x: 836, endPoint y: 592, distance: 7.6
click at [829, 595] on button "Save Discounts" at bounding box center [811, 591] width 108 height 27
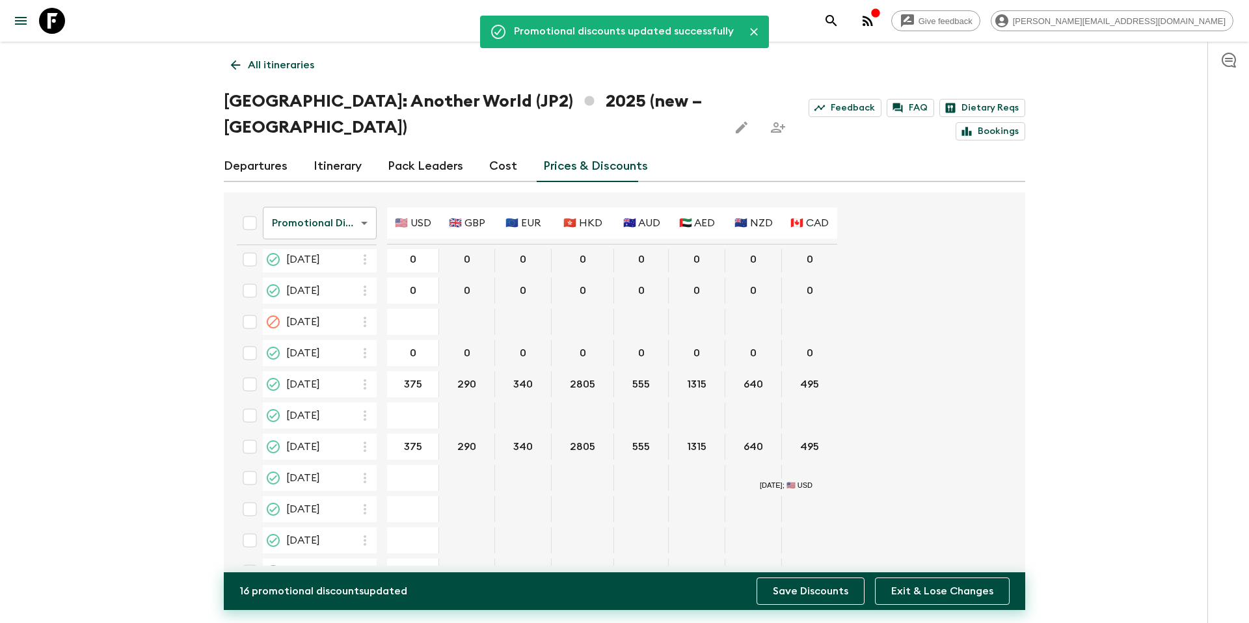
click at [836, 597] on button "Save Discounts" at bounding box center [811, 591] width 108 height 27
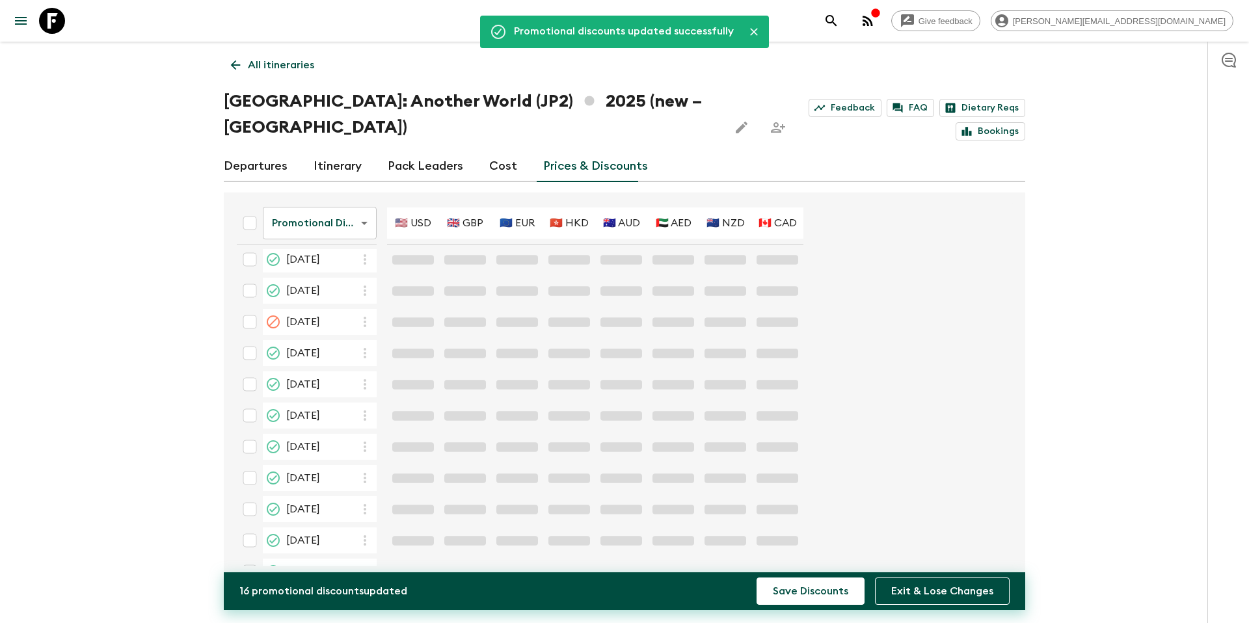
click at [292, 62] on p "All itineraries" at bounding box center [281, 65] width 66 height 16
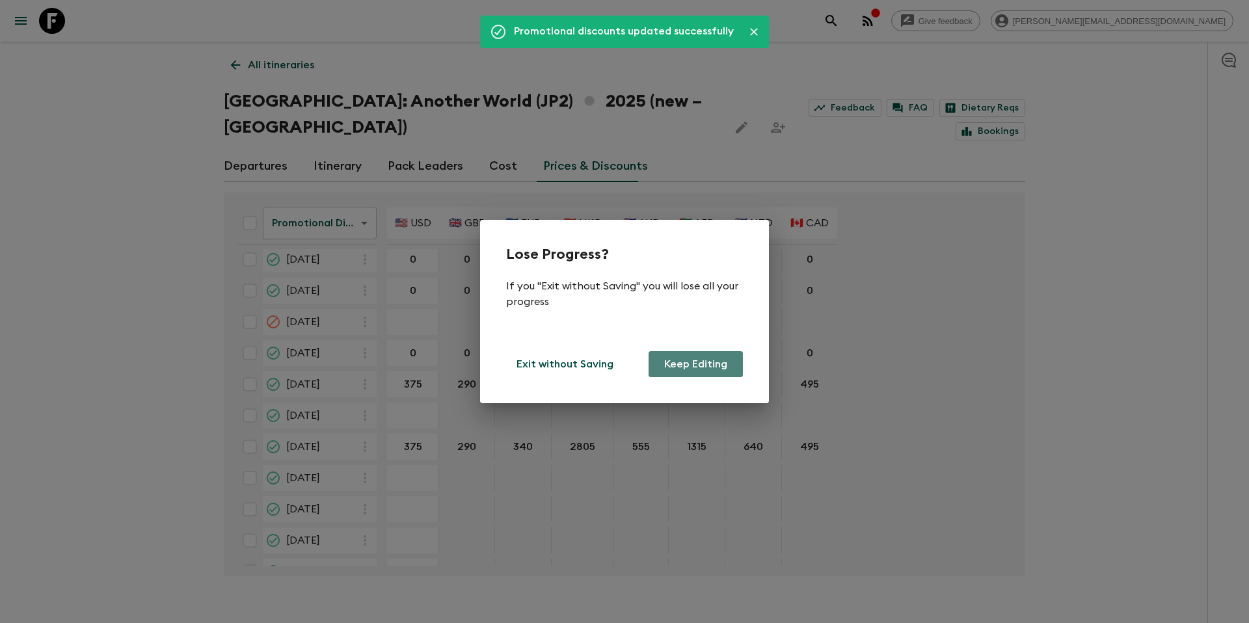
click at [706, 368] on button "Keep Editing" at bounding box center [696, 364] width 94 height 26
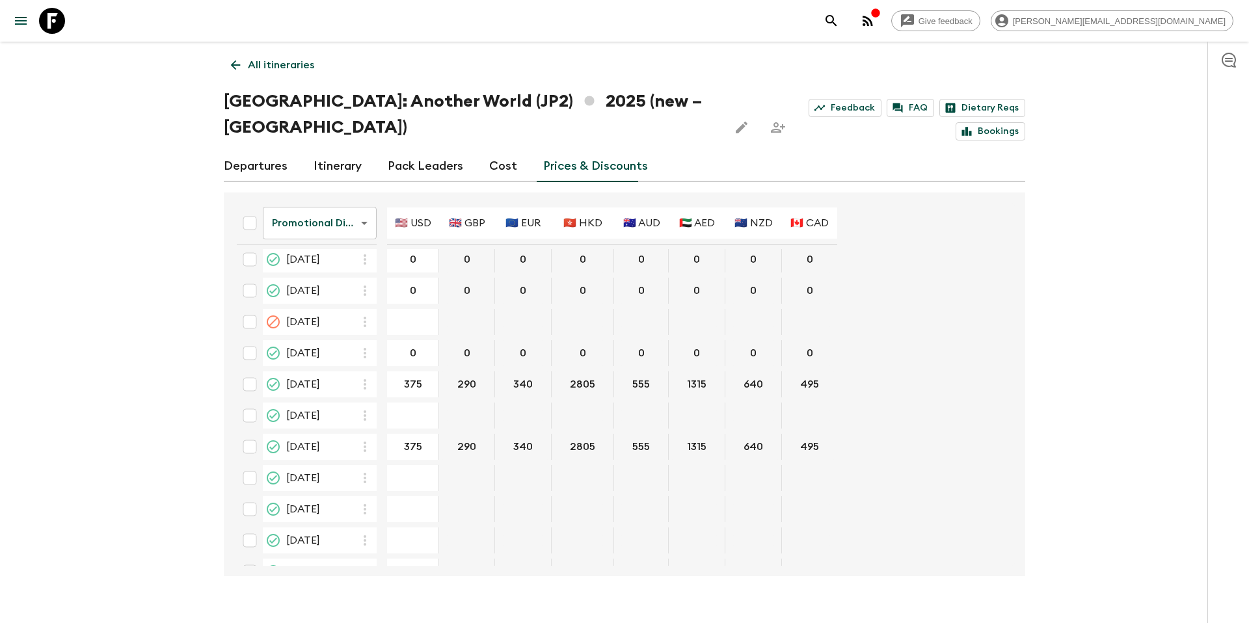
click at [275, 64] on p "All itineraries" at bounding box center [281, 65] width 66 height 16
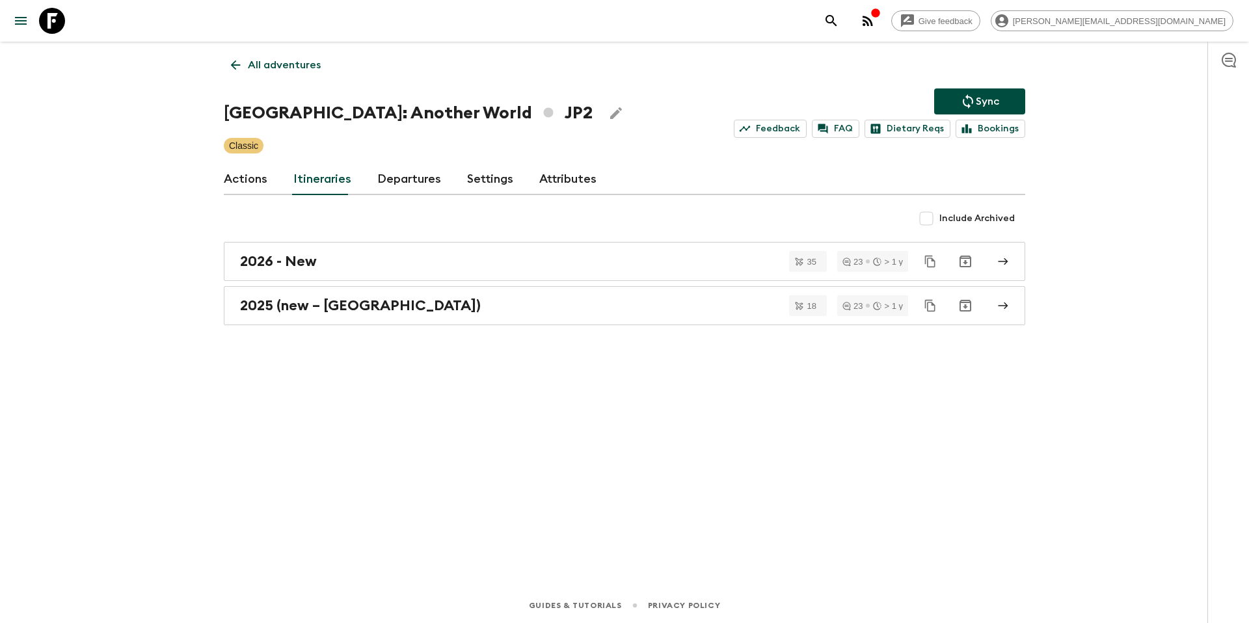
click at [967, 104] on icon "Sync adventure departures to the booking engine" at bounding box center [969, 102] width 16 height 16
click at [272, 65] on p "All adventures" at bounding box center [284, 65] width 73 height 16
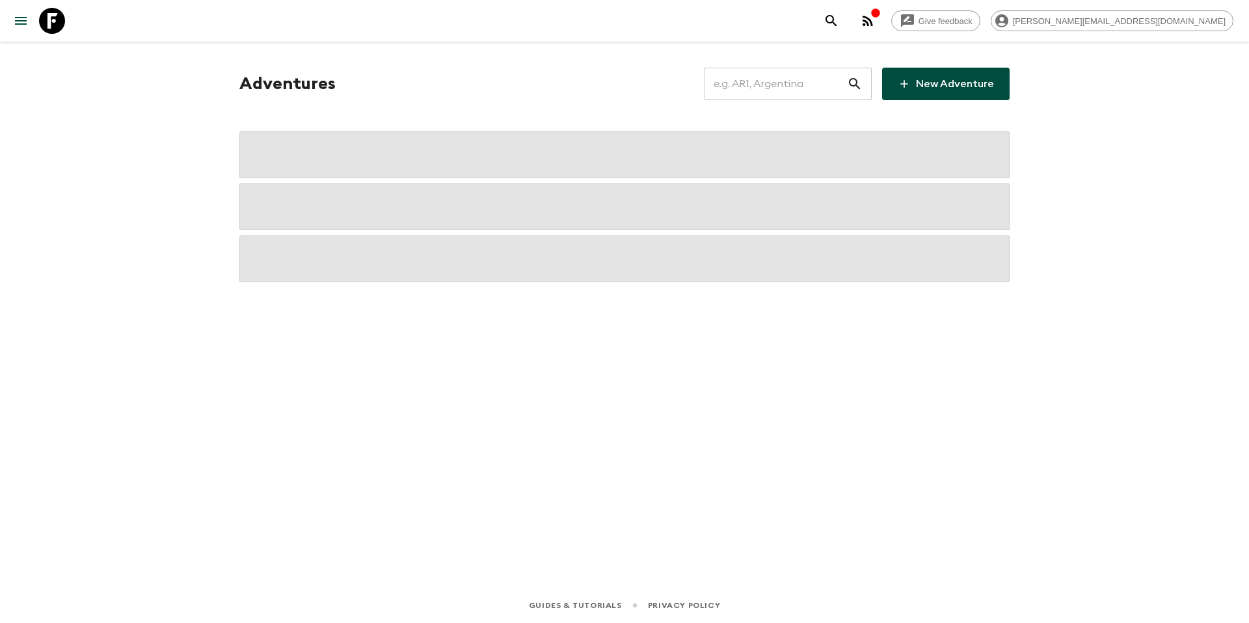
click at [761, 92] on input "text" at bounding box center [776, 84] width 143 height 36
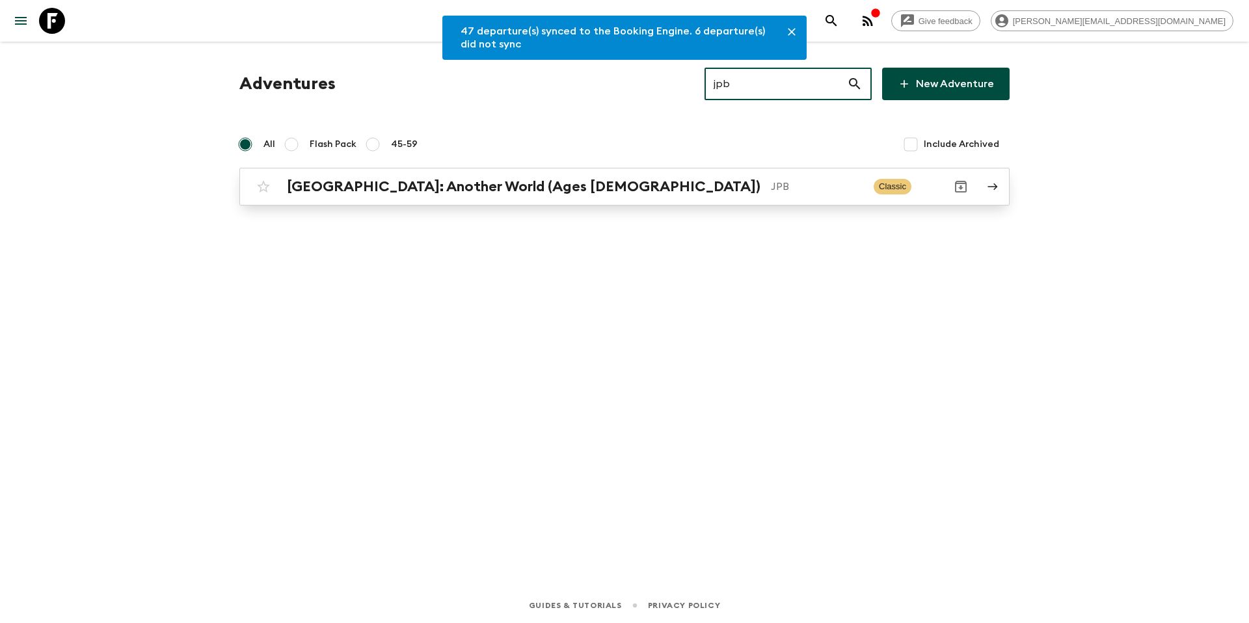
type input "jpb"
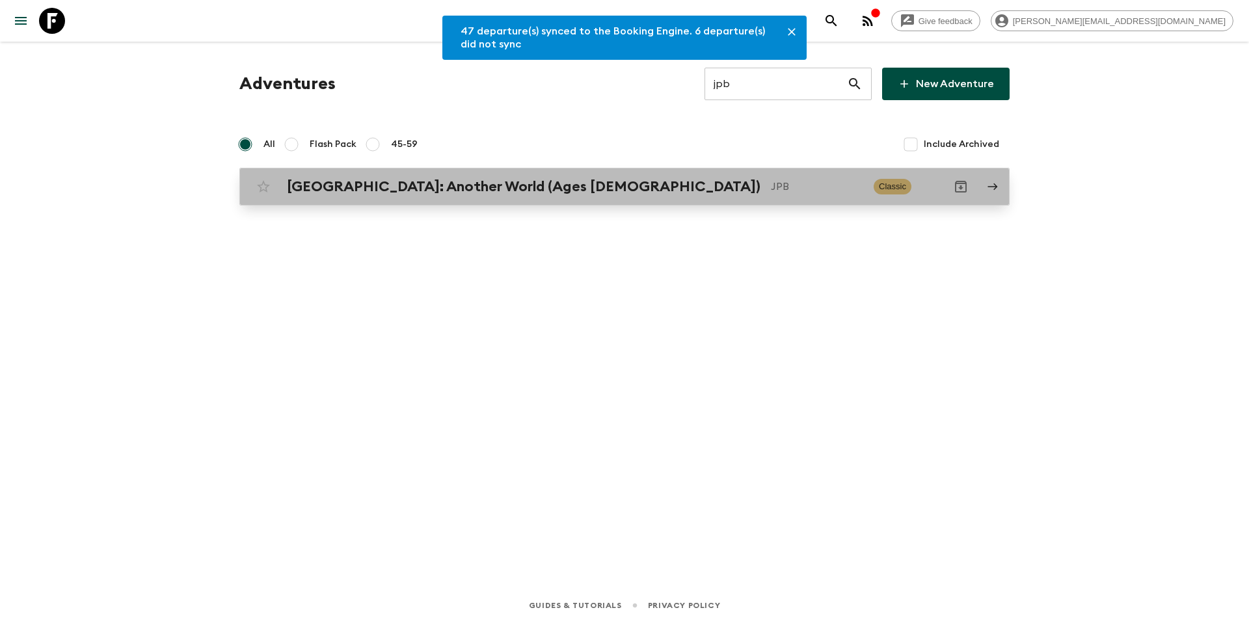
click at [623, 200] on link "[GEOGRAPHIC_DATA]: Another World (Ages [DEMOGRAPHIC_DATA]) JPB Classic" at bounding box center [624, 187] width 771 height 38
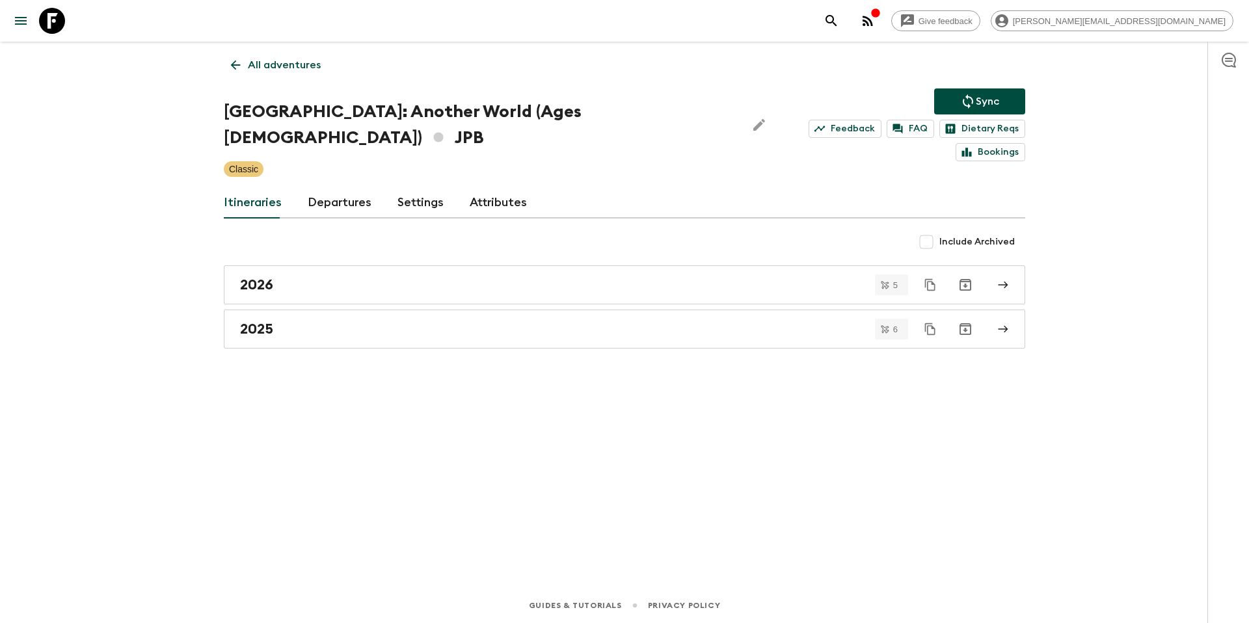
click at [329, 187] on link "Departures" at bounding box center [340, 202] width 64 height 31
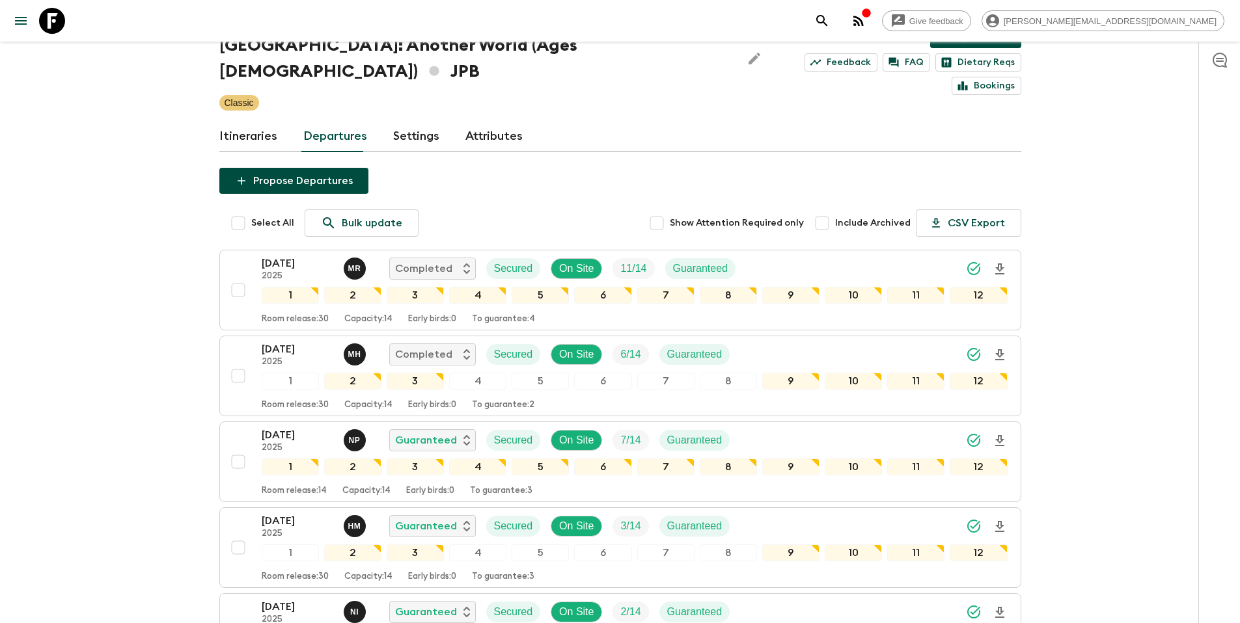
scroll to position [67, 0]
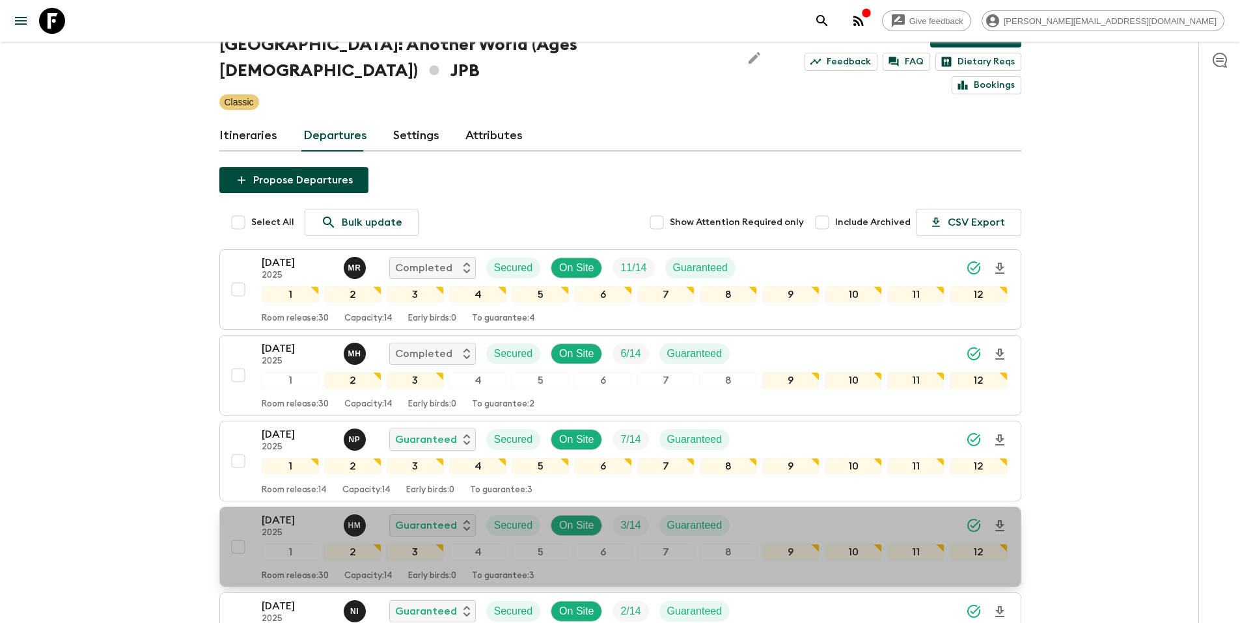
click at [774, 513] on div "[DATE] 2025 H M Guaranteed Secured On Site 3 / 14 Guaranteed" at bounding box center [635, 526] width 746 height 26
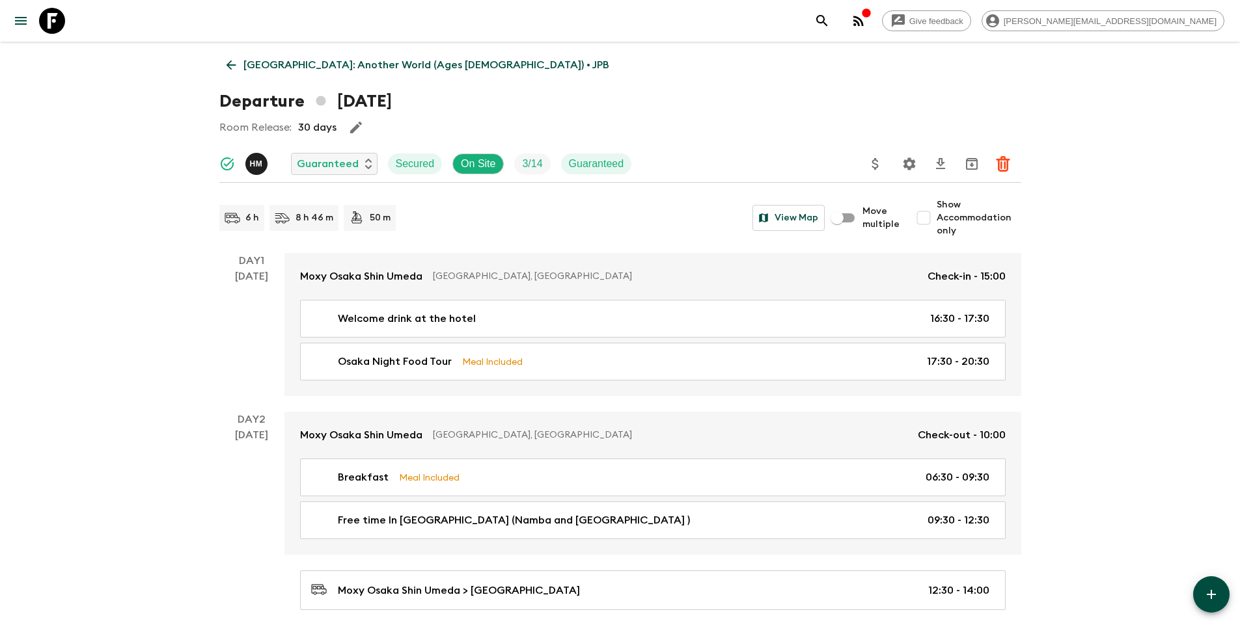
click at [871, 166] on icon "Update Price, Early Bird Discount and Costs" at bounding box center [875, 164] width 16 height 16
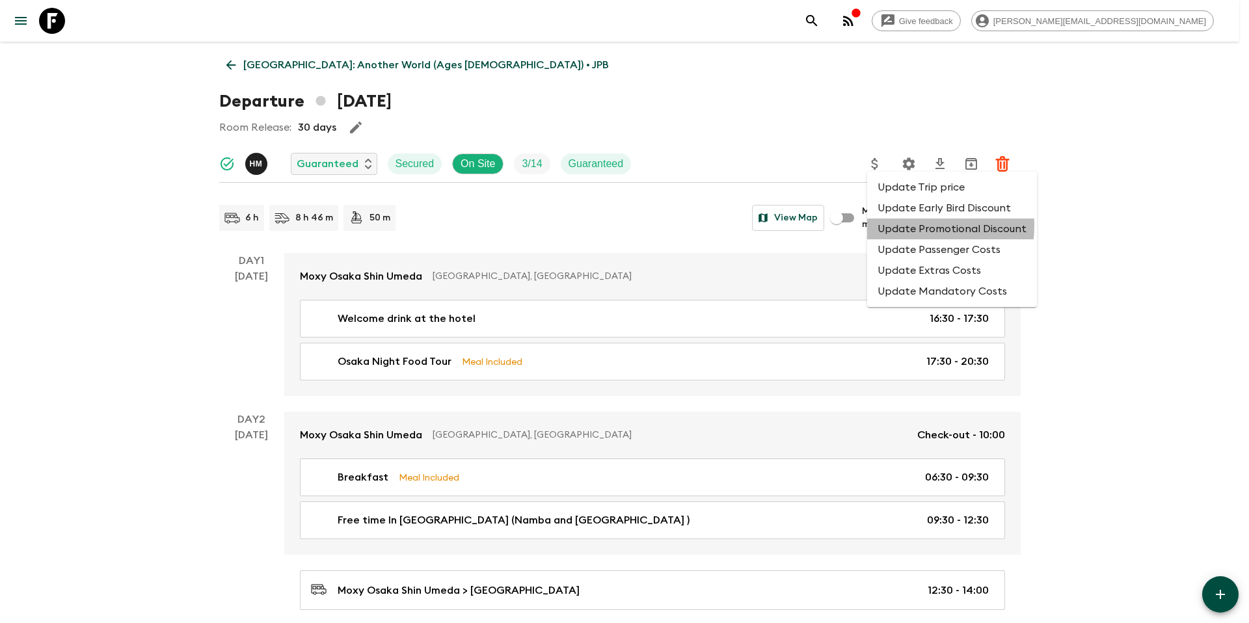
click at [907, 226] on li "Update Promotional Discount" at bounding box center [952, 229] width 170 height 21
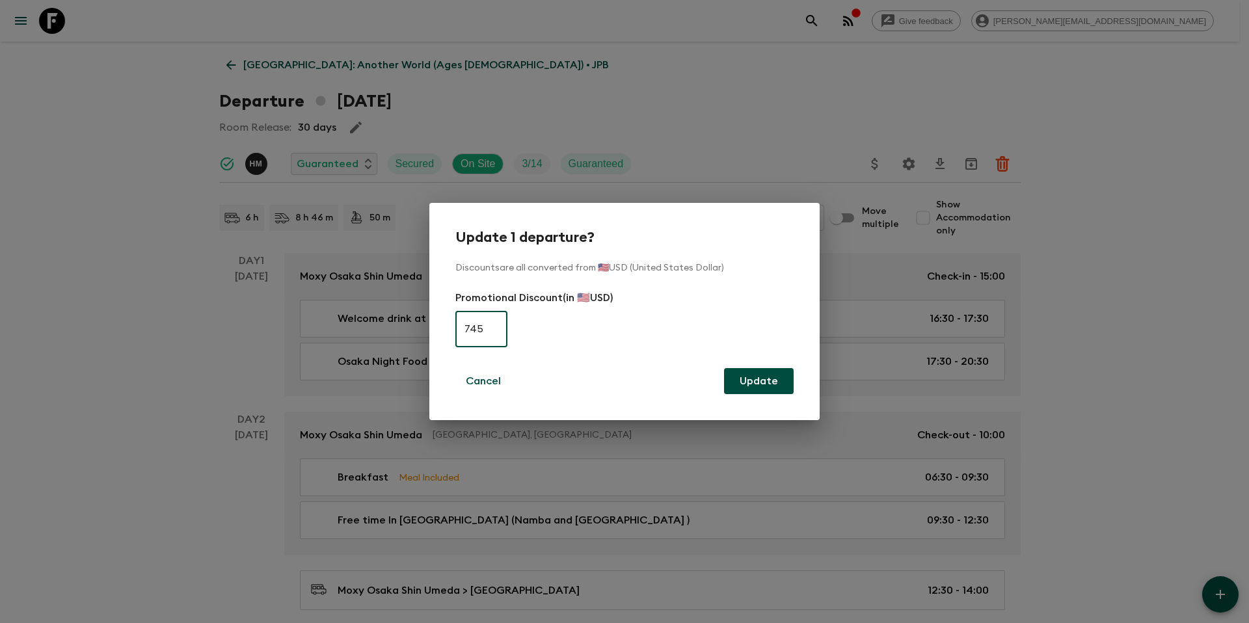
type input "745"
click at [782, 382] on button "Update" at bounding box center [759, 381] width 70 height 26
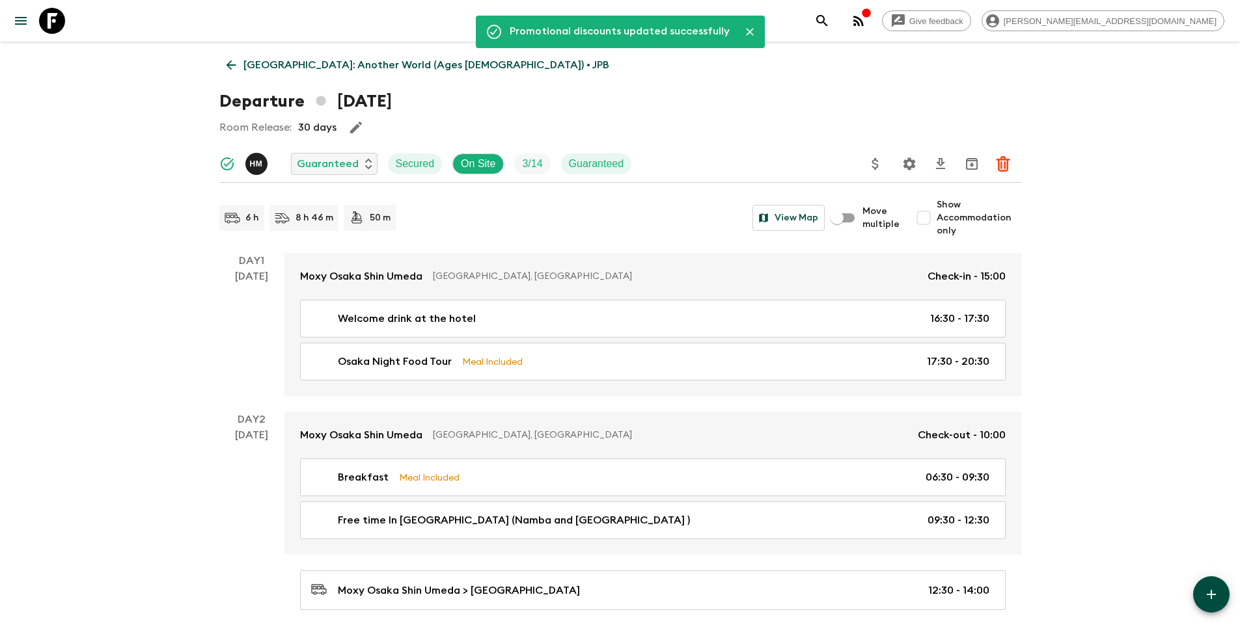
click at [302, 70] on p "[GEOGRAPHIC_DATA]: Another World (Ages [DEMOGRAPHIC_DATA]) • JPB" at bounding box center [426, 65] width 366 height 16
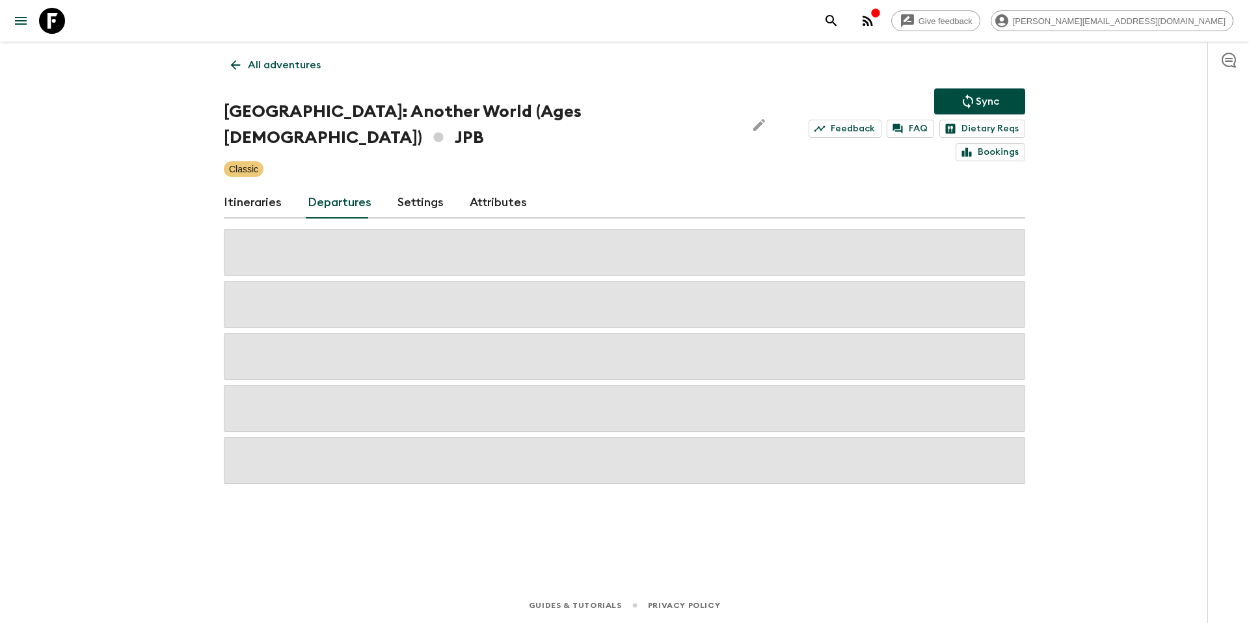
click at [983, 104] on p "Sync" at bounding box center [987, 102] width 23 height 16
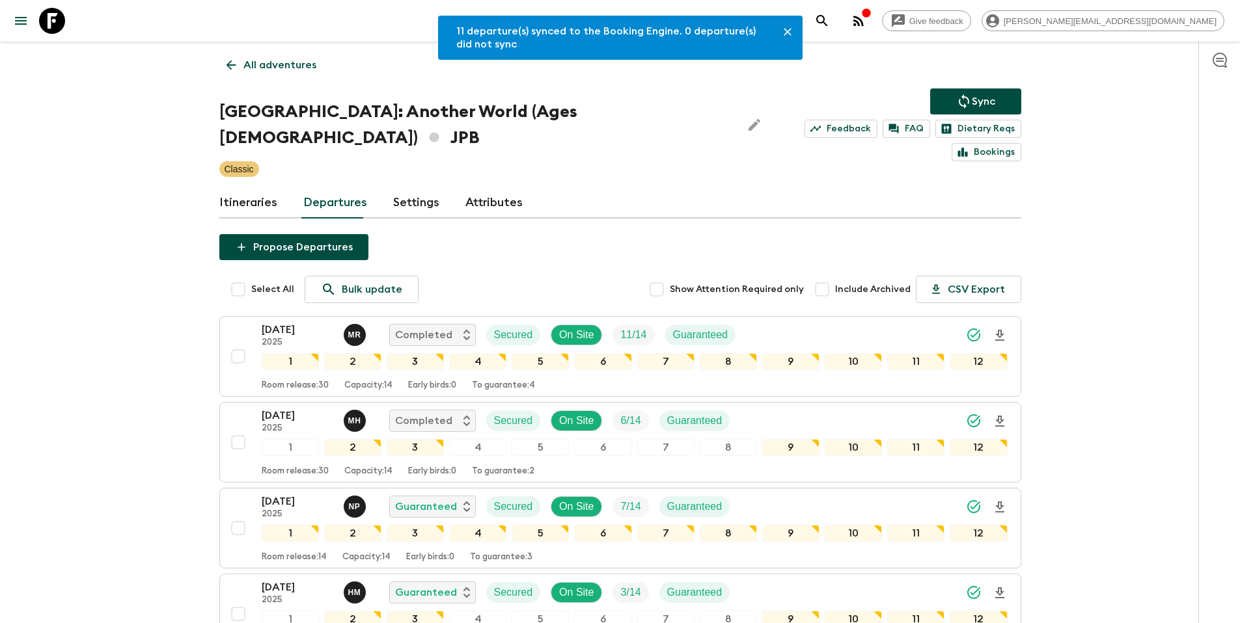
click at [249, 66] on p "All adventures" at bounding box center [279, 65] width 73 height 16
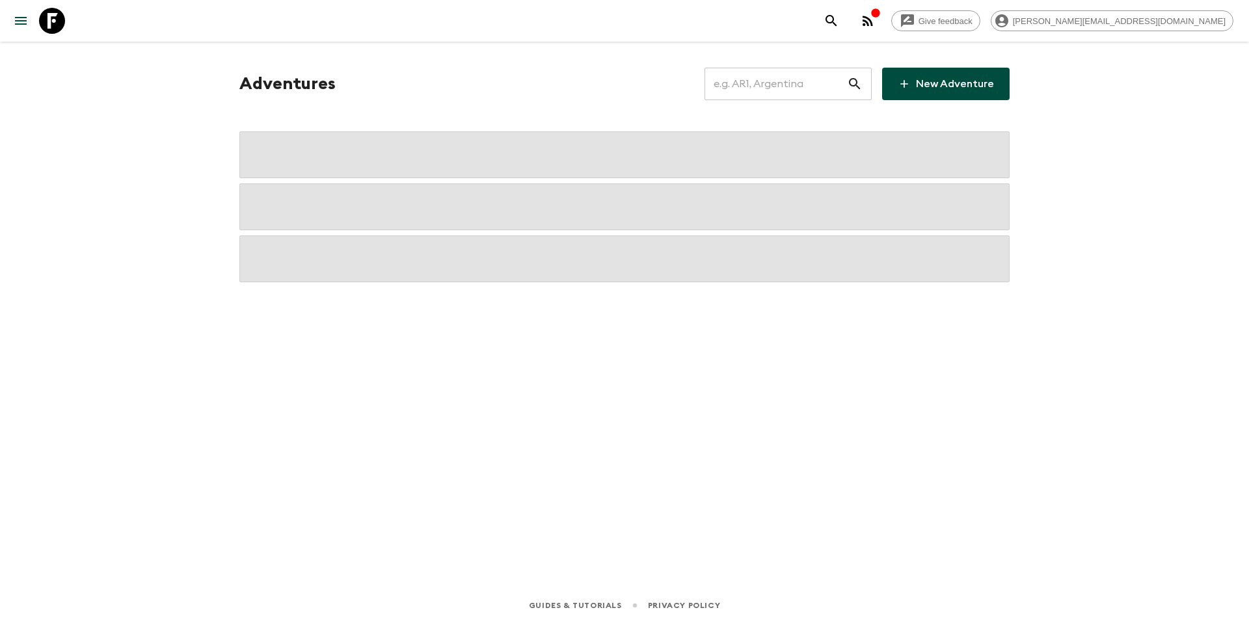
click at [777, 85] on input "text" at bounding box center [776, 84] width 143 height 36
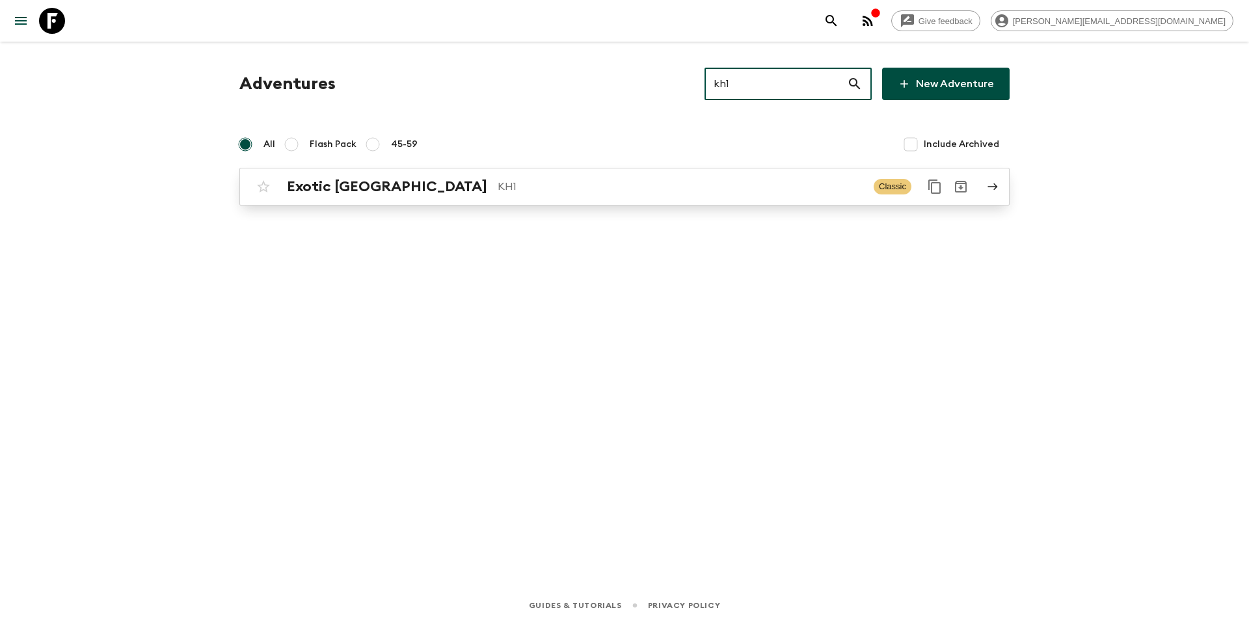
type input "kh1"
click at [520, 186] on p "KH1" at bounding box center [681, 187] width 366 height 16
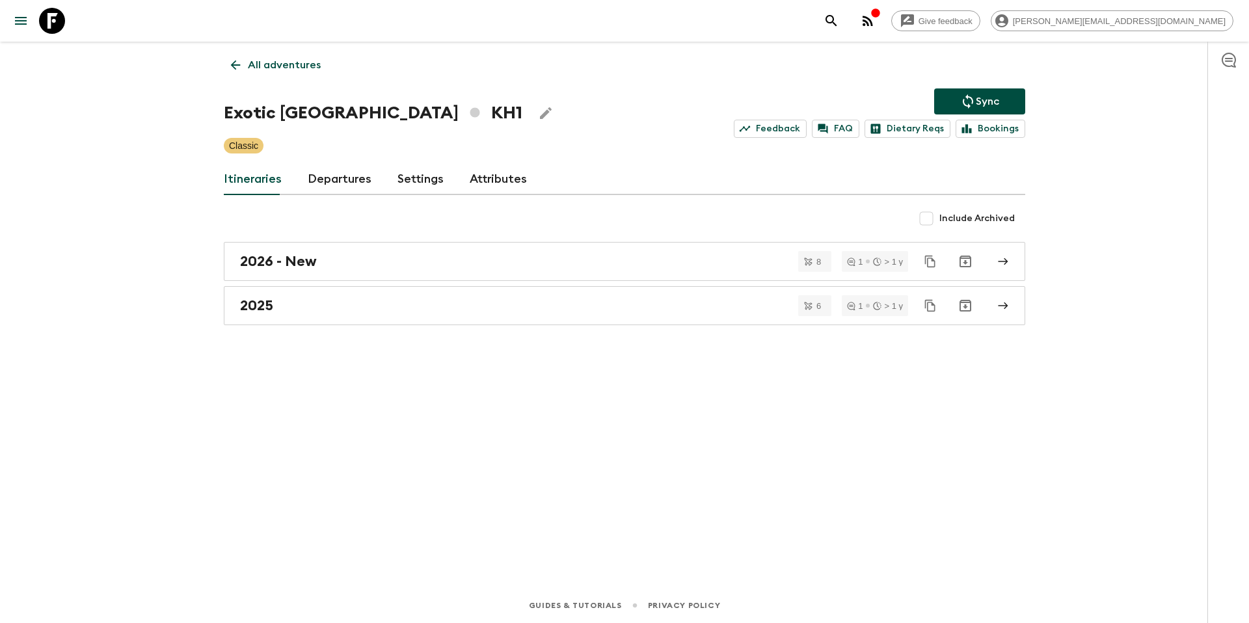
click at [329, 178] on link "Departures" at bounding box center [340, 179] width 64 height 31
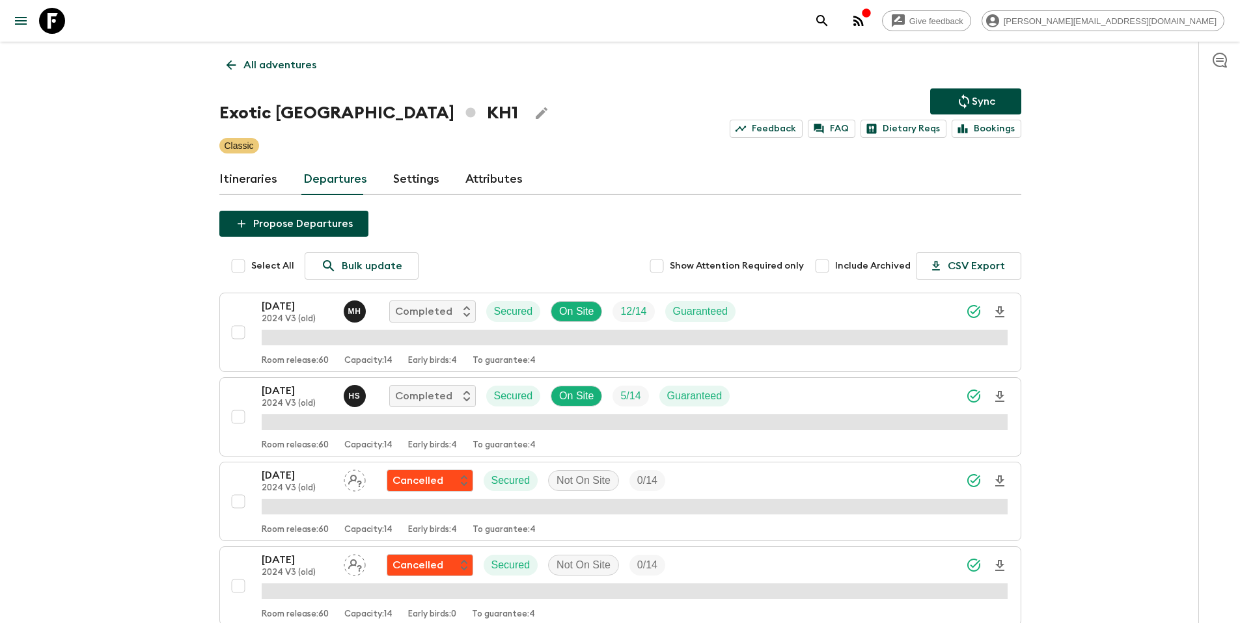
scroll to position [1010, 0]
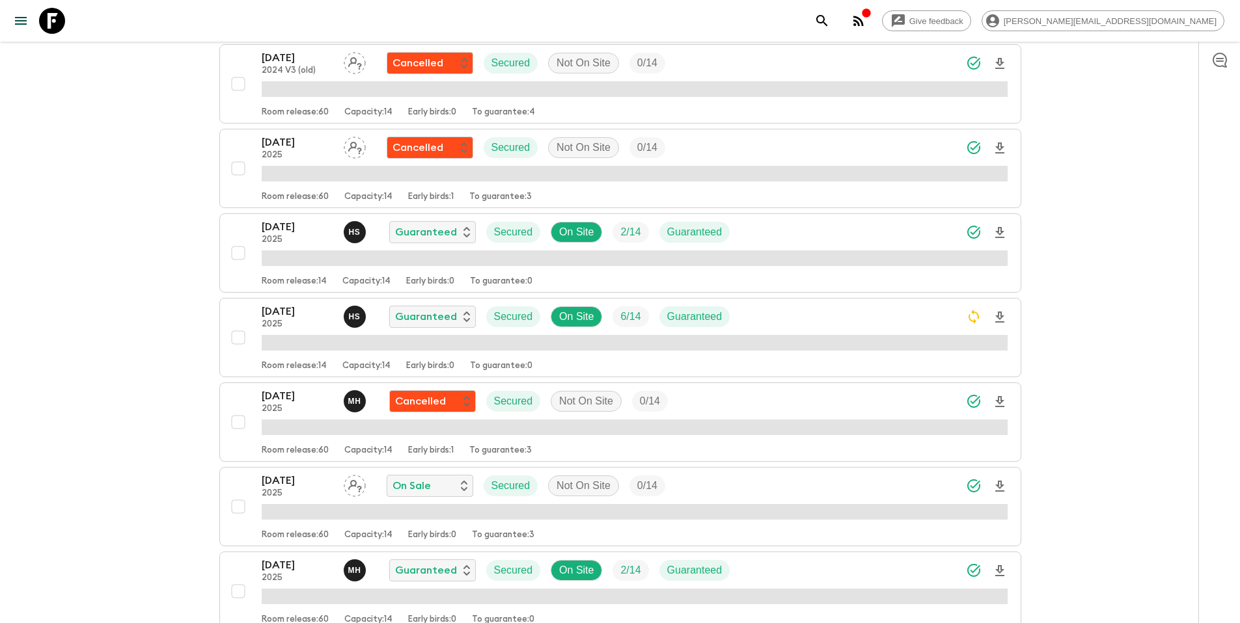
click at [784, 320] on div "[DATE] 2025 H S Guaranteed Secured On Site 6 / 14 Guaranteed" at bounding box center [635, 317] width 746 height 26
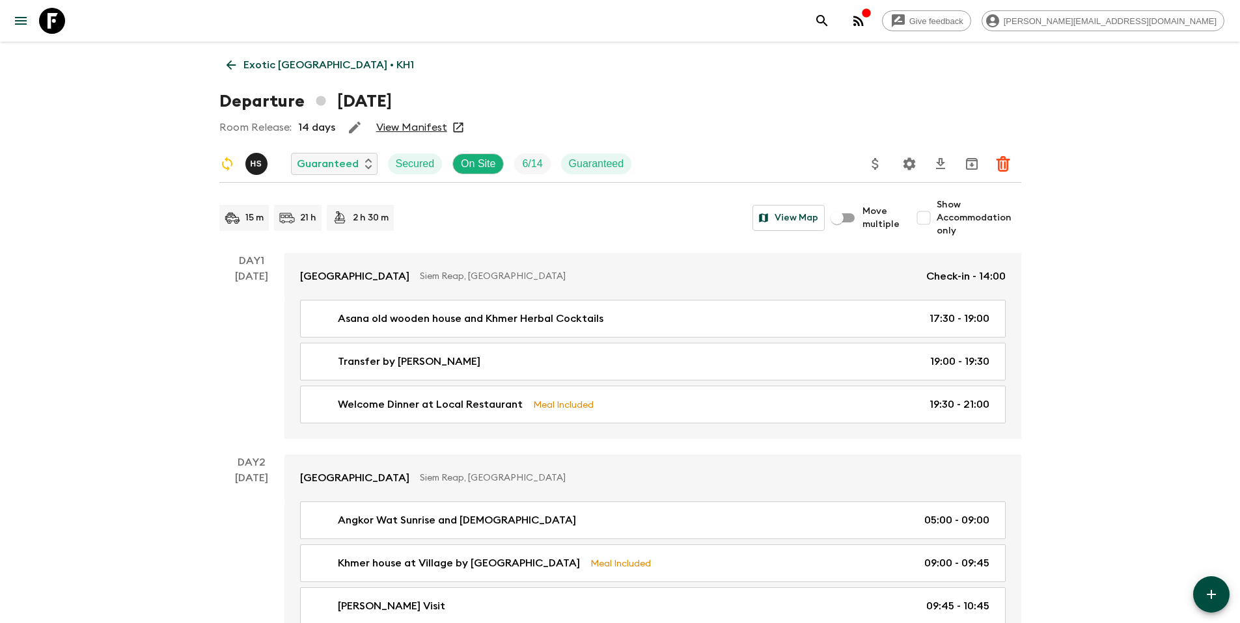
click at [877, 162] on icon "Update Price, Early Bird Discount and Costs" at bounding box center [875, 164] width 16 height 16
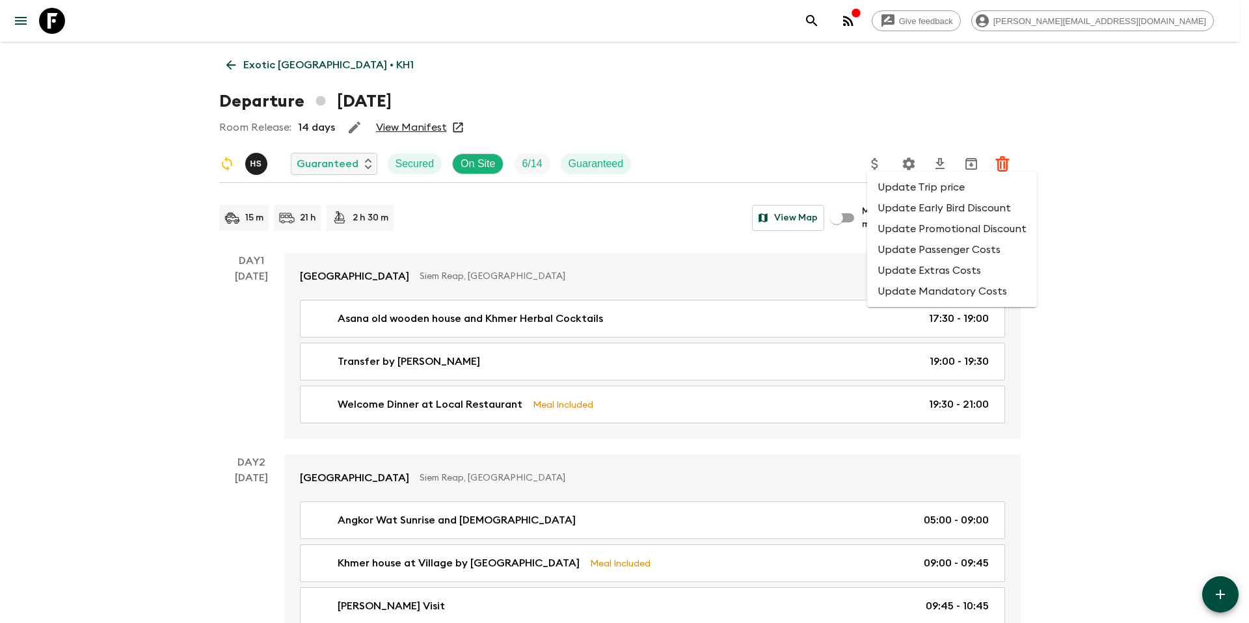
click at [908, 235] on li "Update Promotional Discount" at bounding box center [952, 229] width 170 height 21
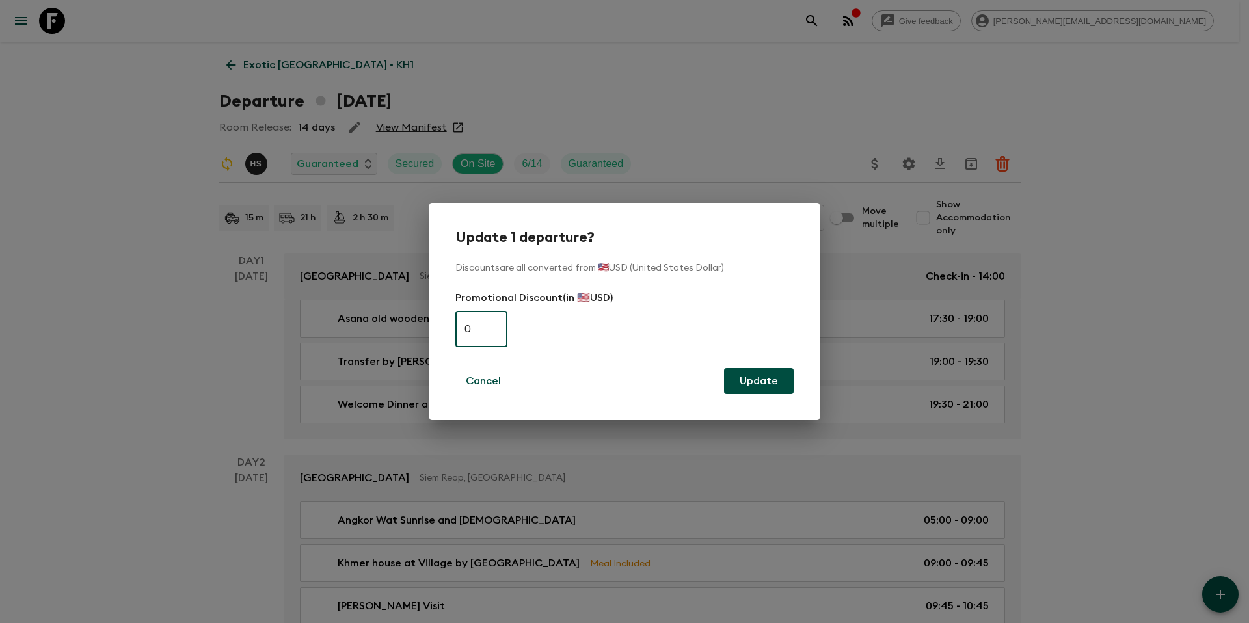
paste input "345"
type input "345"
click at [751, 379] on button "Update" at bounding box center [759, 381] width 70 height 26
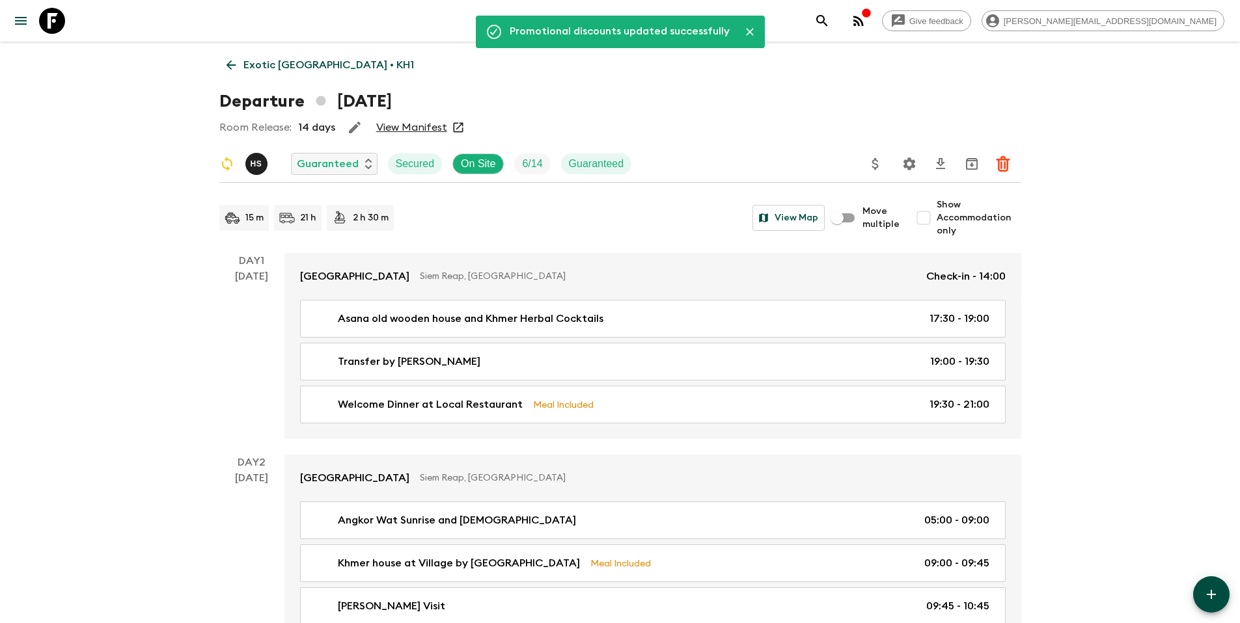
click at [283, 63] on p "Exotic [GEOGRAPHIC_DATA] • KH1" at bounding box center [328, 65] width 171 height 16
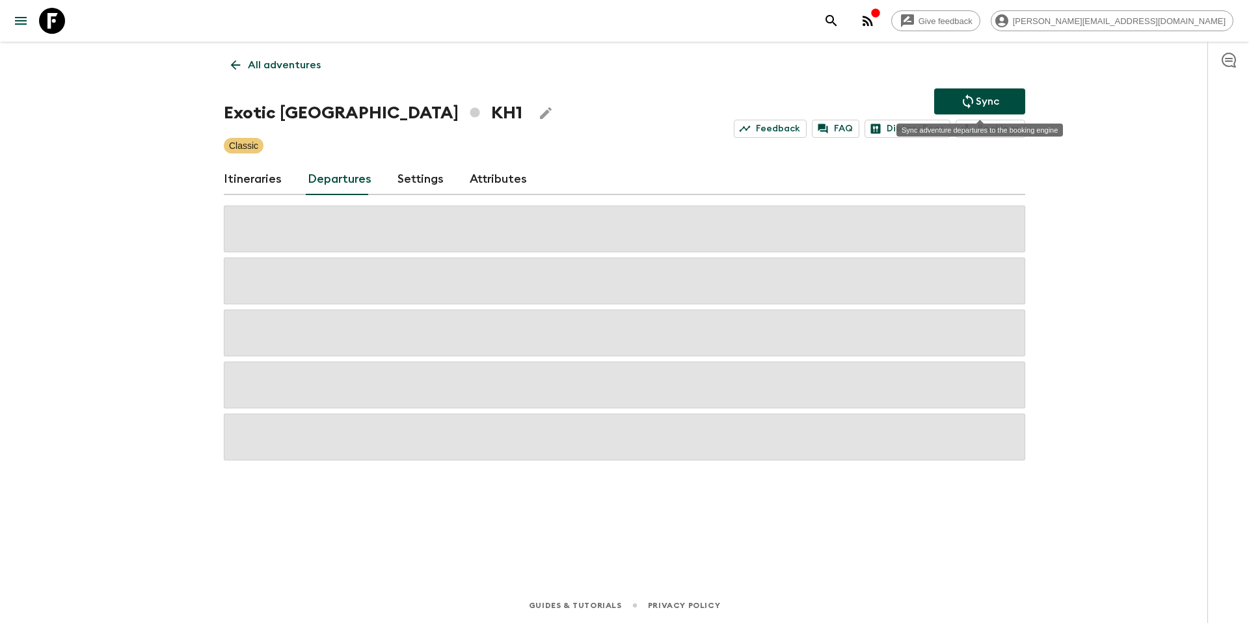
click at [985, 96] on p "Sync" at bounding box center [987, 102] width 23 height 16
click at [295, 66] on p "All adventures" at bounding box center [284, 65] width 73 height 16
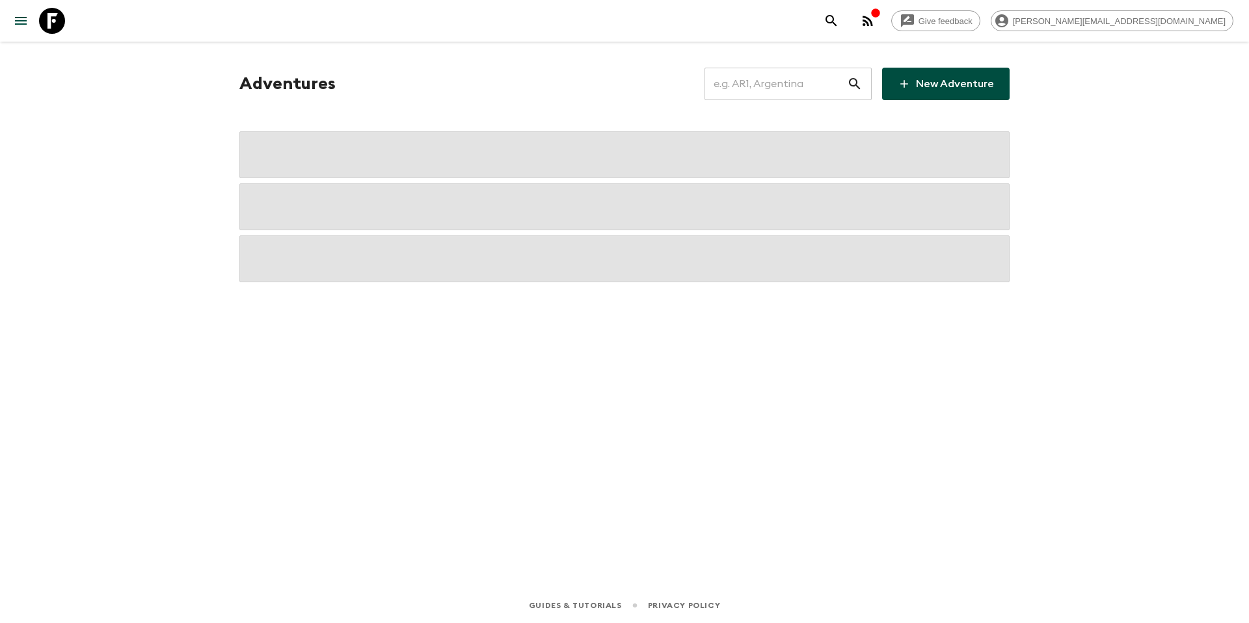
click at [780, 83] on input "text" at bounding box center [776, 84] width 143 height 36
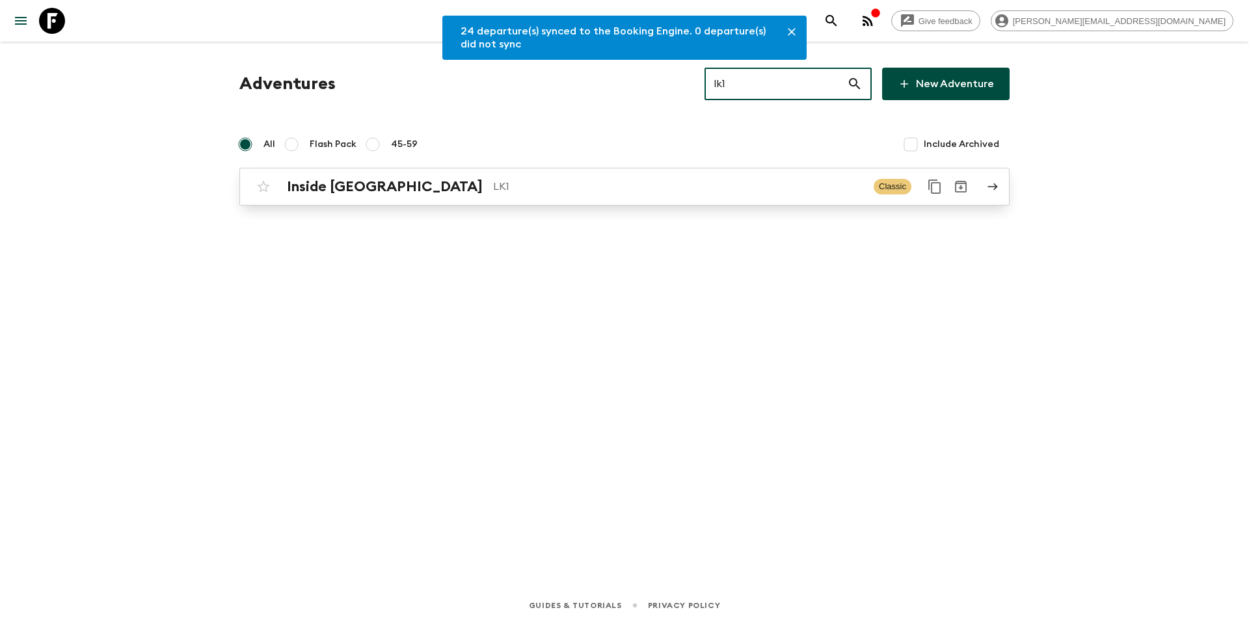
type input "lk1"
click at [650, 194] on p "LK1" at bounding box center [678, 187] width 370 height 16
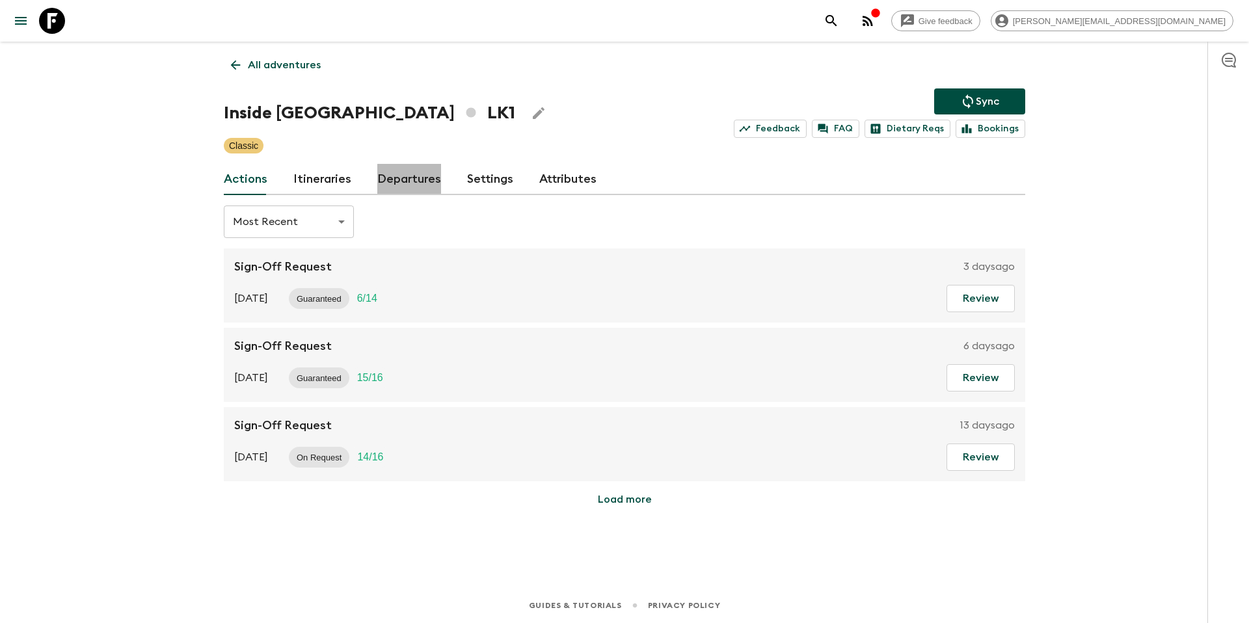
click at [388, 187] on link "Departures" at bounding box center [409, 179] width 64 height 31
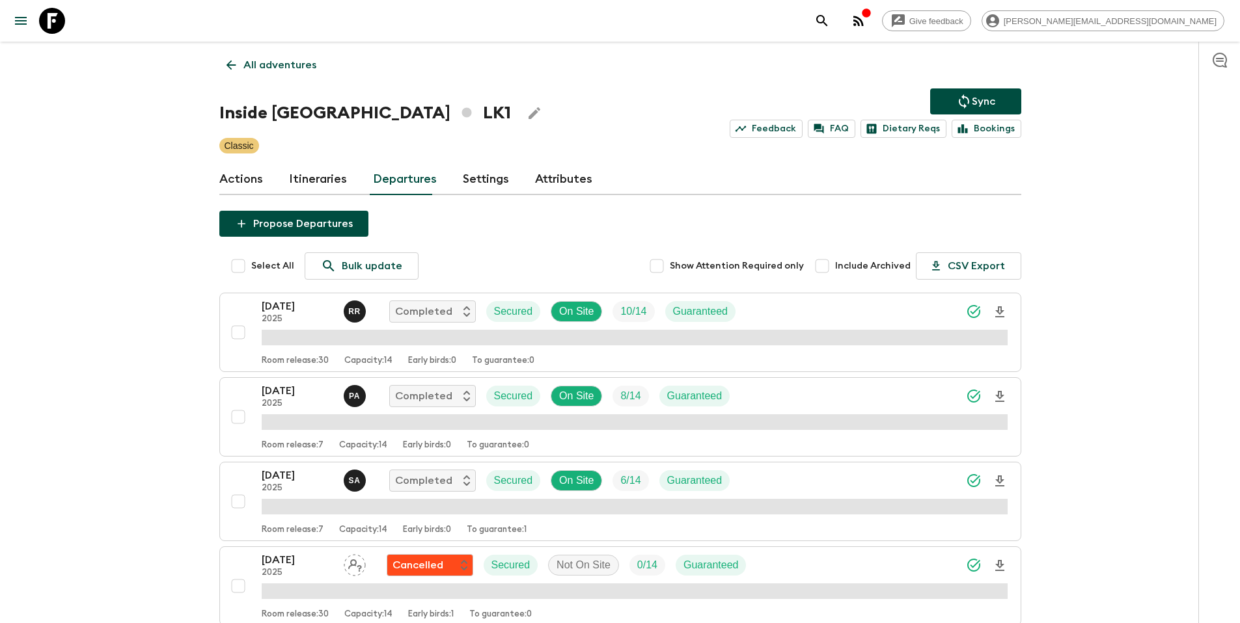
scroll to position [925, 0]
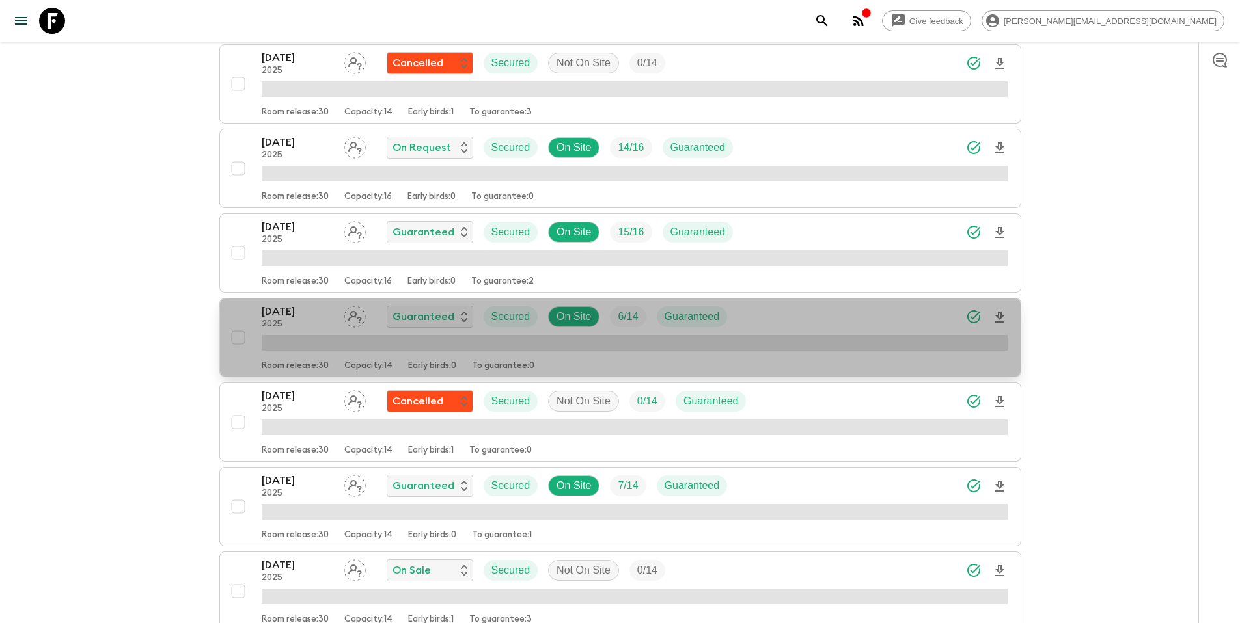
click at [769, 317] on div "[DATE] 2025 Guaranteed Secured On Site 6 / 14 Guaranteed" at bounding box center [635, 317] width 746 height 26
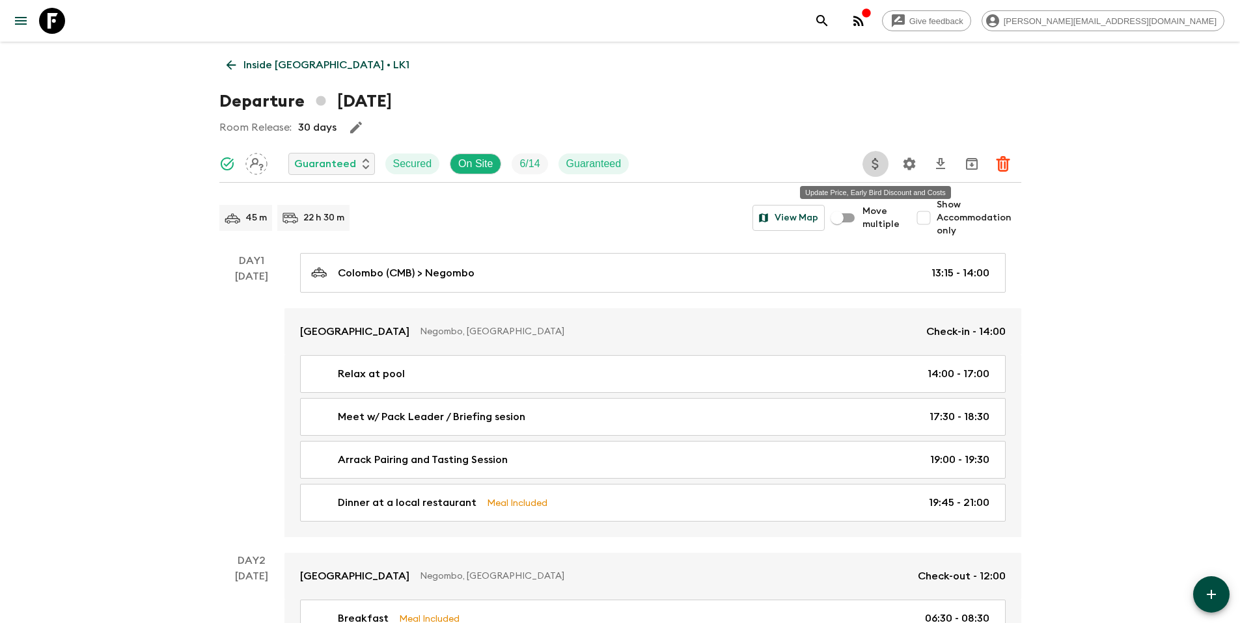
click at [875, 156] on icon "Update Price, Early Bird Discount and Costs" at bounding box center [875, 164] width 16 height 16
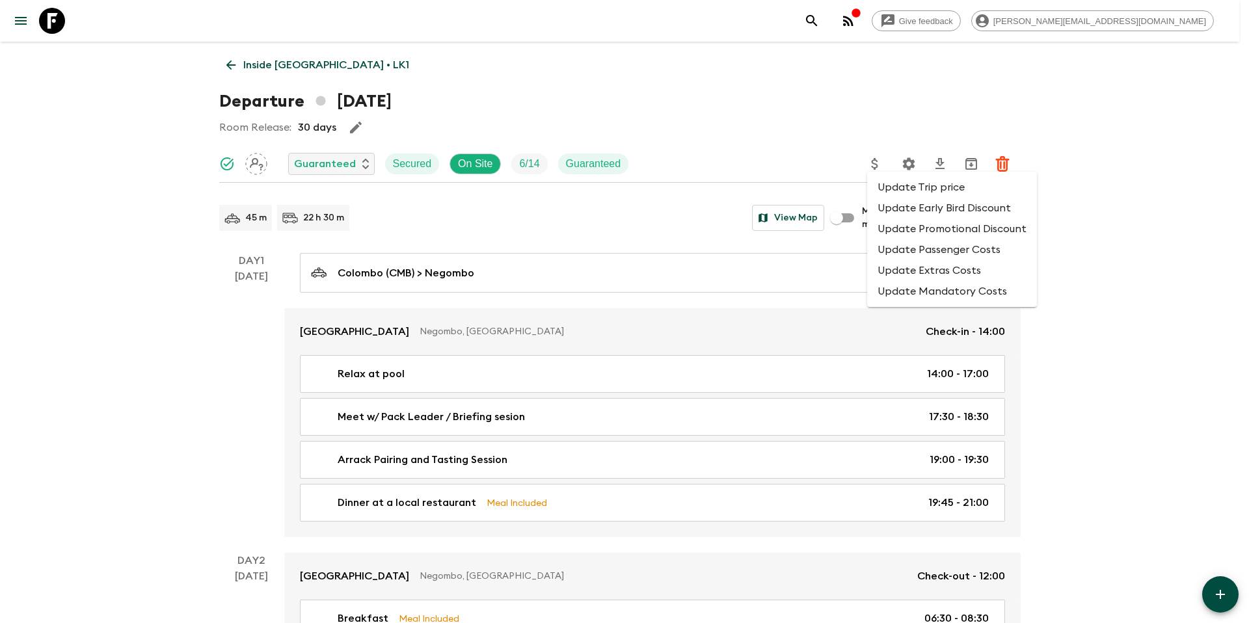
click at [912, 230] on li "Update Promotional Discount" at bounding box center [952, 229] width 170 height 21
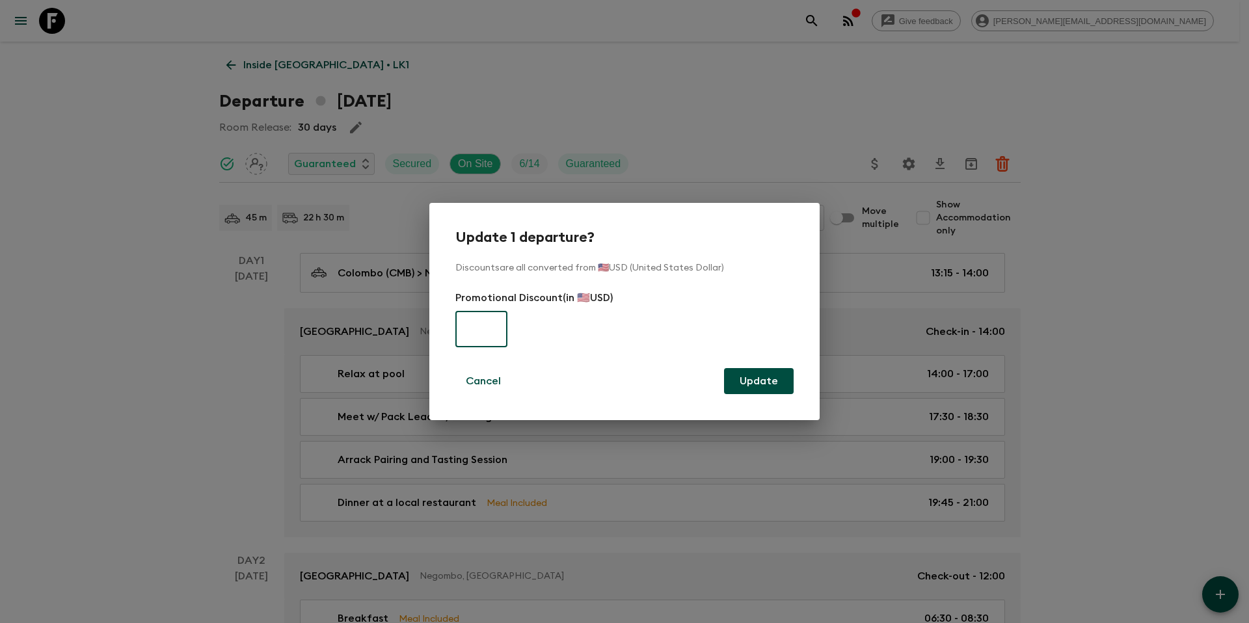
paste input "325"
type input "325"
click at [780, 384] on button "Update" at bounding box center [759, 381] width 70 height 26
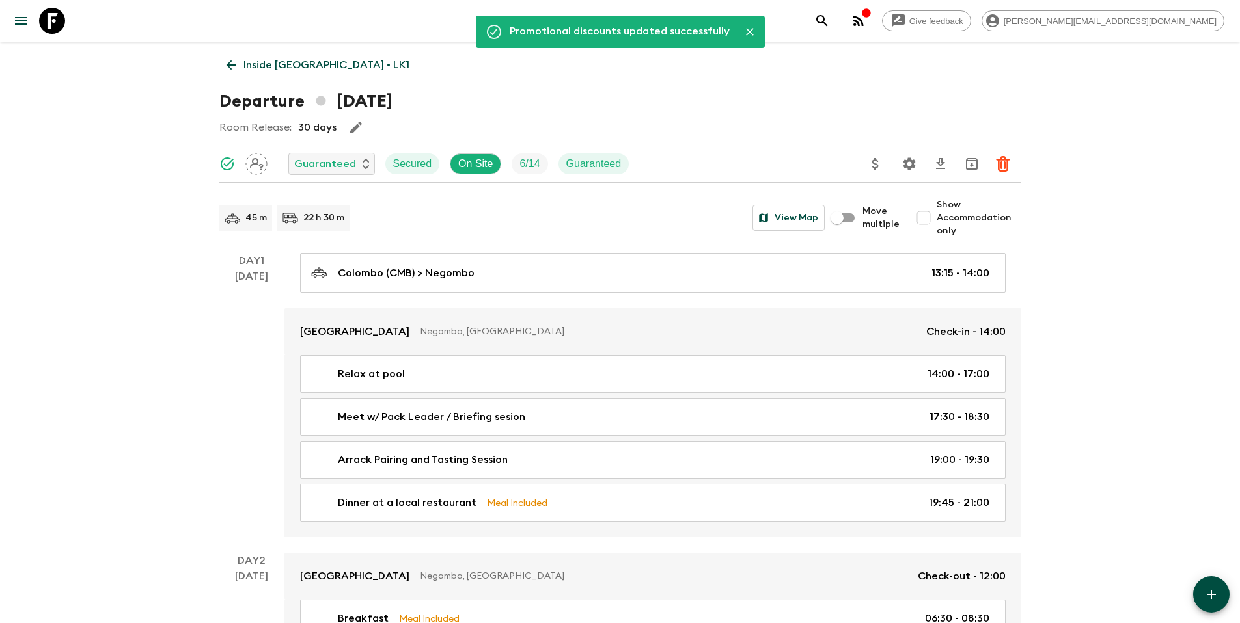
click at [327, 62] on p "Inside [GEOGRAPHIC_DATA] • LK1" at bounding box center [326, 65] width 166 height 16
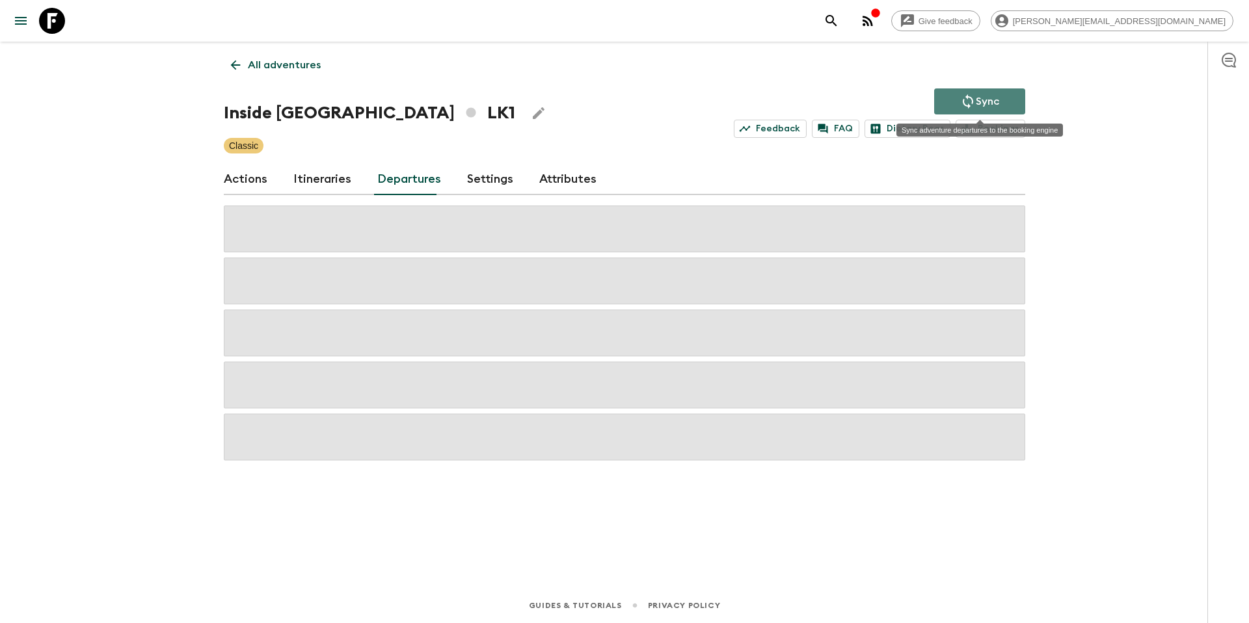
click at [958, 94] on button "Sync" at bounding box center [980, 102] width 91 height 26
click at [297, 67] on p "All adventures" at bounding box center [284, 65] width 73 height 16
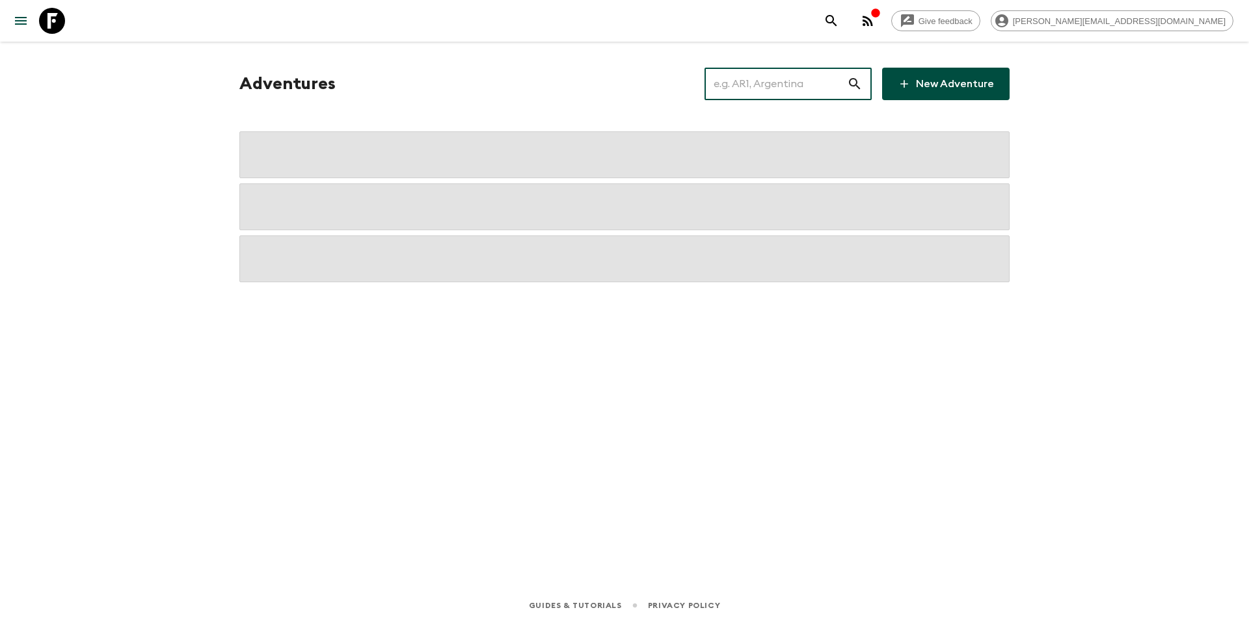
click at [778, 89] on input "text" at bounding box center [776, 84] width 143 height 36
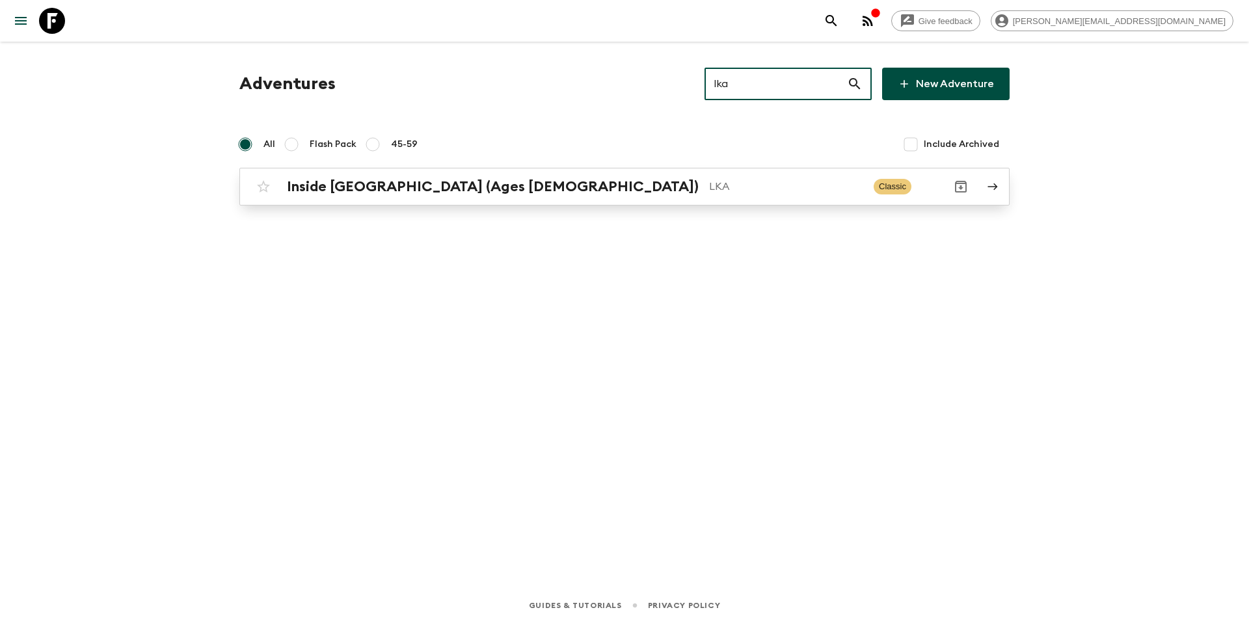
type input "lka"
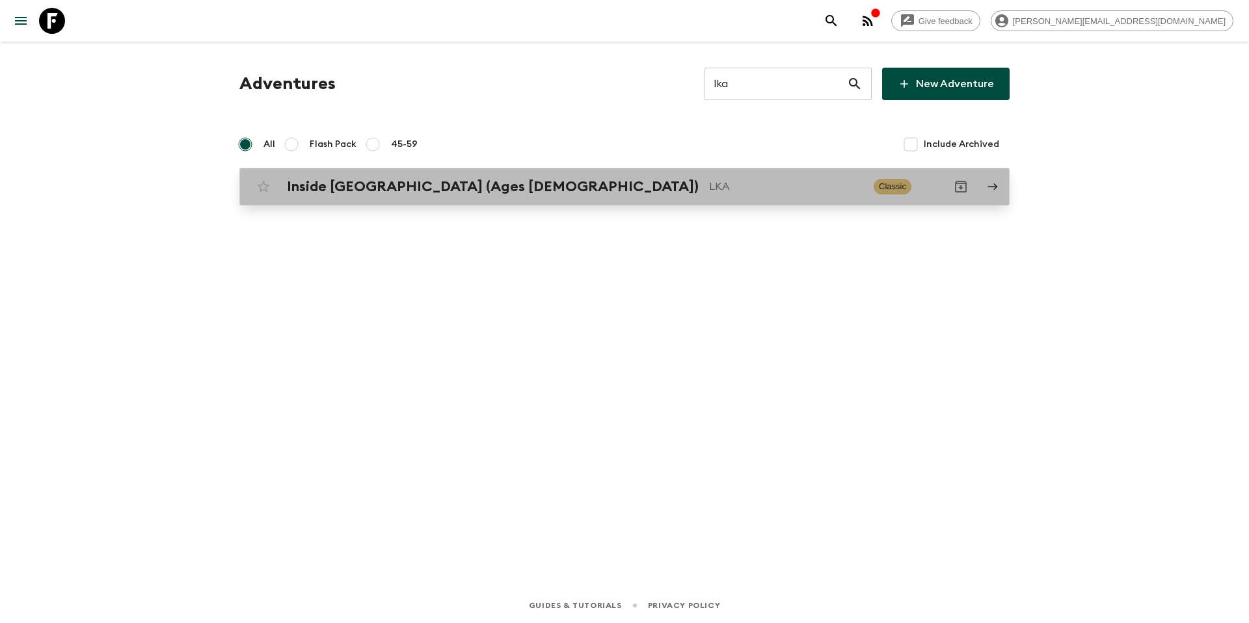
click at [709, 185] on p "LKA" at bounding box center [786, 187] width 154 height 16
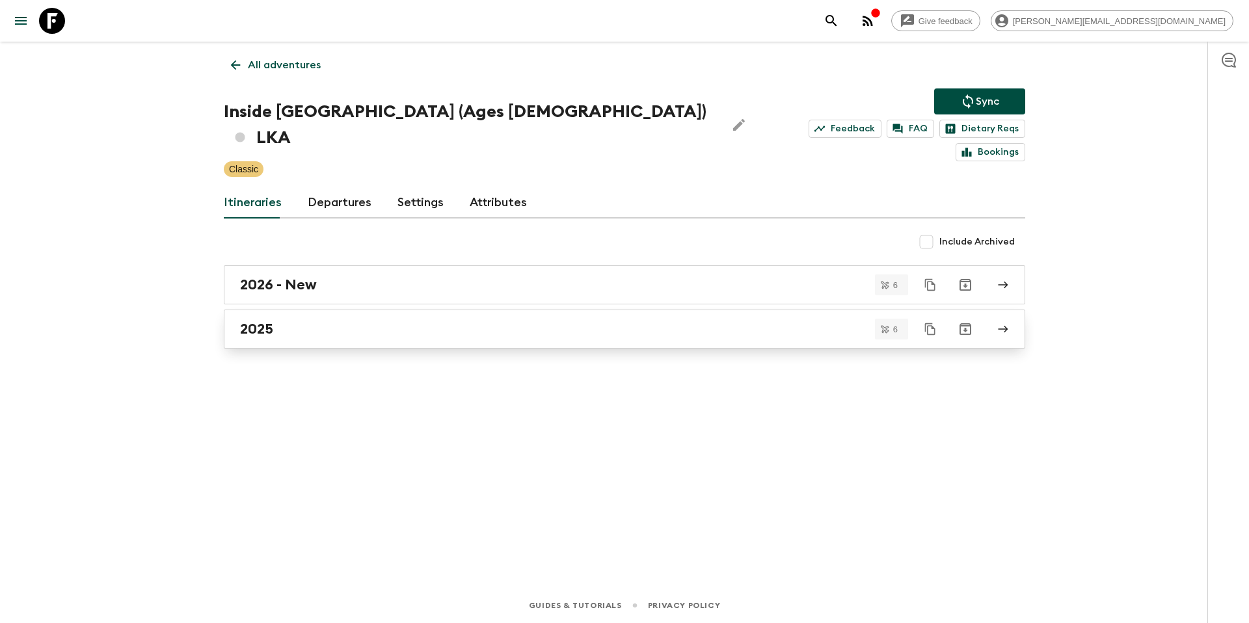
click at [398, 321] on div "2025" at bounding box center [612, 329] width 744 height 17
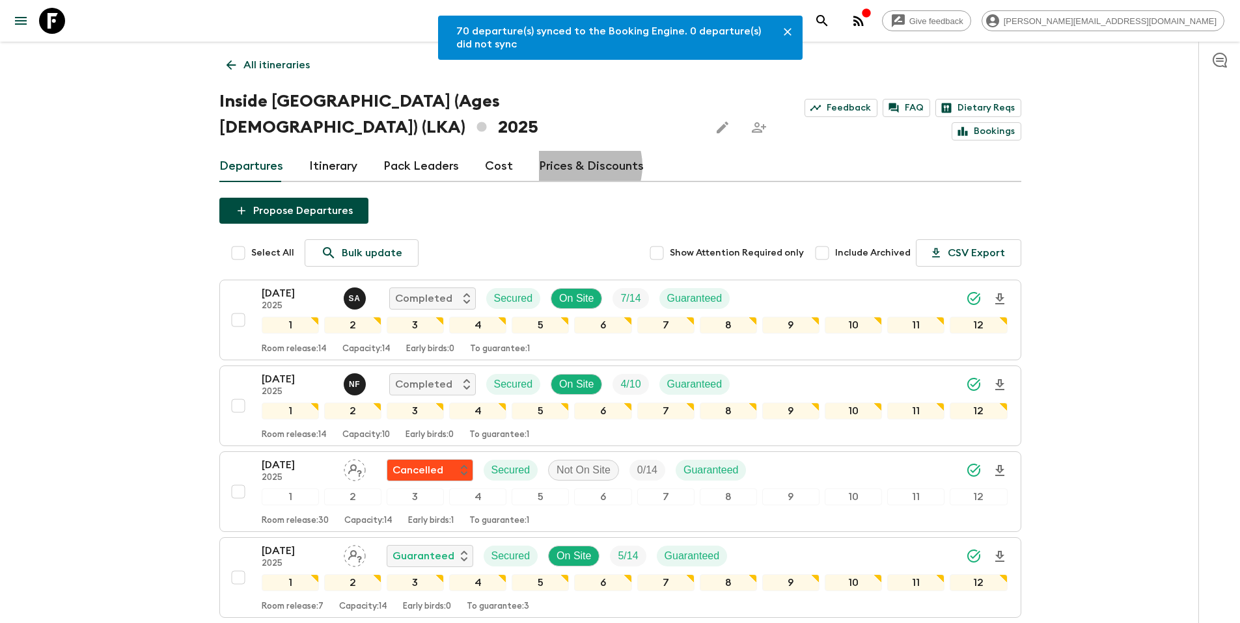
click at [573, 151] on link "Prices & Discounts" at bounding box center [591, 166] width 105 height 31
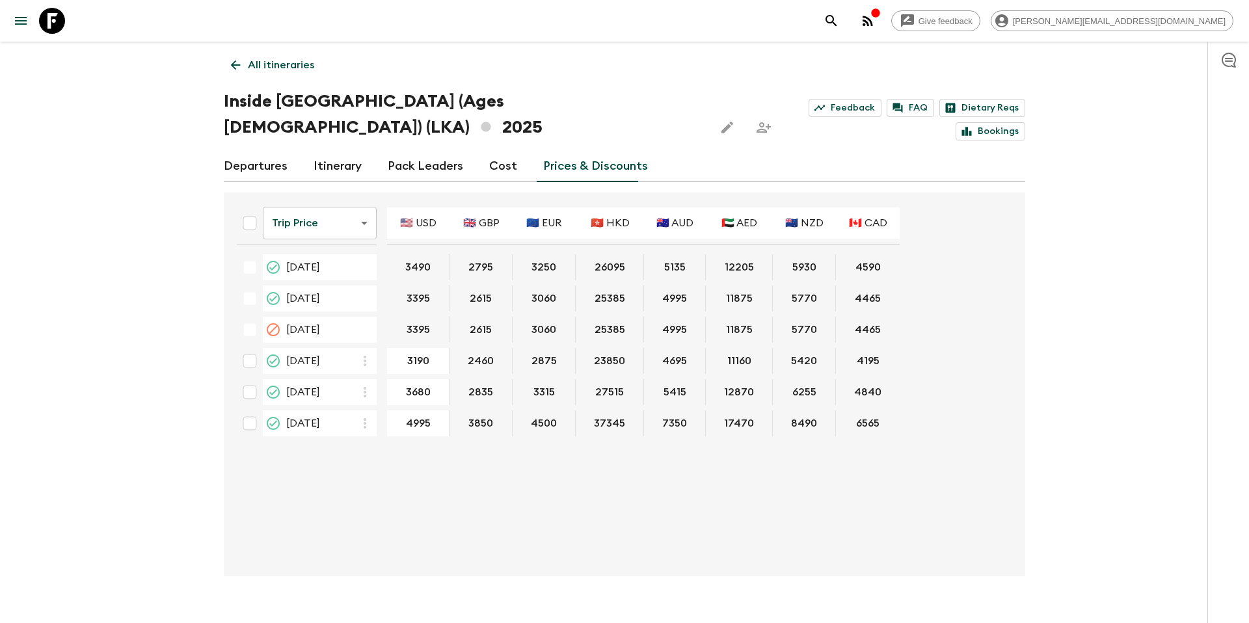
click at [348, 202] on body "Give feedback [PERSON_NAME][EMAIL_ADDRESS][DOMAIN_NAME] All itineraries Inside …" at bounding box center [624, 324] width 1249 height 648
click at [318, 272] on li "Promotional Discount" at bounding box center [321, 270] width 129 height 21
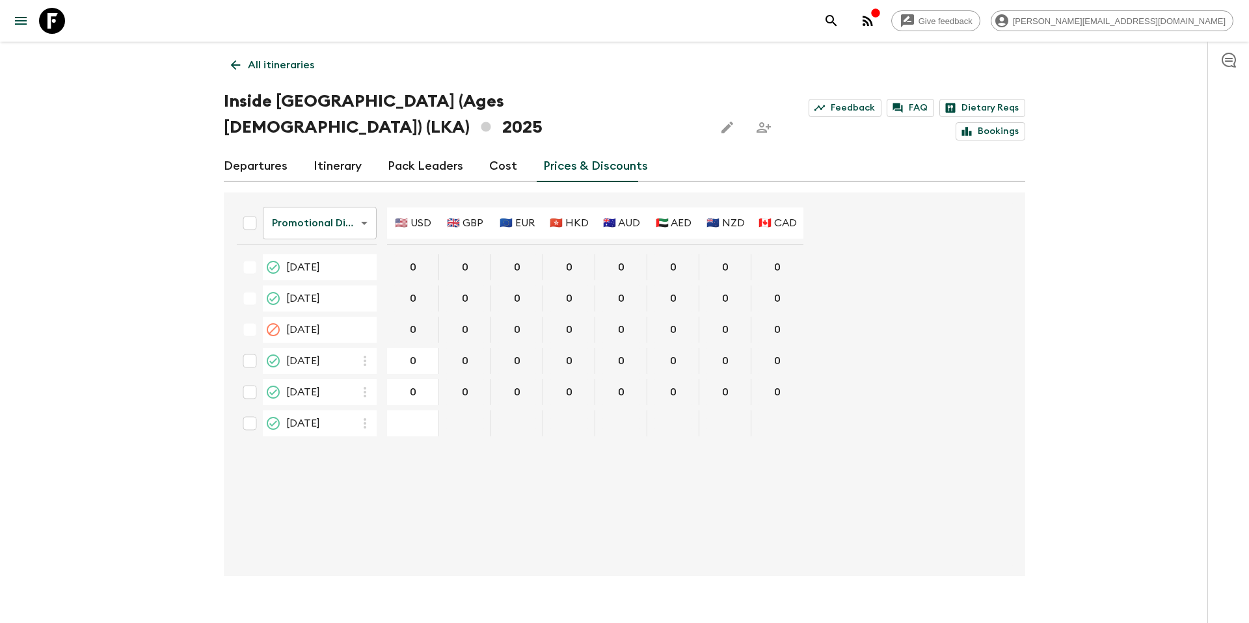
type input "325"
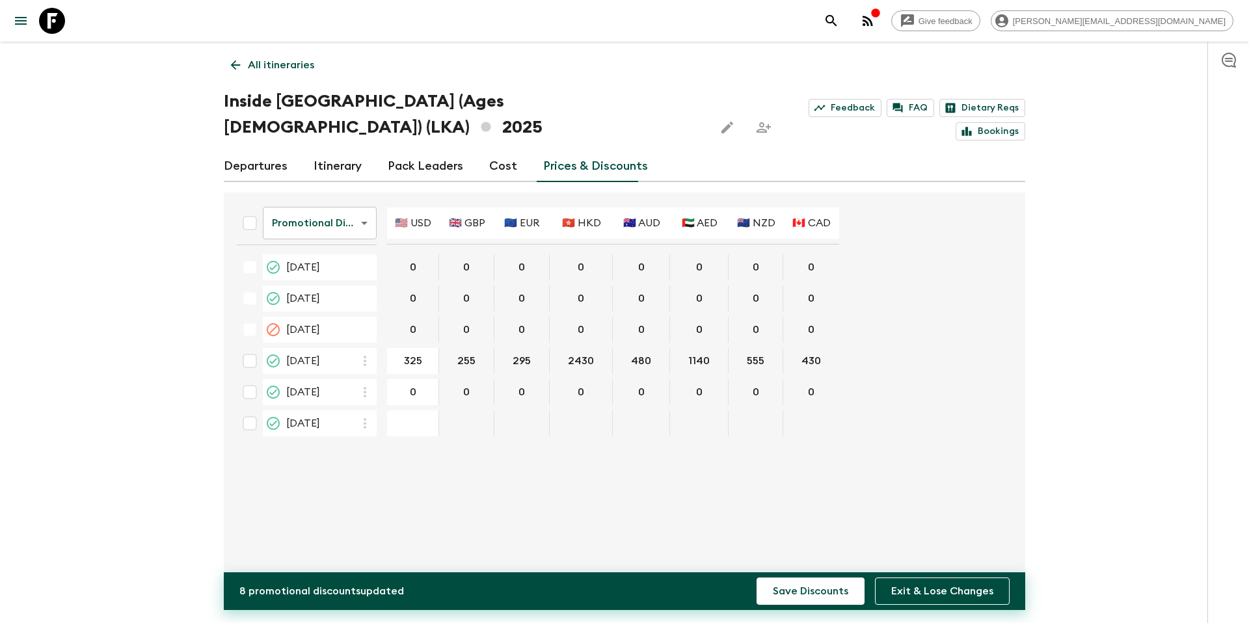
type input "370"
click at [836, 601] on button "Save Discounts" at bounding box center [811, 591] width 108 height 27
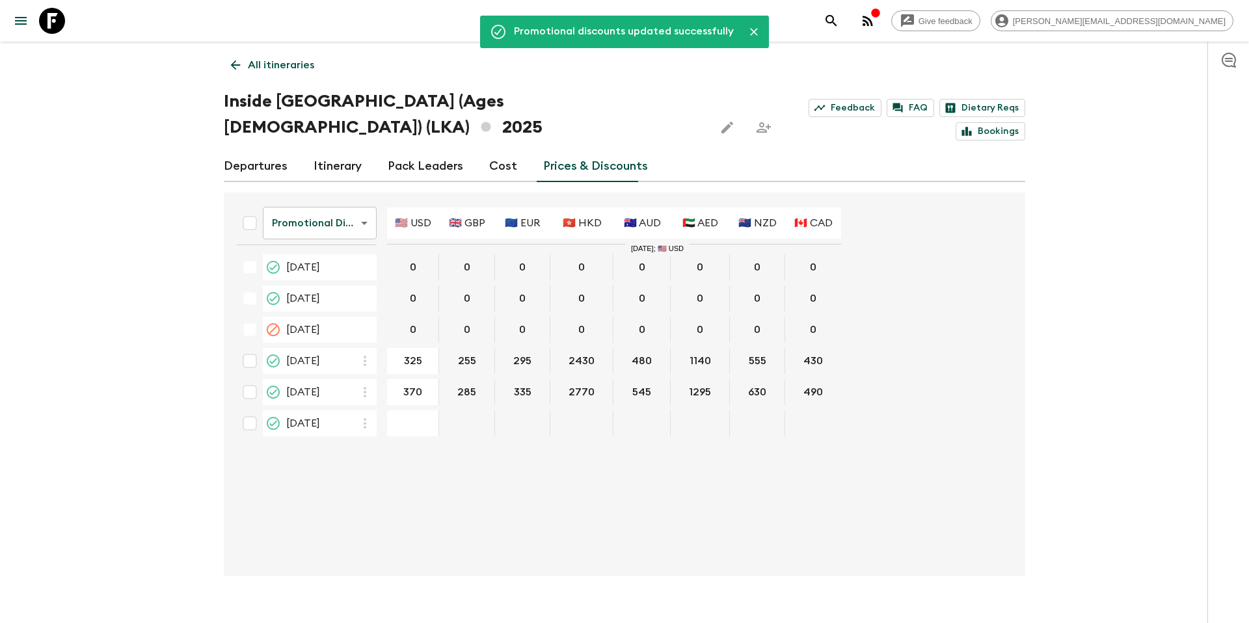
click at [278, 68] on p "All itineraries" at bounding box center [281, 65] width 66 height 16
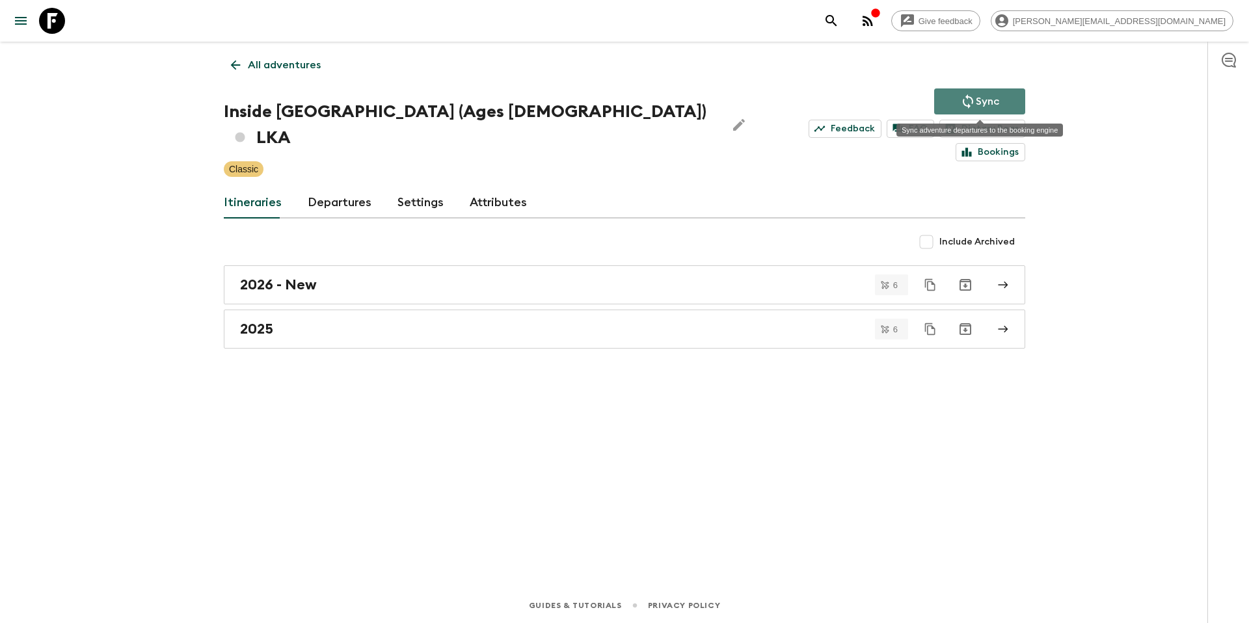
click at [1013, 100] on button "Sync" at bounding box center [980, 102] width 91 height 26
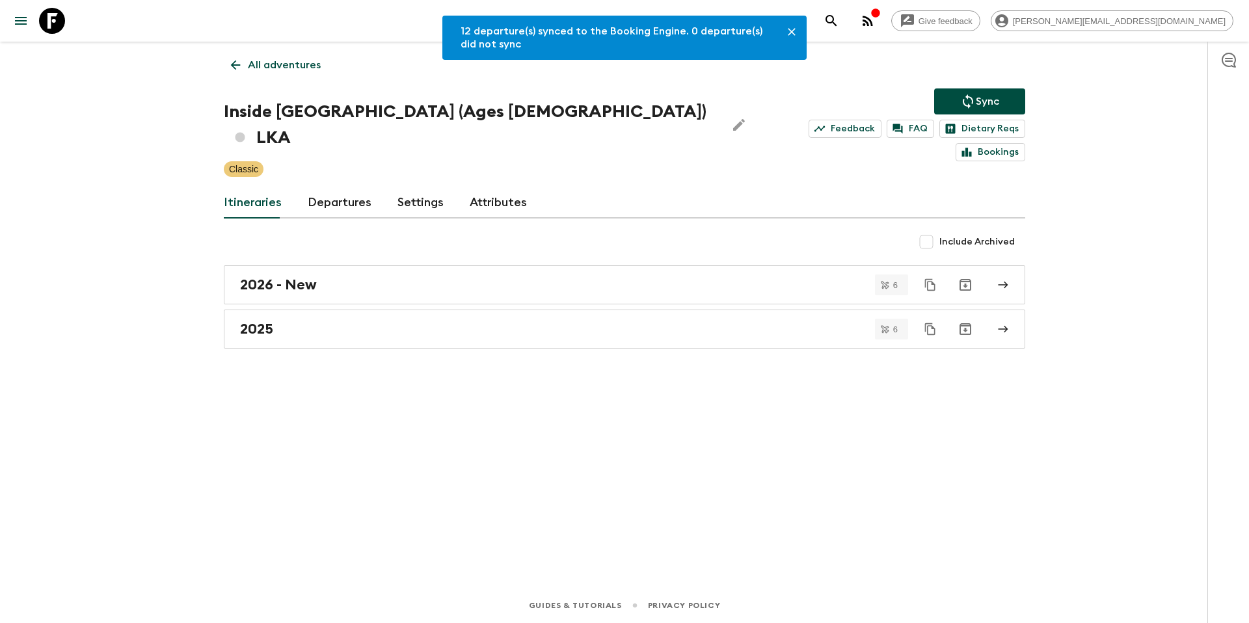
click at [251, 66] on p "All adventures" at bounding box center [284, 65] width 73 height 16
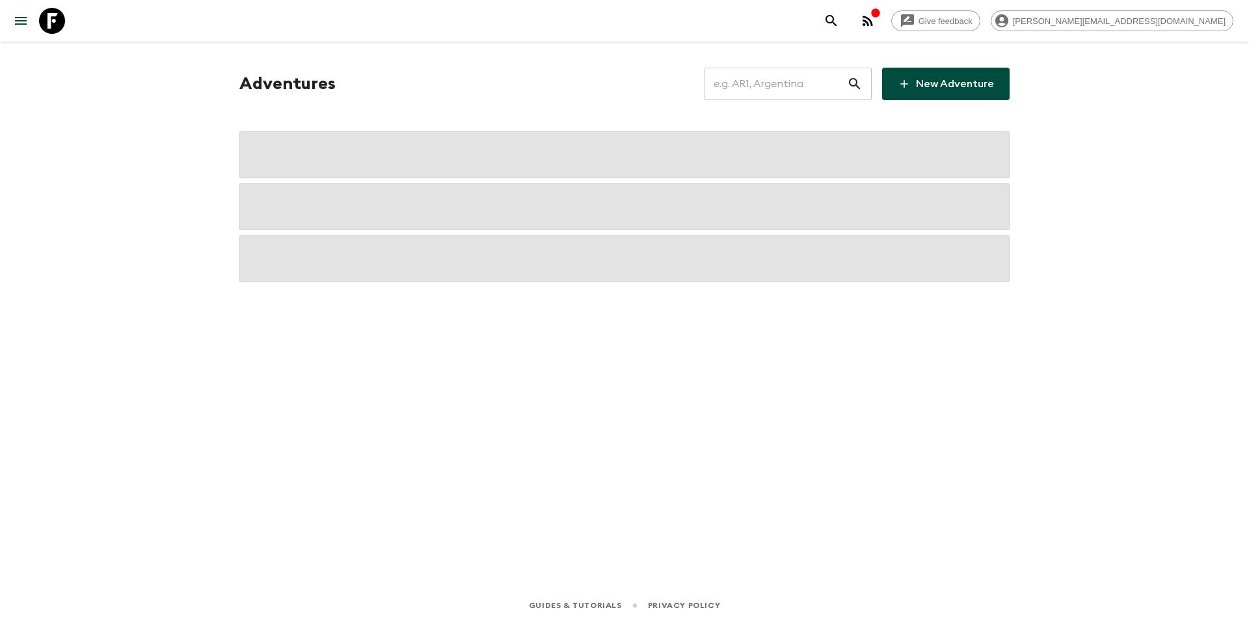
click at [793, 92] on input "text" at bounding box center [776, 84] width 143 height 36
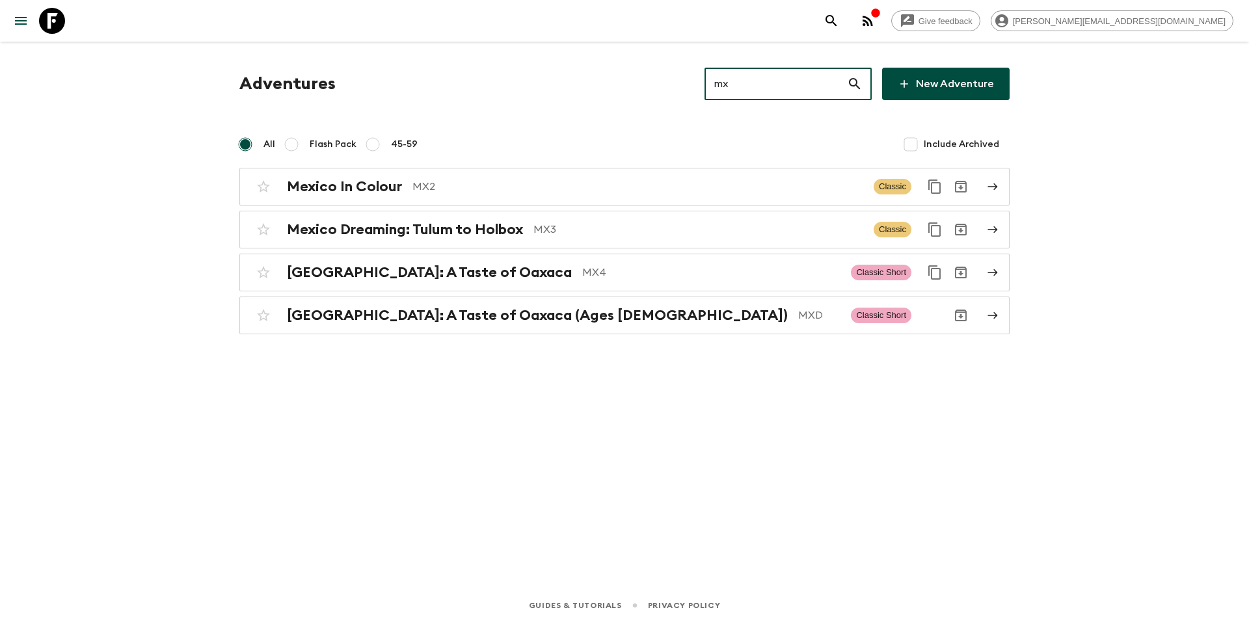
type input "mx2"
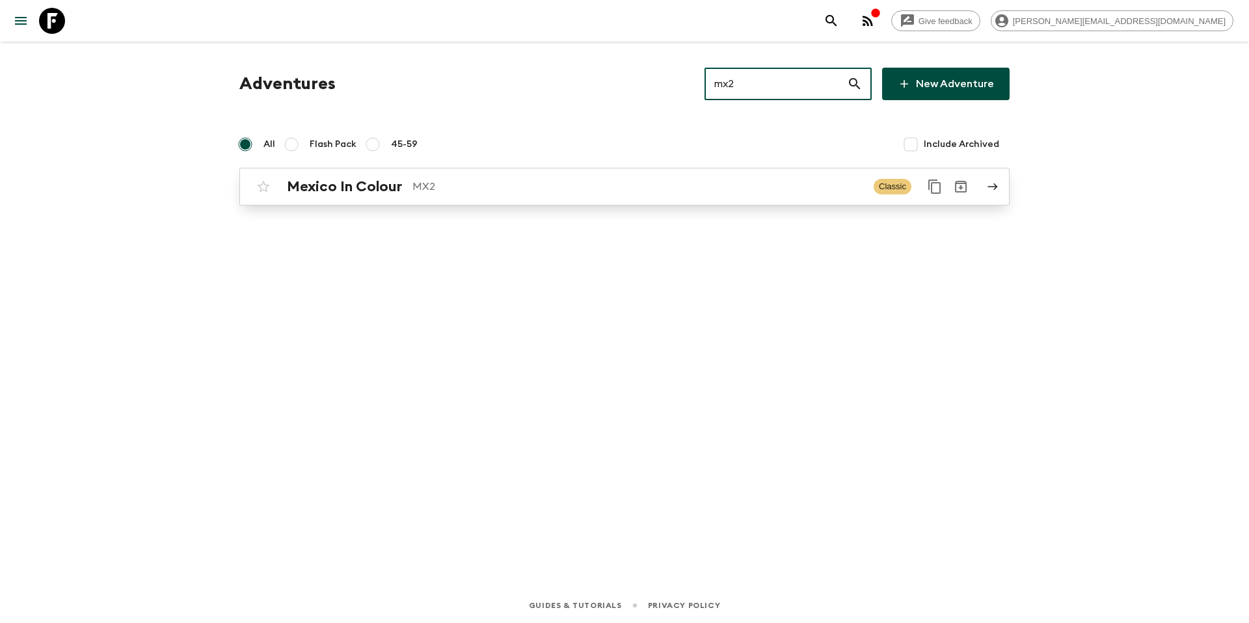
click at [489, 191] on p "MX2" at bounding box center [638, 187] width 451 height 16
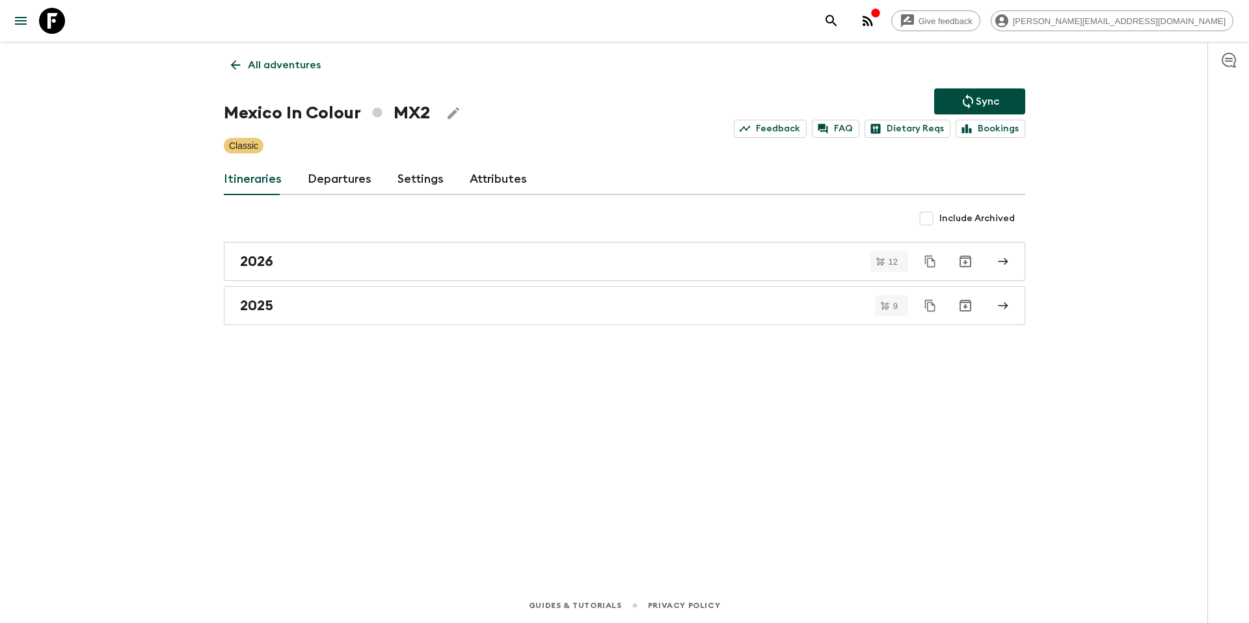
click at [343, 180] on link "Departures" at bounding box center [340, 179] width 64 height 31
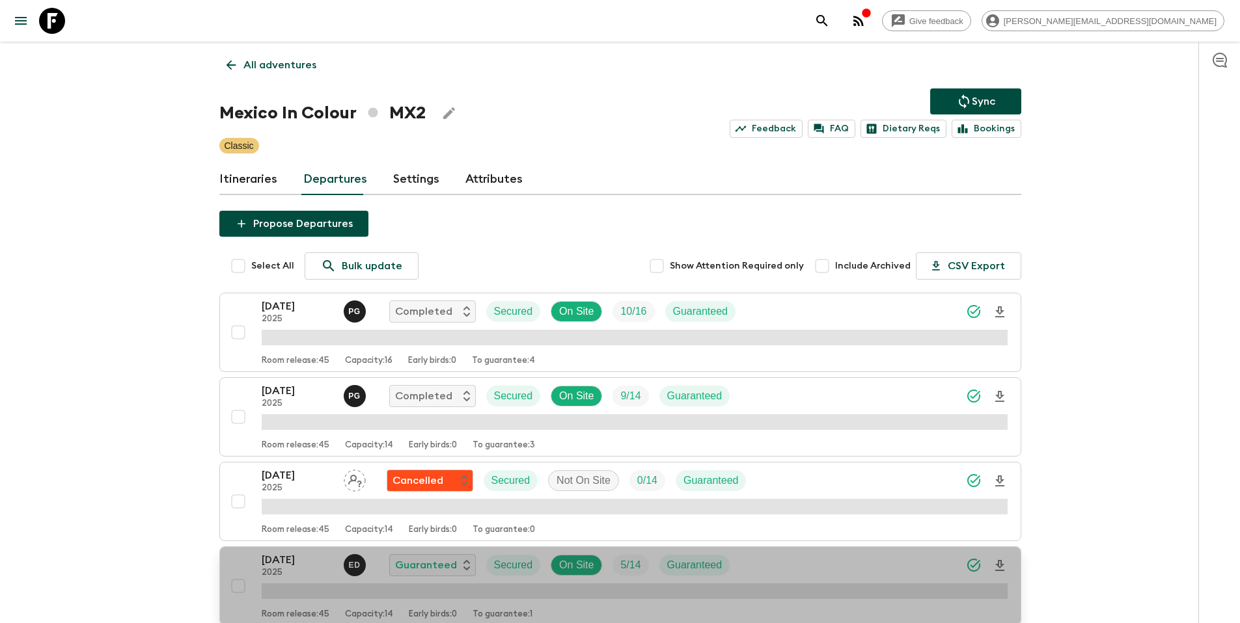
click at [789, 569] on div "[DATE] 2025 E D Guaranteed Secured On Site 5 / 14 Guaranteed" at bounding box center [635, 566] width 746 height 26
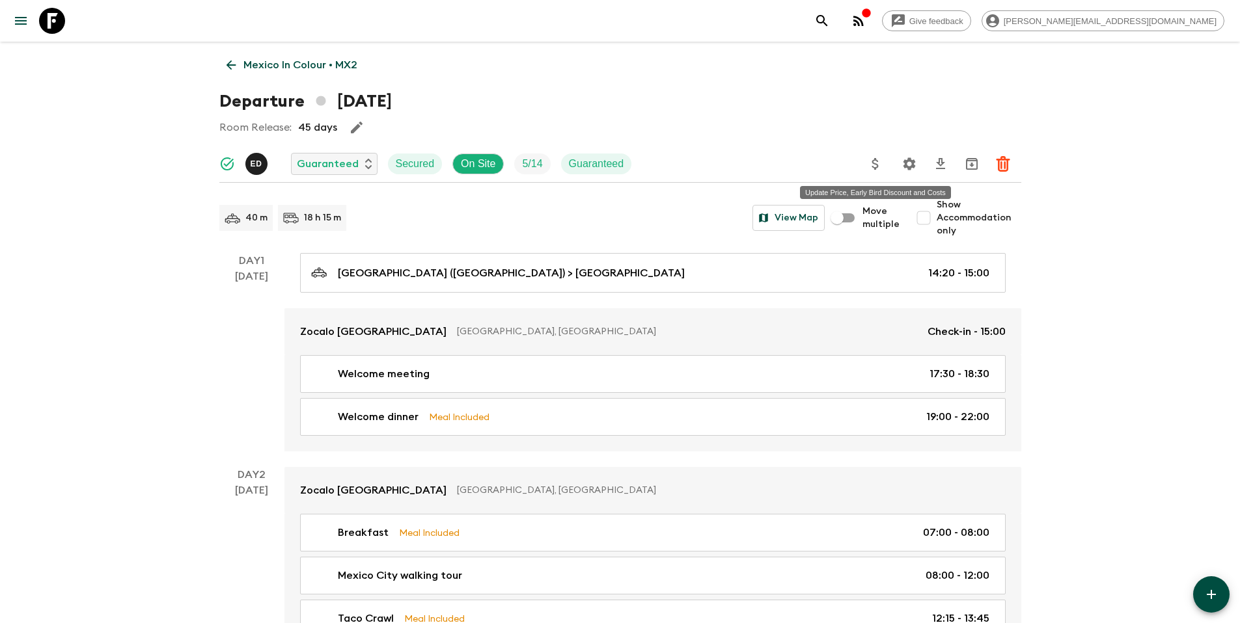
click at [879, 163] on icon "Update Price, Early Bird Discount and Costs" at bounding box center [875, 164] width 16 height 16
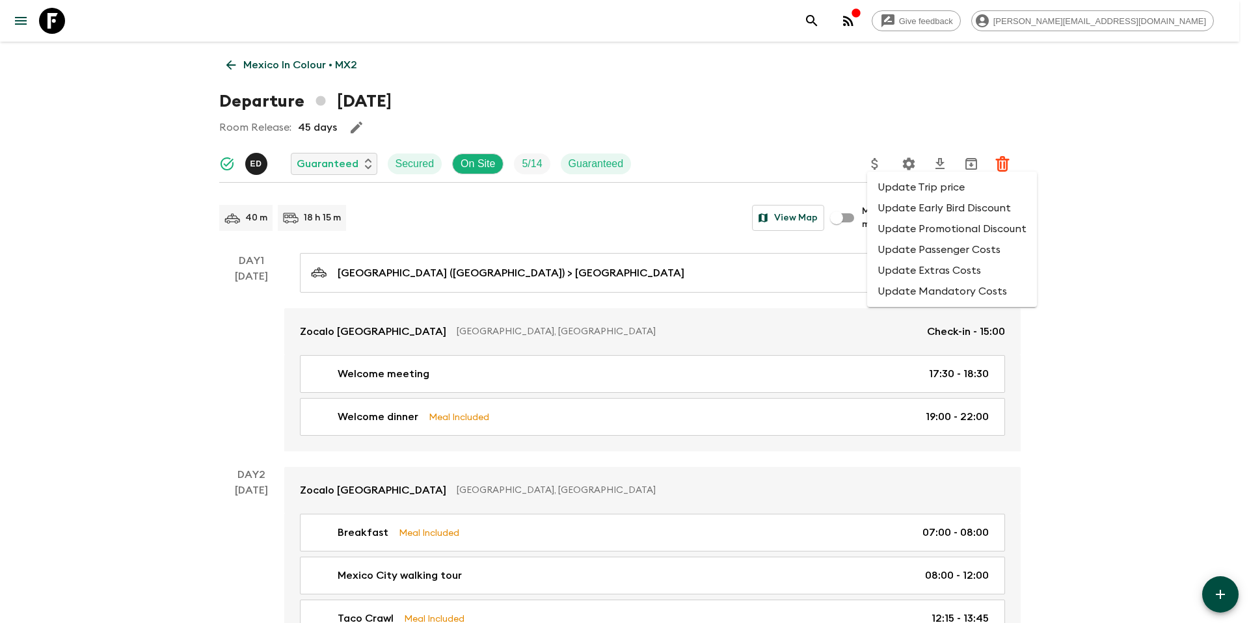
click at [910, 233] on li "Update Promotional Discount" at bounding box center [952, 229] width 170 height 21
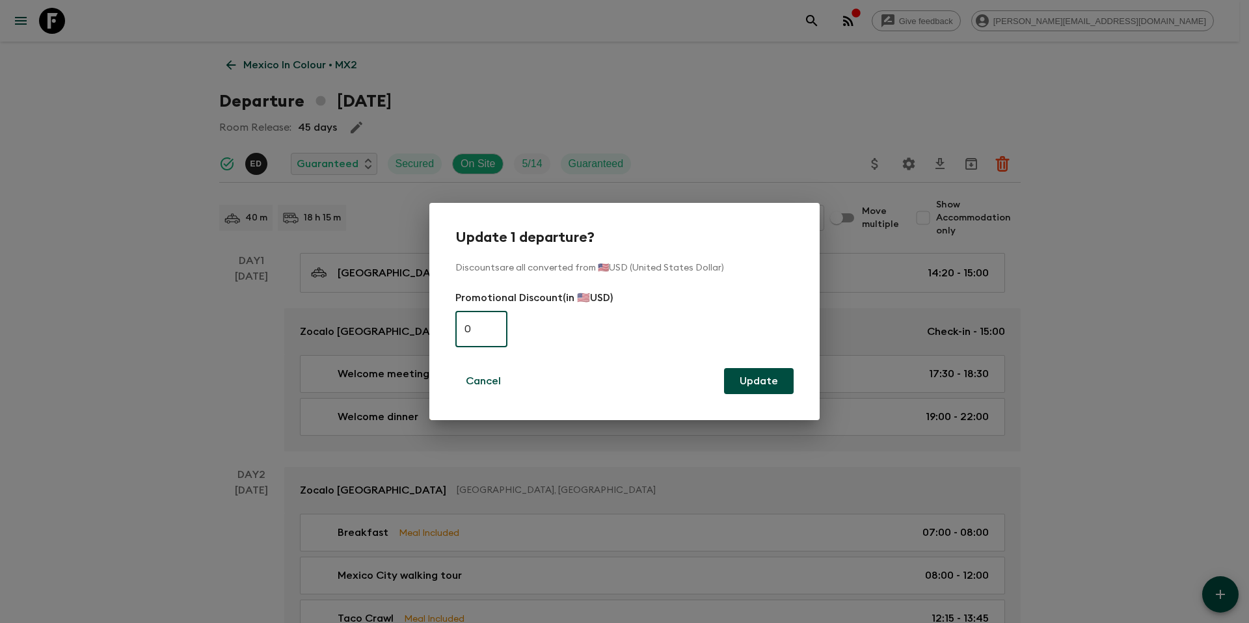
paste input "505"
type input "505"
click at [784, 388] on button "Update" at bounding box center [759, 381] width 70 height 26
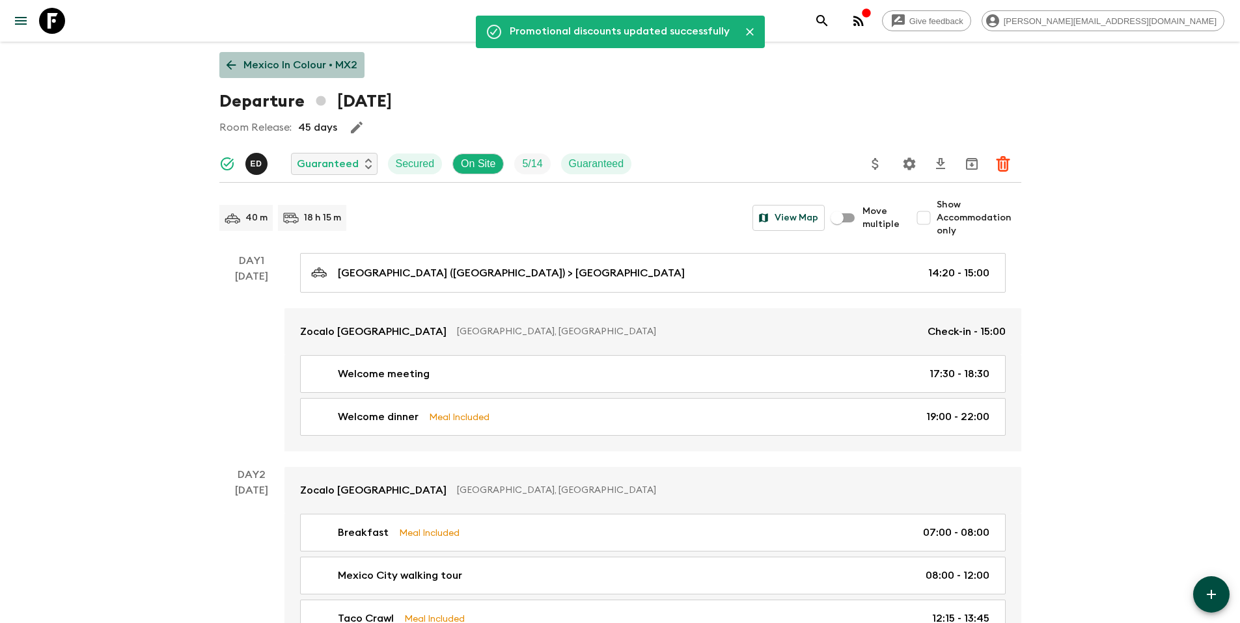
click at [277, 72] on p "Mexico In Colour • MX2" at bounding box center [300, 65] width 114 height 16
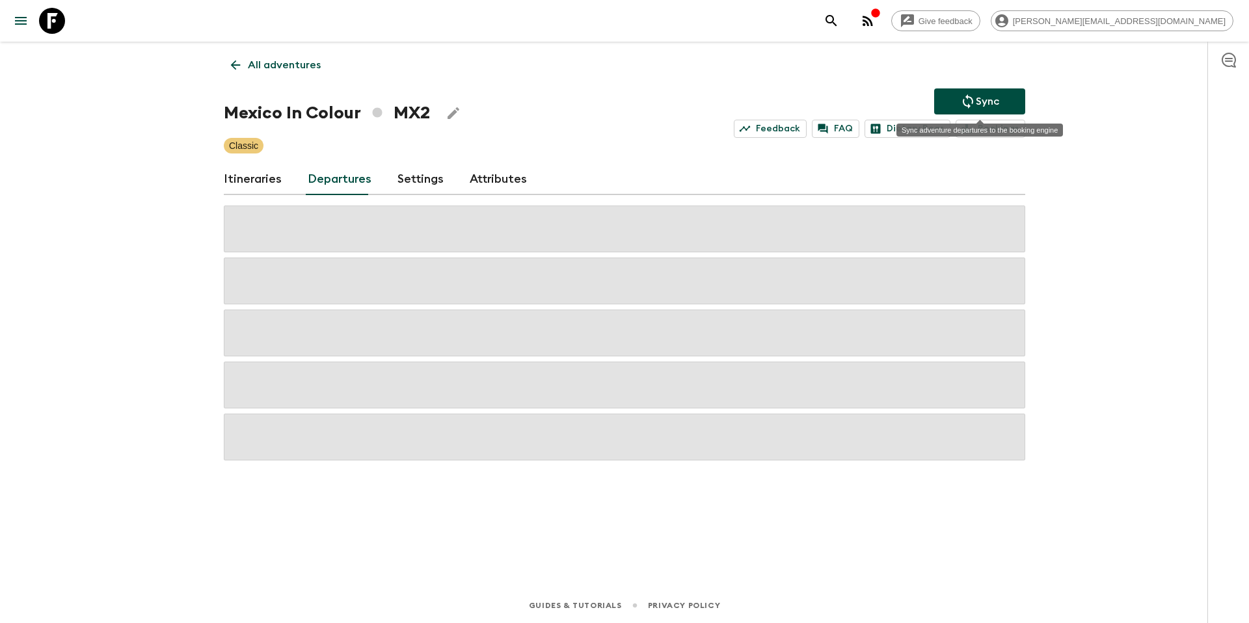
click at [977, 102] on p "Sync" at bounding box center [987, 102] width 23 height 16
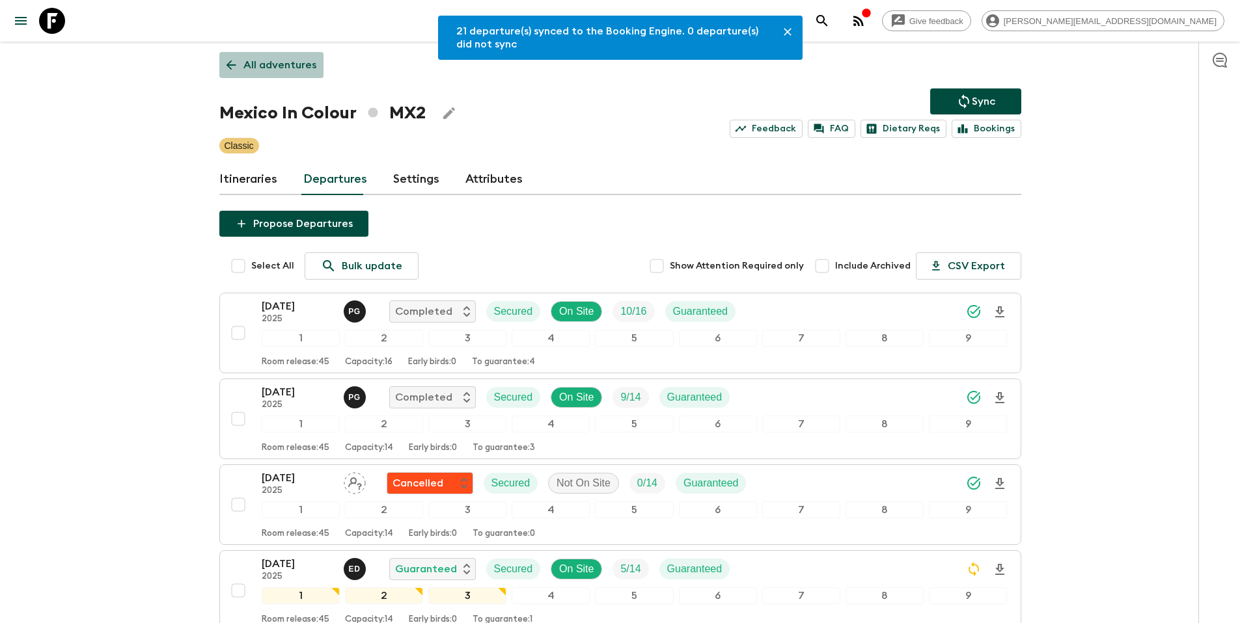
click at [299, 70] on p "All adventures" at bounding box center [279, 65] width 73 height 16
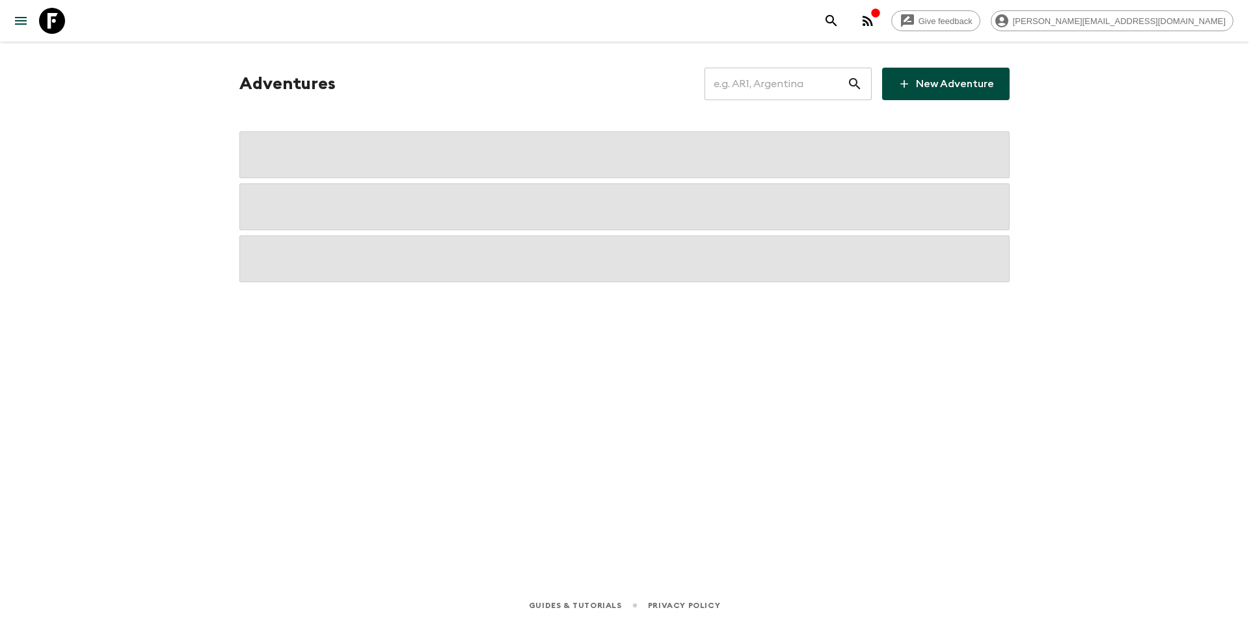
click at [757, 88] on input "text" at bounding box center [776, 84] width 143 height 36
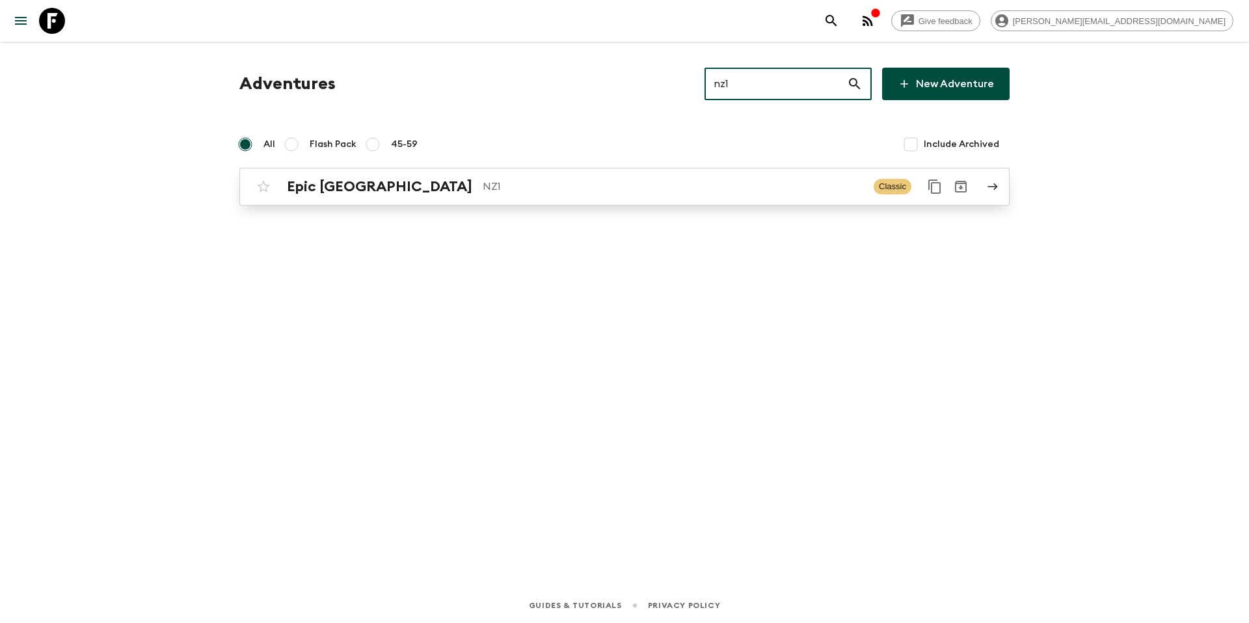
type input "nz1"
click at [483, 191] on p "NZ1" at bounding box center [673, 187] width 381 height 16
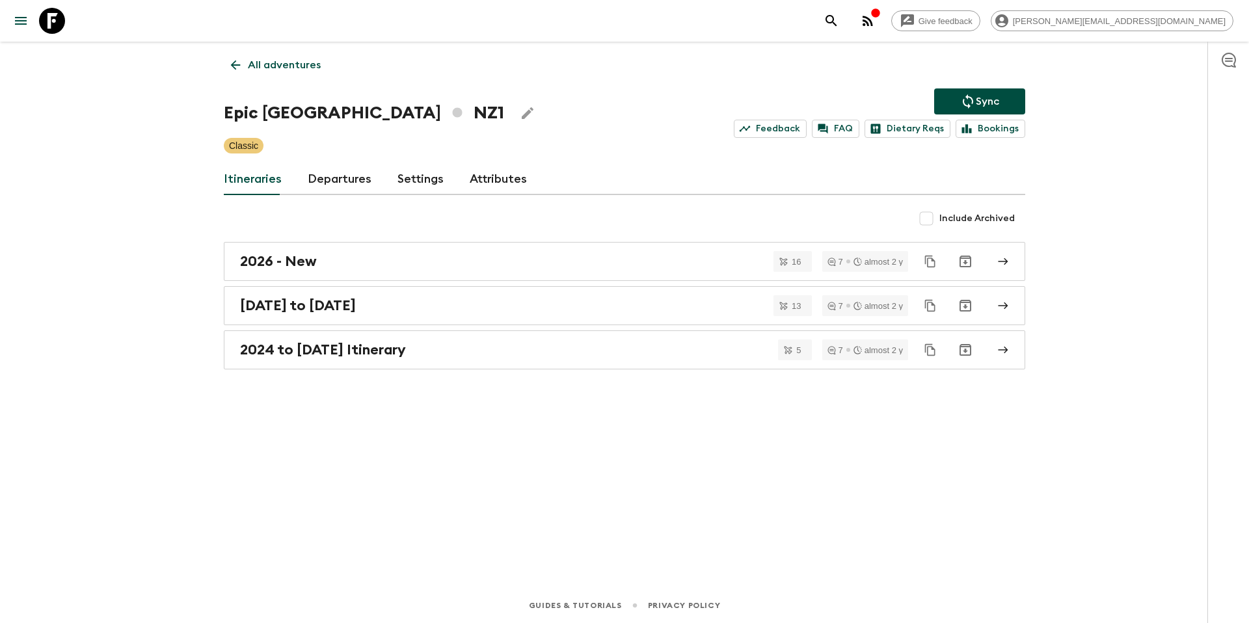
click at [336, 179] on link "Departures" at bounding box center [340, 179] width 64 height 31
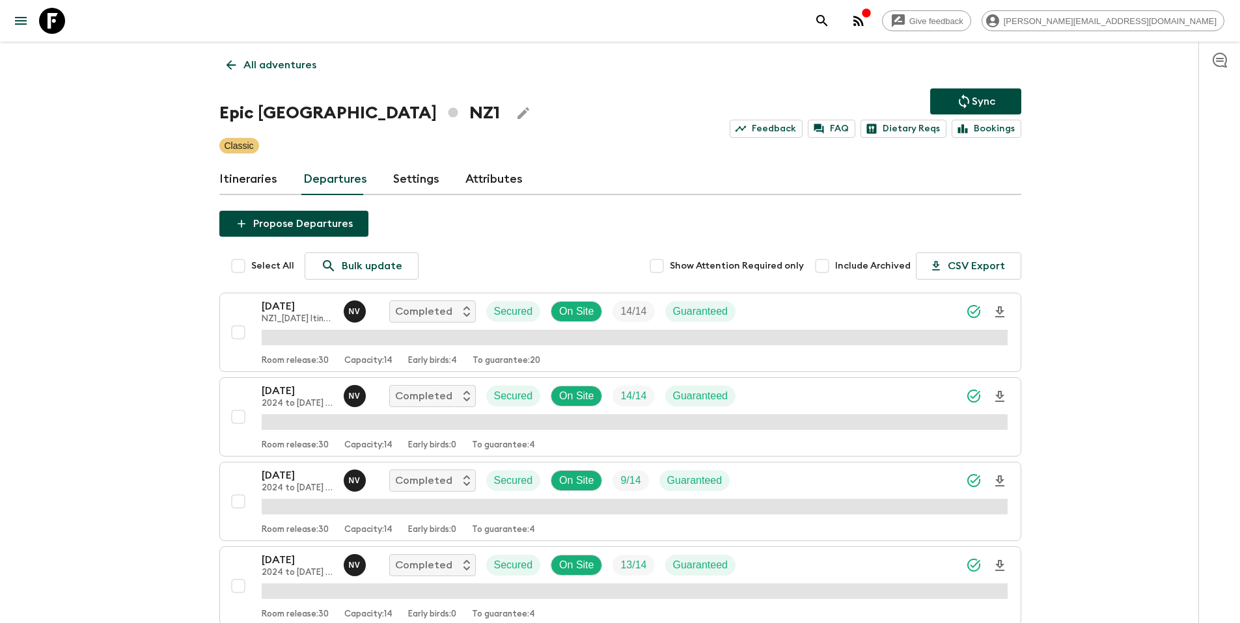
scroll to position [925, 0]
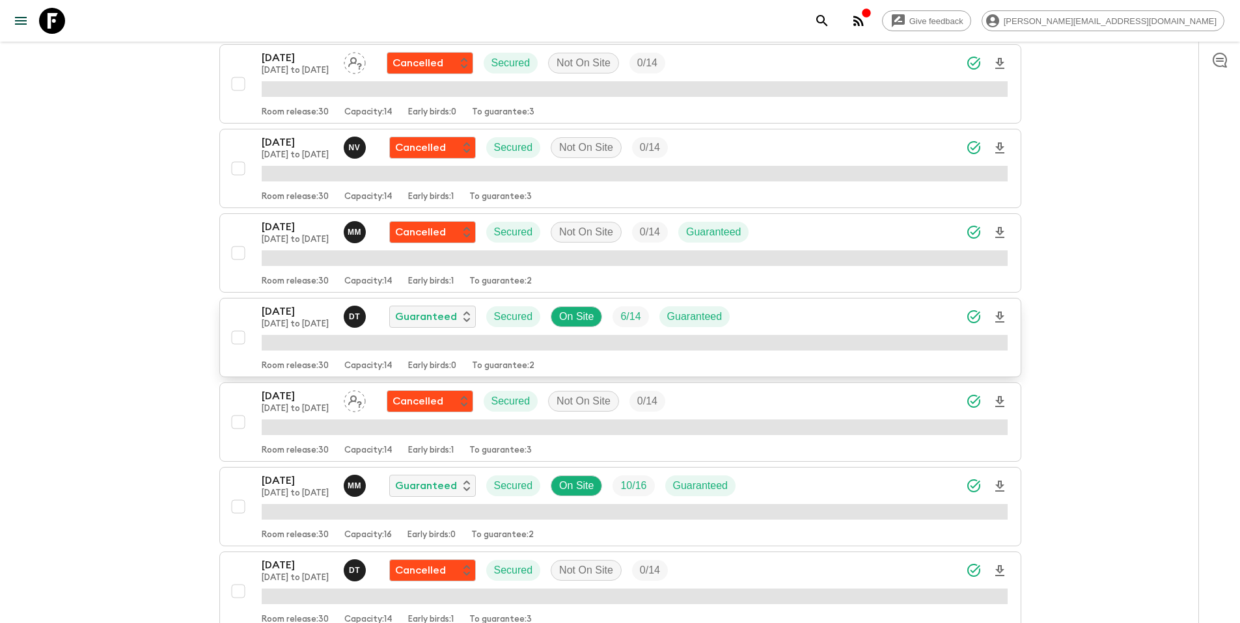
click at [752, 319] on div "[DATE] [DATE] to [DATE] D T Guaranteed Secured On Site 6 / 14 Guaranteed" at bounding box center [635, 317] width 746 height 26
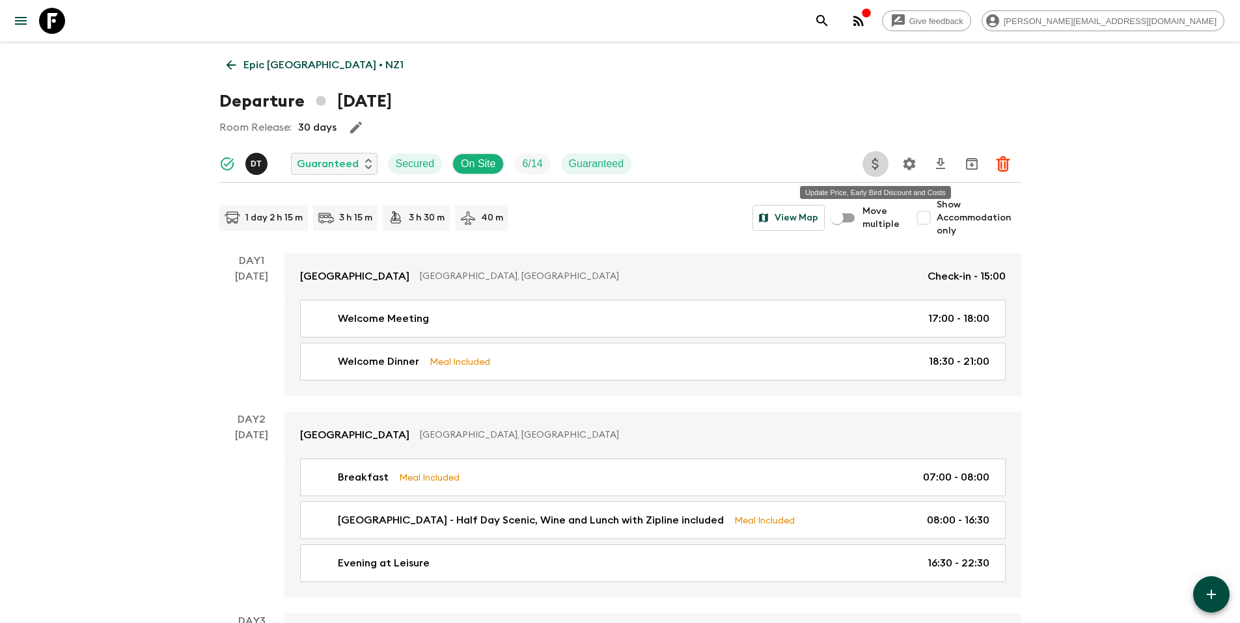
click at [875, 167] on icon "Update Price, Early Bird Discount and Costs" at bounding box center [875, 164] width 16 height 16
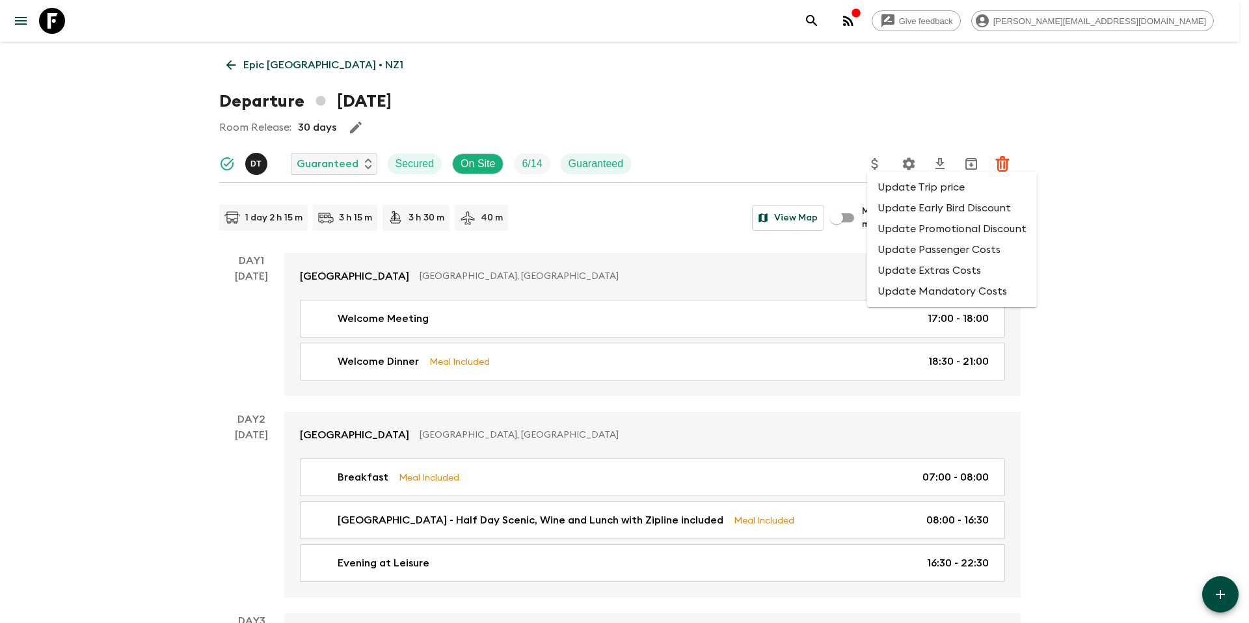
click at [918, 230] on li "Update Promotional Discount" at bounding box center [952, 229] width 170 height 21
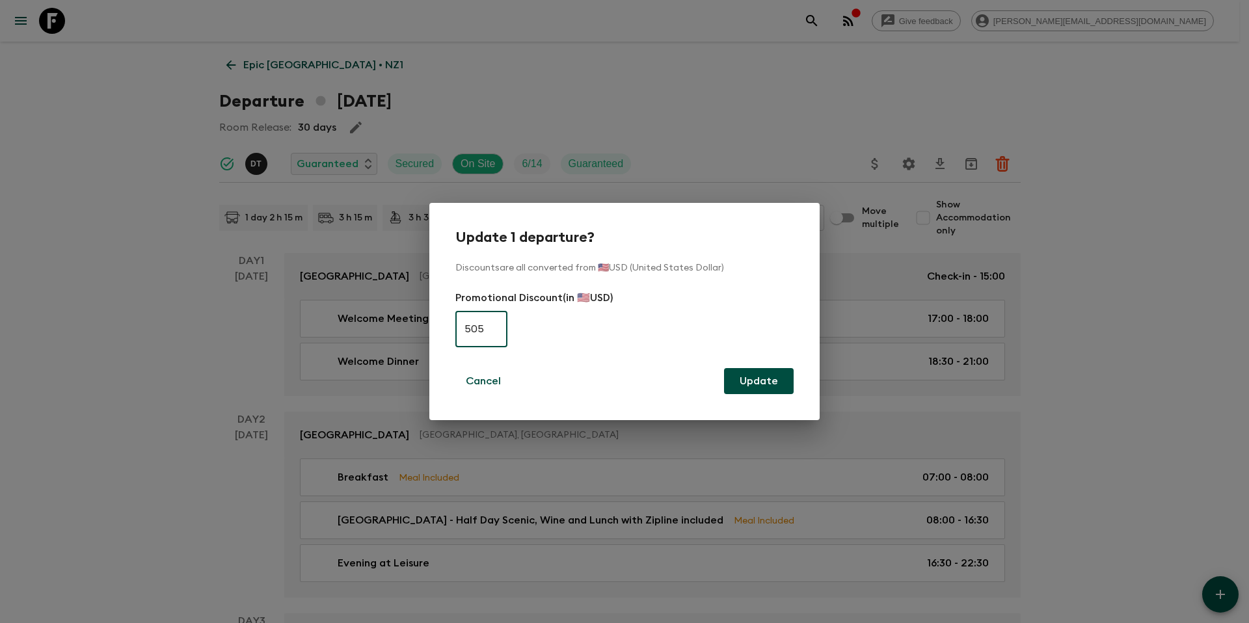
type input "505"
click at [759, 376] on button "Update" at bounding box center [759, 381] width 70 height 26
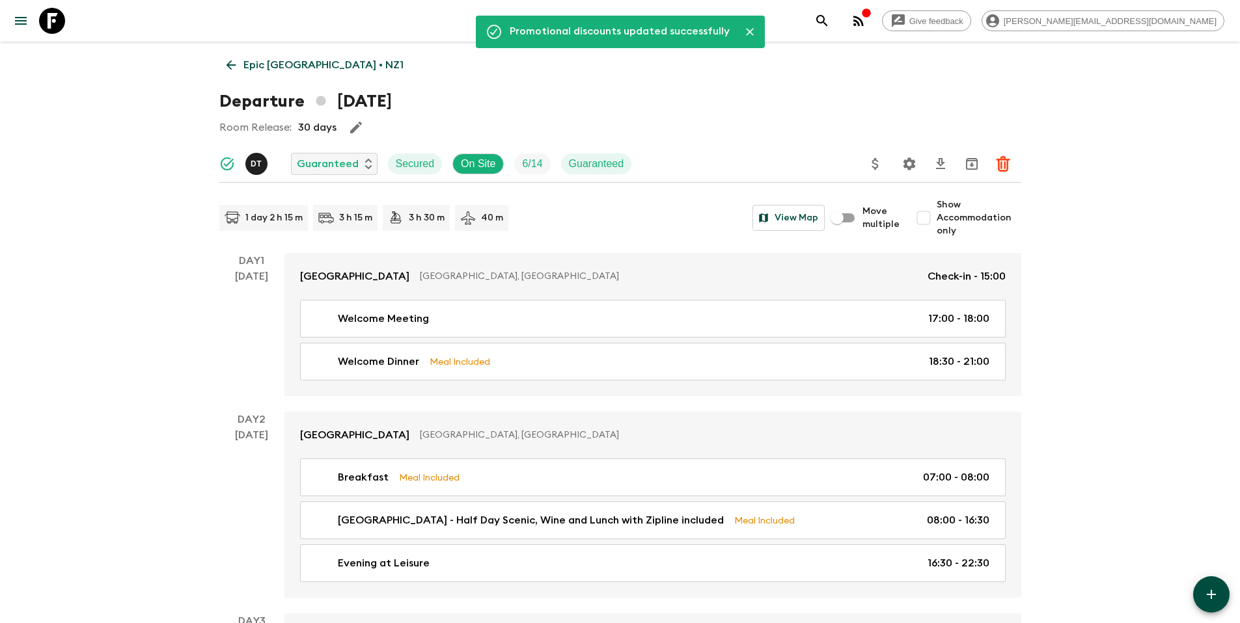
click at [327, 63] on p "Epic [GEOGRAPHIC_DATA] • NZ1" at bounding box center [323, 65] width 160 height 16
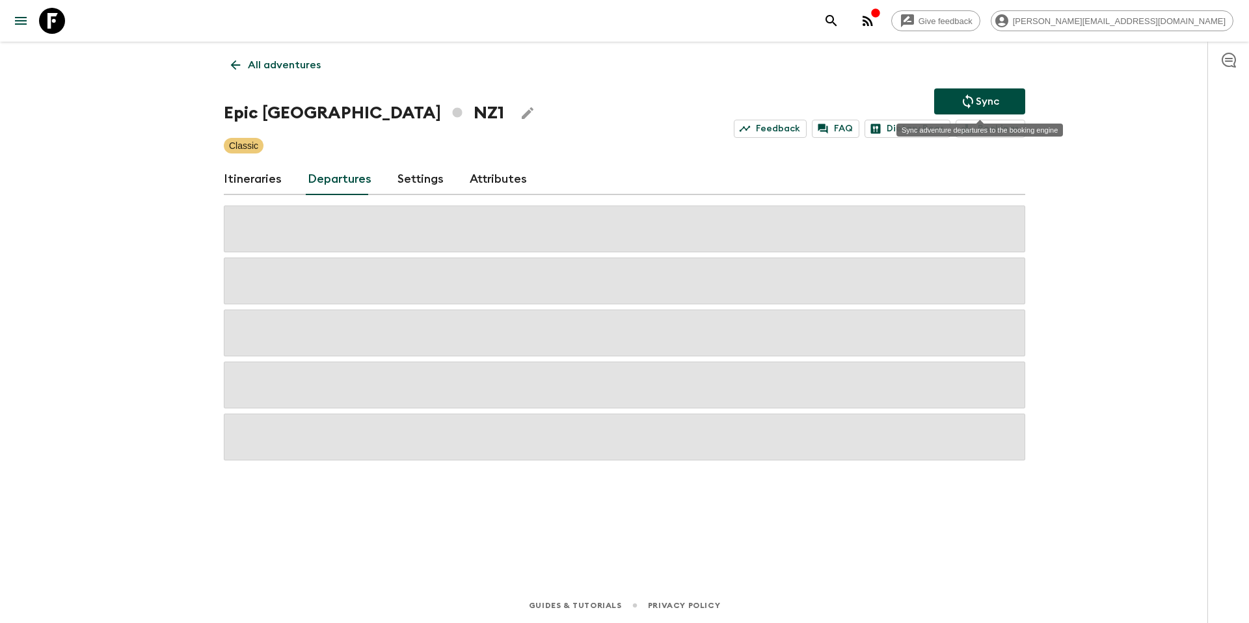
click at [959, 103] on button "Sync" at bounding box center [980, 102] width 91 height 26
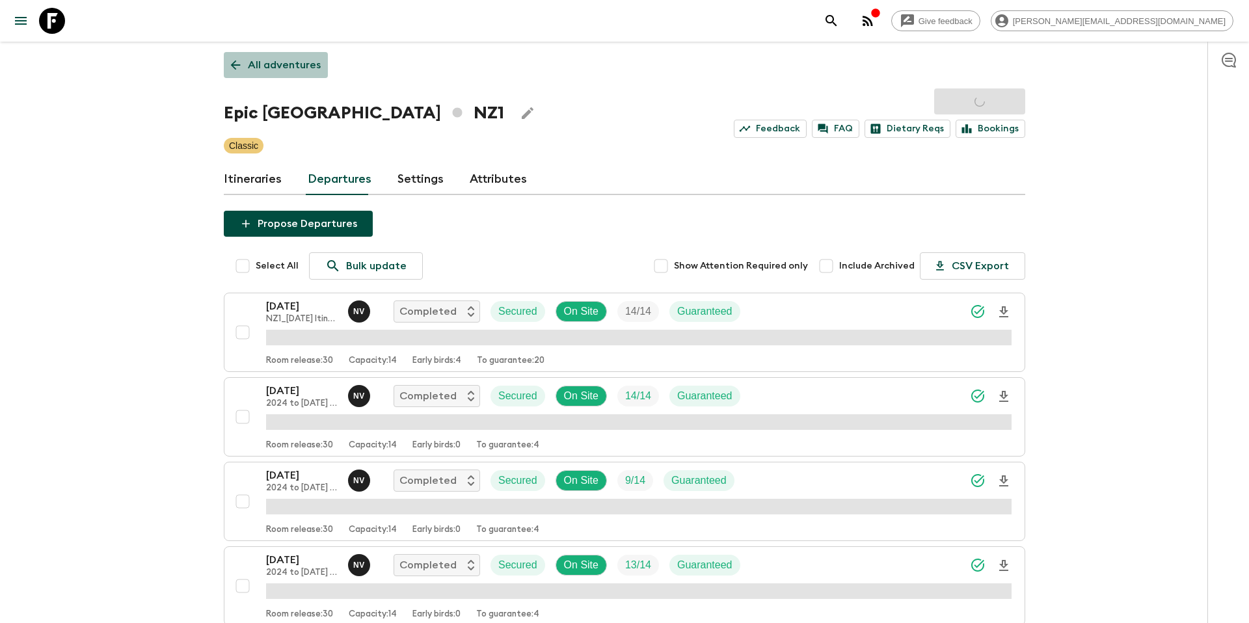
click at [288, 68] on p "All adventures" at bounding box center [284, 65] width 73 height 16
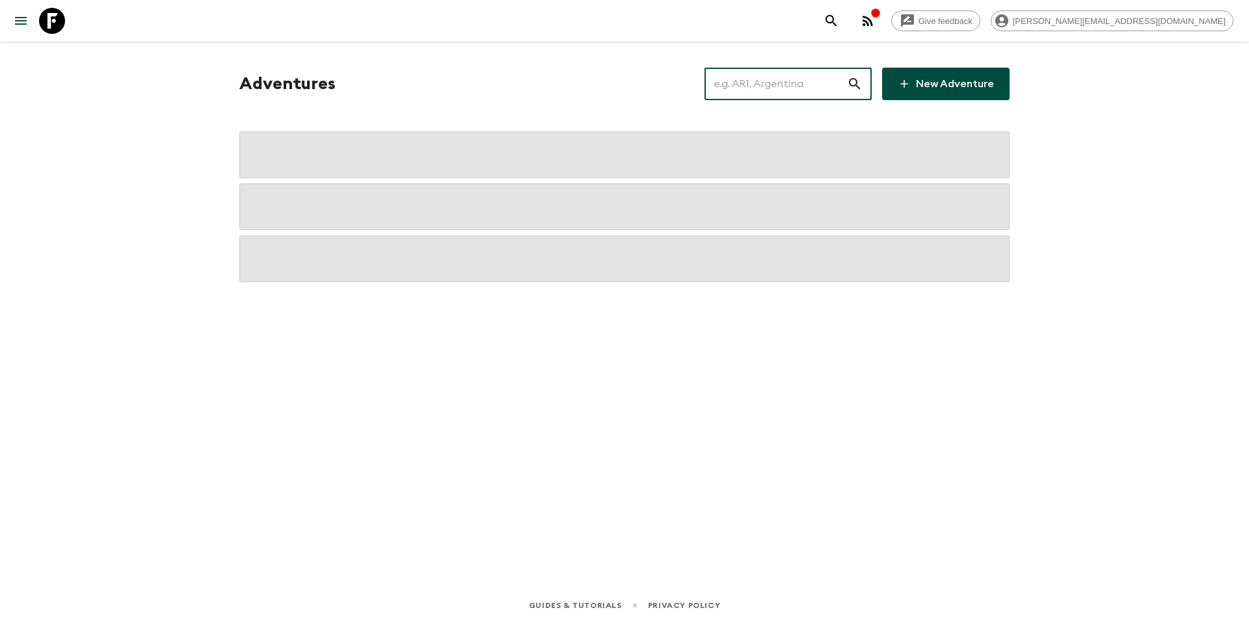
click at [806, 87] on input "text" at bounding box center [776, 84] width 143 height 36
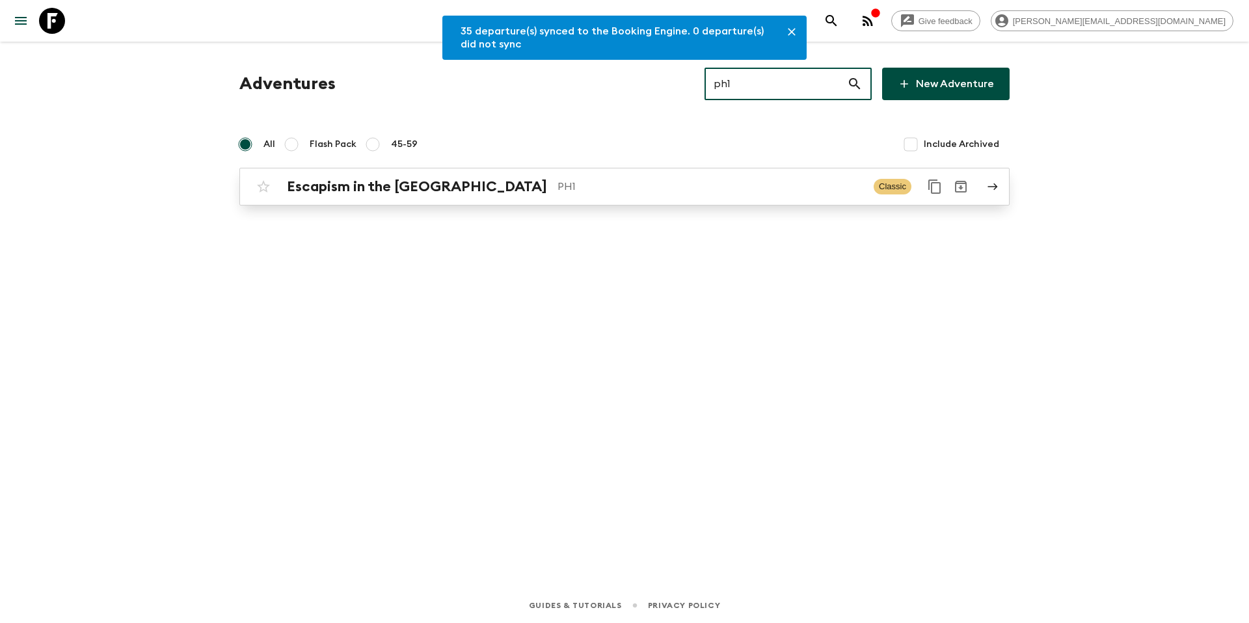
type input "ph1"
click at [598, 189] on p "PH1" at bounding box center [711, 187] width 306 height 16
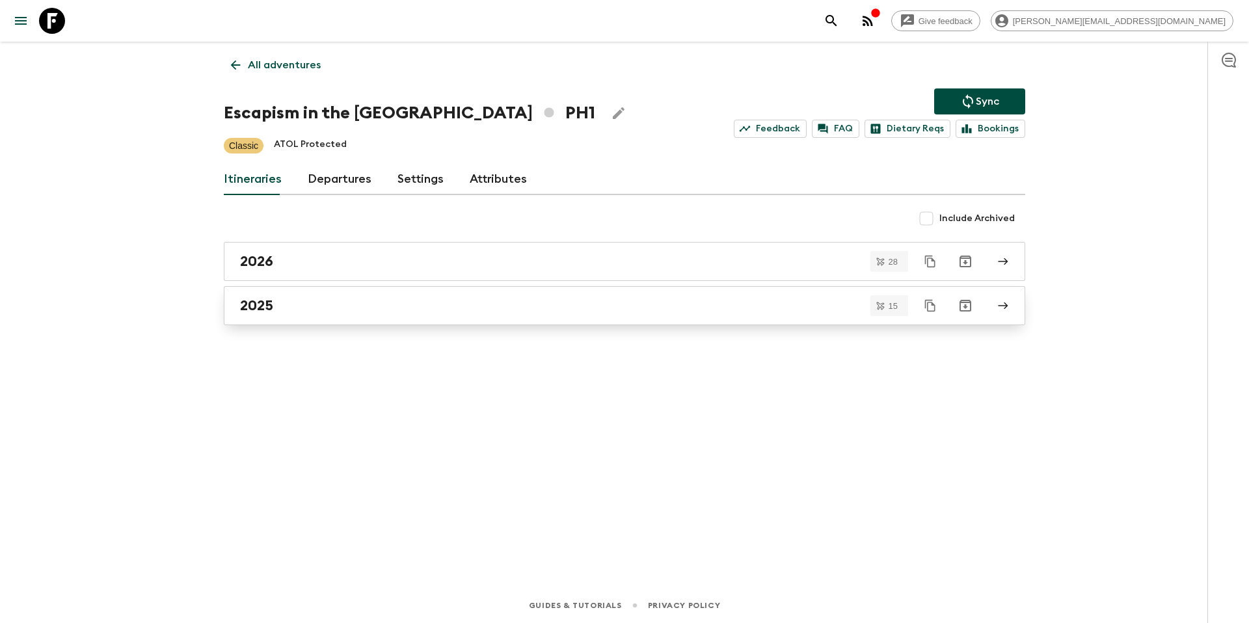
click at [308, 297] on div "2025" at bounding box center [612, 305] width 744 height 17
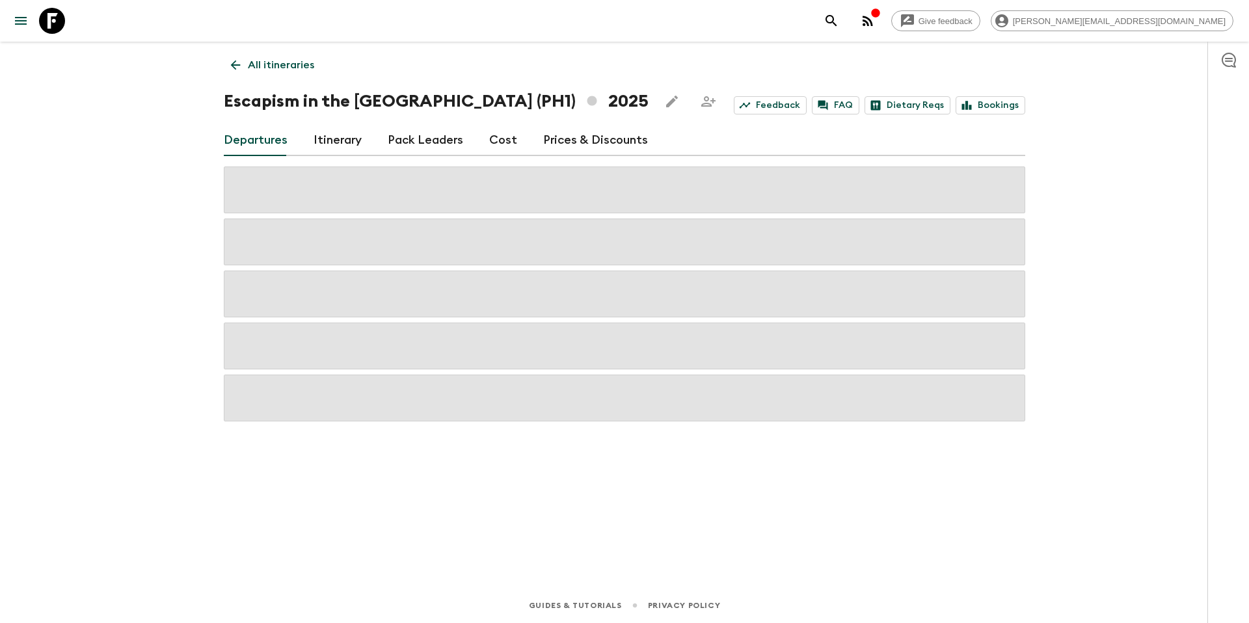
click at [535, 138] on div "Departures Itinerary Pack Leaders Cost Prices & Discounts" at bounding box center [625, 140] width 802 height 31
click at [561, 141] on link "Prices & Discounts" at bounding box center [595, 140] width 105 height 31
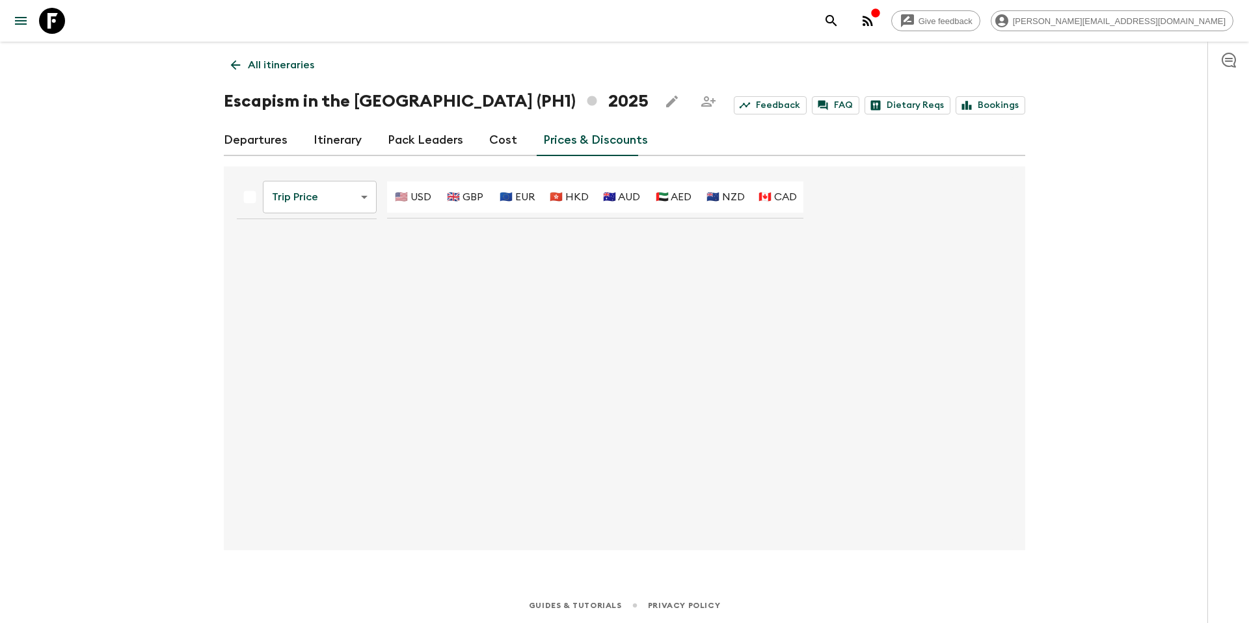
click at [327, 204] on body "Give feedback [PERSON_NAME][EMAIL_ADDRESS][DOMAIN_NAME] All itineraries Escapis…" at bounding box center [624, 311] width 1249 height 623
click at [321, 269] on li "Promotional Discount" at bounding box center [321, 270] width 129 height 21
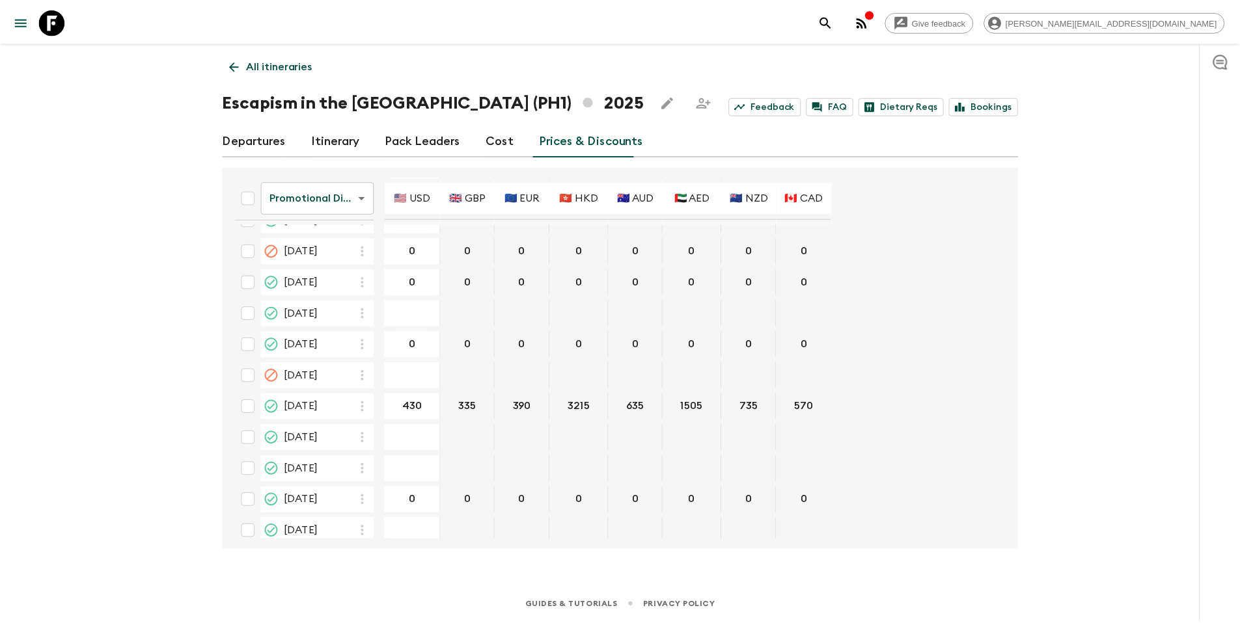
scroll to position [719, 0]
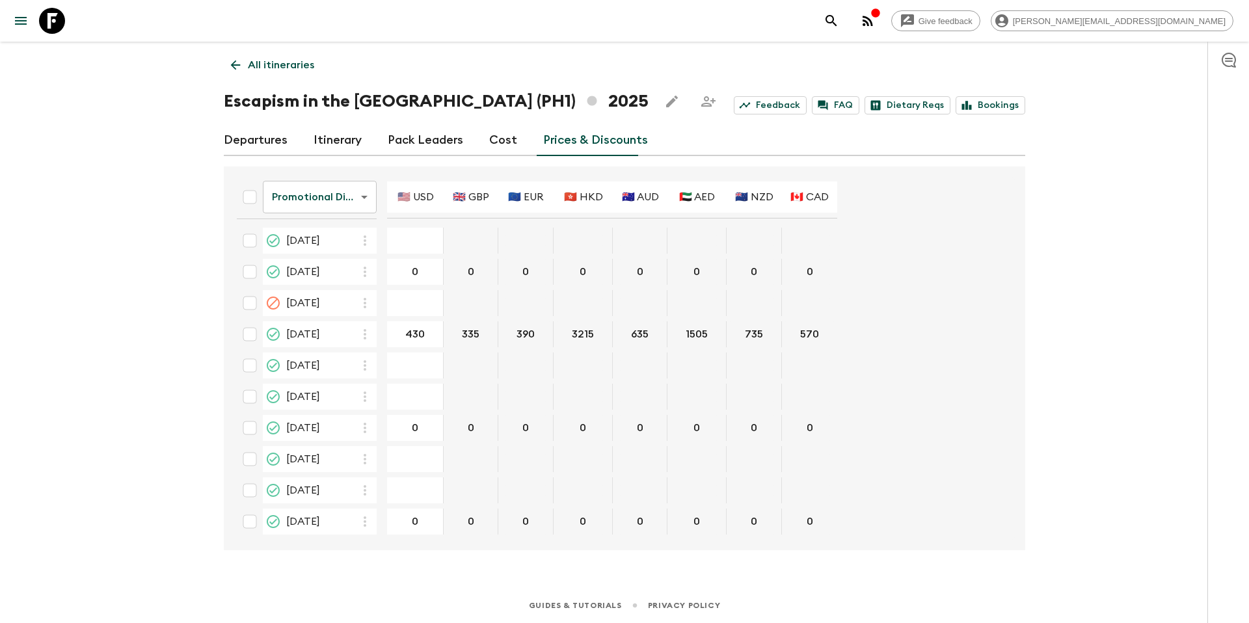
type input "575"
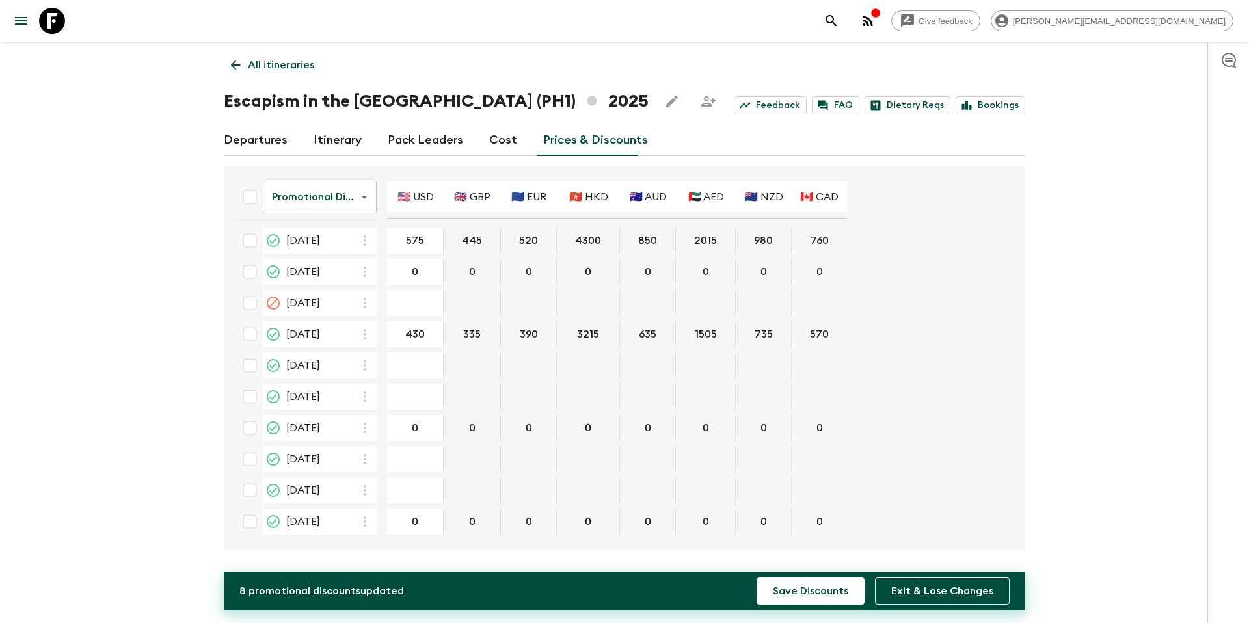
type input "595"
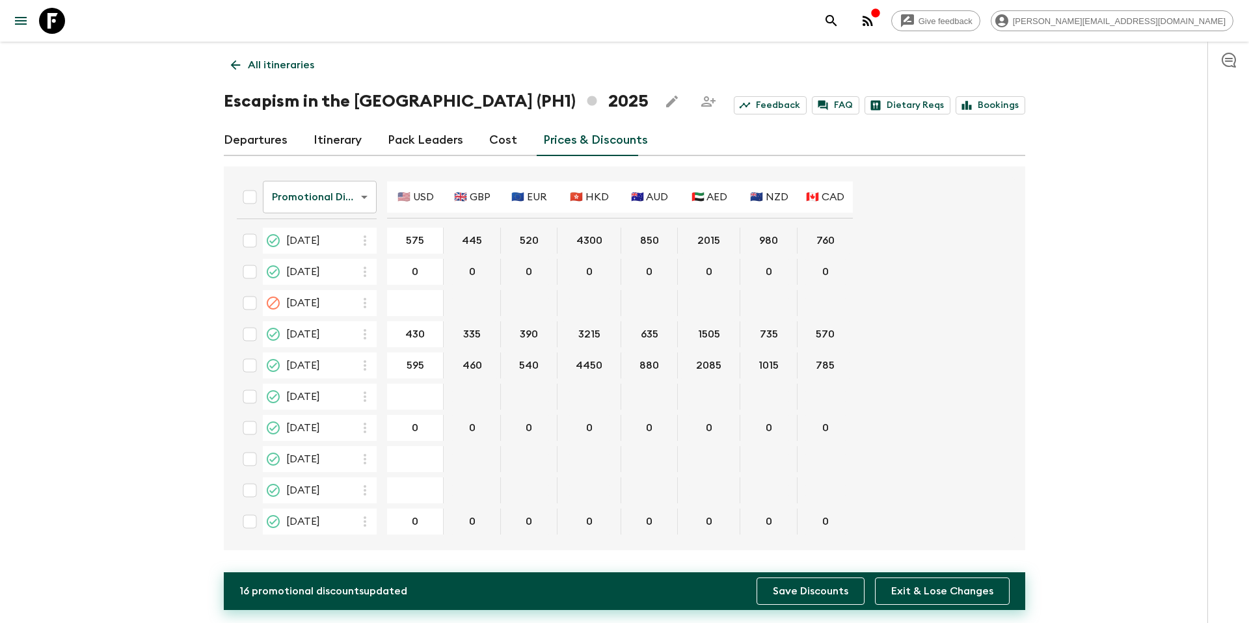
click at [817, 591] on button "Save Discounts" at bounding box center [811, 591] width 108 height 27
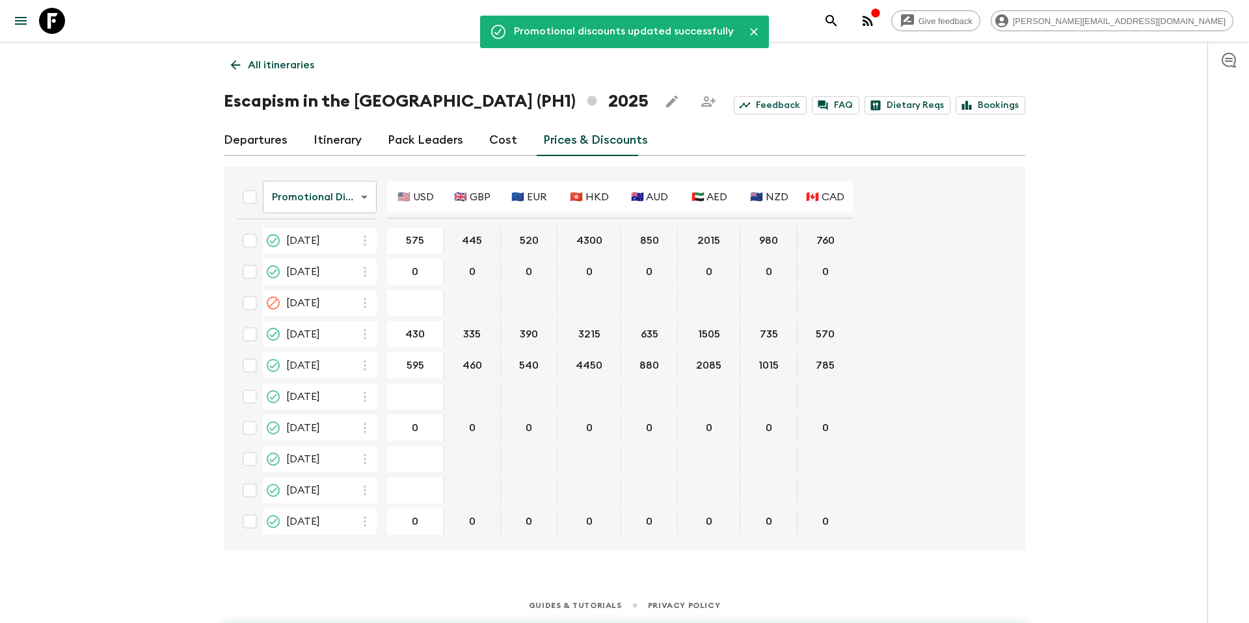
click at [294, 64] on p "All itineraries" at bounding box center [281, 65] width 66 height 16
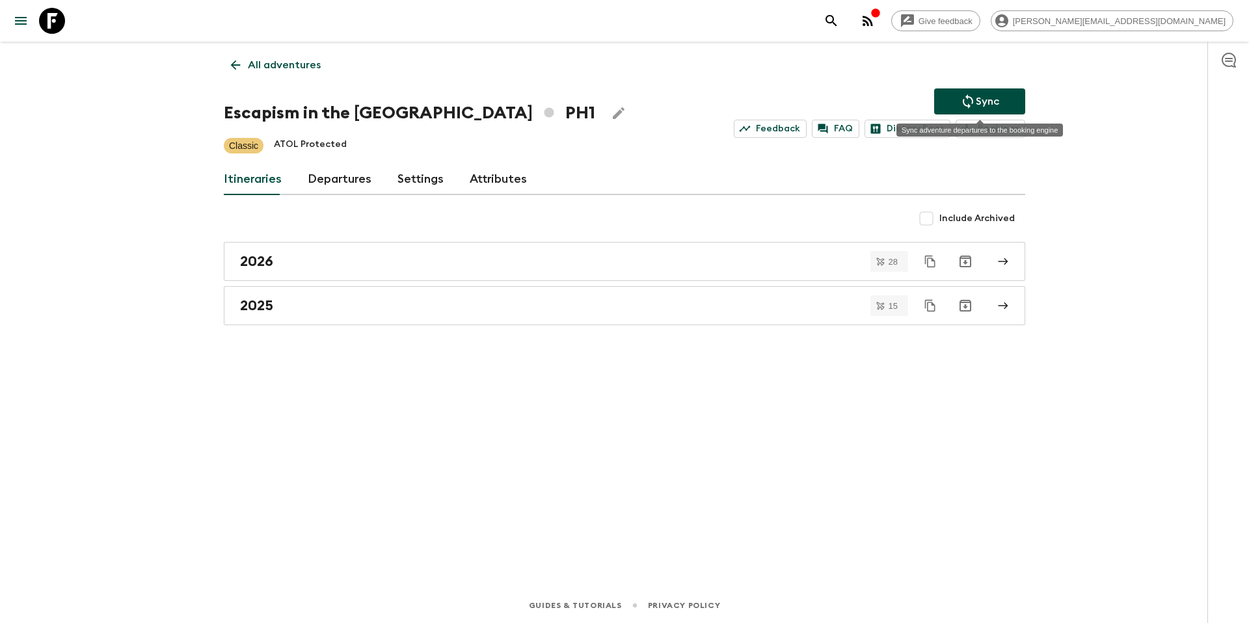
click at [977, 104] on p "Sync" at bounding box center [987, 102] width 23 height 16
click at [255, 64] on p "All adventures" at bounding box center [284, 65] width 73 height 16
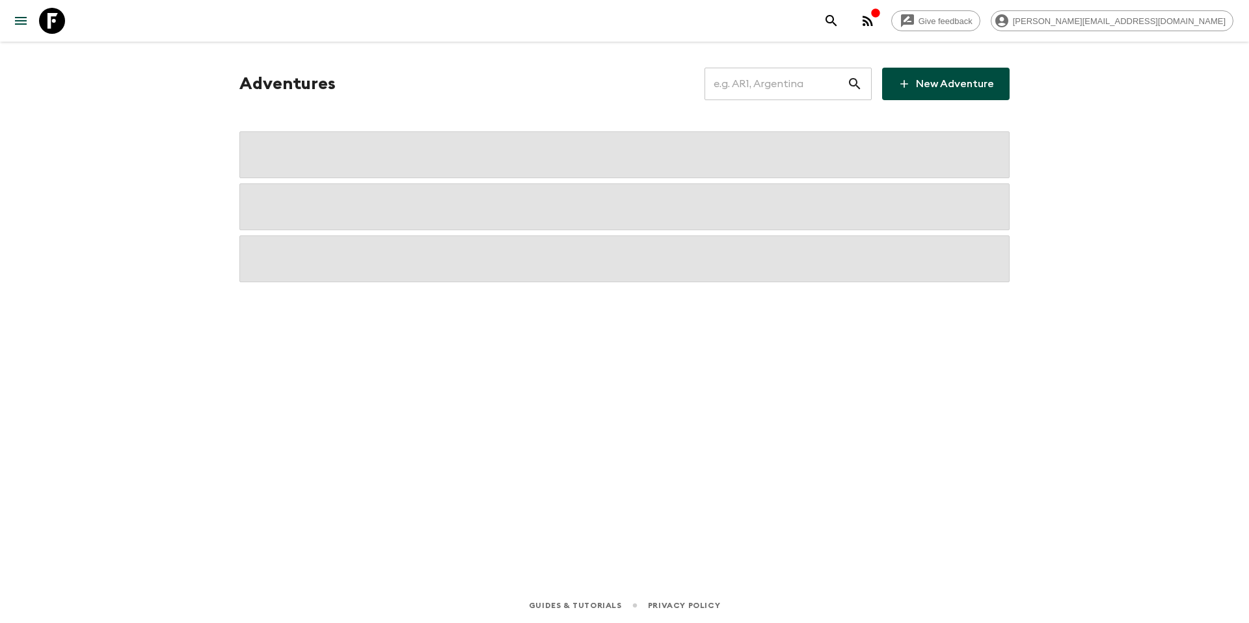
click at [769, 87] on input "text" at bounding box center [776, 84] width 143 height 36
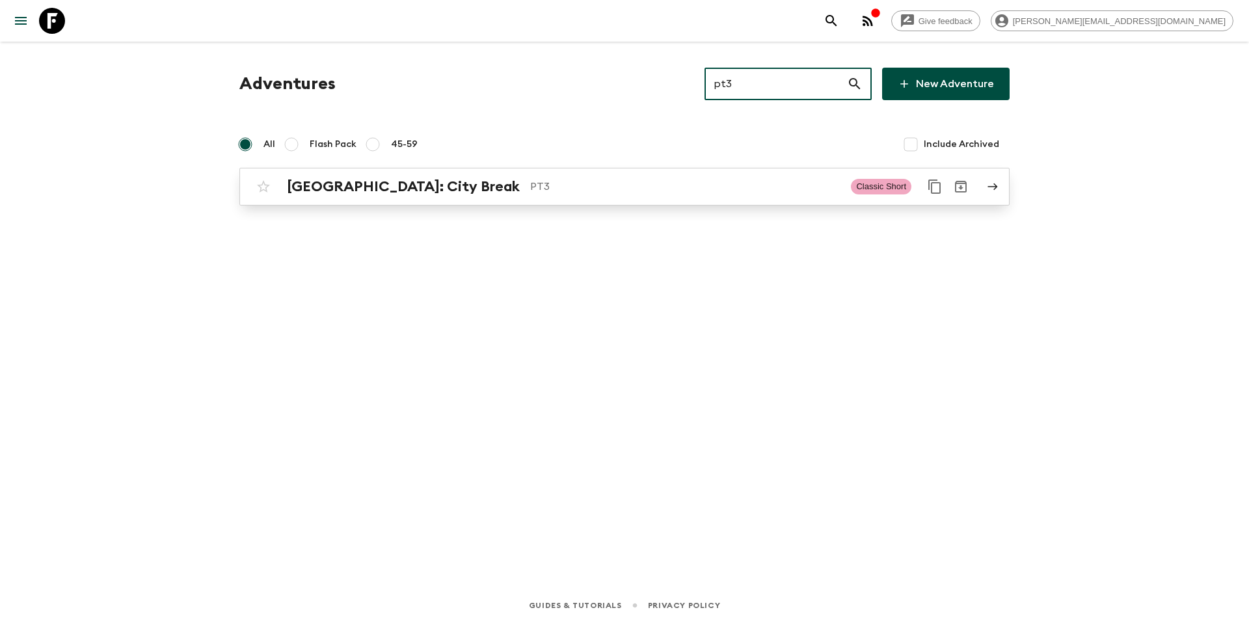
type input "pt3"
click at [567, 193] on p "PT3" at bounding box center [685, 187] width 310 height 16
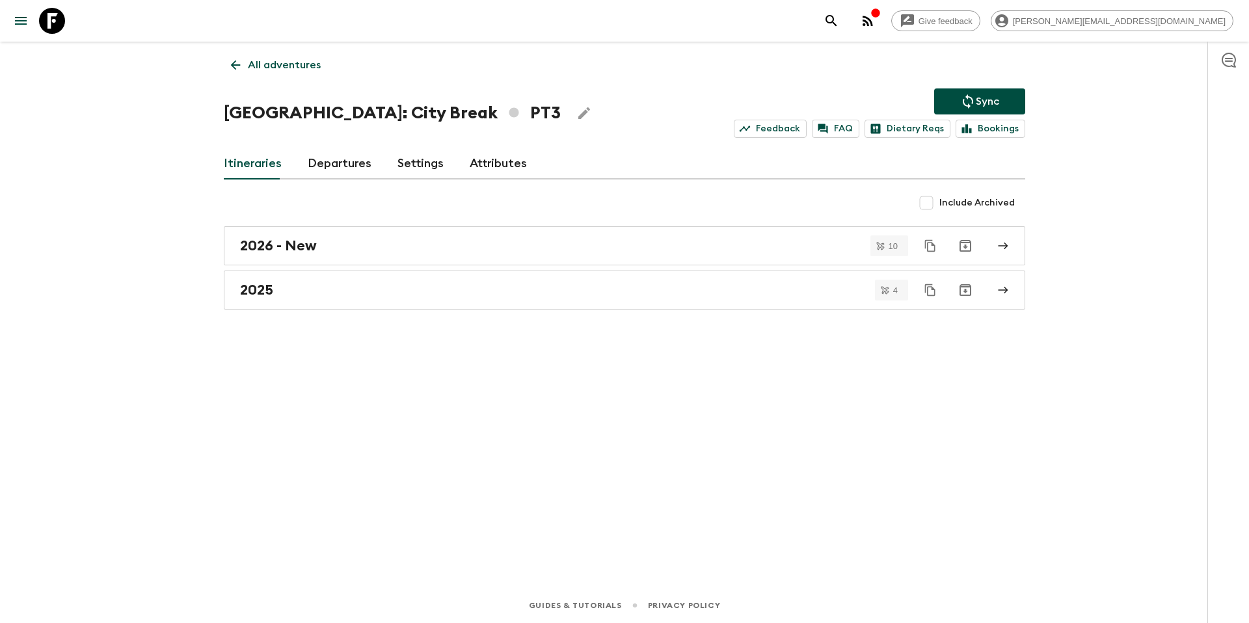
click at [332, 157] on link "Departures" at bounding box center [340, 163] width 64 height 31
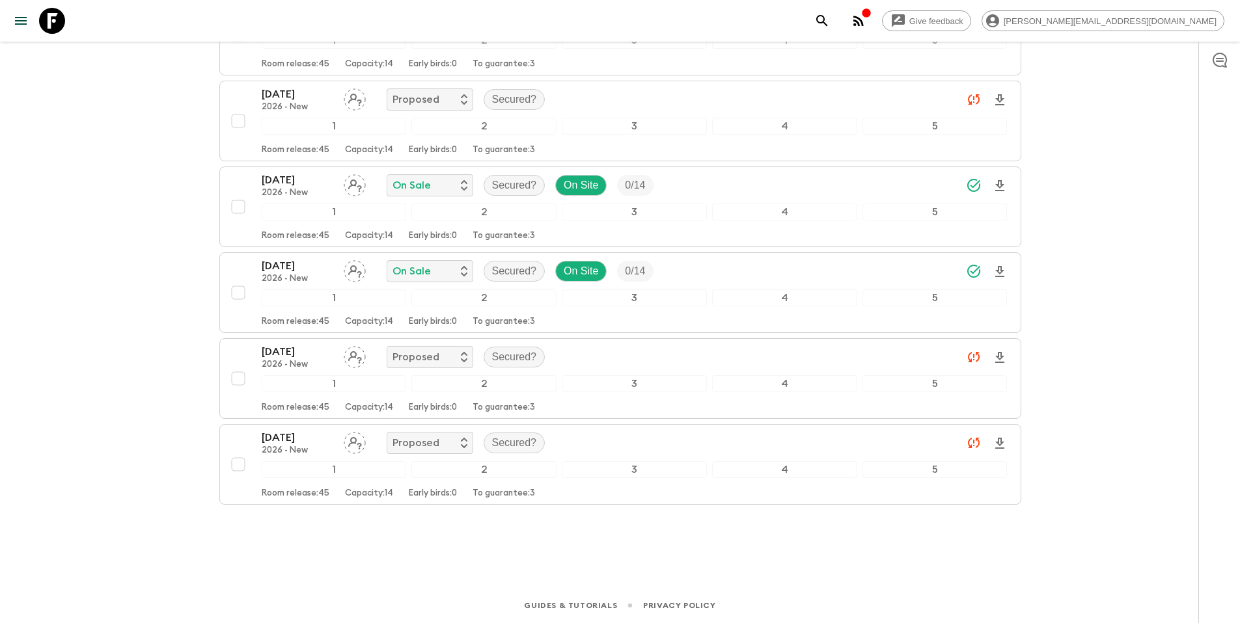
scroll to position [151, 0]
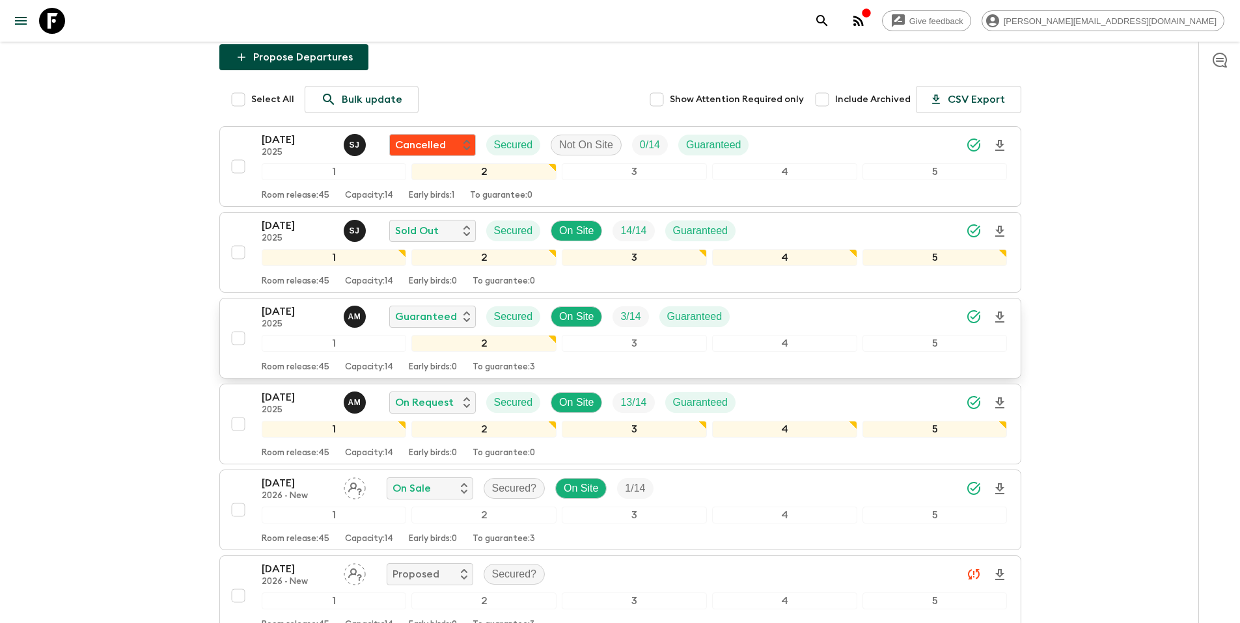
click at [794, 316] on div "[DATE] 2025 A M Guaranteed Secured On Site 3 / 14 Guaranteed" at bounding box center [635, 317] width 746 height 26
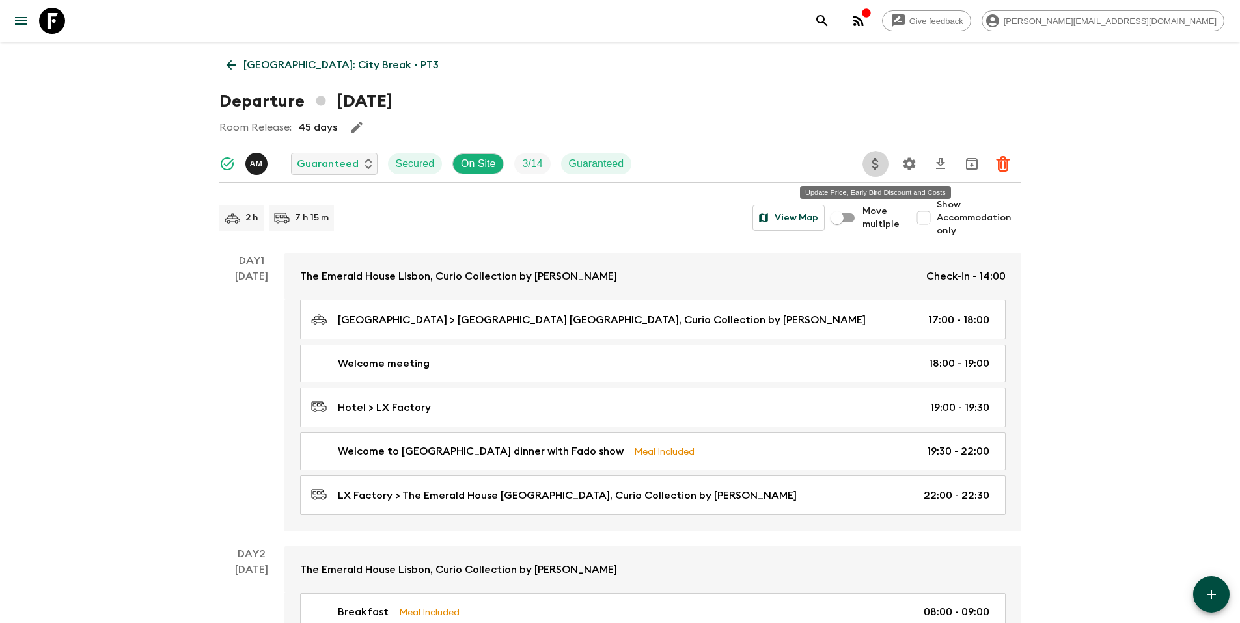
click at [878, 167] on icon "Update Price, Early Bird Discount and Costs" at bounding box center [875, 164] width 16 height 16
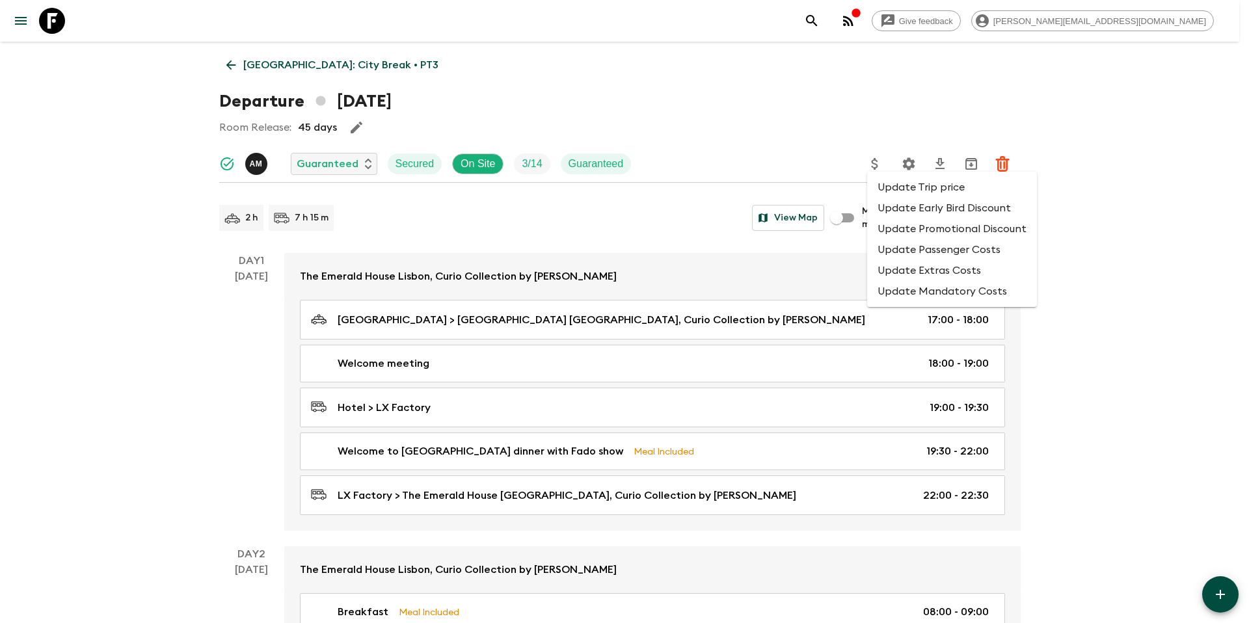
click at [899, 230] on li "Update Promotional Discount" at bounding box center [952, 229] width 170 height 21
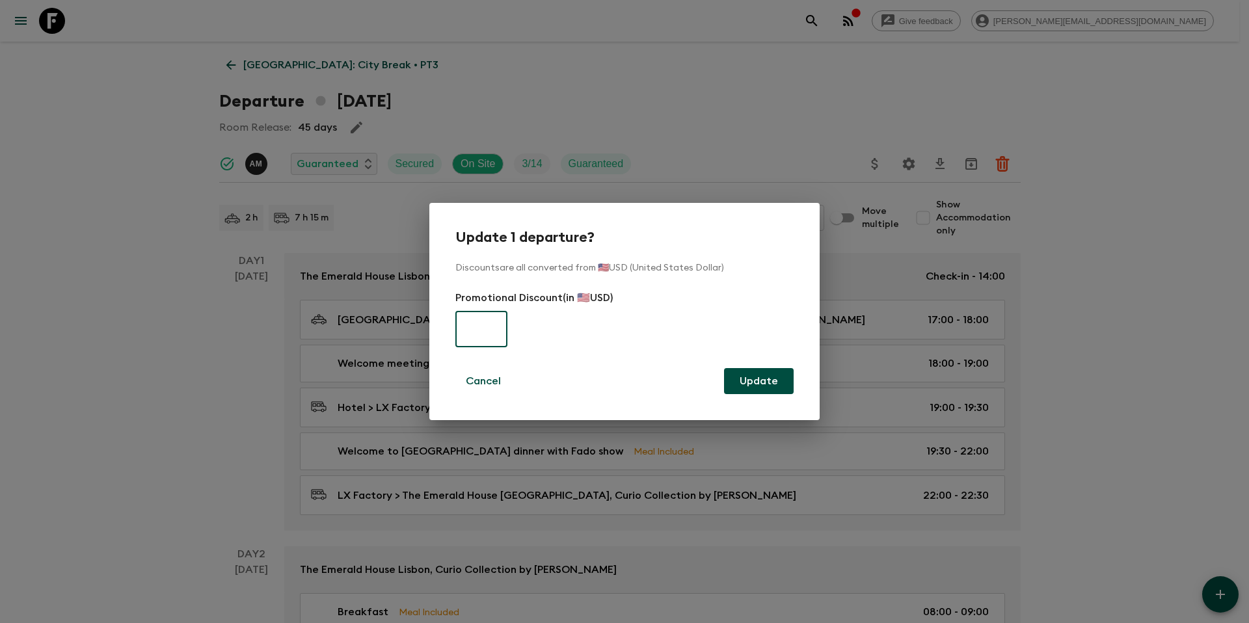
paste input "310"
type input "310"
click at [750, 378] on button "Update" at bounding box center [759, 381] width 70 height 26
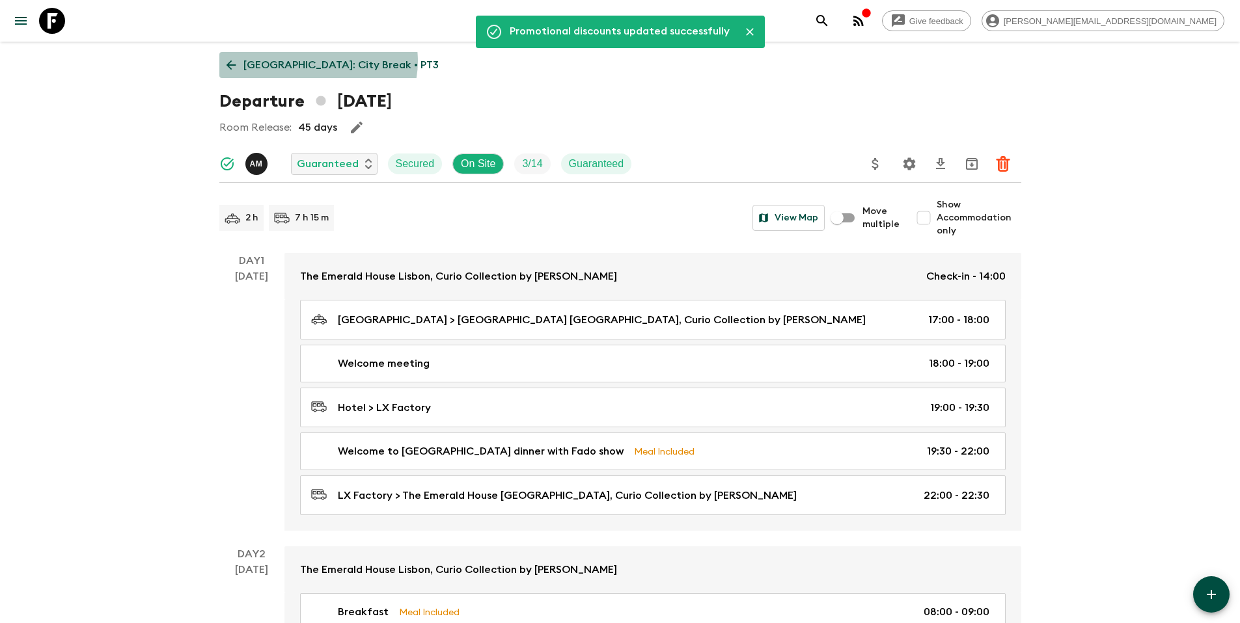
click at [317, 61] on p "[GEOGRAPHIC_DATA]: City Break • PT3" at bounding box center [340, 65] width 195 height 16
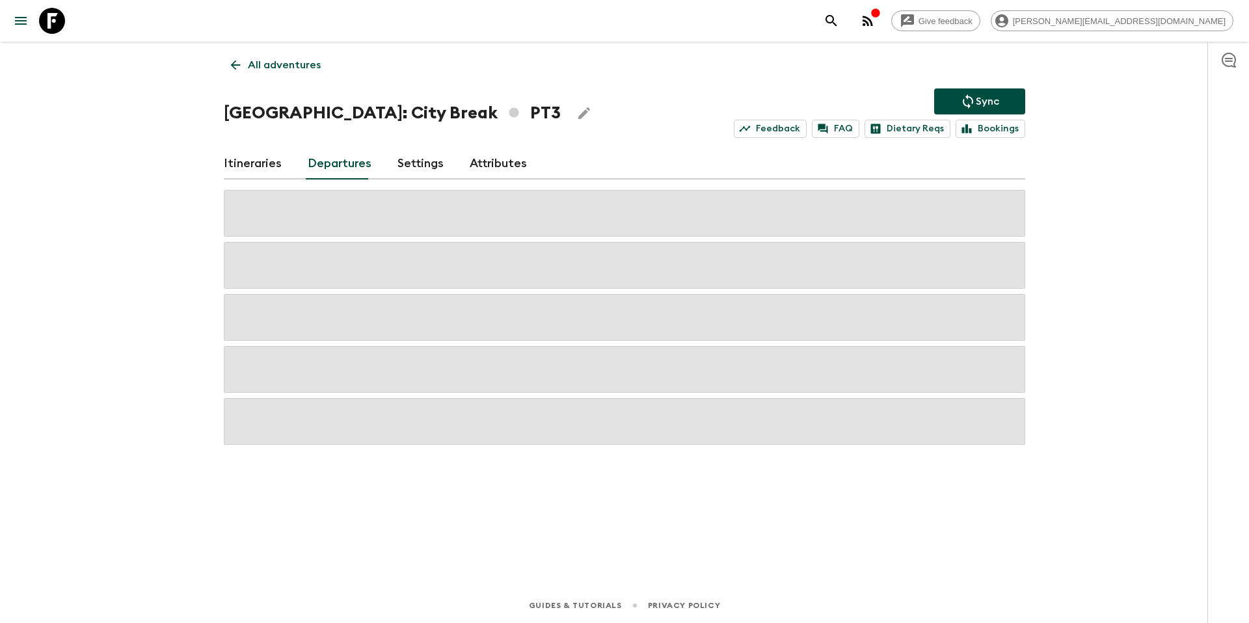
drag, startPoint x: 994, startPoint y: 97, endPoint x: 999, endPoint y: 102, distance: 6.9
click at [994, 98] on p "Sync" at bounding box center [987, 102] width 23 height 16
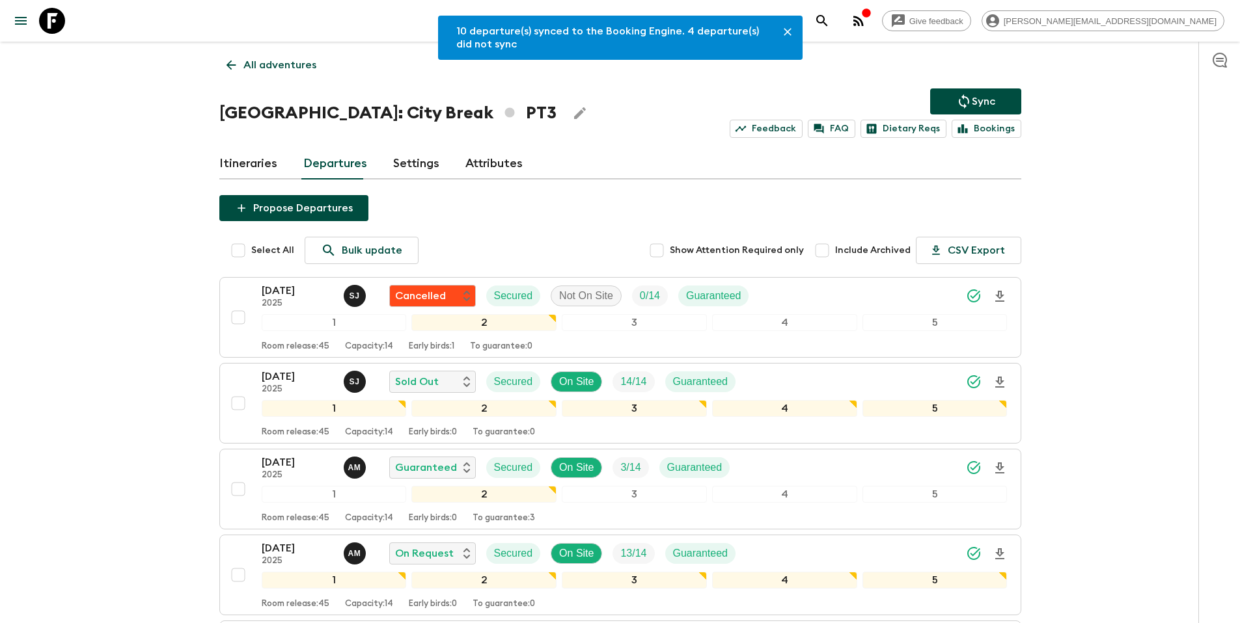
click at [272, 68] on p "All adventures" at bounding box center [279, 65] width 73 height 16
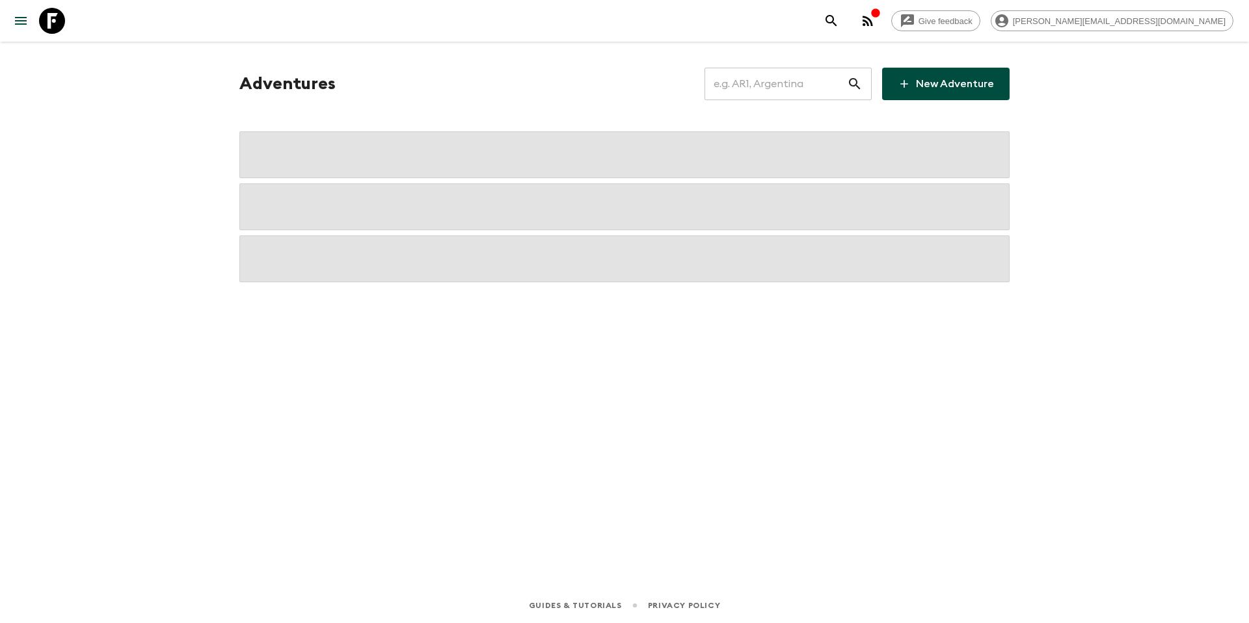
click at [798, 97] on input "text" at bounding box center [776, 84] width 143 height 36
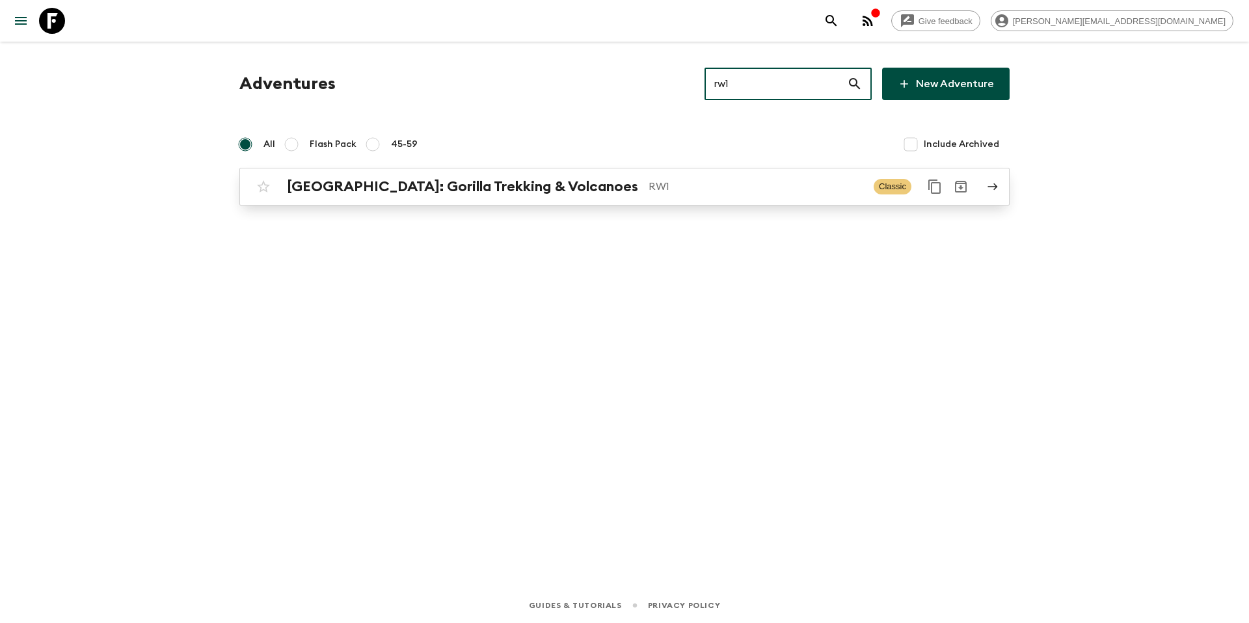
type input "rw1"
click at [649, 191] on p "RW1" at bounding box center [756, 187] width 215 height 16
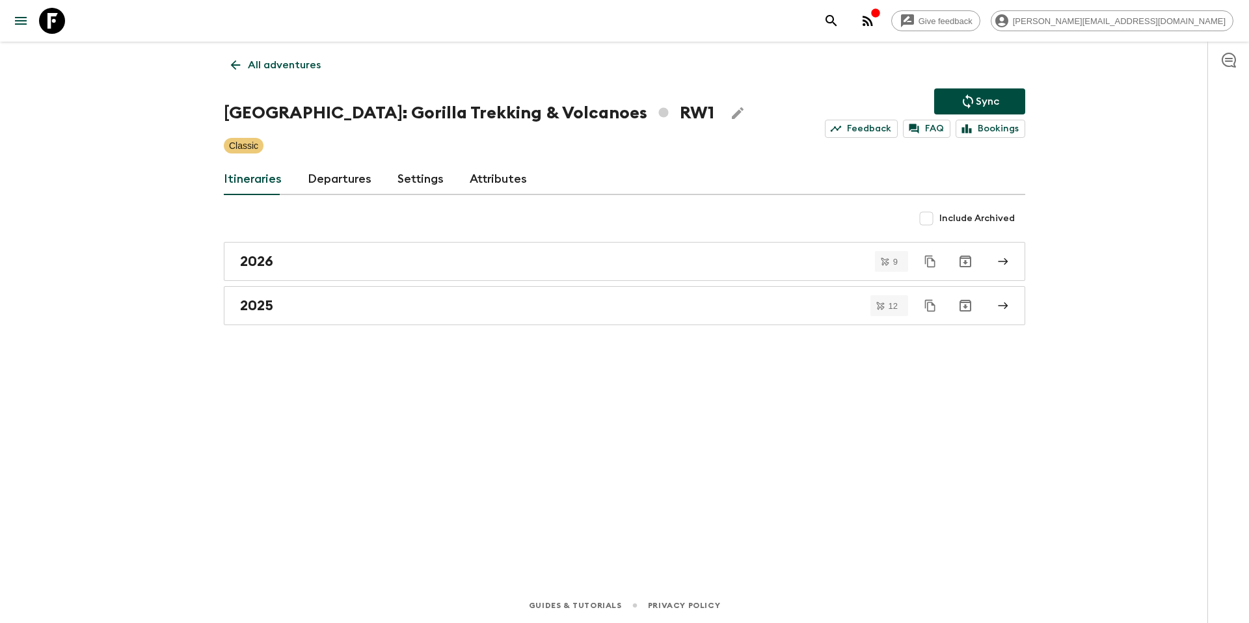
click at [346, 185] on link "Departures" at bounding box center [340, 179] width 64 height 31
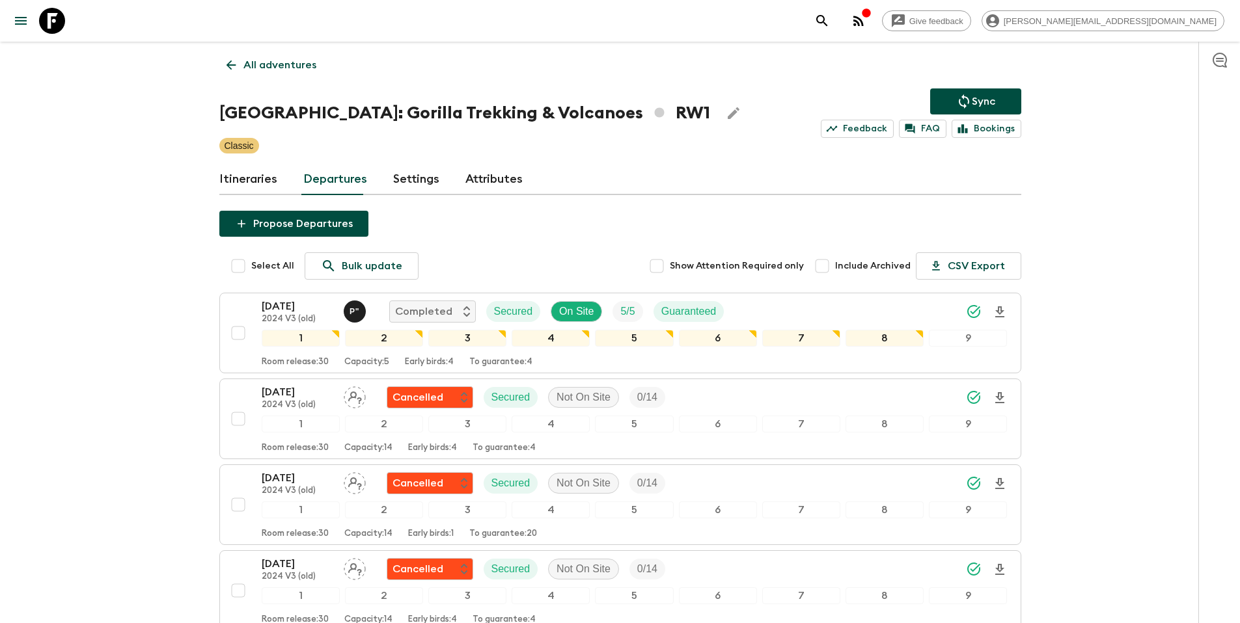
scroll to position [2314, 0]
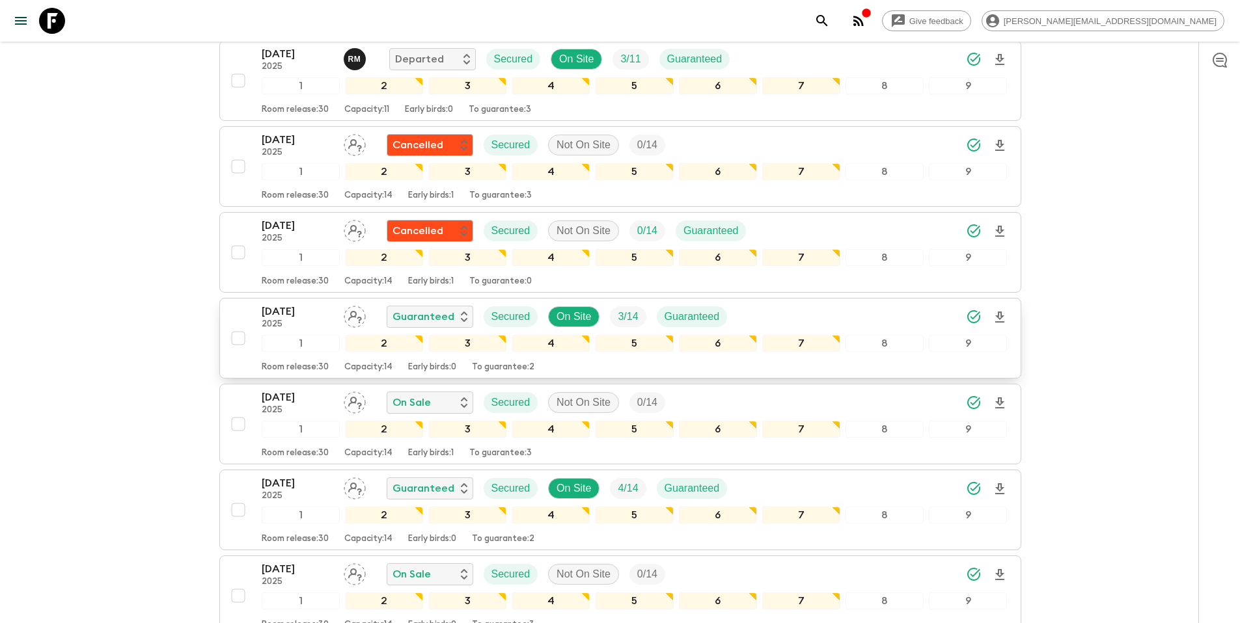
click at [774, 320] on div "[DATE] 2025 Guaranteed Secured On Site 3 / 14 Guaranteed" at bounding box center [635, 317] width 746 height 26
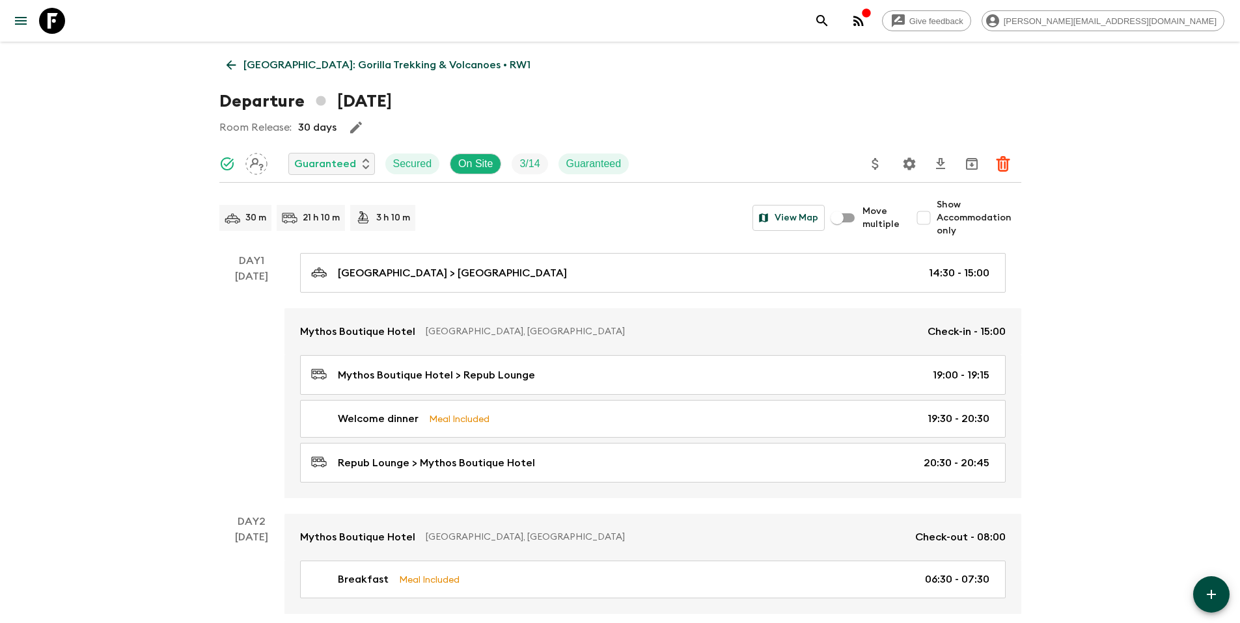
click at [875, 165] on icon "Update Price, Early Bird Discount and Costs" at bounding box center [875, 164] width 16 height 16
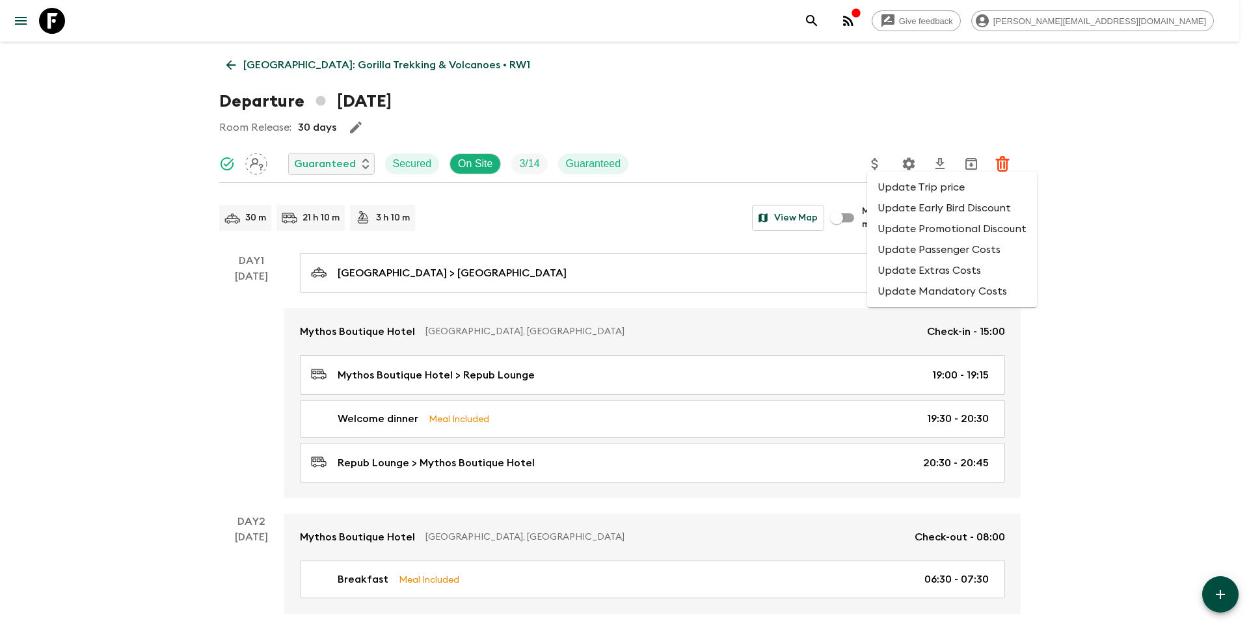
click at [912, 232] on li "Update Promotional Discount" at bounding box center [952, 229] width 170 height 21
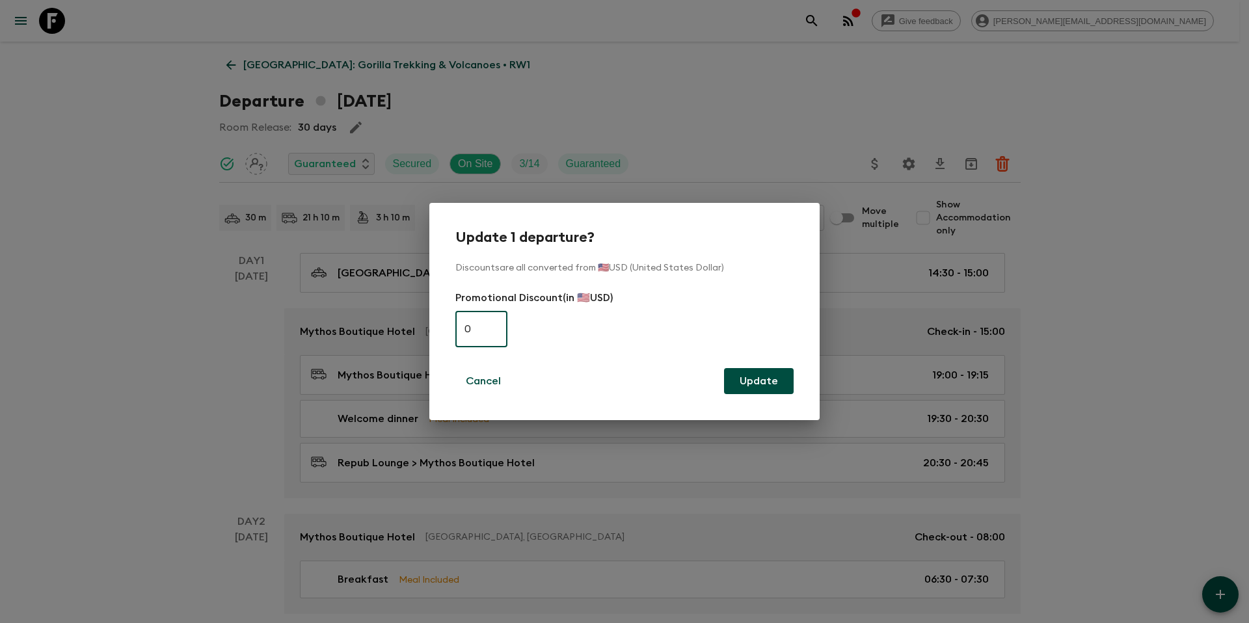
paste input "39"
type input "390"
click at [785, 377] on button "Update" at bounding box center [759, 381] width 70 height 26
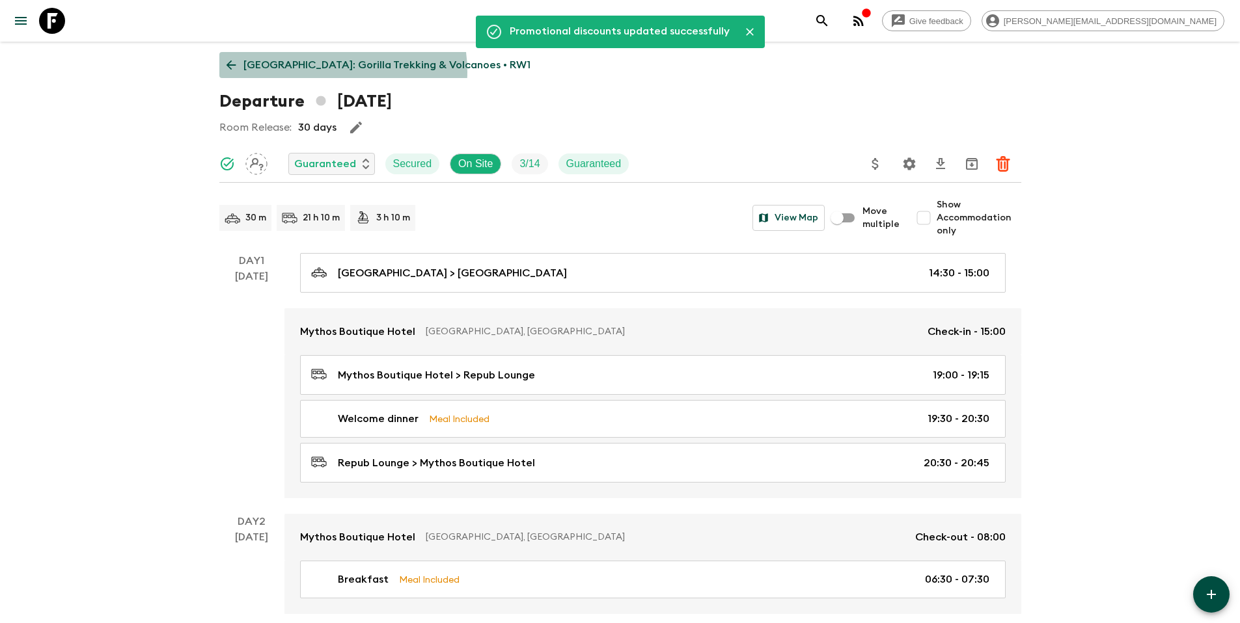
click at [319, 72] on p "[GEOGRAPHIC_DATA]: Gorilla Trekking & Volcanoes • RW1" at bounding box center [386, 65] width 287 height 16
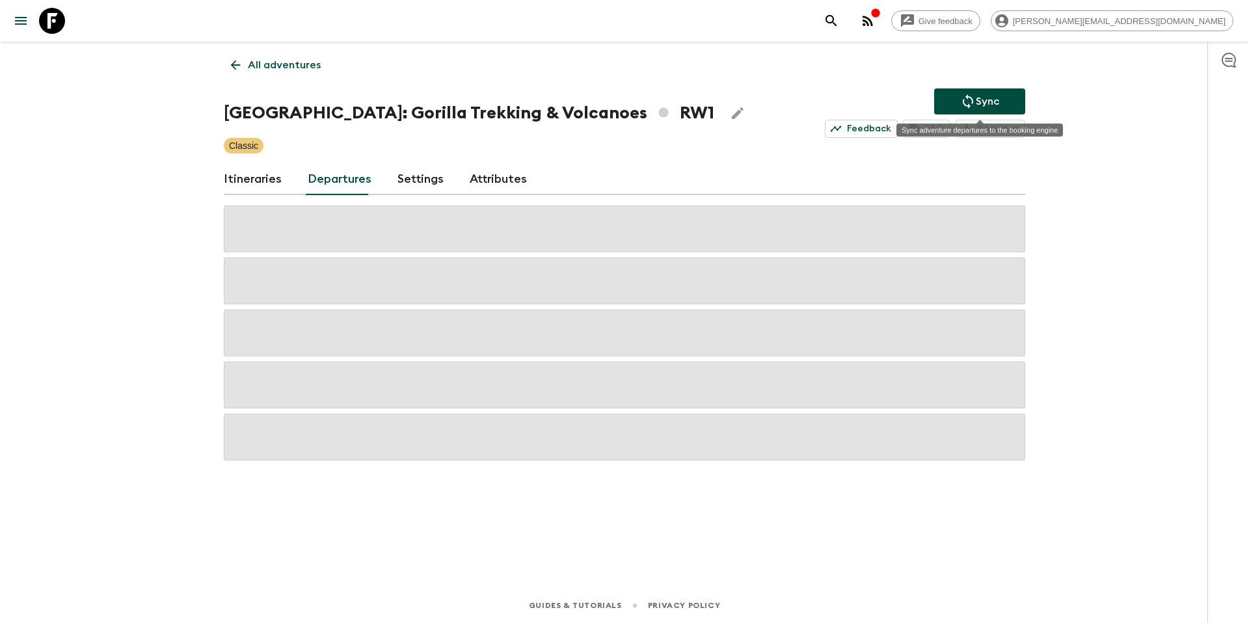
drag, startPoint x: 998, startPoint y: 105, endPoint x: 1153, endPoint y: 179, distance: 171.7
click at [998, 105] on p "Sync" at bounding box center [987, 102] width 23 height 16
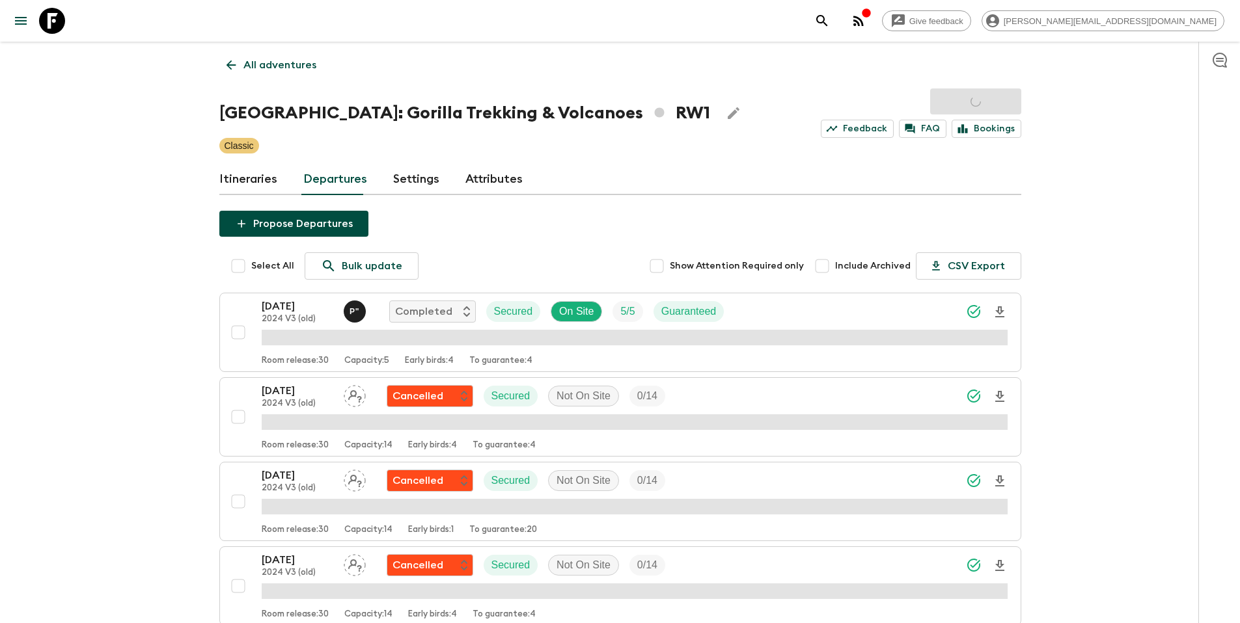
click at [289, 68] on p "All adventures" at bounding box center [279, 65] width 73 height 16
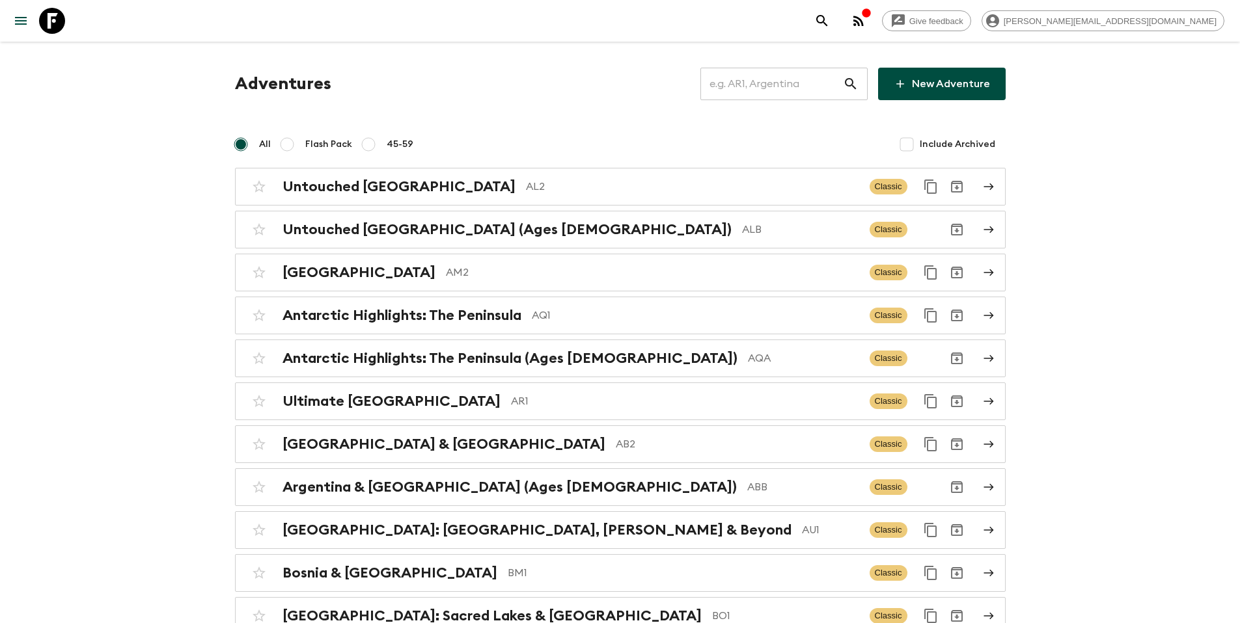
click at [774, 90] on input "text" at bounding box center [771, 84] width 143 height 36
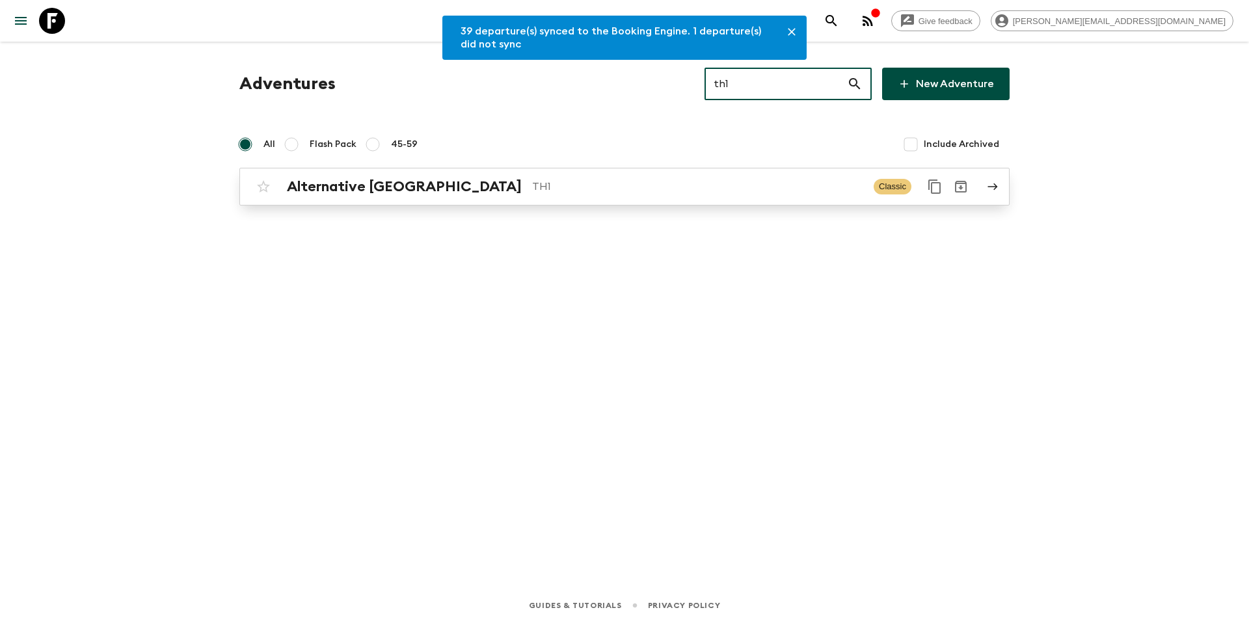
type input "th1"
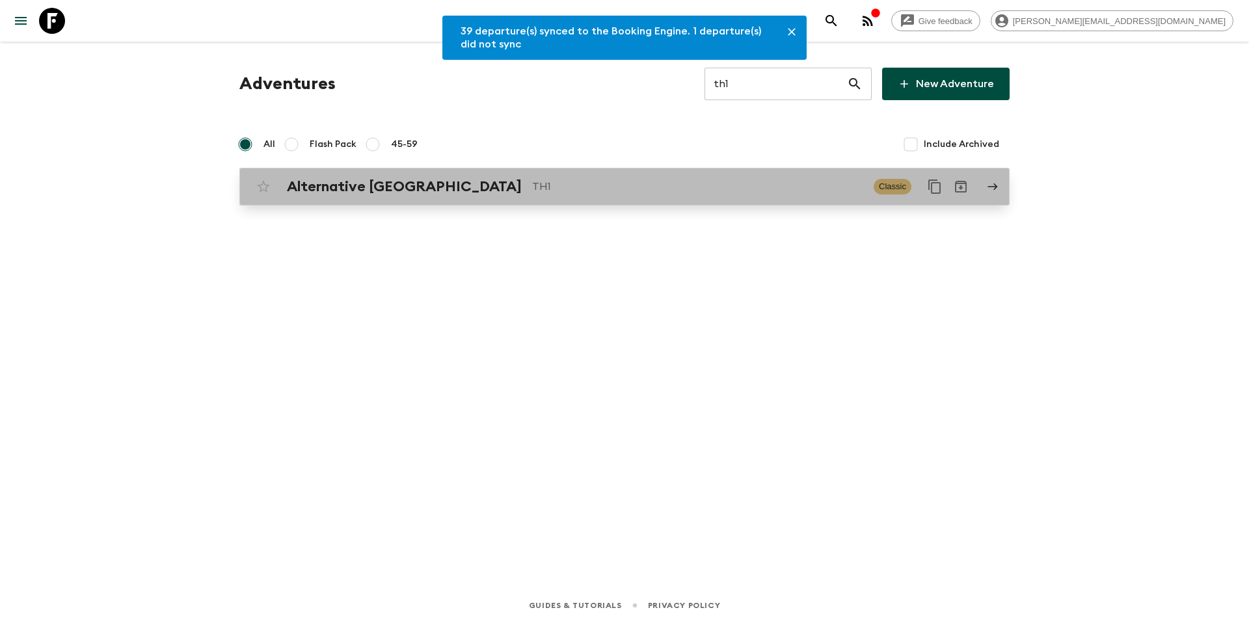
click at [563, 188] on p "TH1" at bounding box center [697, 187] width 331 height 16
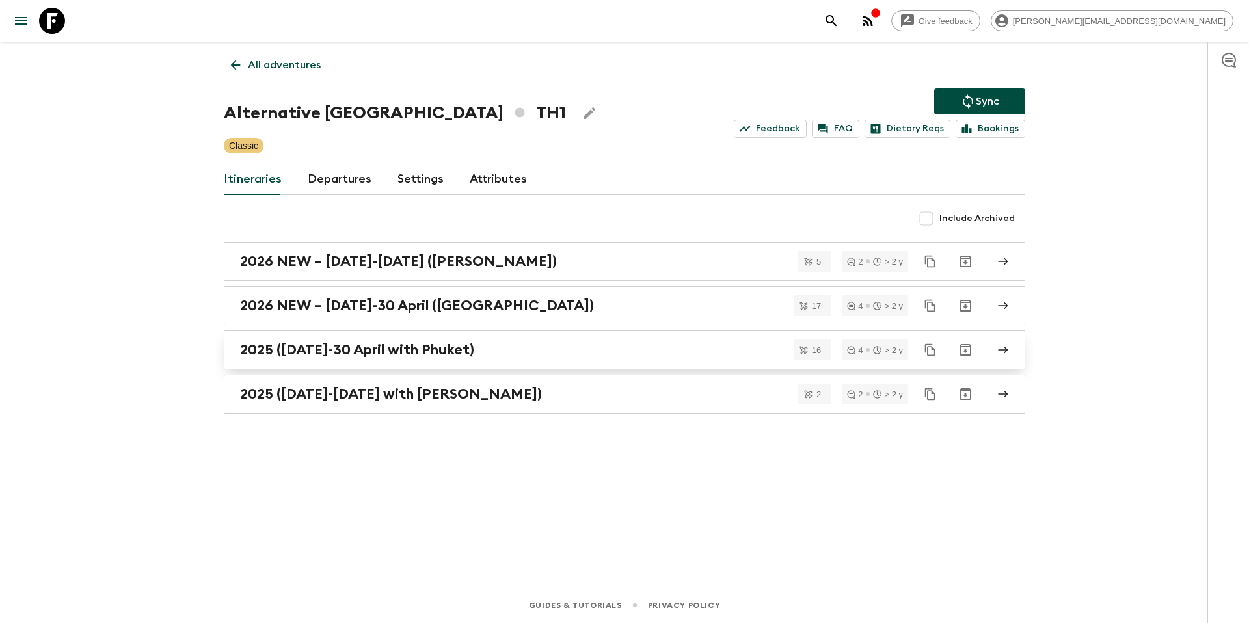
click at [291, 348] on h2 "2025 ([DATE]-30 April with Phuket)" at bounding box center [357, 350] width 234 height 17
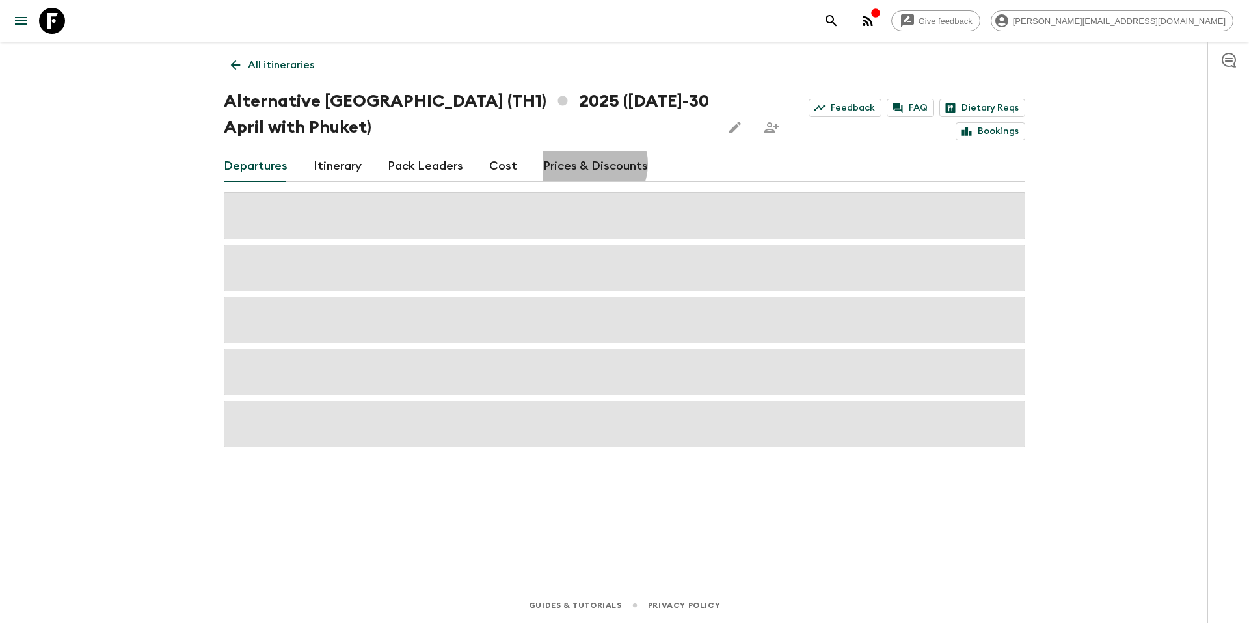
click at [582, 164] on link "Prices & Discounts" at bounding box center [595, 166] width 105 height 31
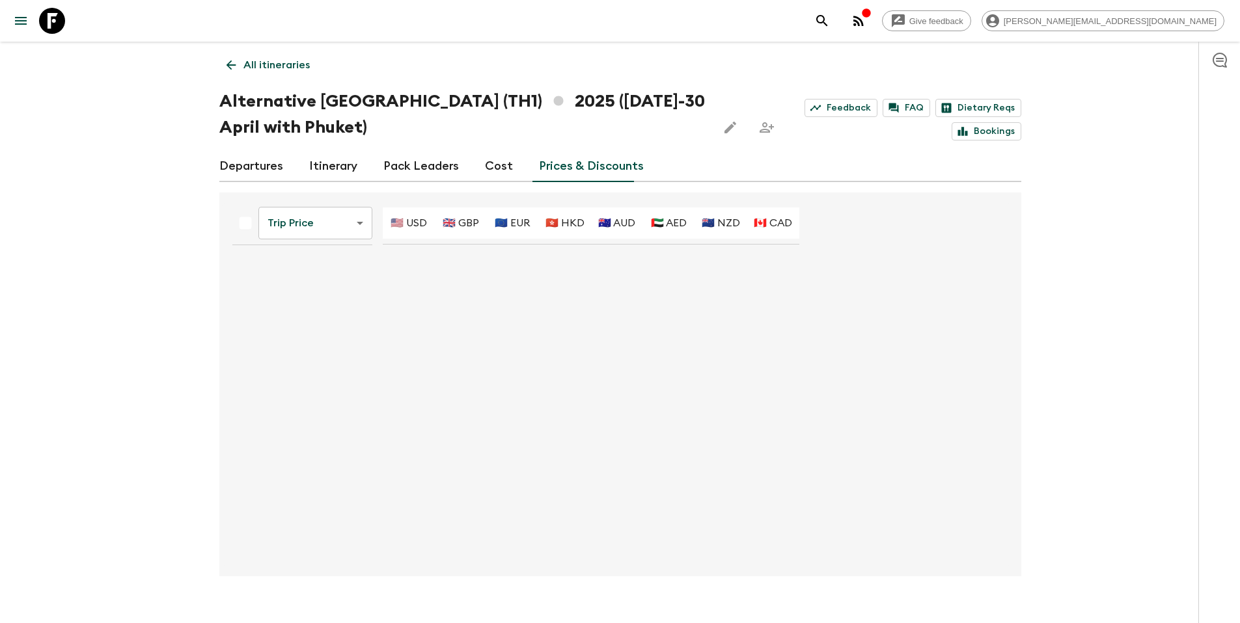
click at [292, 225] on body "Give feedback [PERSON_NAME][EMAIL_ADDRESS][DOMAIN_NAME] All itineraries Alterna…" at bounding box center [620, 324] width 1240 height 648
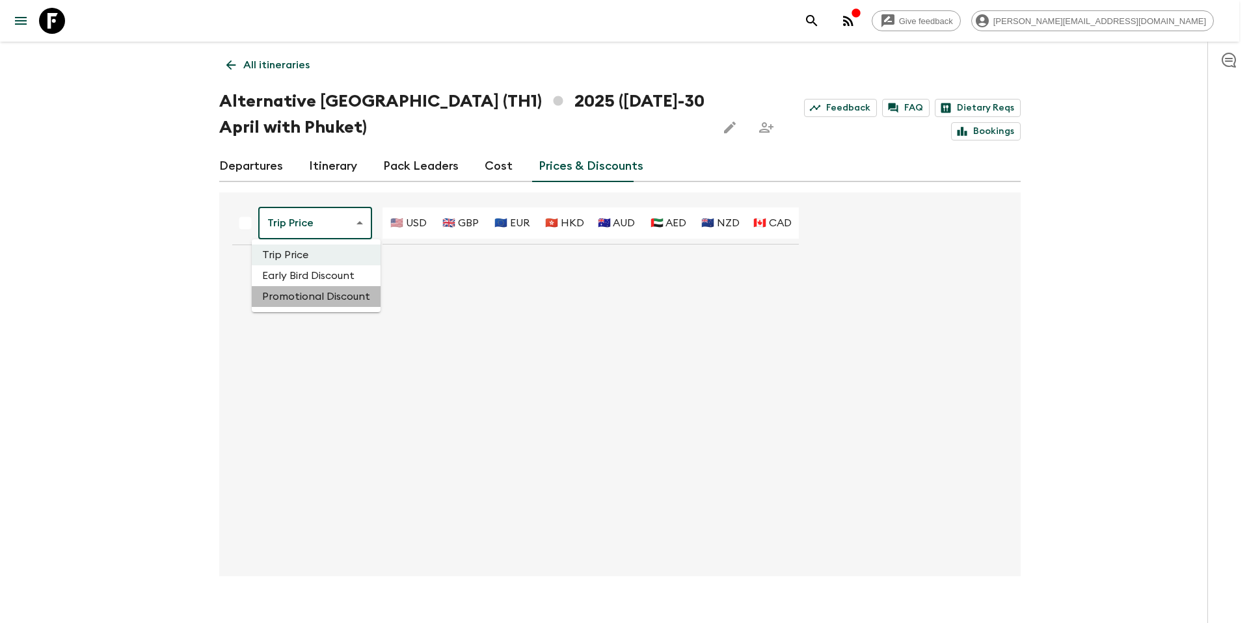
click at [318, 293] on li "Promotional Discount" at bounding box center [316, 296] width 129 height 21
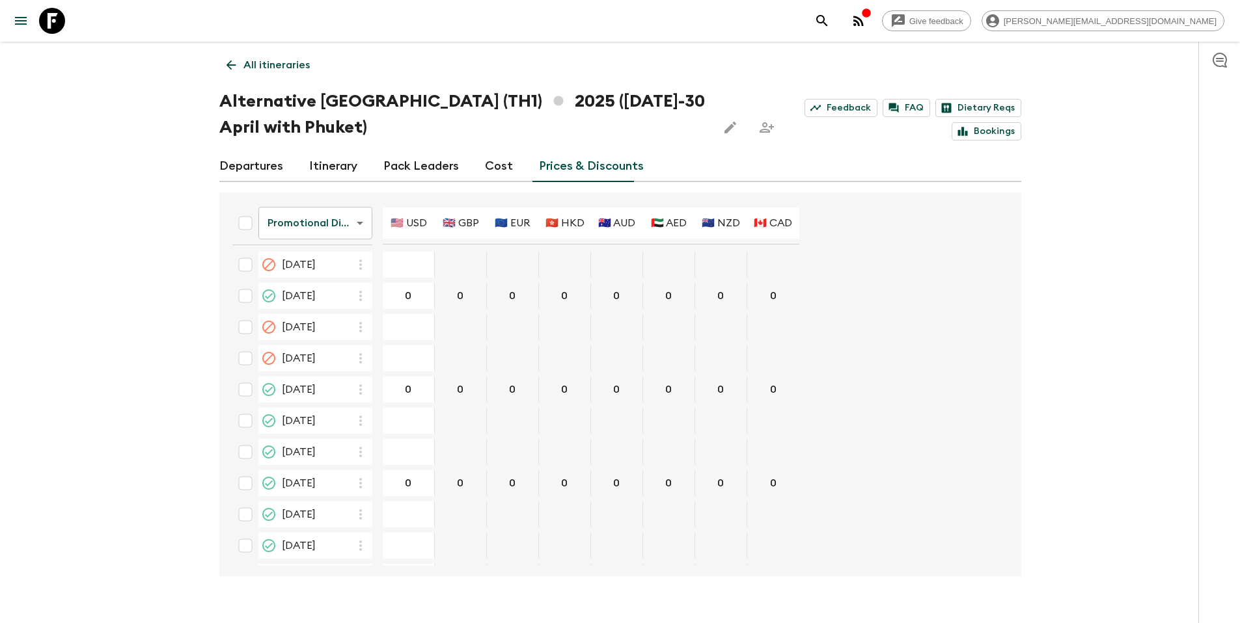
scroll to position [2241, 0]
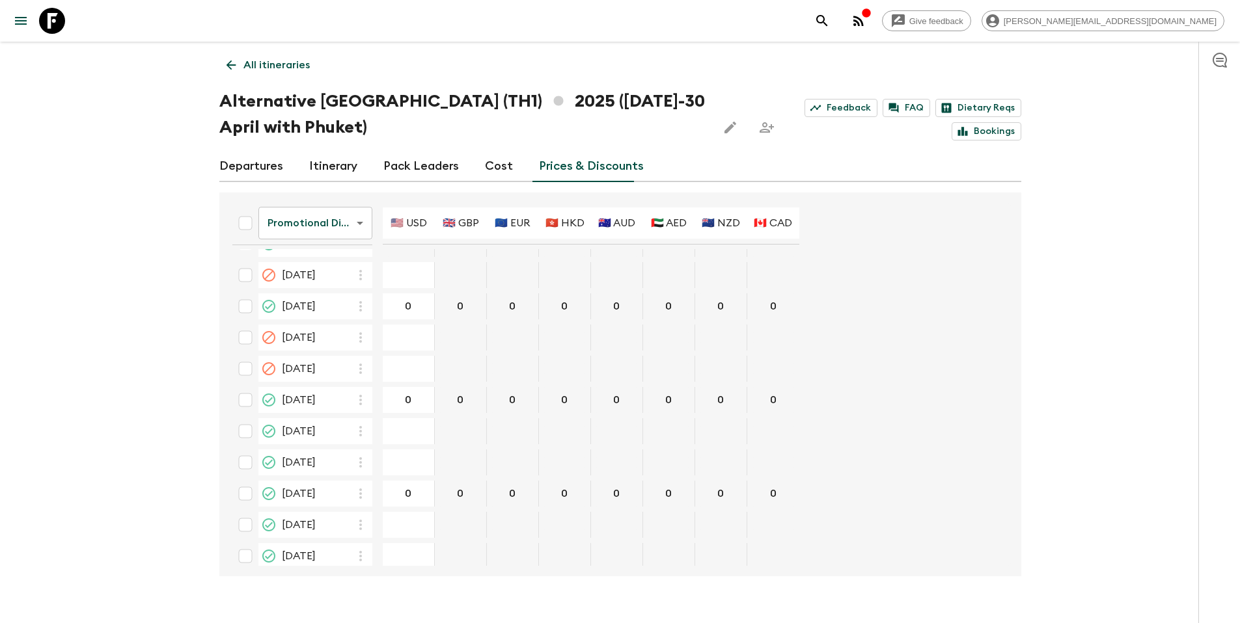
type input "395"
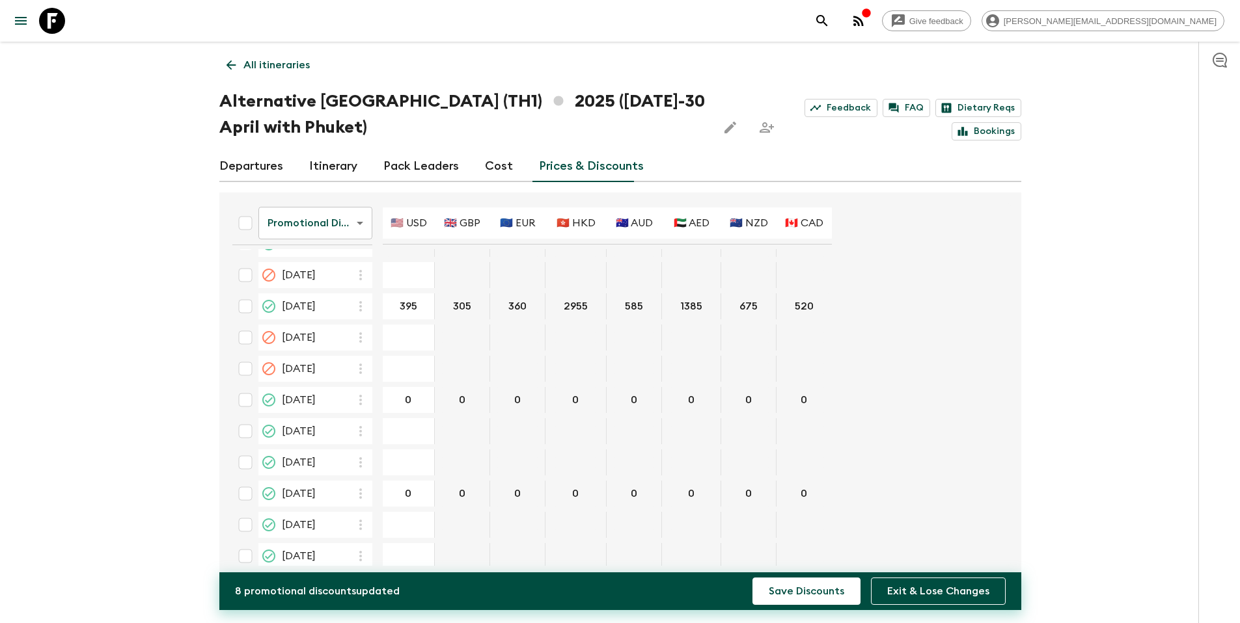
scroll to position [2244, 0]
type input "420"
type input "475"
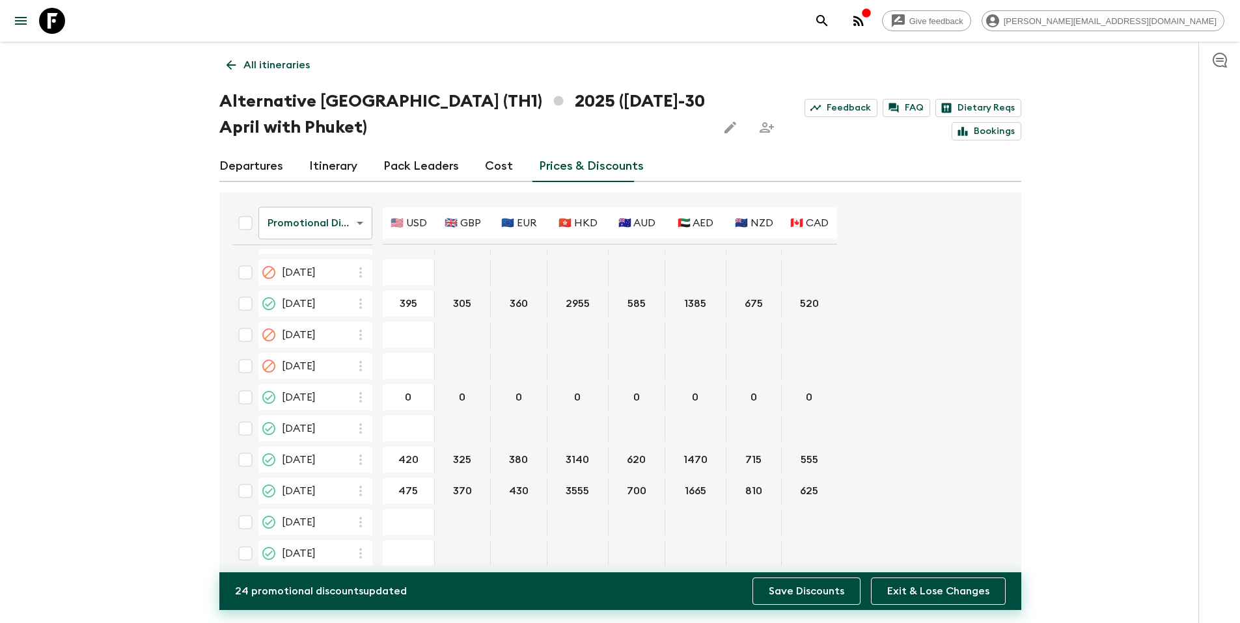
click at [808, 584] on button "Save Discounts" at bounding box center [806, 591] width 108 height 27
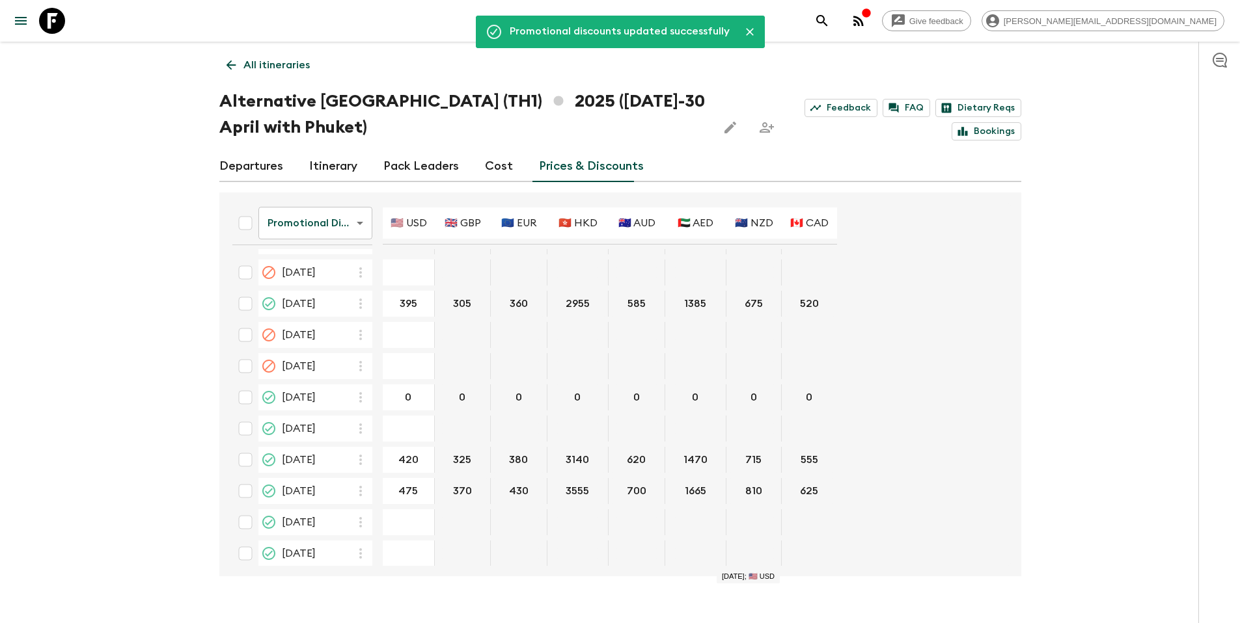
click at [288, 71] on p "All itineraries" at bounding box center [276, 65] width 66 height 16
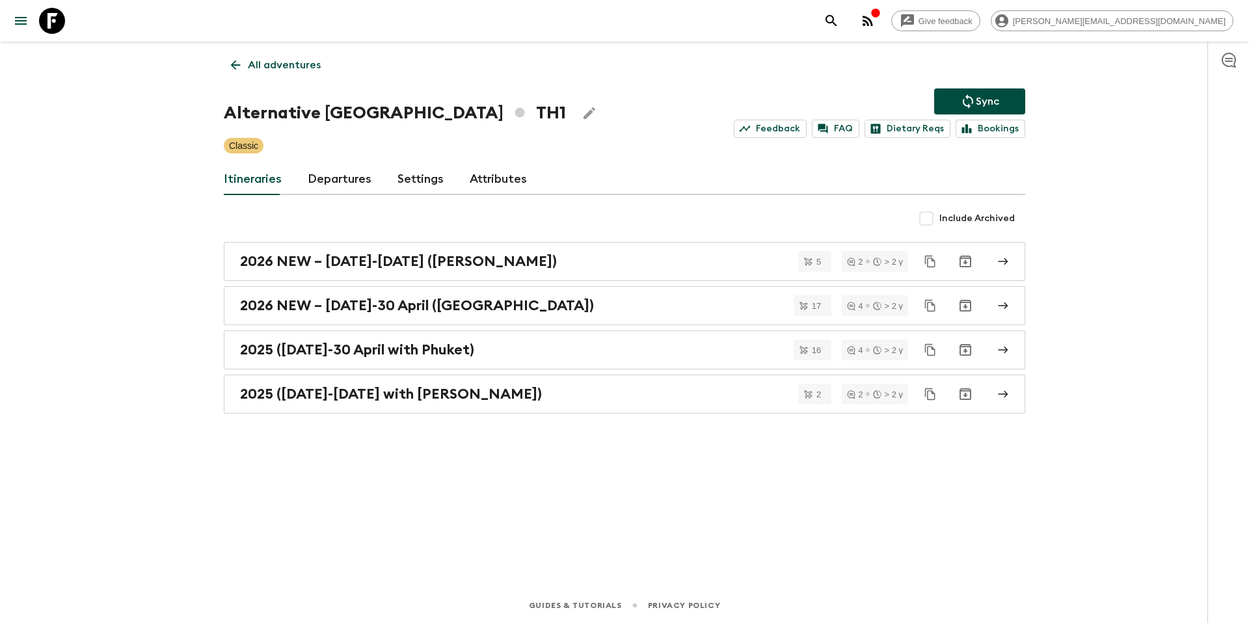
click at [999, 107] on p "Sync" at bounding box center [987, 102] width 23 height 16
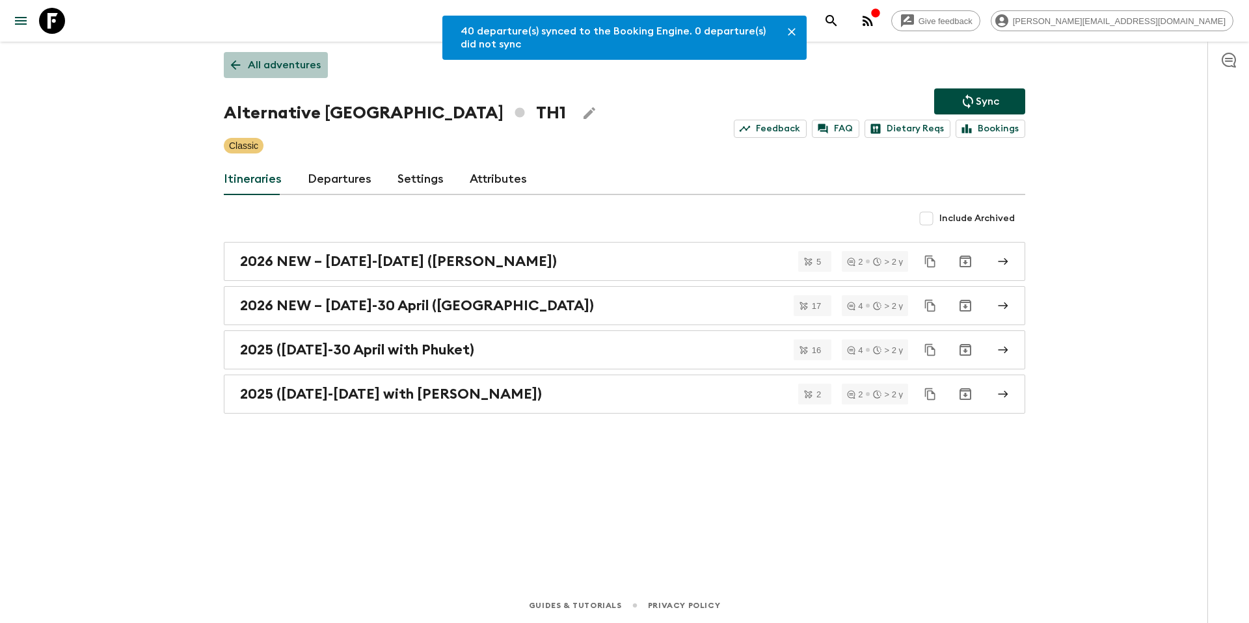
click at [276, 65] on p "All adventures" at bounding box center [284, 65] width 73 height 16
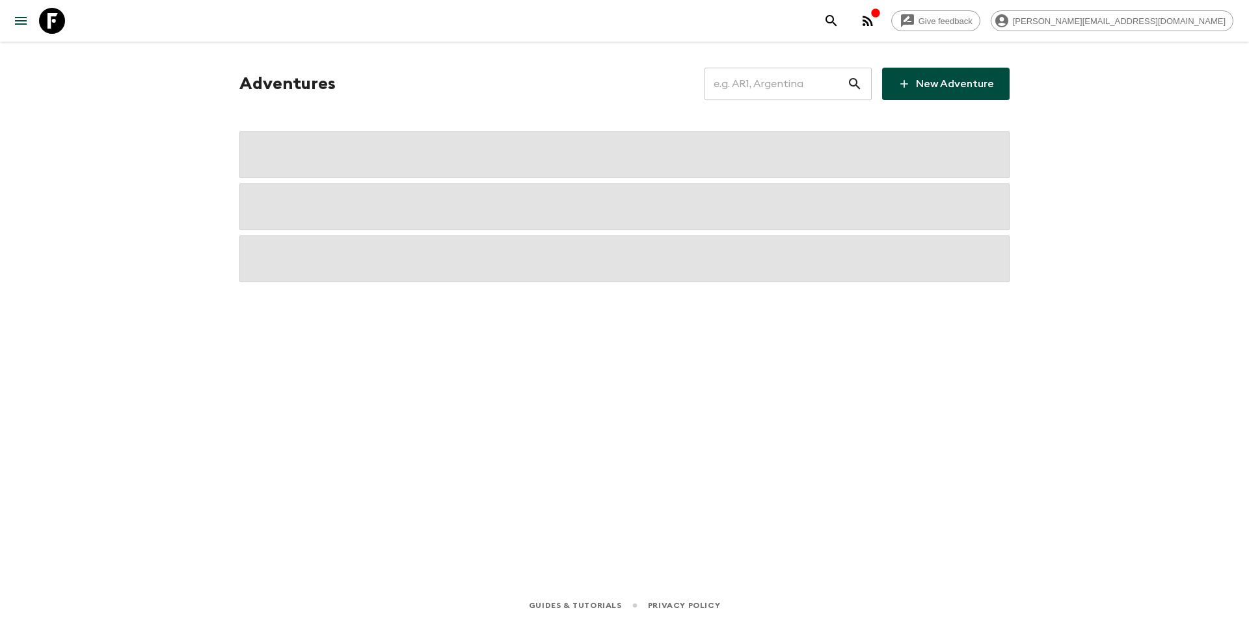
click at [812, 88] on input "text" at bounding box center [776, 84] width 143 height 36
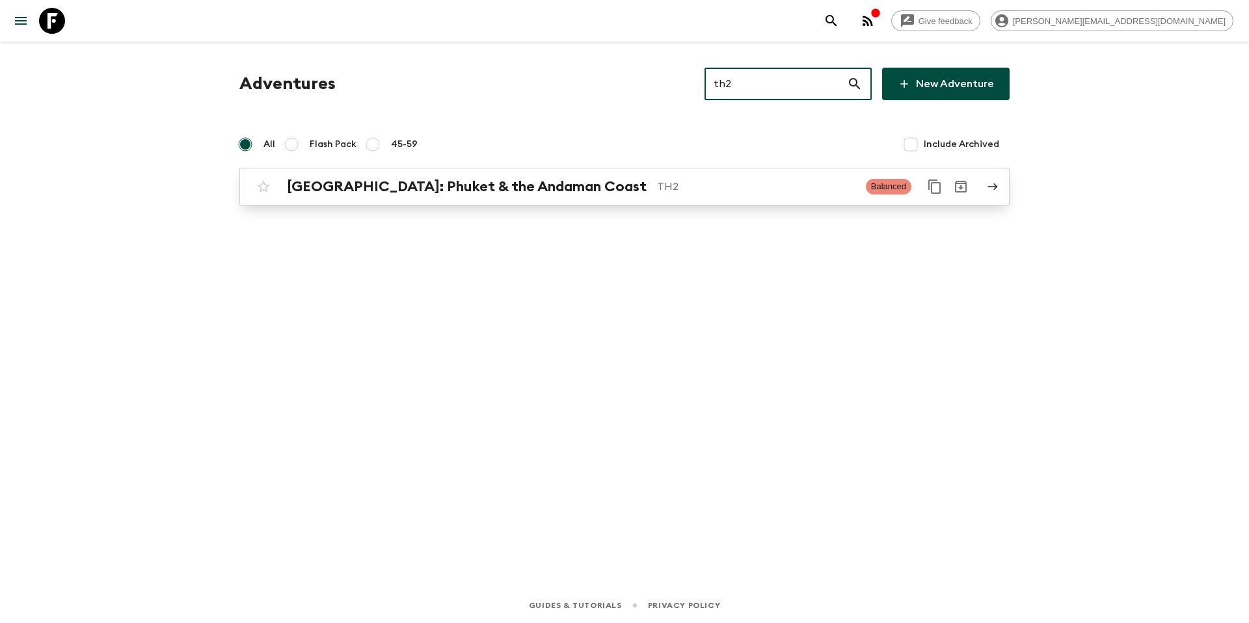
type input "th2"
click at [536, 191] on h2 "[GEOGRAPHIC_DATA]: Phuket & the Andaman Coast" at bounding box center [467, 186] width 360 height 17
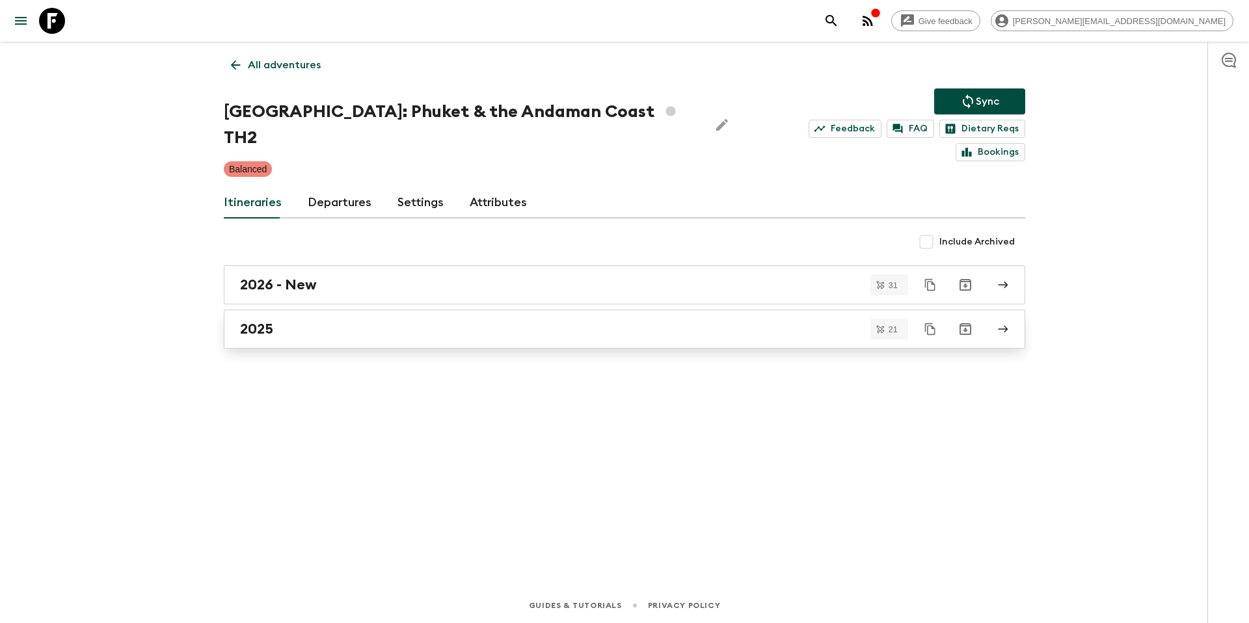
click at [349, 321] on div "2025" at bounding box center [612, 329] width 744 height 17
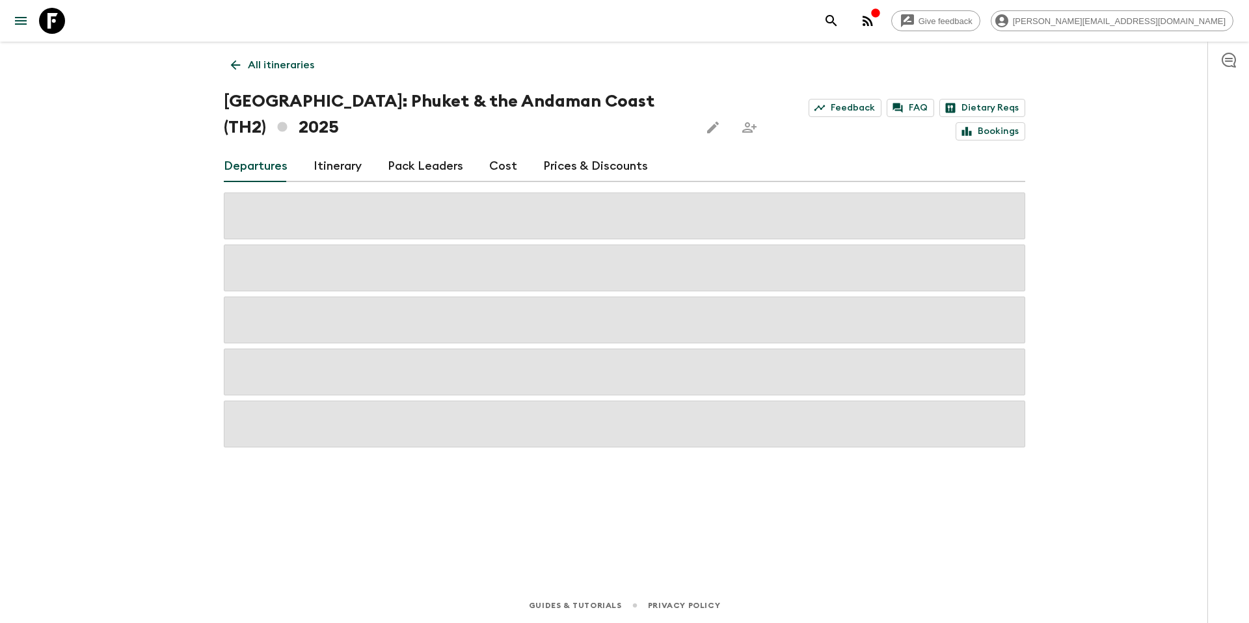
click at [592, 164] on link "Prices & Discounts" at bounding box center [595, 166] width 105 height 31
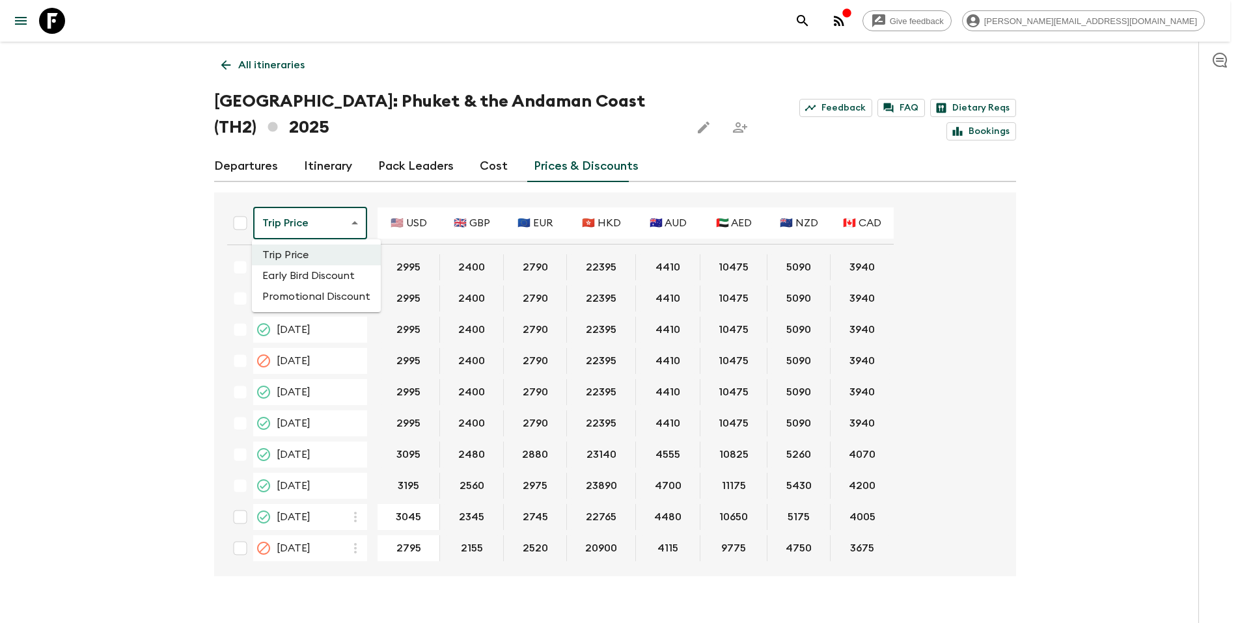
click at [344, 231] on body "Give feedback [PERSON_NAME][EMAIL_ADDRESS][DOMAIN_NAME] All itineraries [GEOGRA…" at bounding box center [620, 324] width 1240 height 648
click at [325, 293] on li "Promotional Discount" at bounding box center [316, 296] width 129 height 21
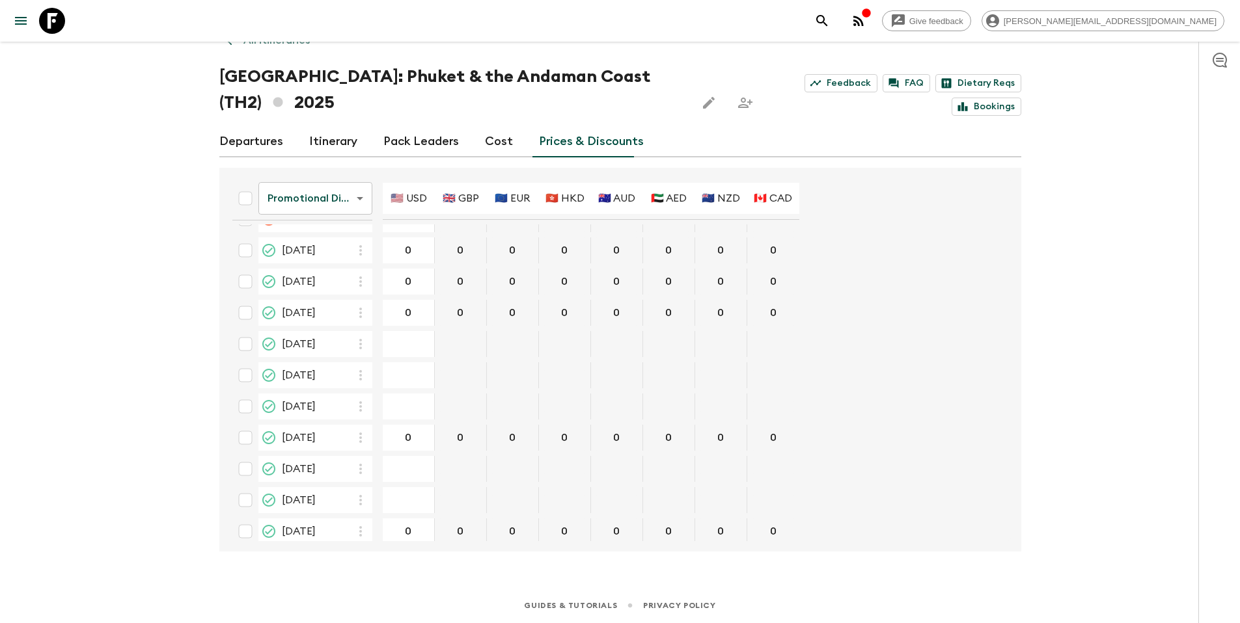
scroll to position [392, 0]
type input "395"
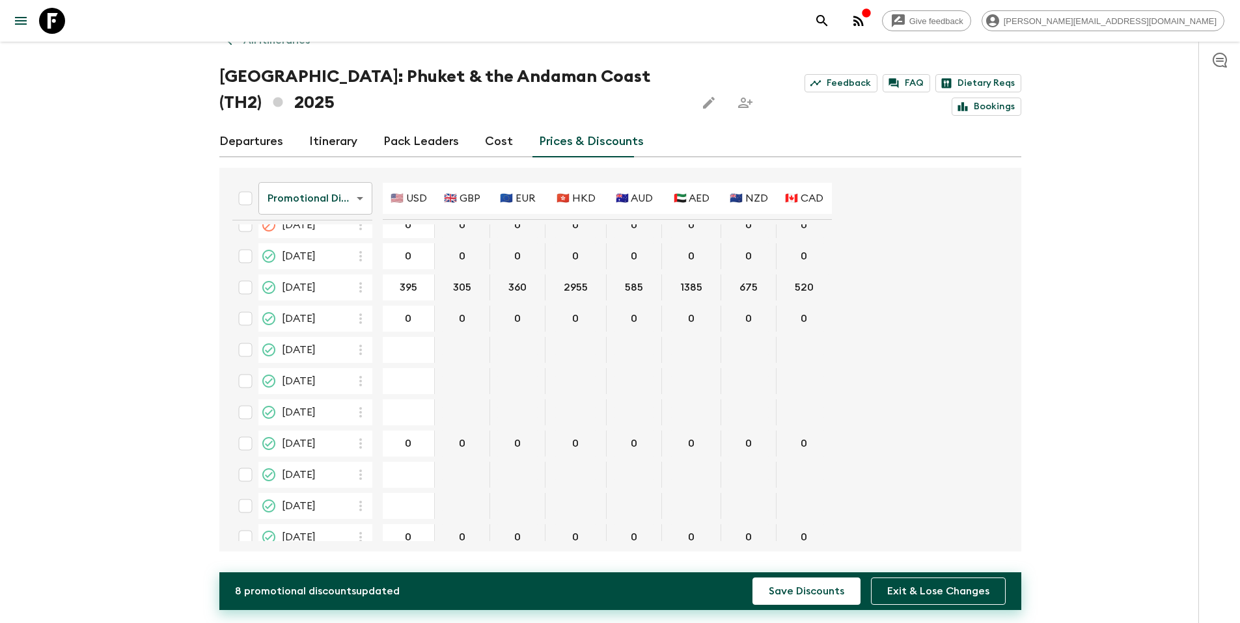
type input "420"
click at [795, 590] on button "Save Discounts" at bounding box center [806, 591] width 108 height 27
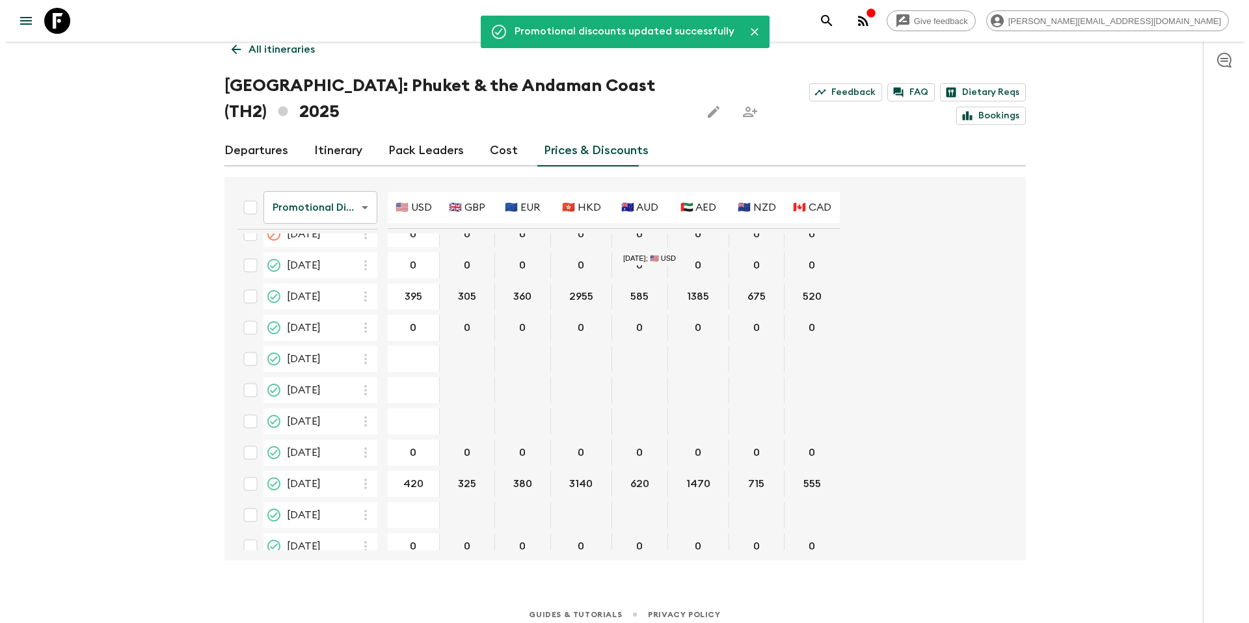
scroll to position [0, 0]
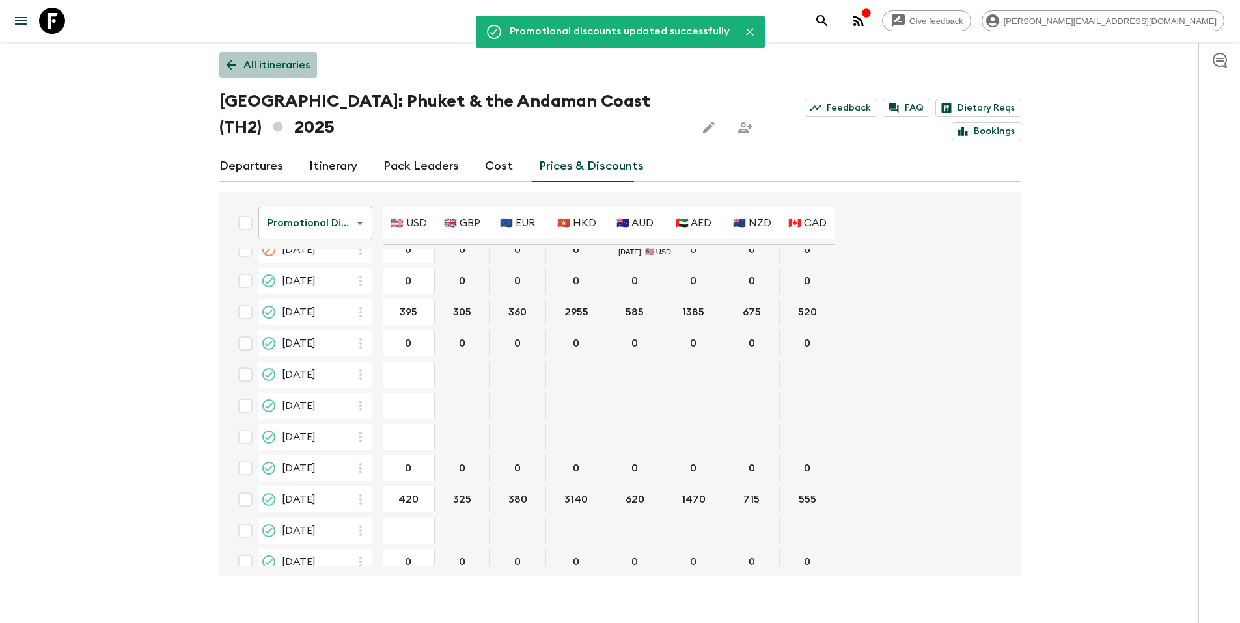
click at [273, 70] on p "All itineraries" at bounding box center [276, 65] width 66 height 16
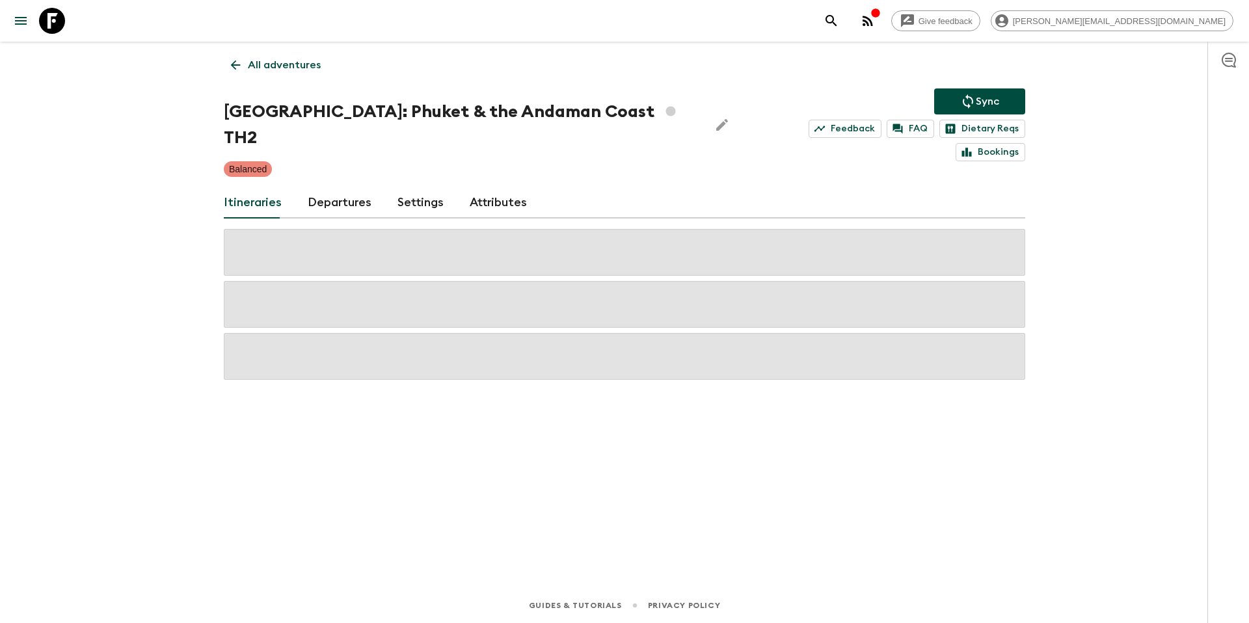
click at [983, 100] on p "Sync" at bounding box center [987, 102] width 23 height 16
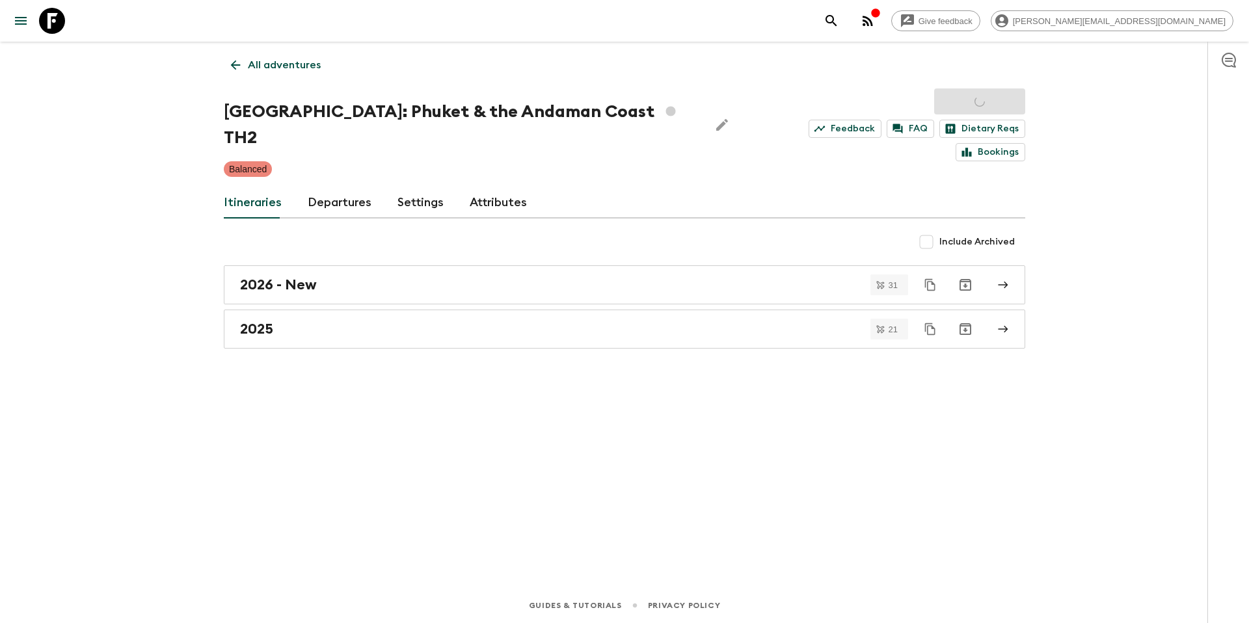
click at [276, 65] on p "All adventures" at bounding box center [284, 65] width 73 height 16
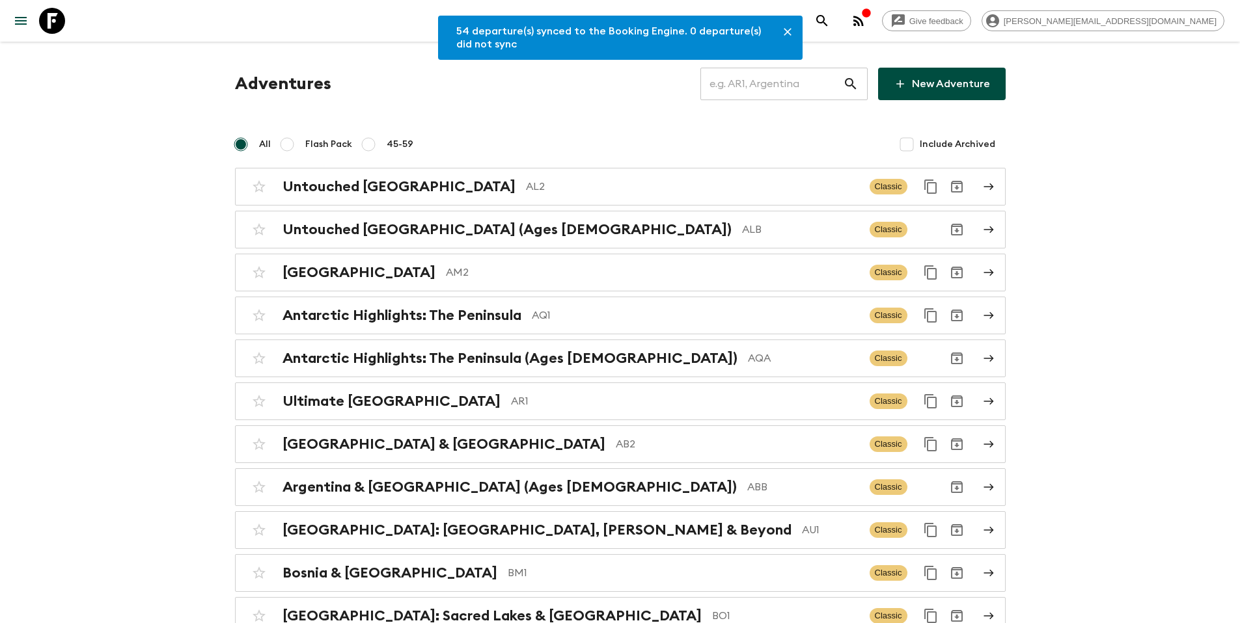
click at [759, 90] on input "text" at bounding box center [771, 84] width 143 height 36
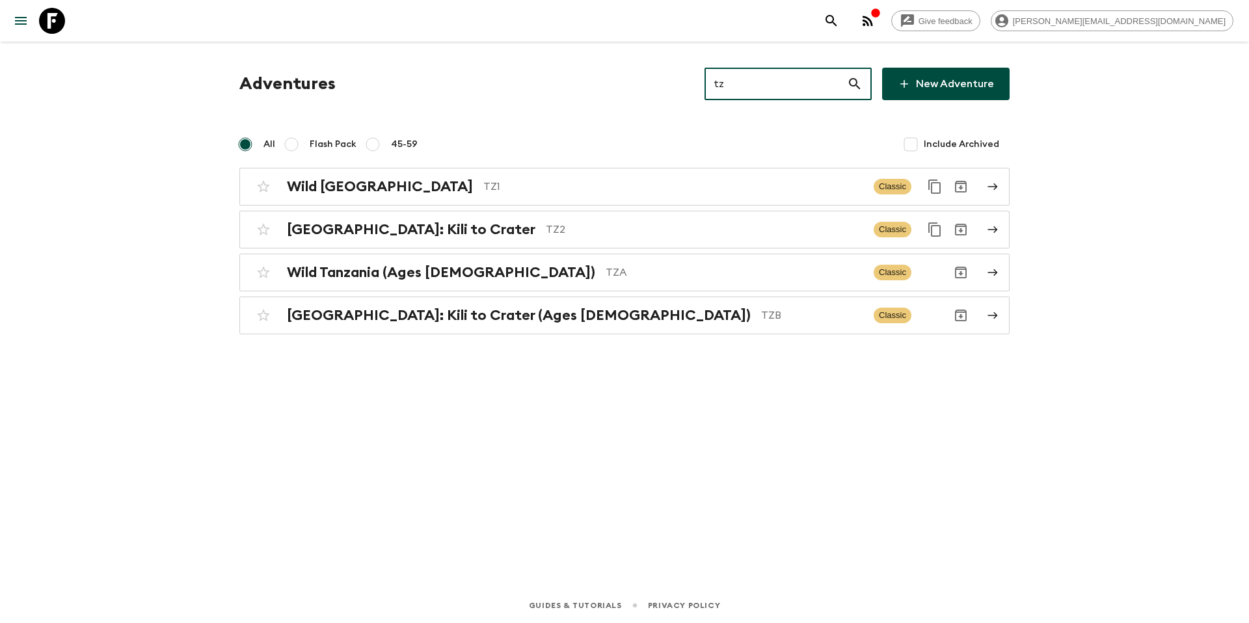
type input "tz2"
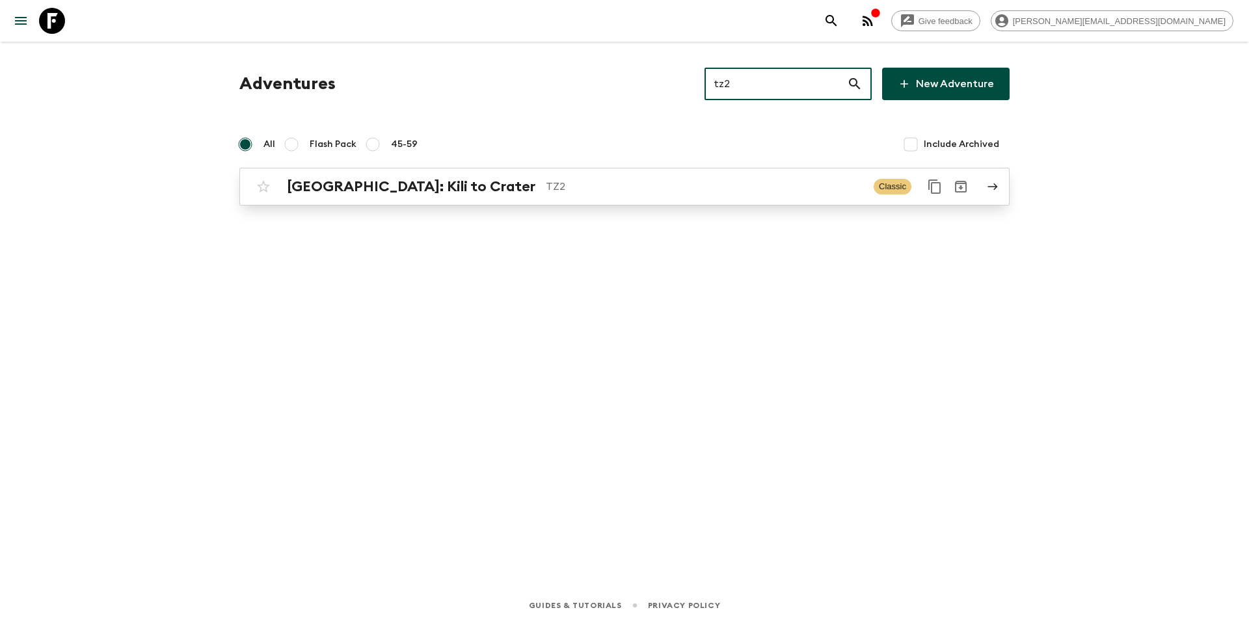
click at [546, 193] on p "TZ2" at bounding box center [705, 187] width 318 height 16
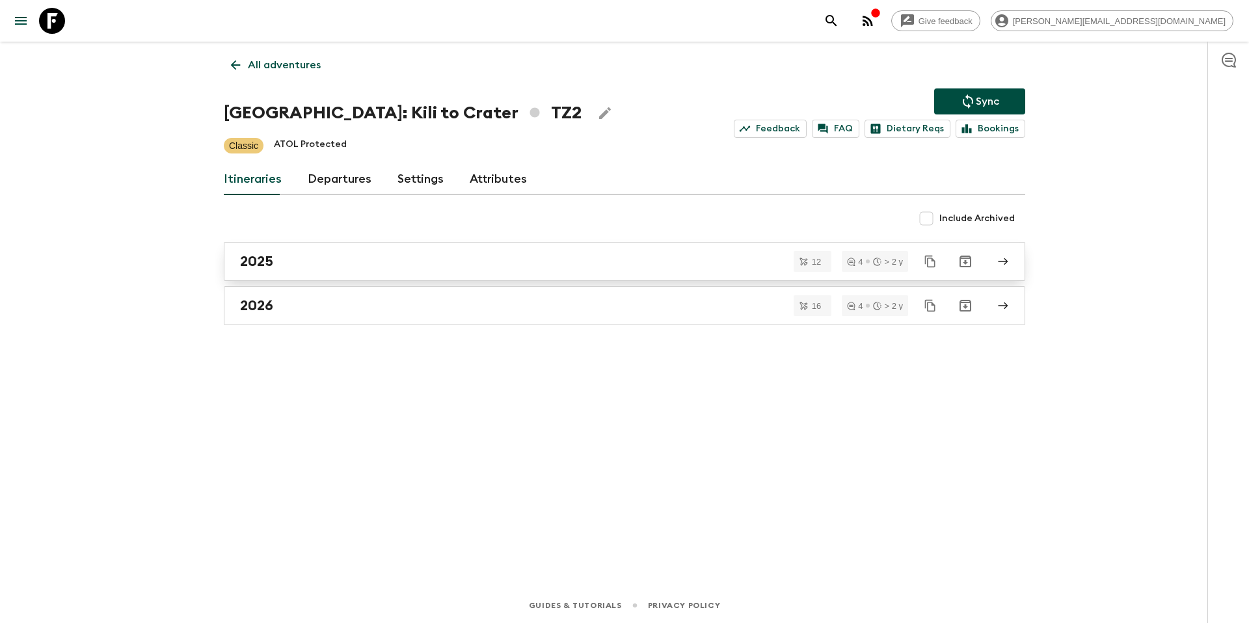
click at [309, 269] on div "2025" at bounding box center [612, 261] width 744 height 17
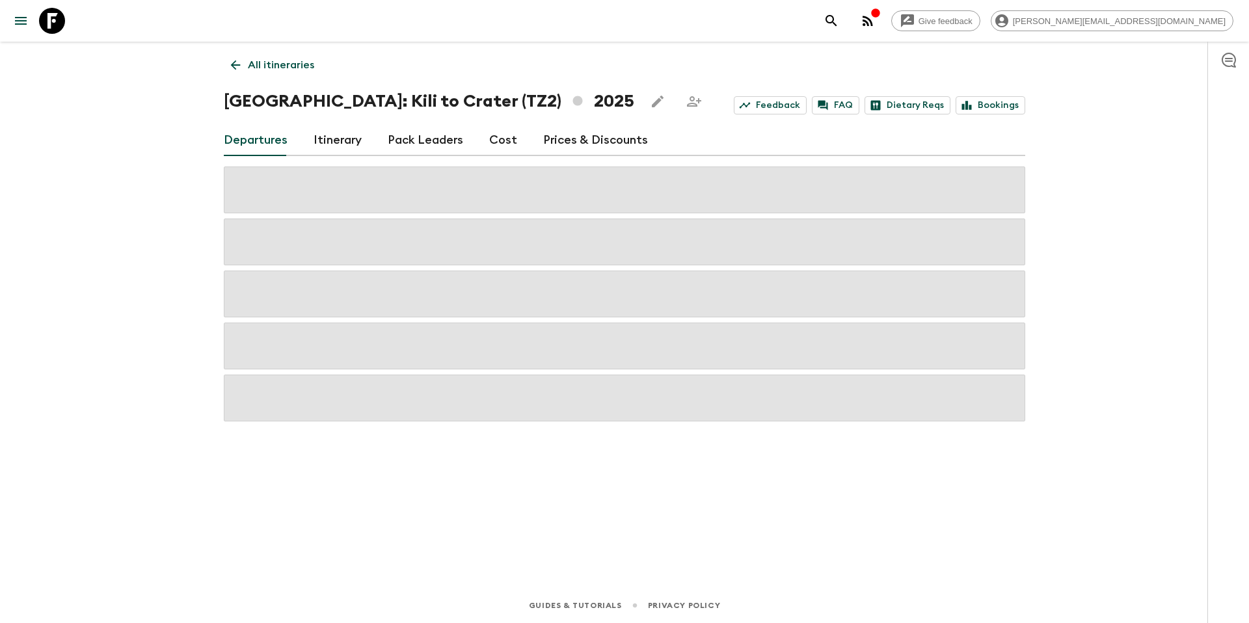
click at [591, 139] on link "Prices & Discounts" at bounding box center [595, 140] width 105 height 31
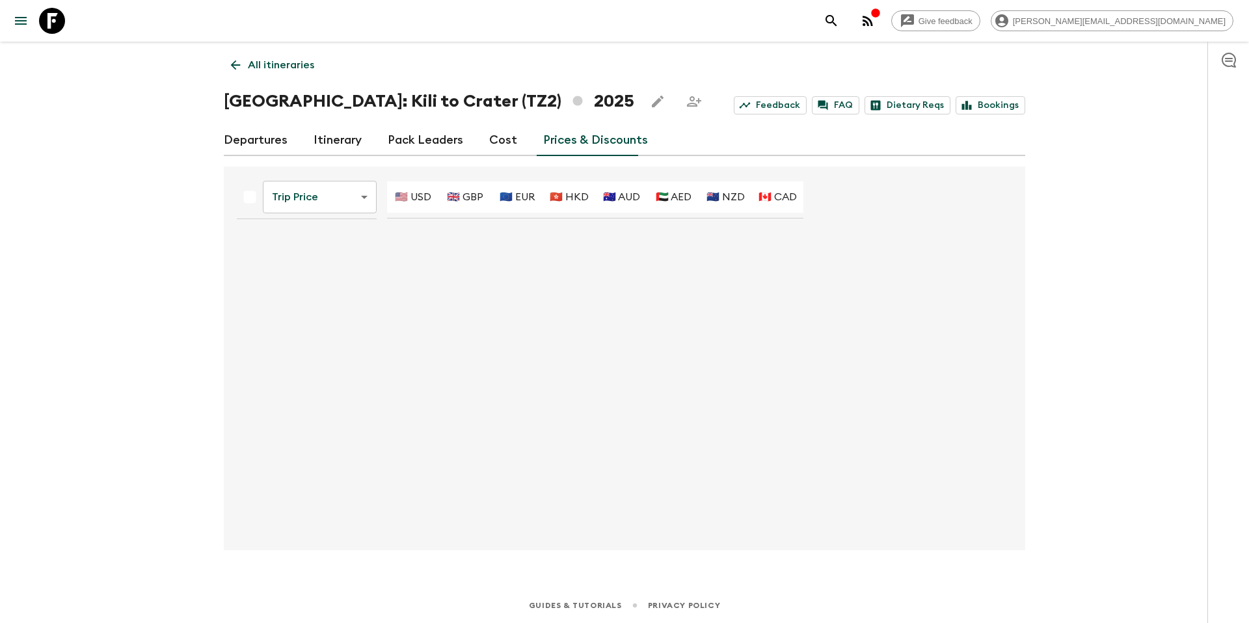
click at [334, 199] on body "Give feedback [PERSON_NAME][EMAIL_ADDRESS][DOMAIN_NAME] All itineraries [GEOGRA…" at bounding box center [624, 311] width 1249 height 623
click at [312, 267] on li "Promotional Discount" at bounding box center [321, 270] width 129 height 21
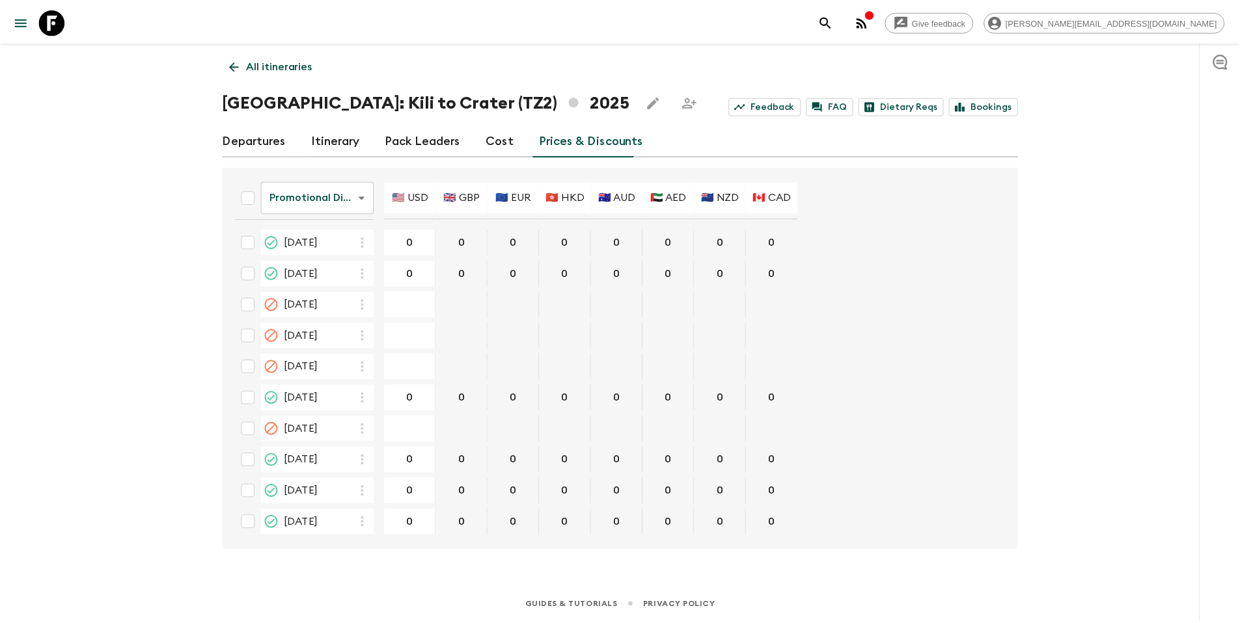
scroll to position [188, 0]
type input "585"
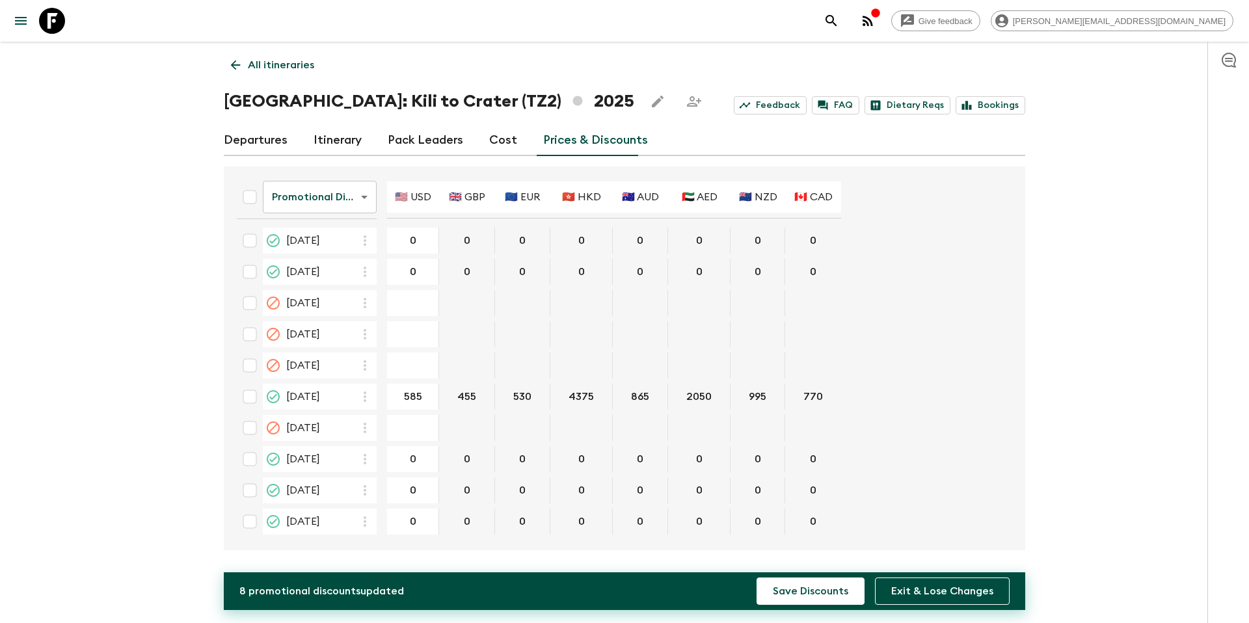
type input "590"
click at [821, 597] on button "Save Discounts" at bounding box center [811, 591] width 108 height 27
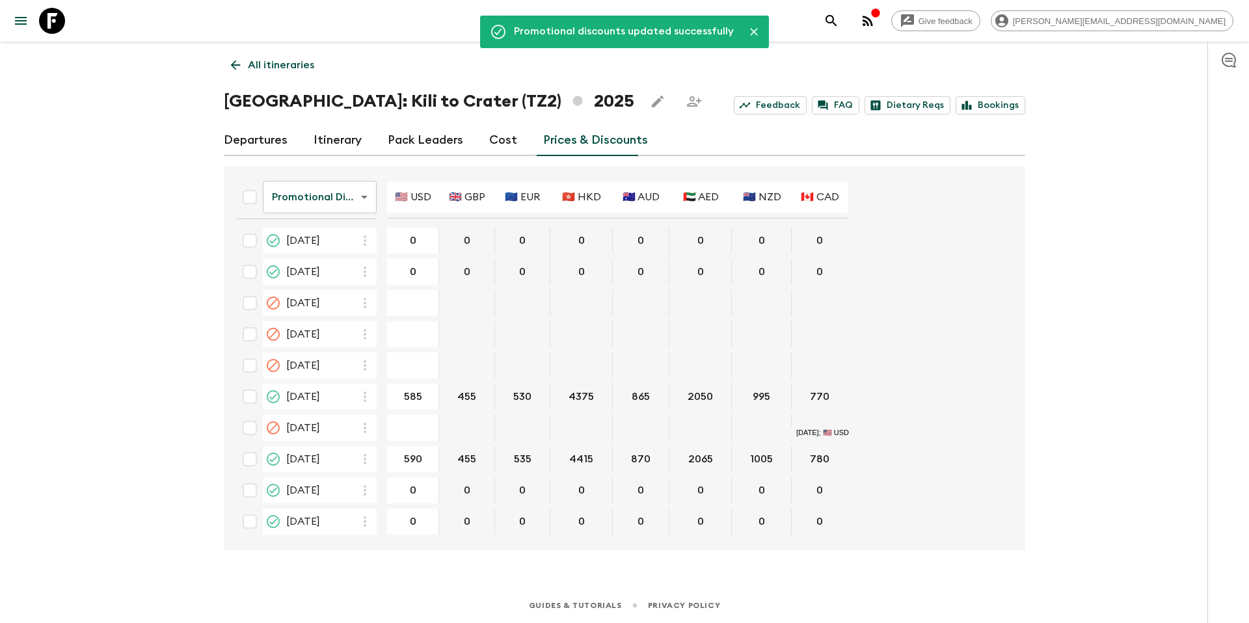
click at [296, 62] on p "All itineraries" at bounding box center [281, 65] width 66 height 16
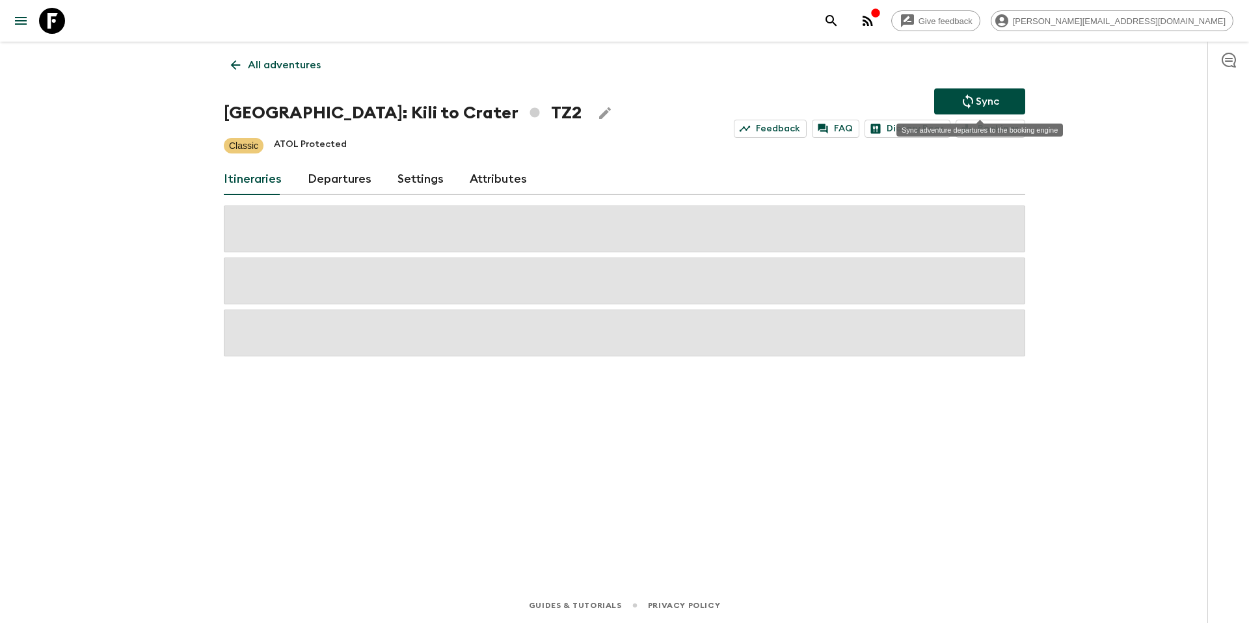
click at [964, 98] on icon "Sync adventure departures to the booking engine" at bounding box center [969, 102] width 16 height 16
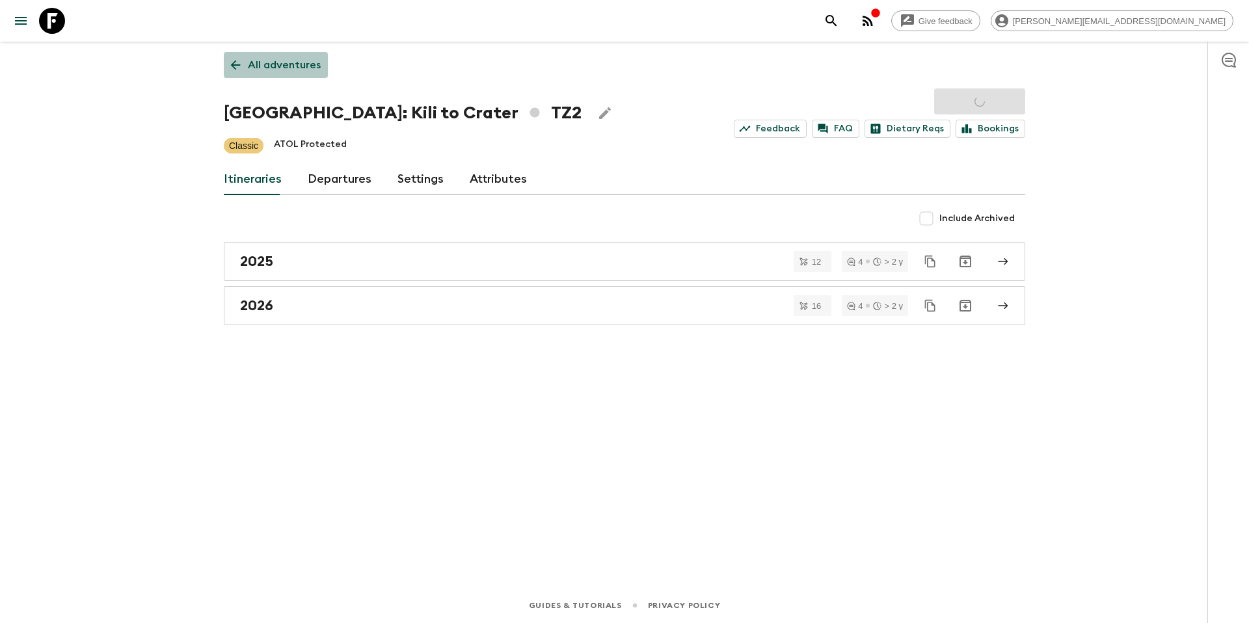
click at [284, 67] on p "All adventures" at bounding box center [284, 65] width 73 height 16
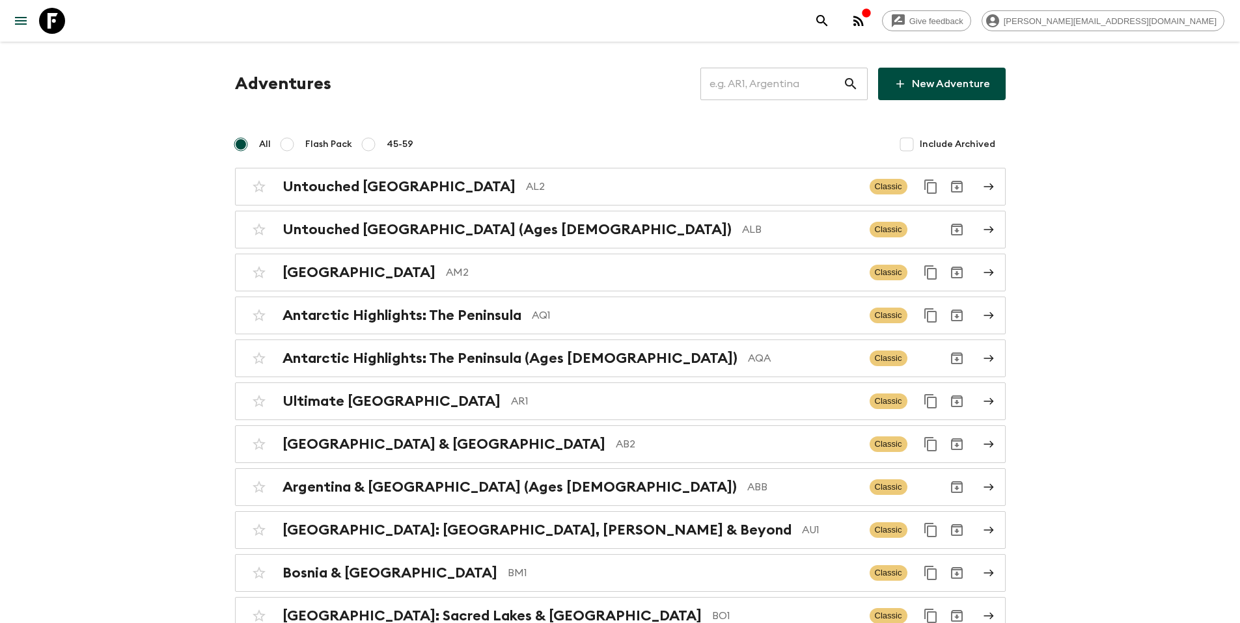
click at [792, 89] on input "text" at bounding box center [771, 84] width 143 height 36
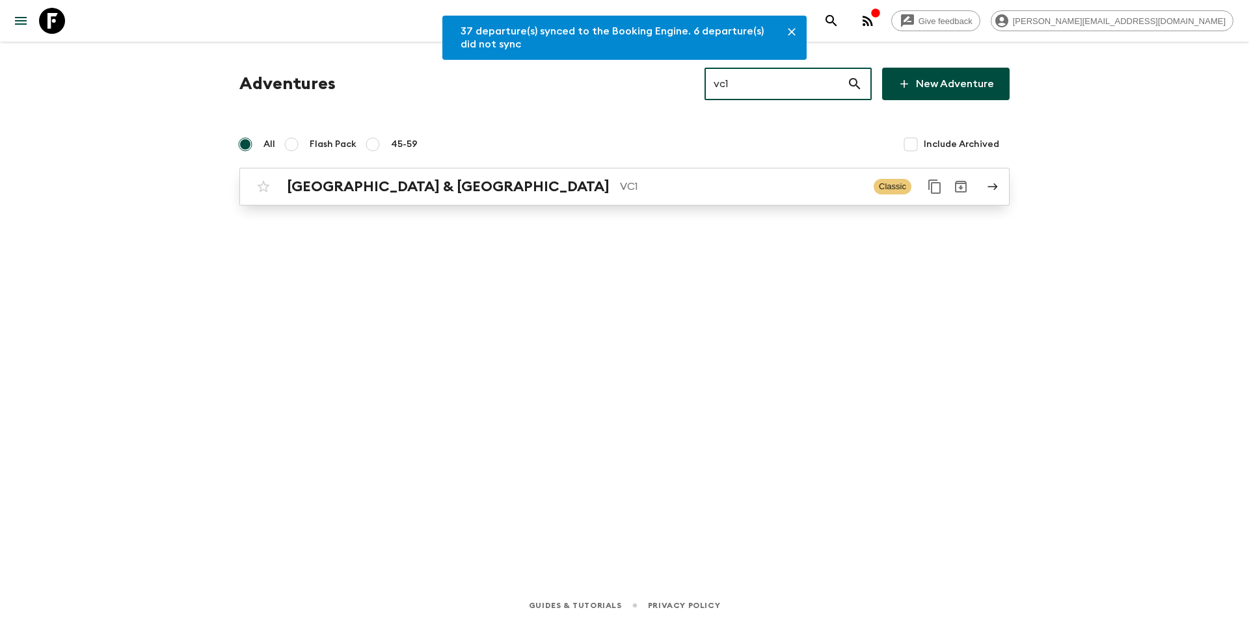
type input "vc1"
click at [620, 190] on p "VC1" at bounding box center [741, 187] width 243 height 16
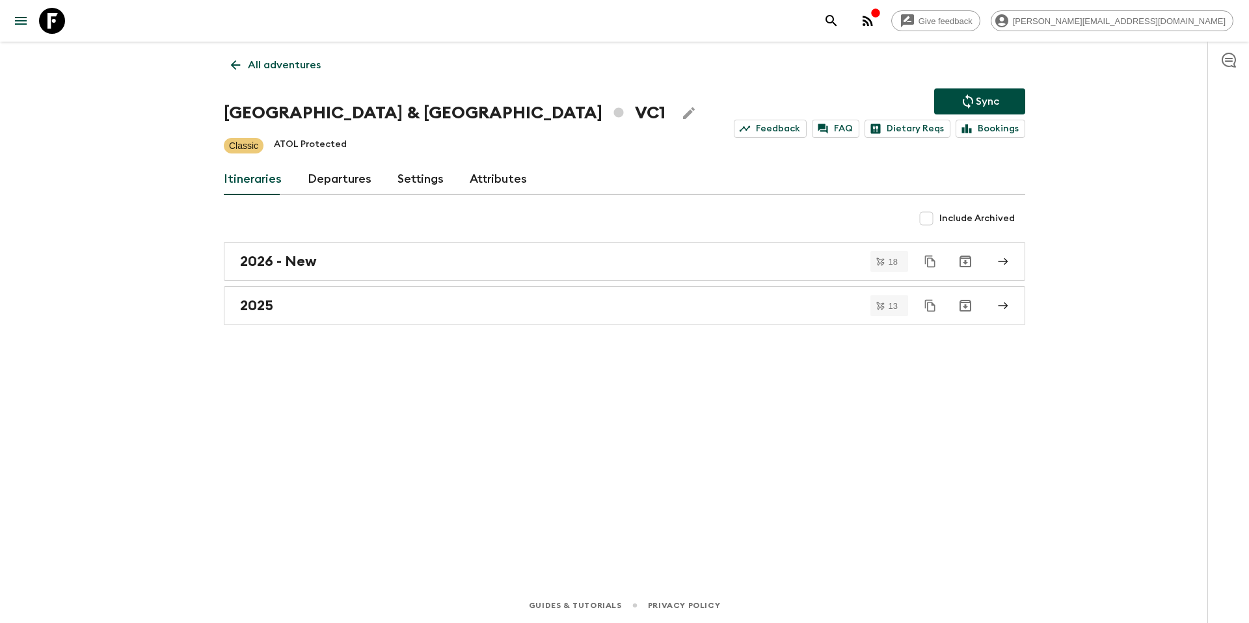
click at [329, 177] on link "Departures" at bounding box center [340, 179] width 64 height 31
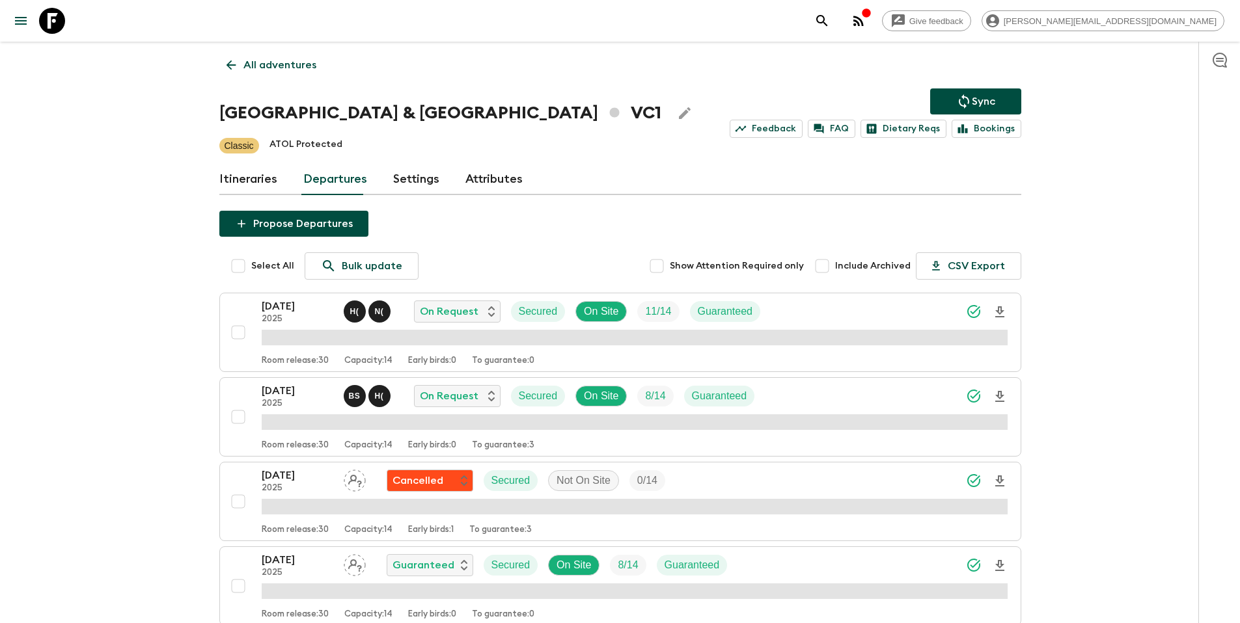
scroll to position [418, 0]
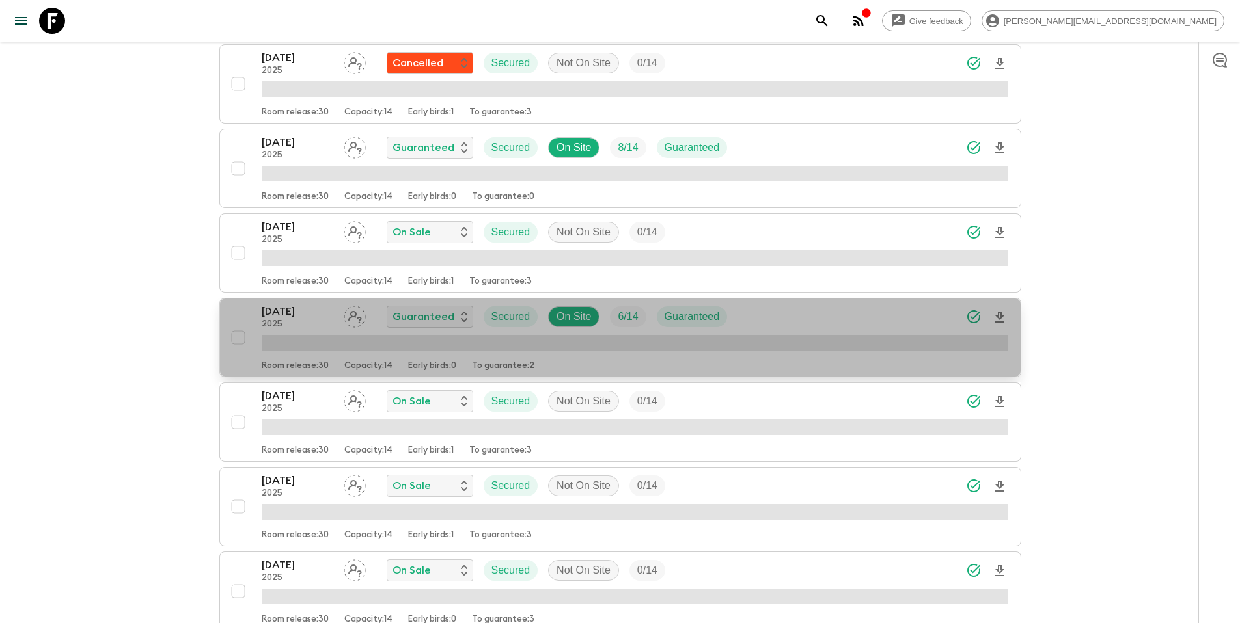
click at [764, 319] on div "[DATE] 2025 Guaranteed Secured On Site 6 / 14 Guaranteed" at bounding box center [635, 317] width 746 height 26
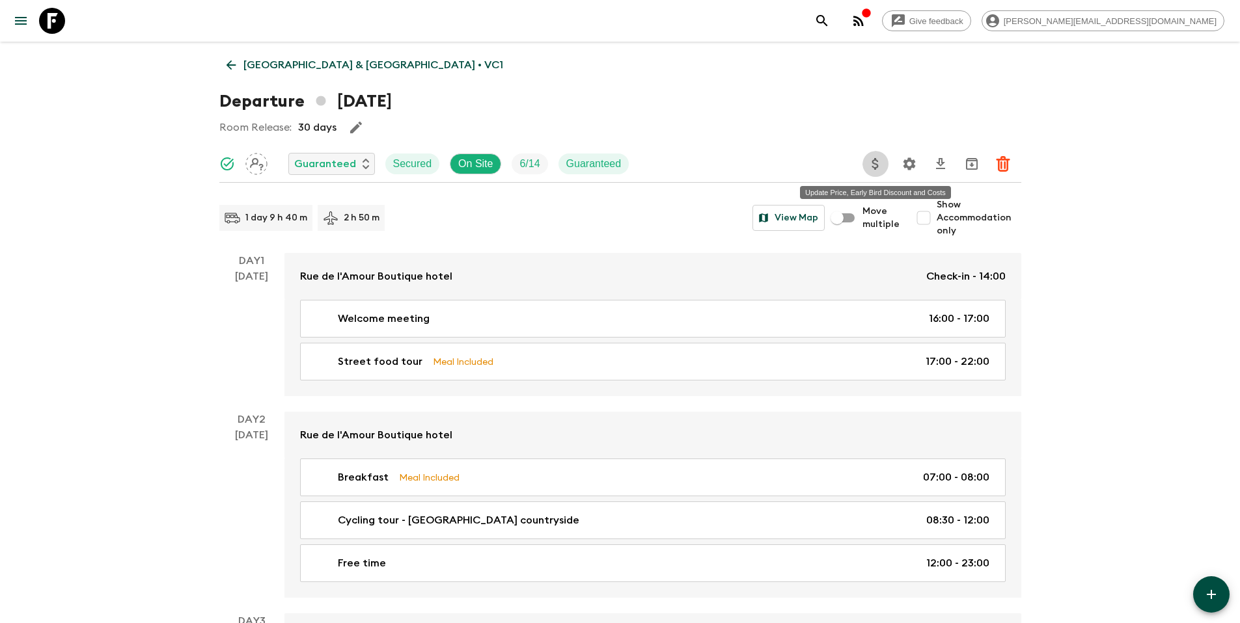
click at [875, 161] on icon "Update Price, Early Bird Discount and Costs" at bounding box center [875, 164] width 16 height 16
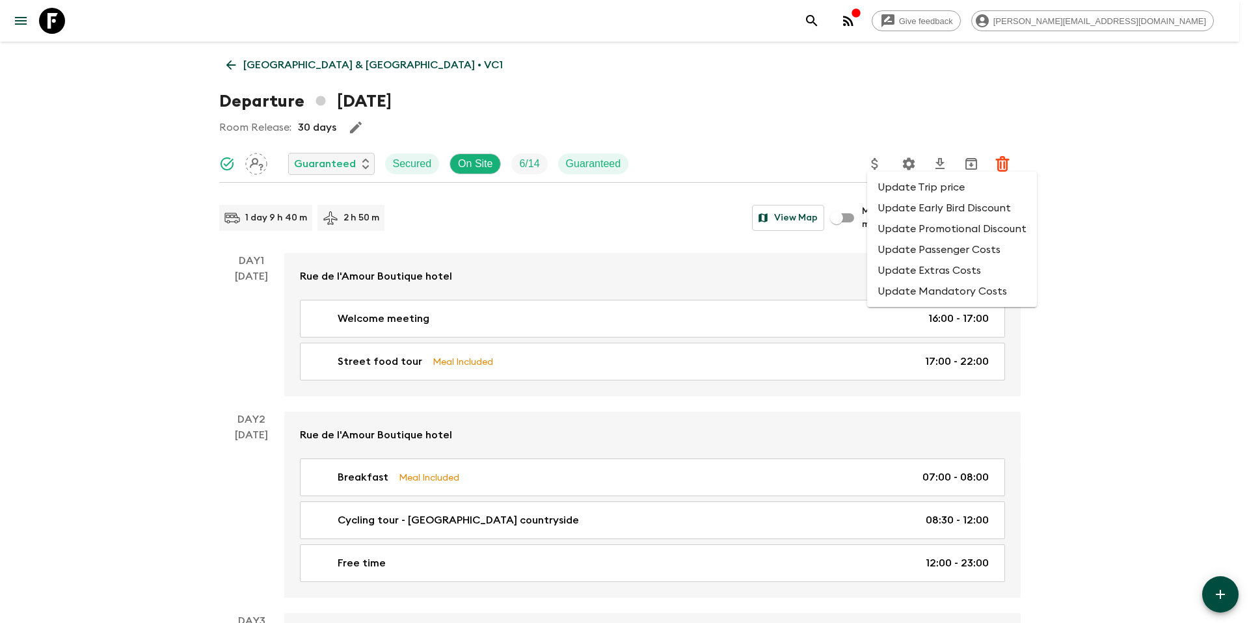
click at [894, 226] on li "Update Promotional Discount" at bounding box center [952, 229] width 170 height 21
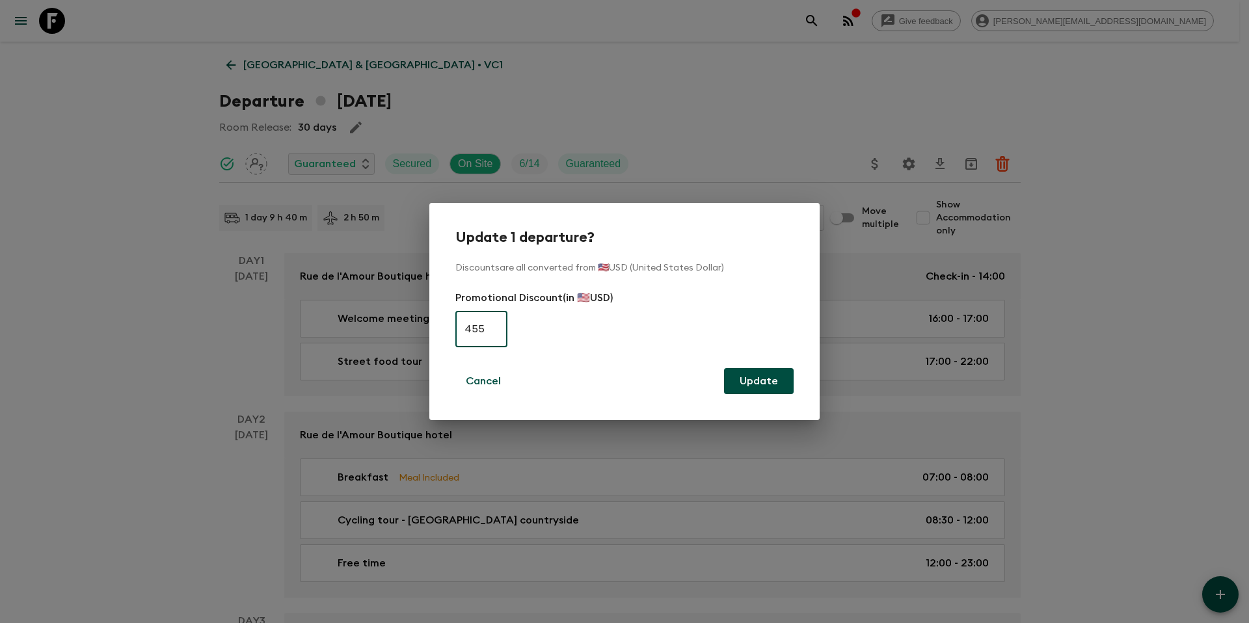
type input "455"
click at [765, 378] on button "Update" at bounding box center [759, 381] width 70 height 26
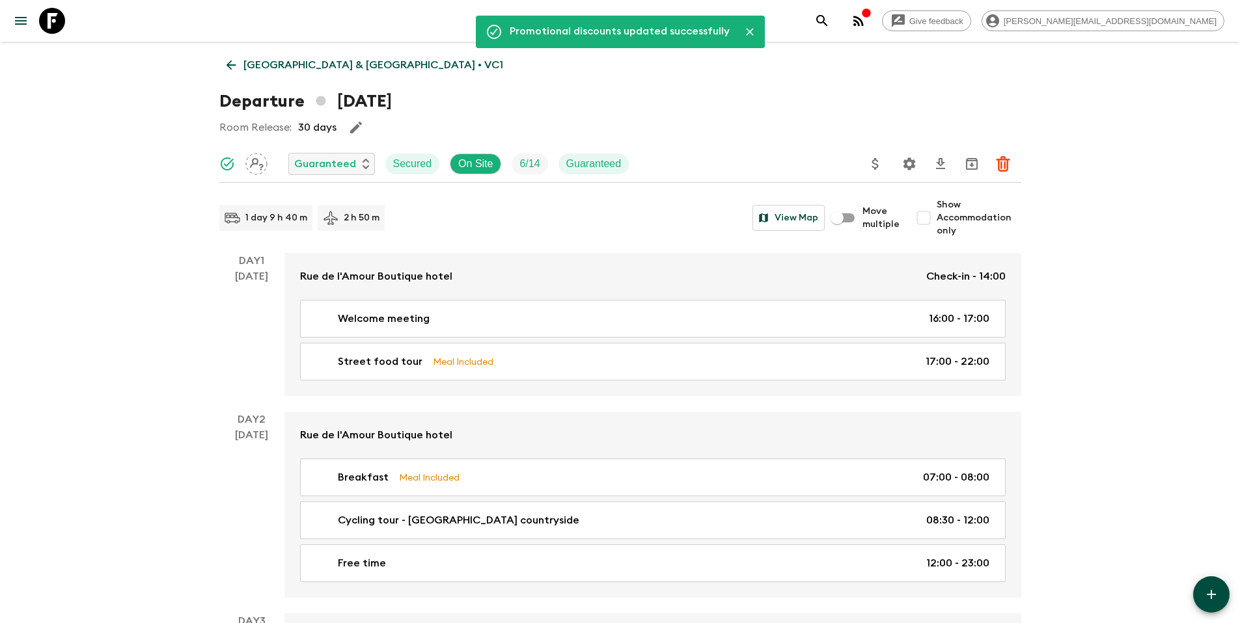
click at [302, 62] on p "[GEOGRAPHIC_DATA] & [GEOGRAPHIC_DATA] • VC1" at bounding box center [373, 65] width 260 height 16
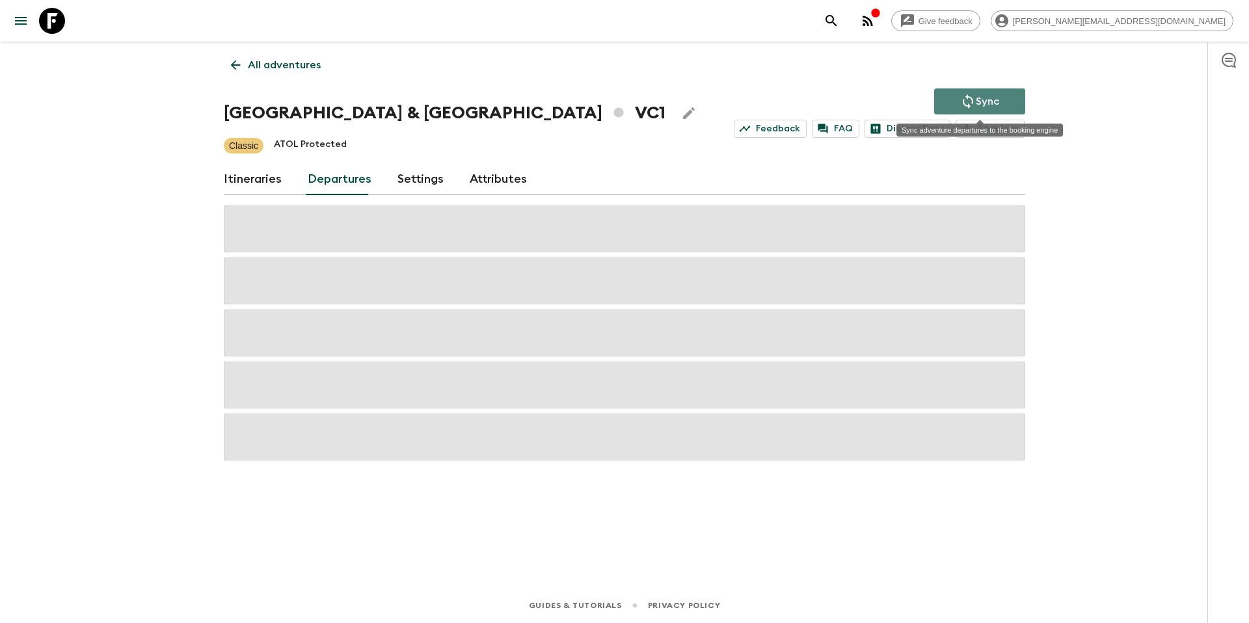
click at [987, 100] on p "Sync" at bounding box center [987, 102] width 23 height 16
click at [307, 67] on p "All adventures" at bounding box center [284, 65] width 73 height 16
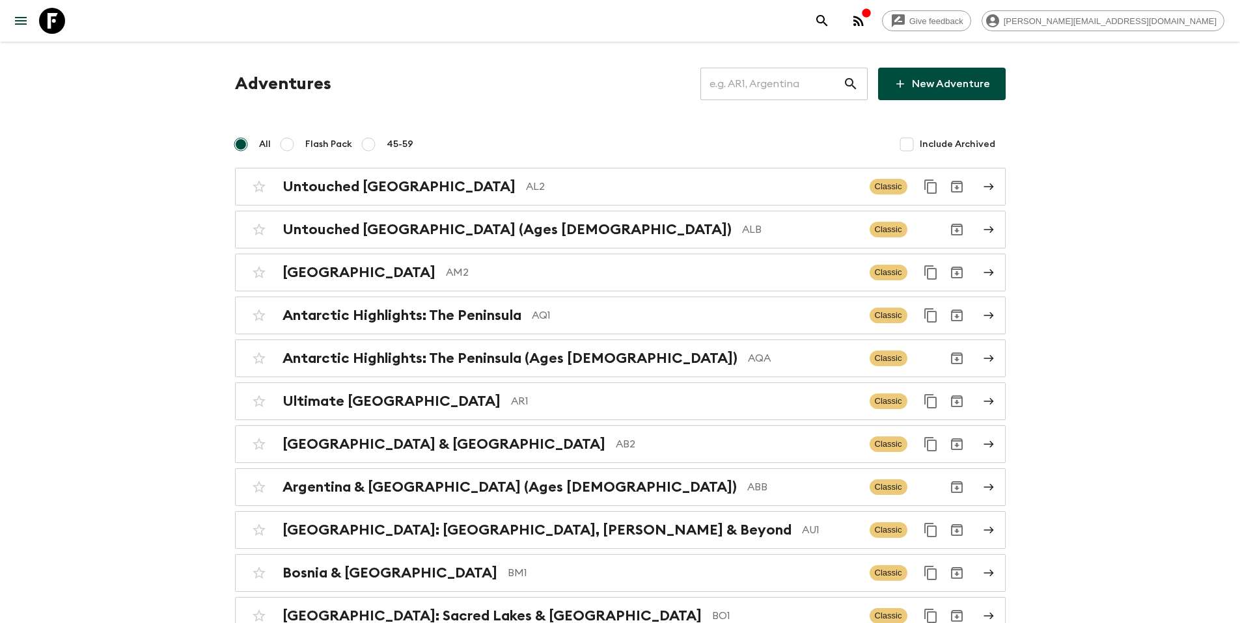
click at [789, 84] on input "text" at bounding box center [771, 84] width 143 height 36
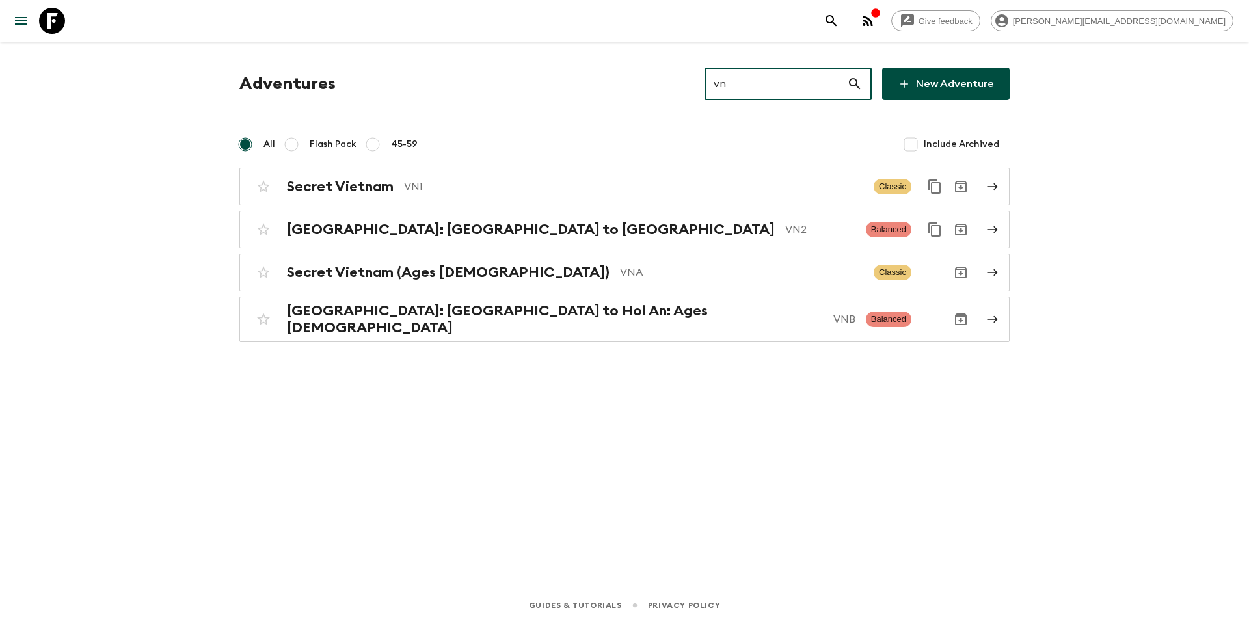
type input "vn1"
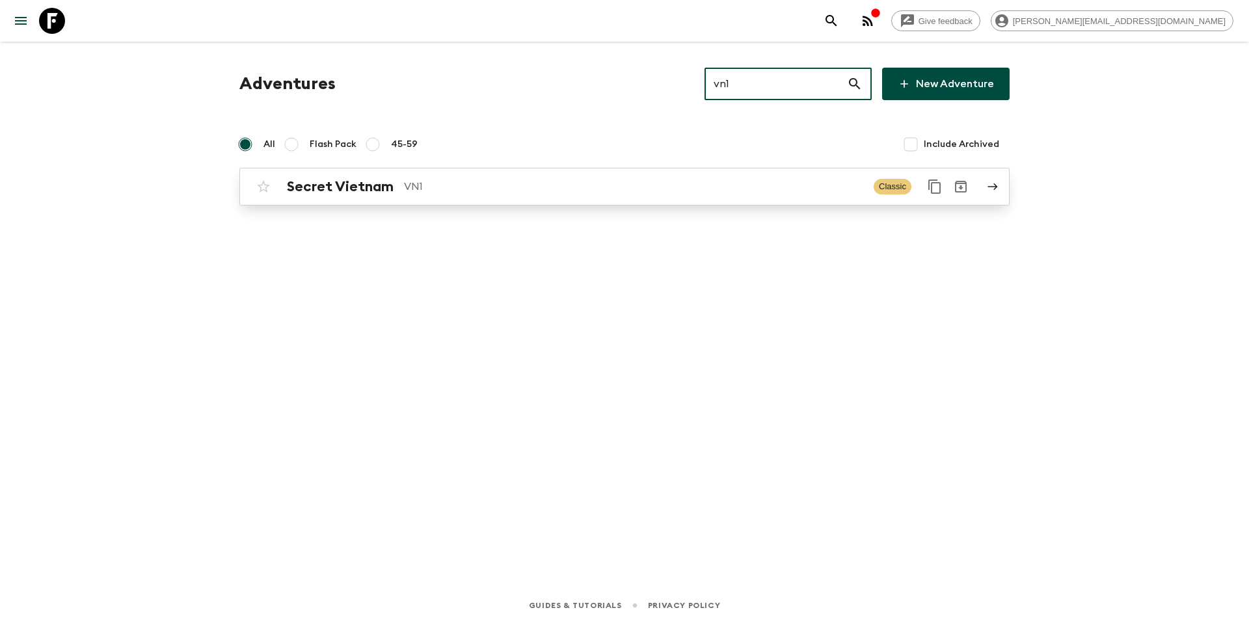
click at [575, 193] on p "VN1" at bounding box center [633, 187] width 459 height 16
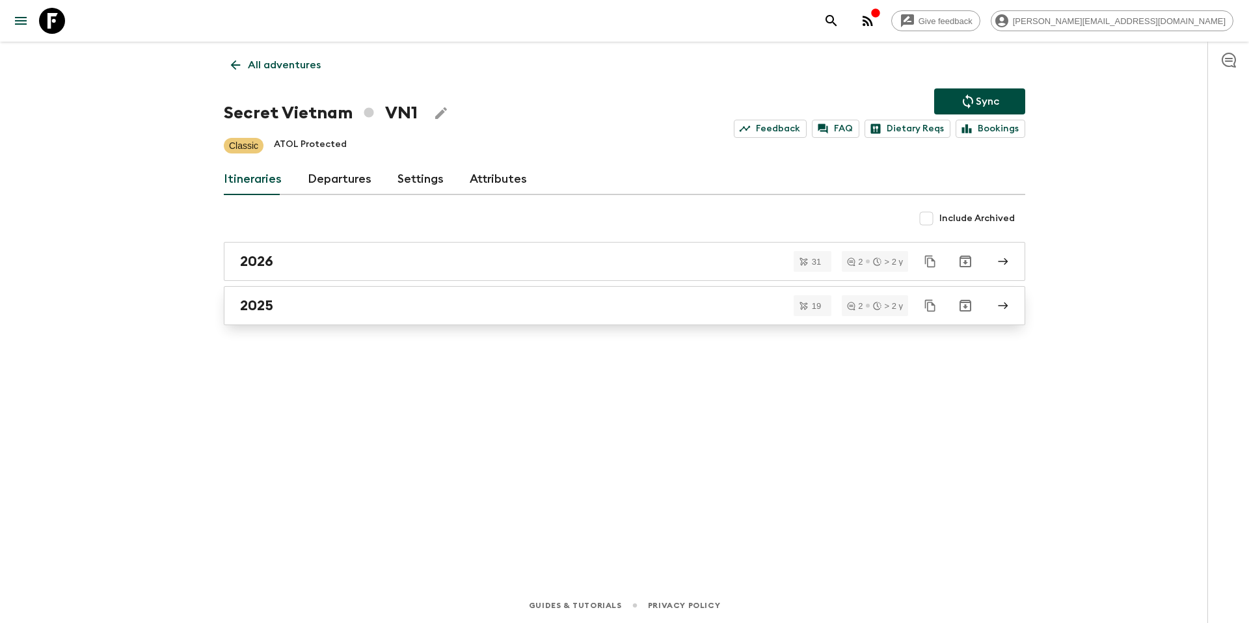
click at [320, 310] on div "2025" at bounding box center [612, 305] width 744 height 17
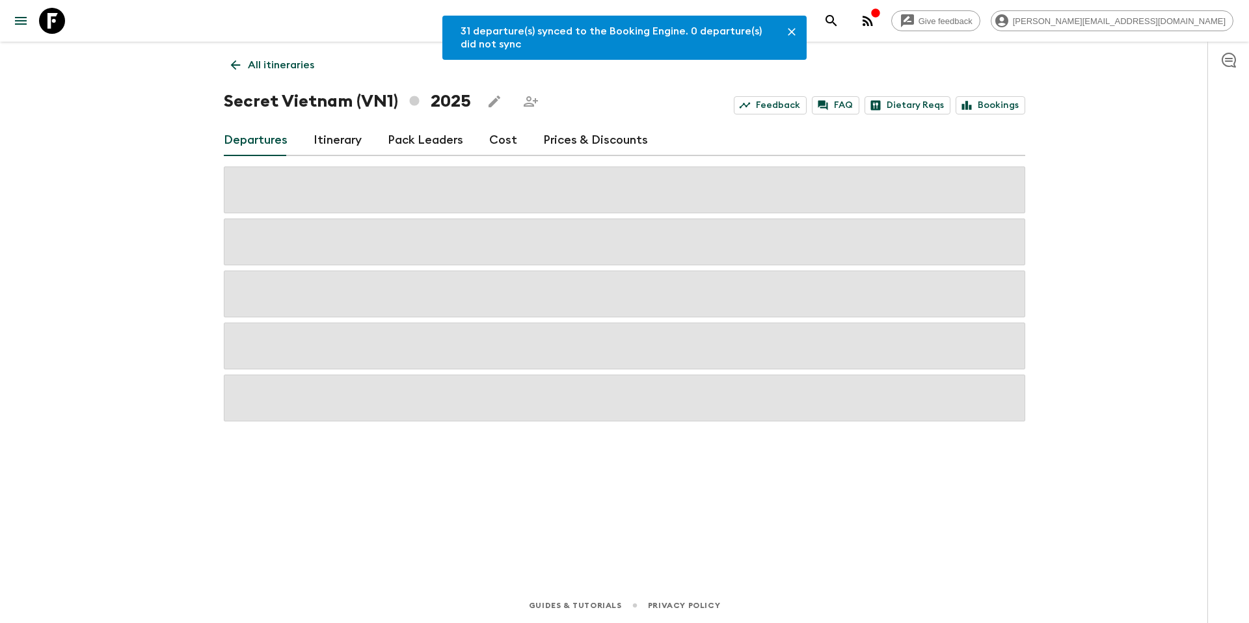
click at [566, 141] on link "Prices & Discounts" at bounding box center [595, 140] width 105 height 31
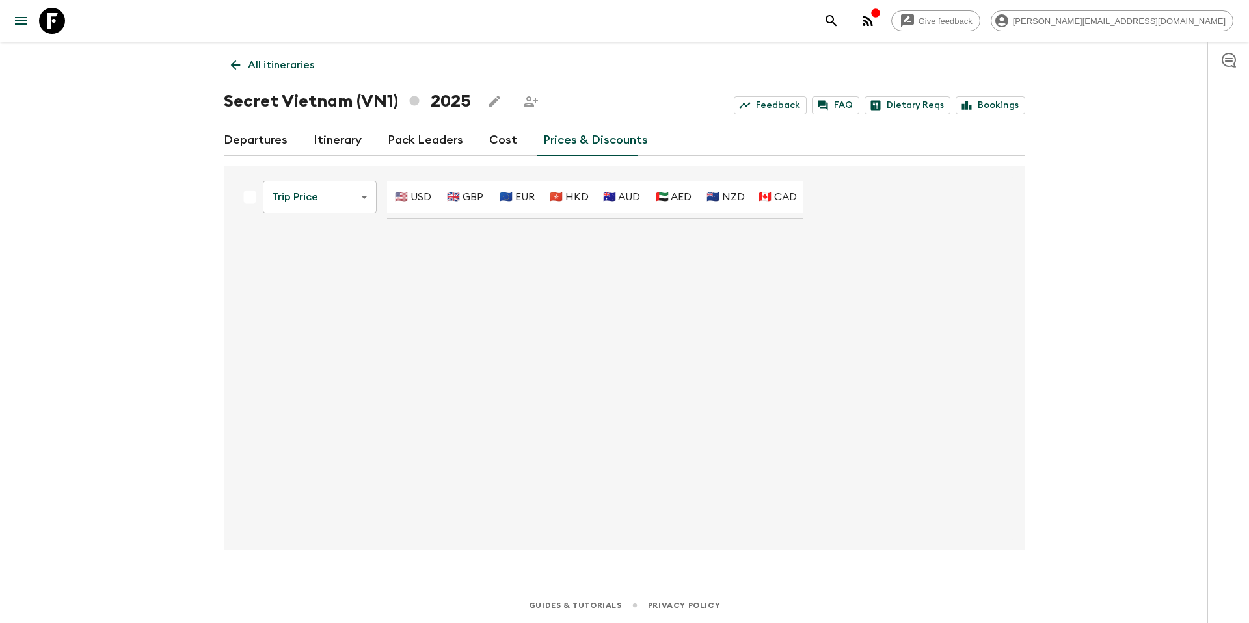
click at [340, 204] on body "Give feedback [PERSON_NAME][EMAIL_ADDRESS][DOMAIN_NAME] All itineraries Secret …" at bounding box center [624, 311] width 1249 height 623
click at [335, 272] on li "Promotional Discount" at bounding box center [321, 270] width 129 height 21
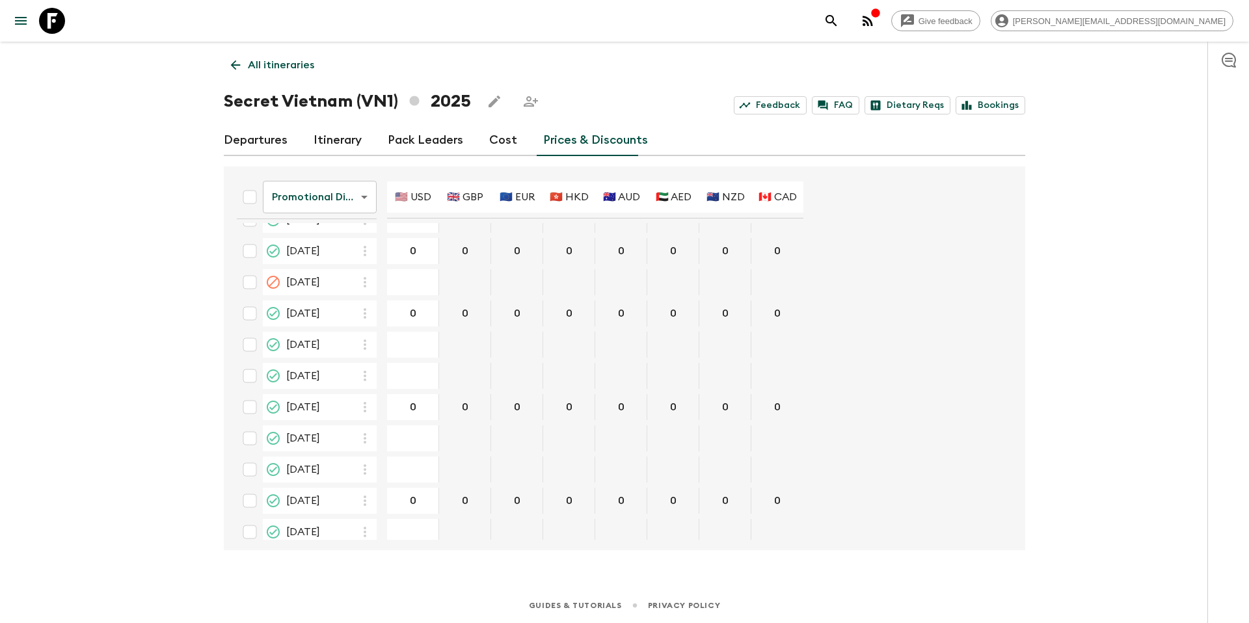
scroll to position [864, 0]
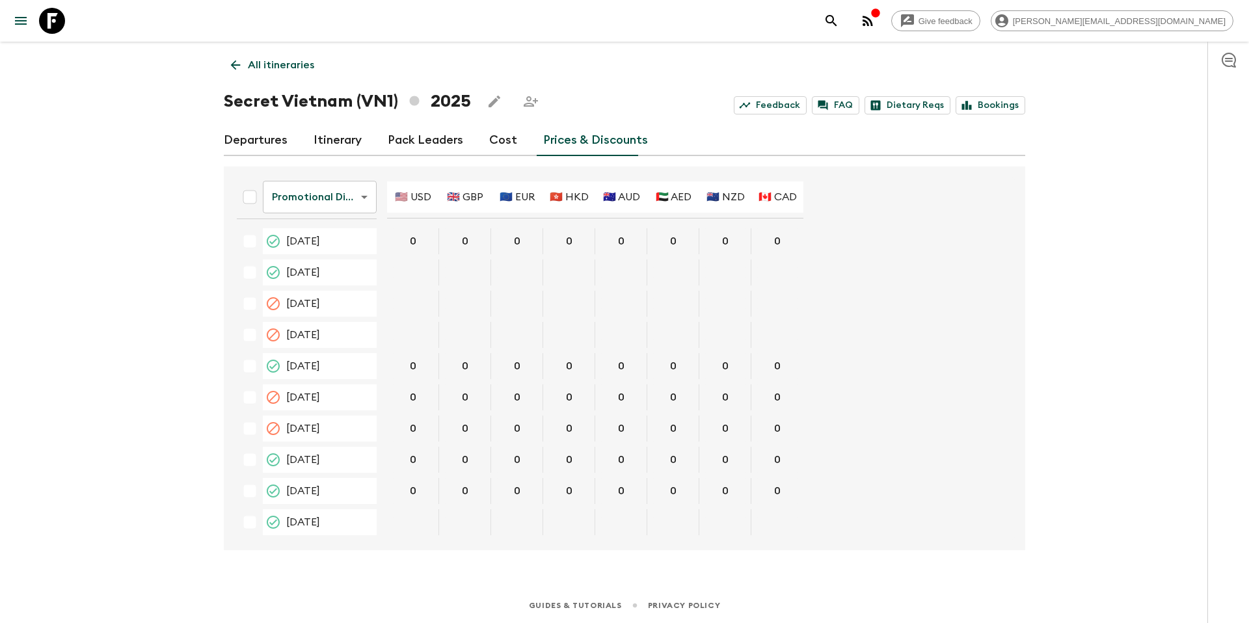
scroll to position [864, 0]
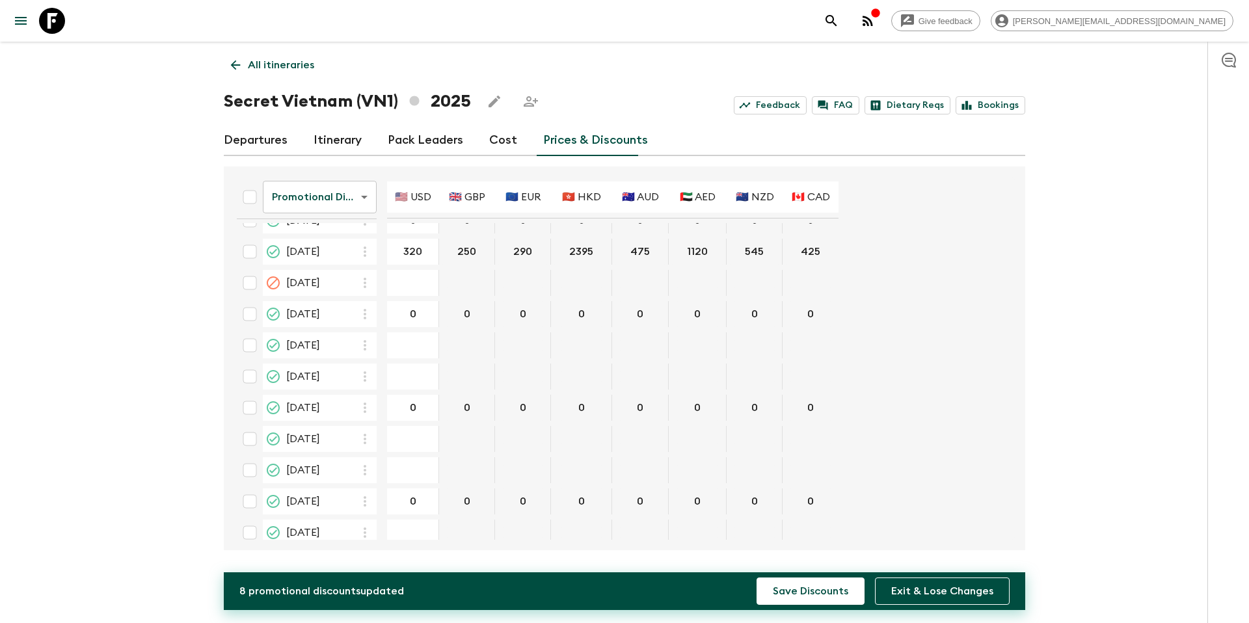
type input "320"
type input "365"
click at [818, 587] on button "Save Discounts" at bounding box center [811, 591] width 108 height 27
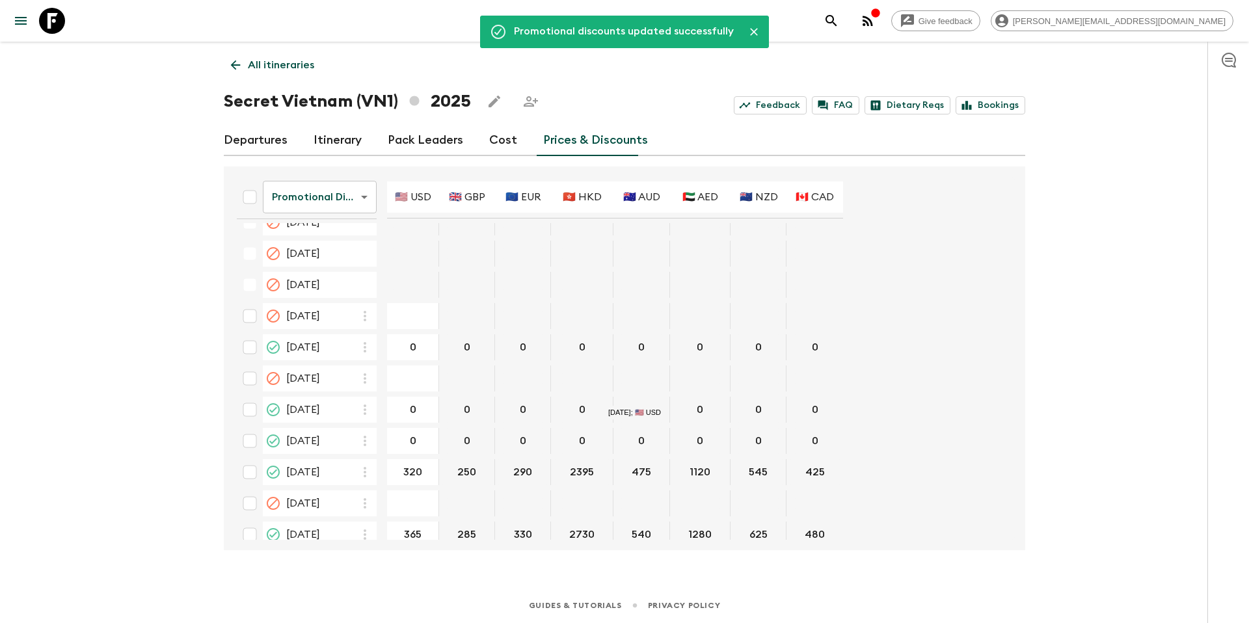
scroll to position [0, 0]
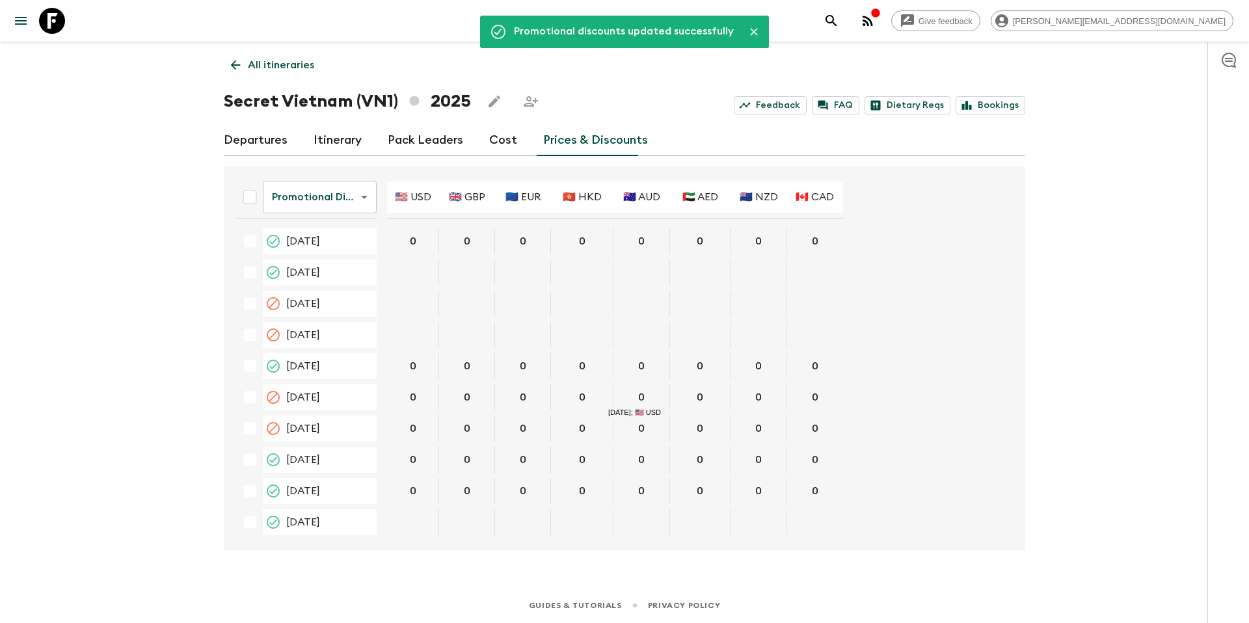
click at [291, 72] on p "All itineraries" at bounding box center [281, 65] width 66 height 16
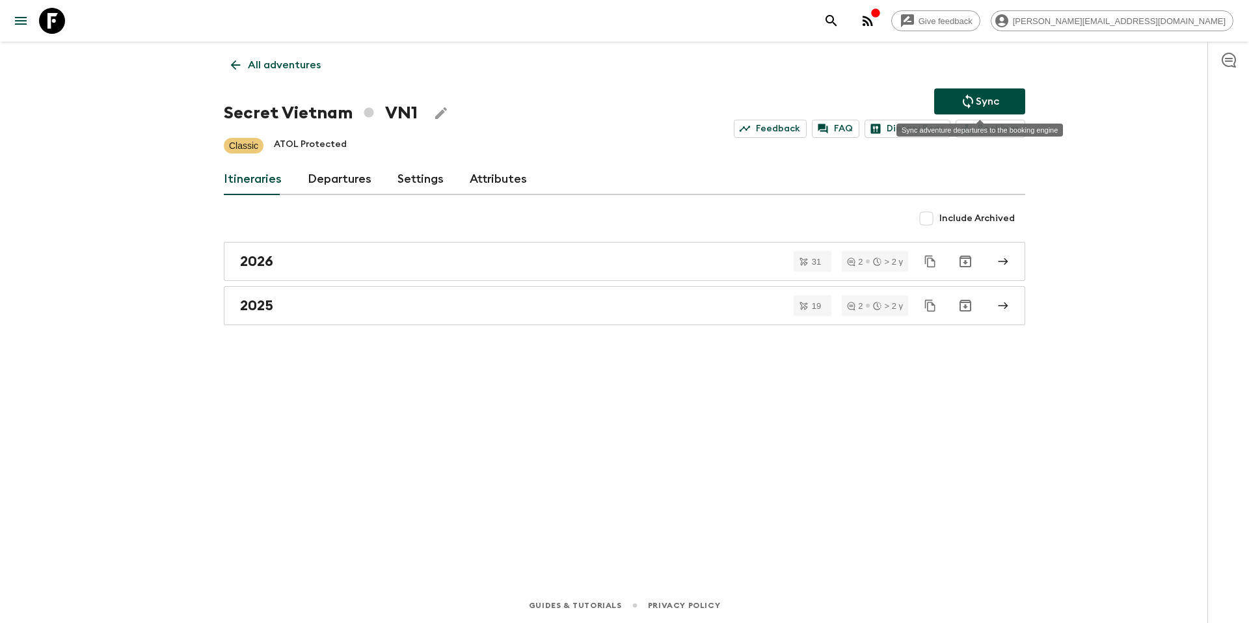
click at [981, 100] on p "Sync" at bounding box center [987, 102] width 23 height 16
